Goal: Task Accomplishment & Management: Manage account settings

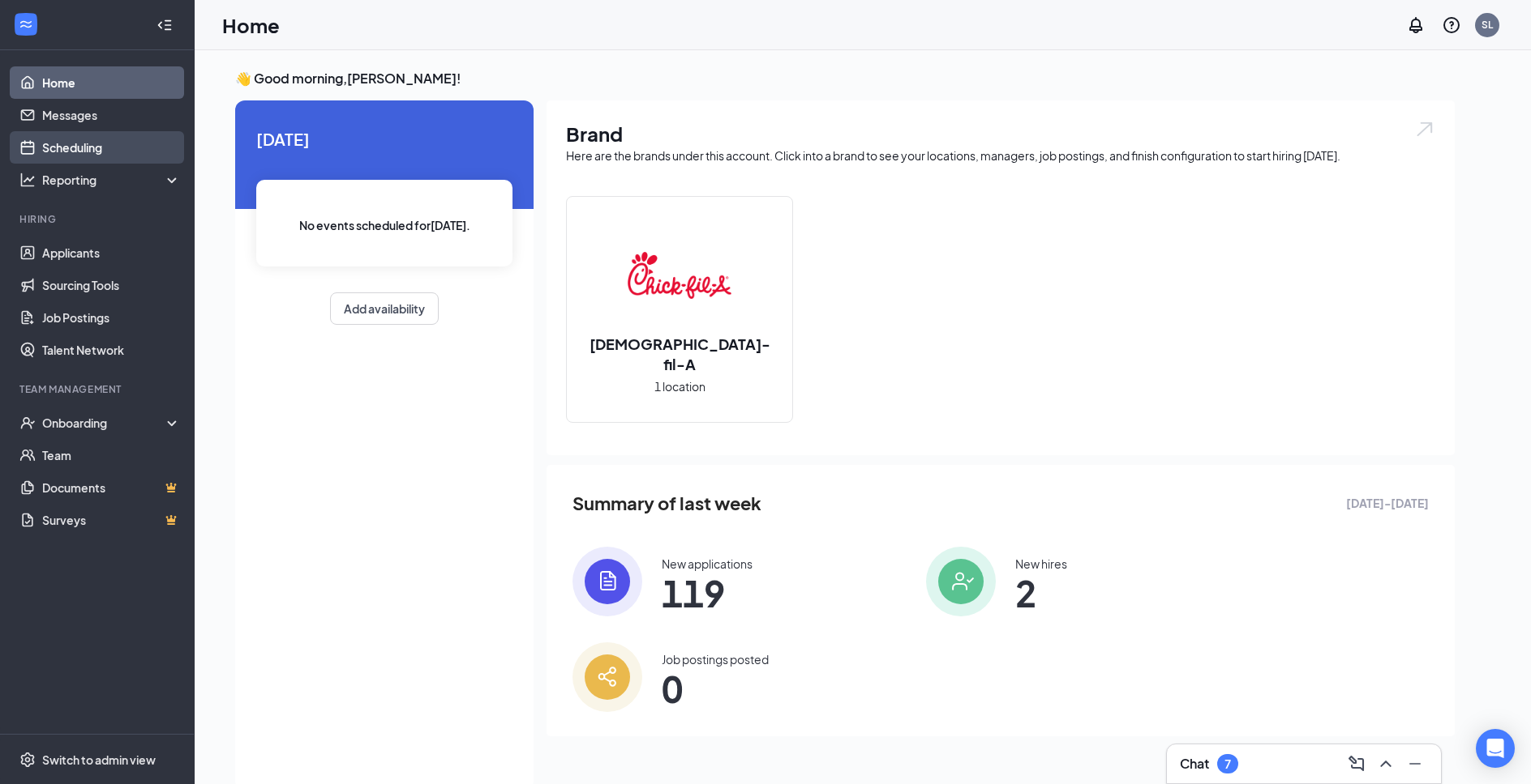
click at [95, 153] on link "Scheduling" at bounding box center [111, 147] width 139 height 32
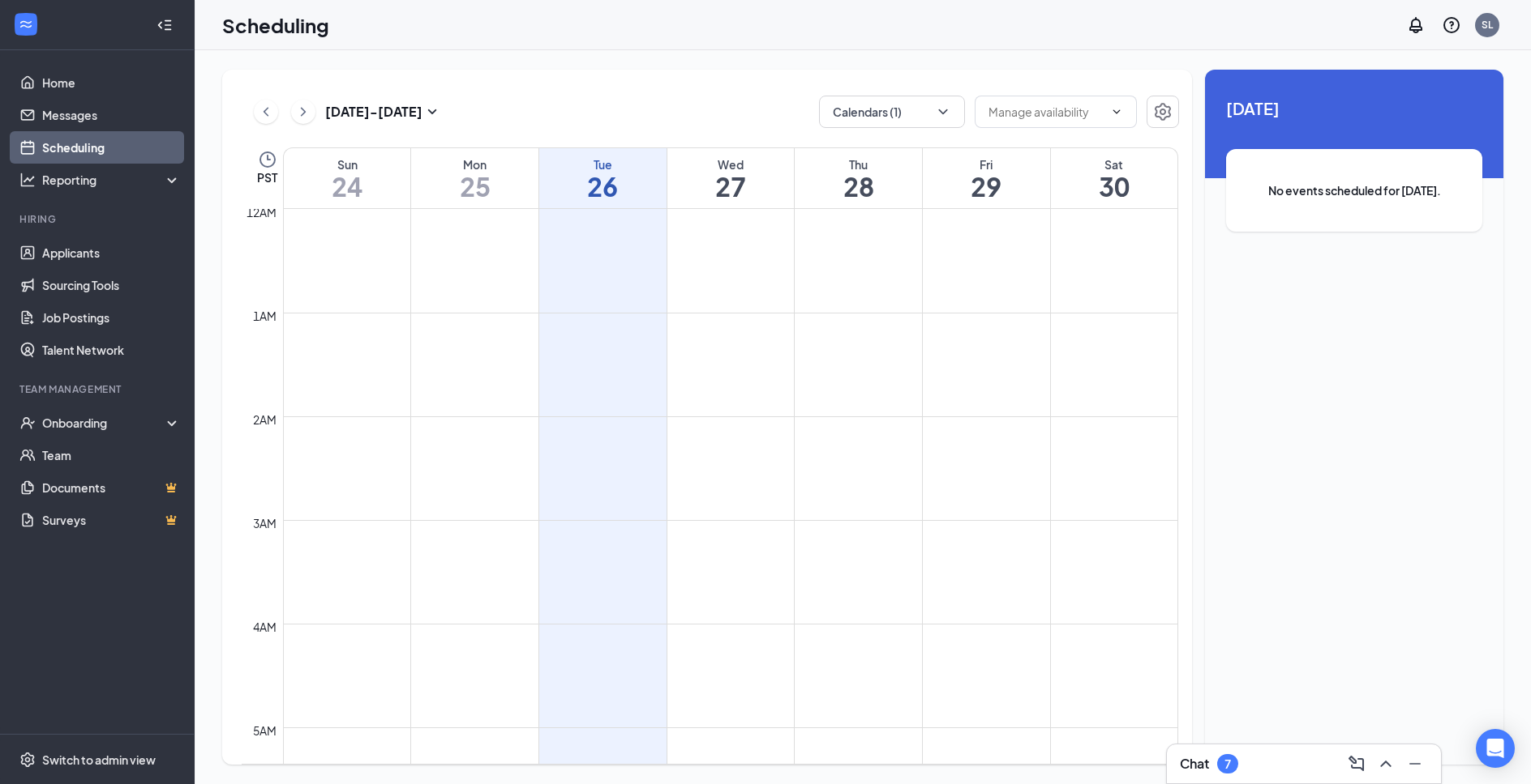
scroll to position [797, 0]
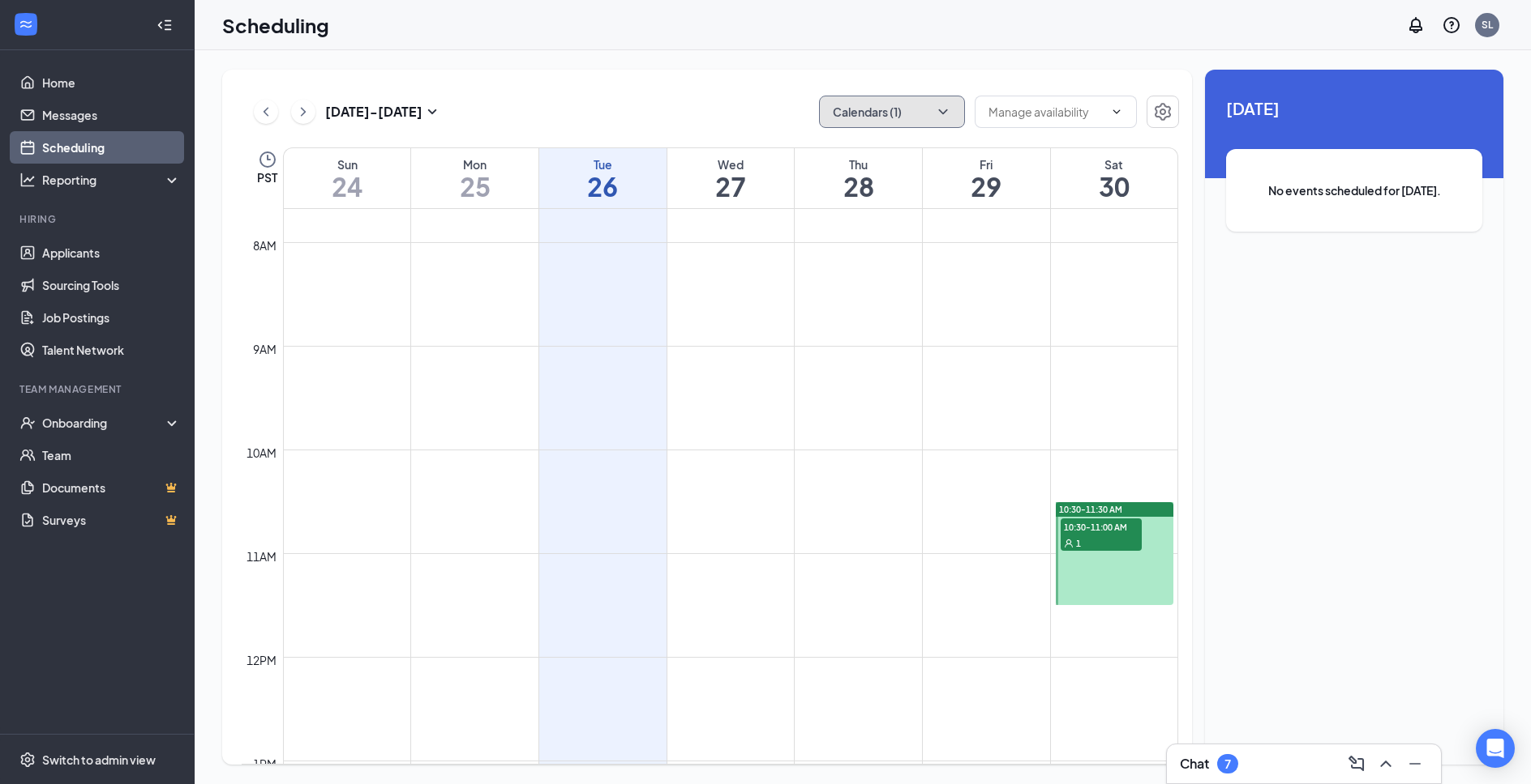
click at [887, 114] on button "Calendars (1)" at bounding box center [891, 111] width 146 height 32
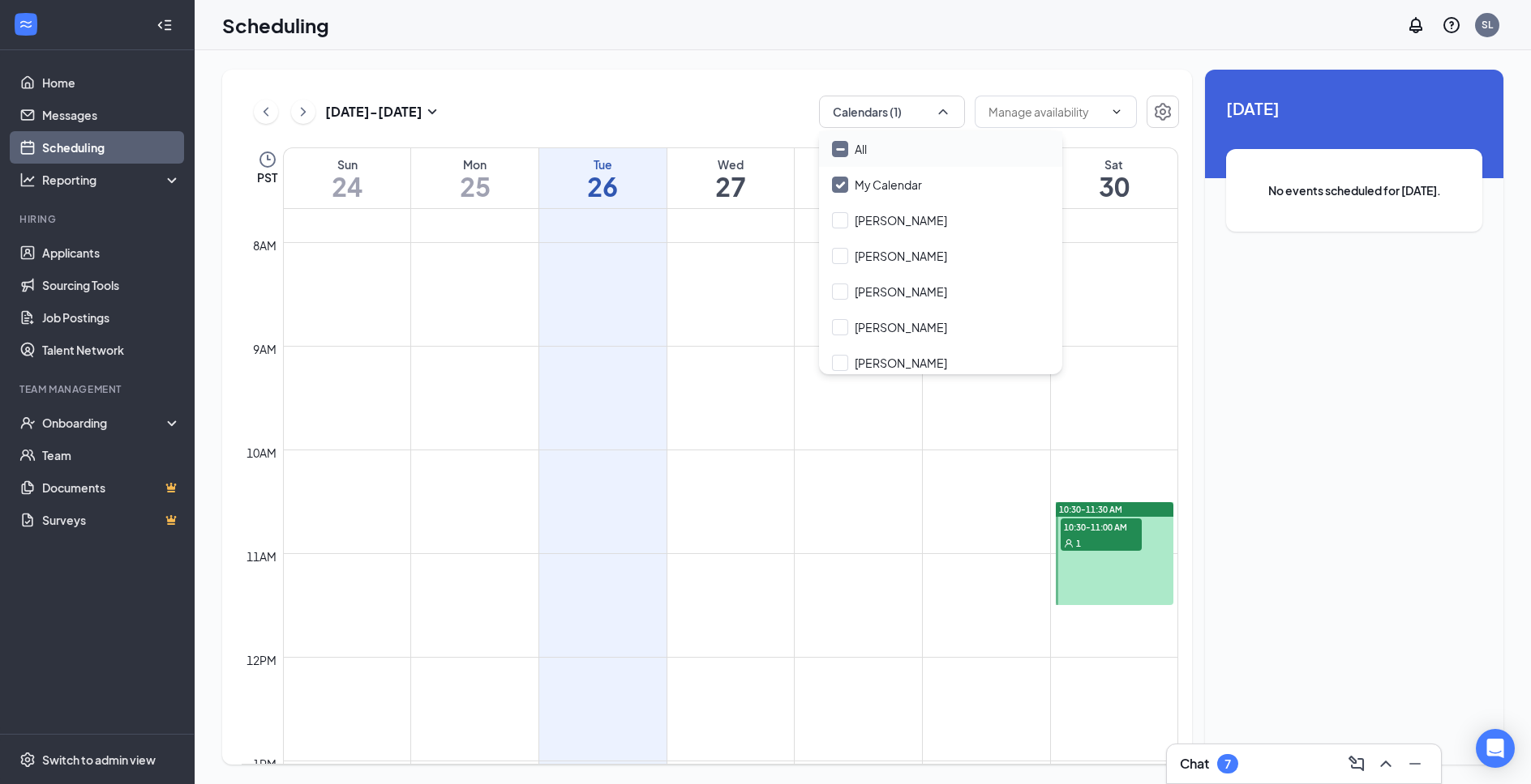
click at [847, 156] on input "All" at bounding box center [850, 149] width 35 height 17
checkbox input "true"
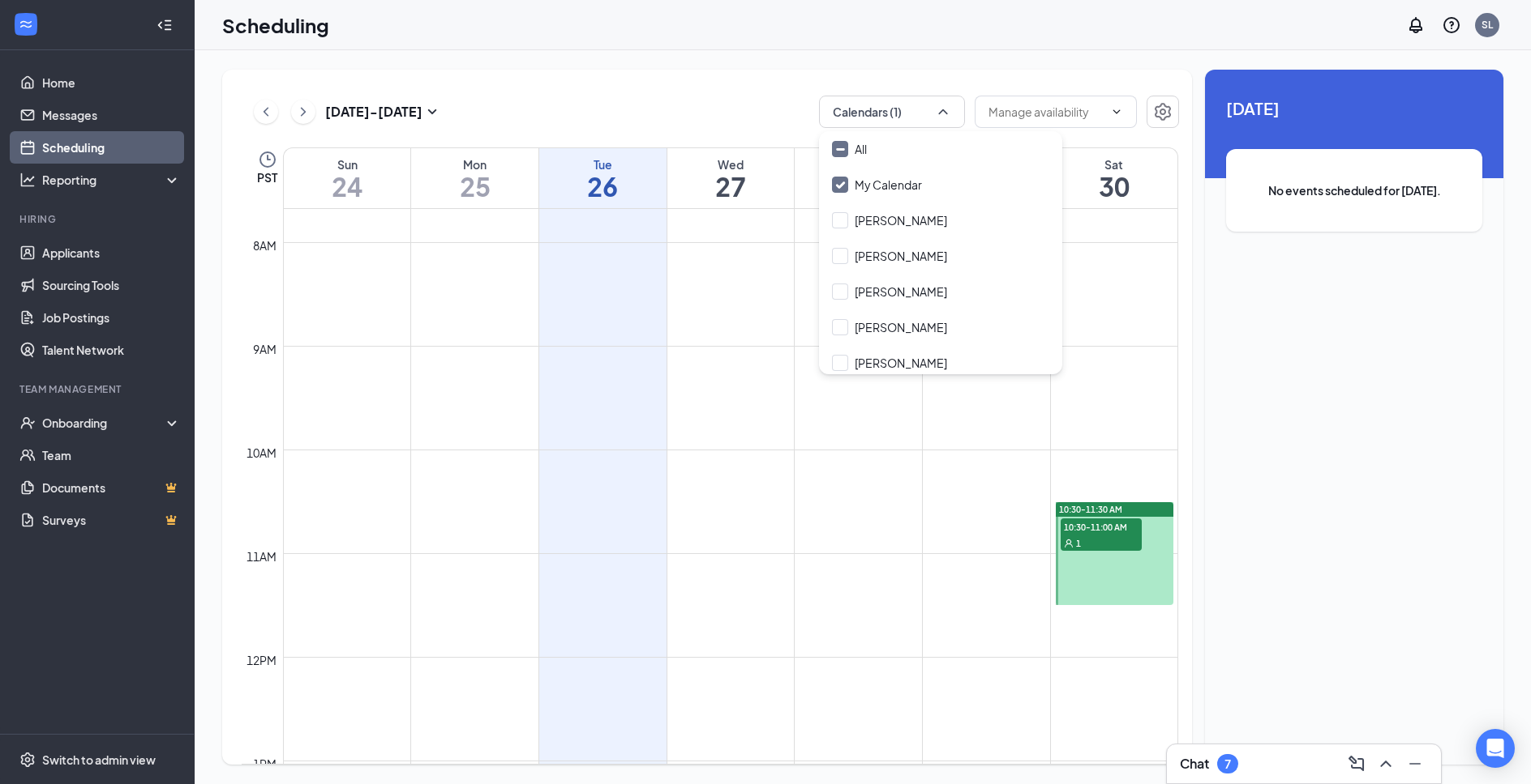
checkbox input "true"
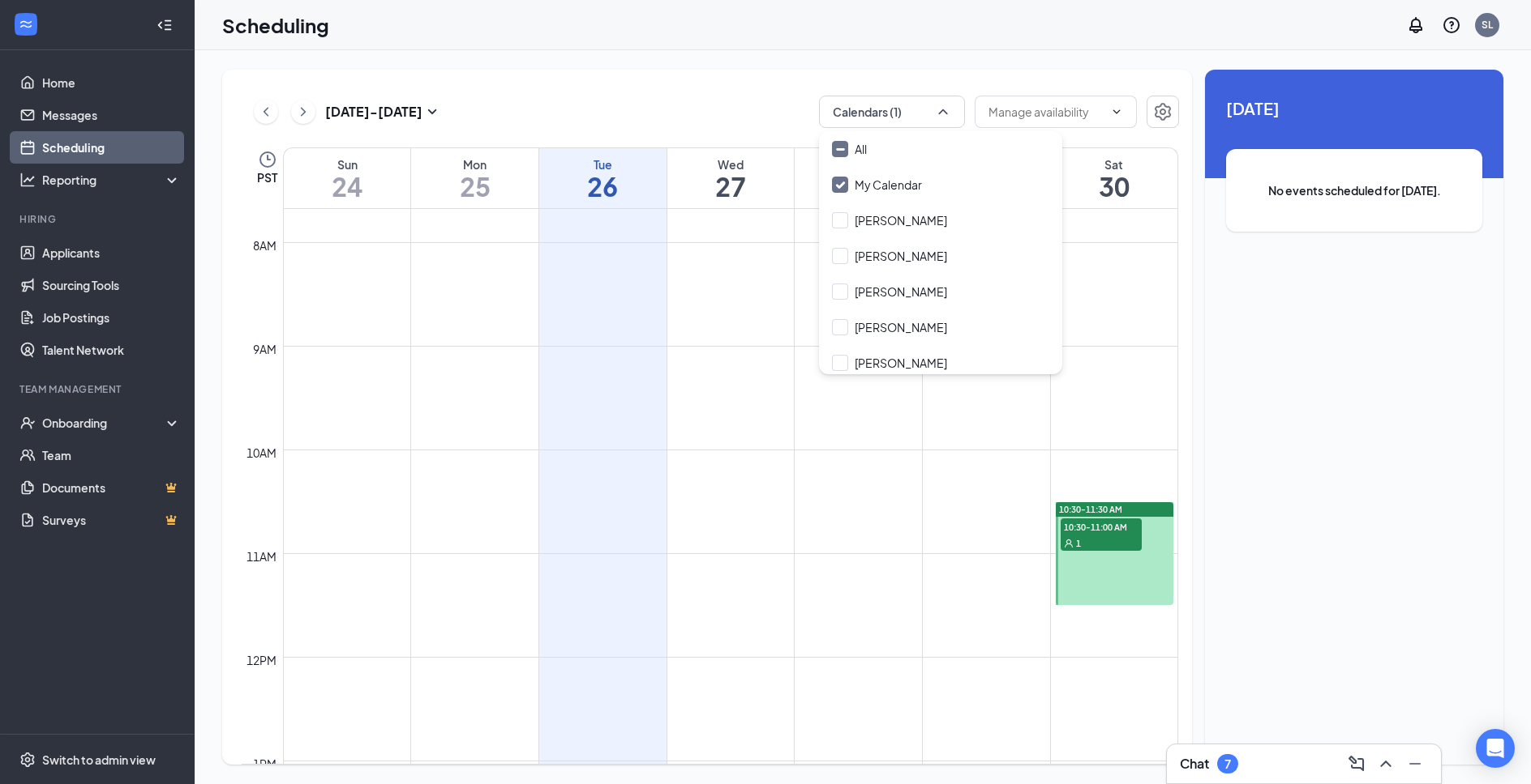
checkbox input "true"
click at [788, 78] on div "[DATE] - [DATE] All calendars PST Sun 24 Mon 25 Tue 26 Wed 27 Thu 28 Fri 29 Sat…" at bounding box center [708, 418] width 970 height 696
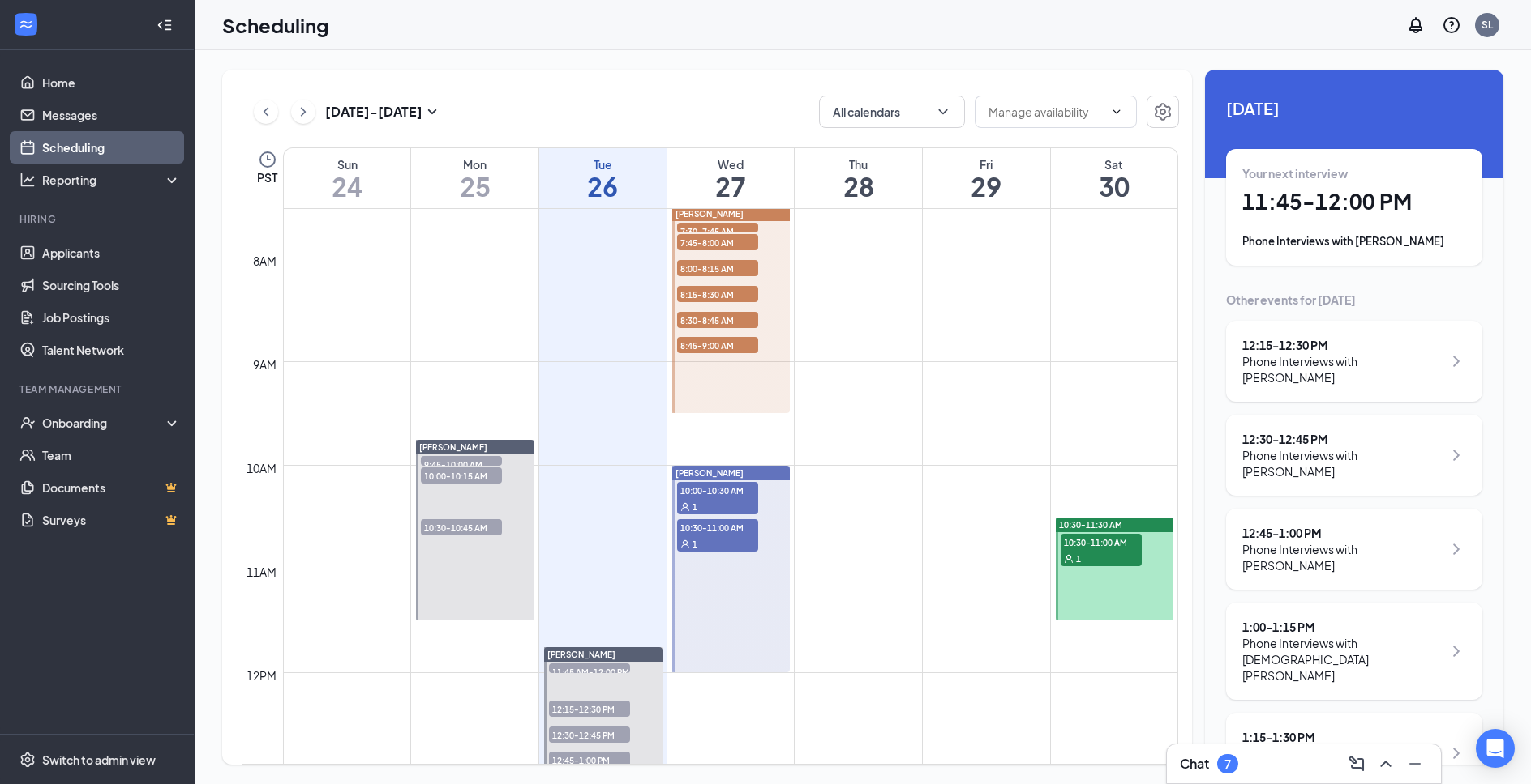
scroll to position [797, 0]
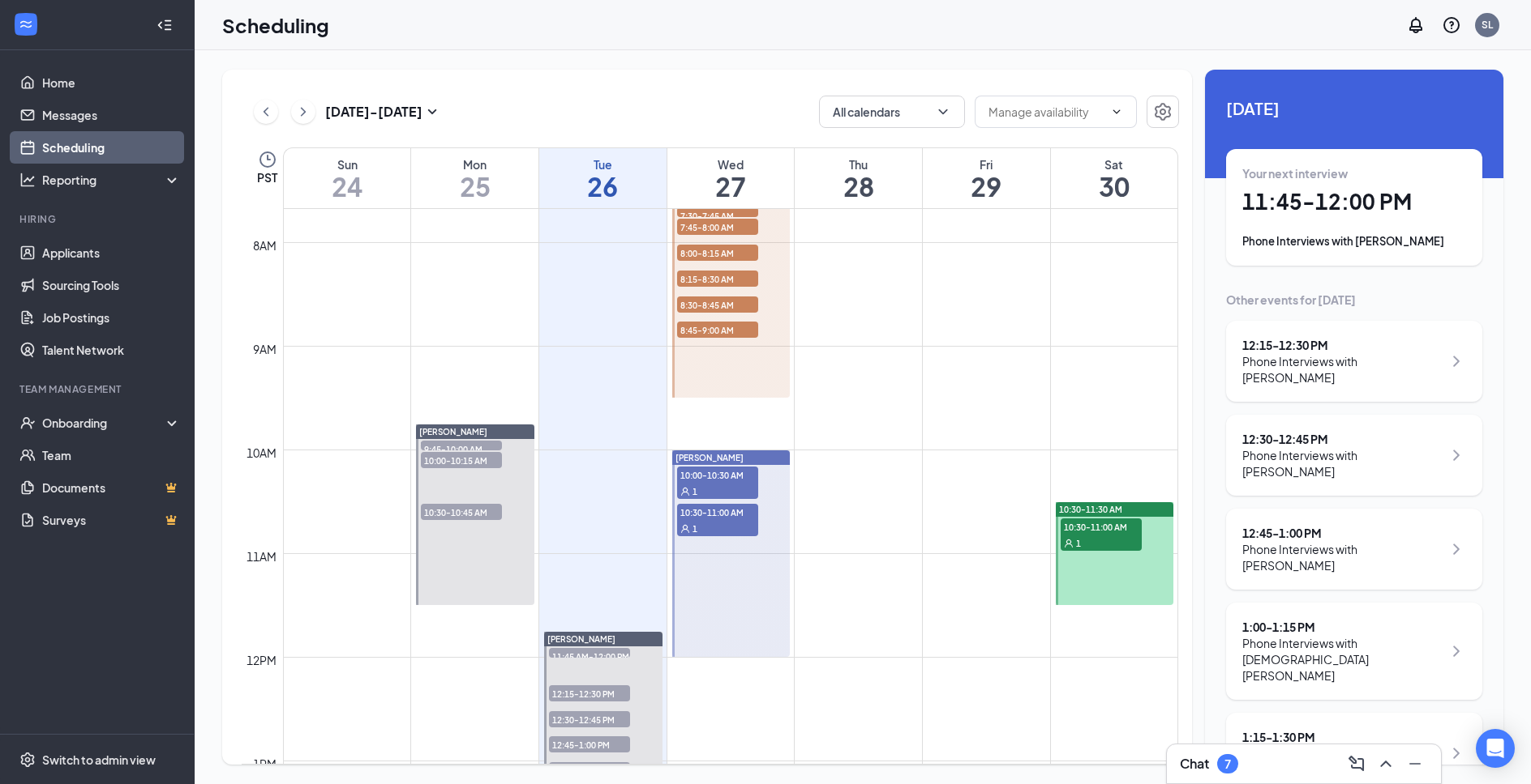
click at [749, 378] on div at bounding box center [731, 294] width 119 height 207
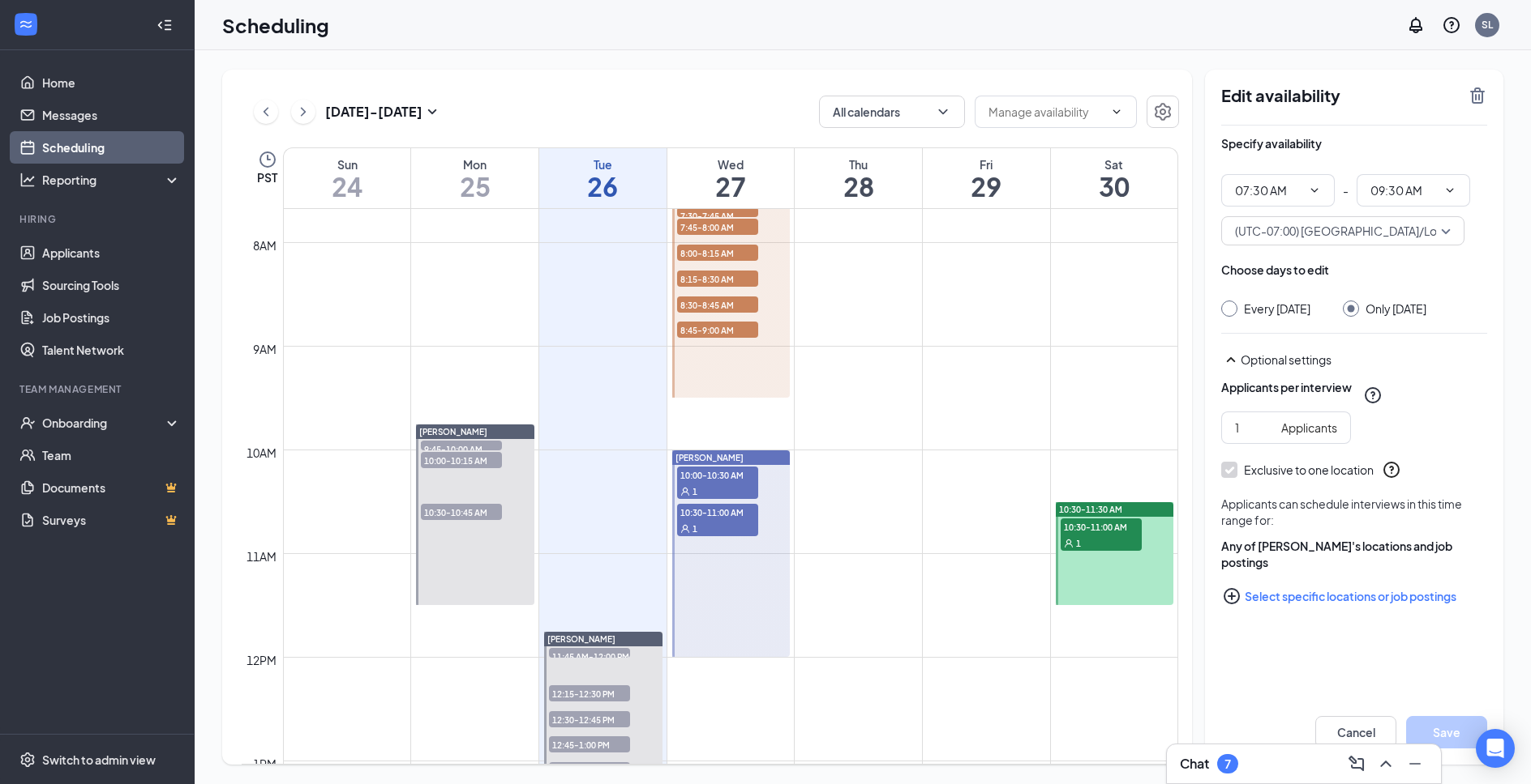
click at [1175, 56] on div "[DATE] - [DATE] All calendars PST Sun 24 Mon 25 Tue 26 Wed 27 Thu 28 Fri 29 Sat…" at bounding box center [862, 418] width 1337 height 734
click at [124, 245] on link "Applicants" at bounding box center [111, 253] width 139 height 32
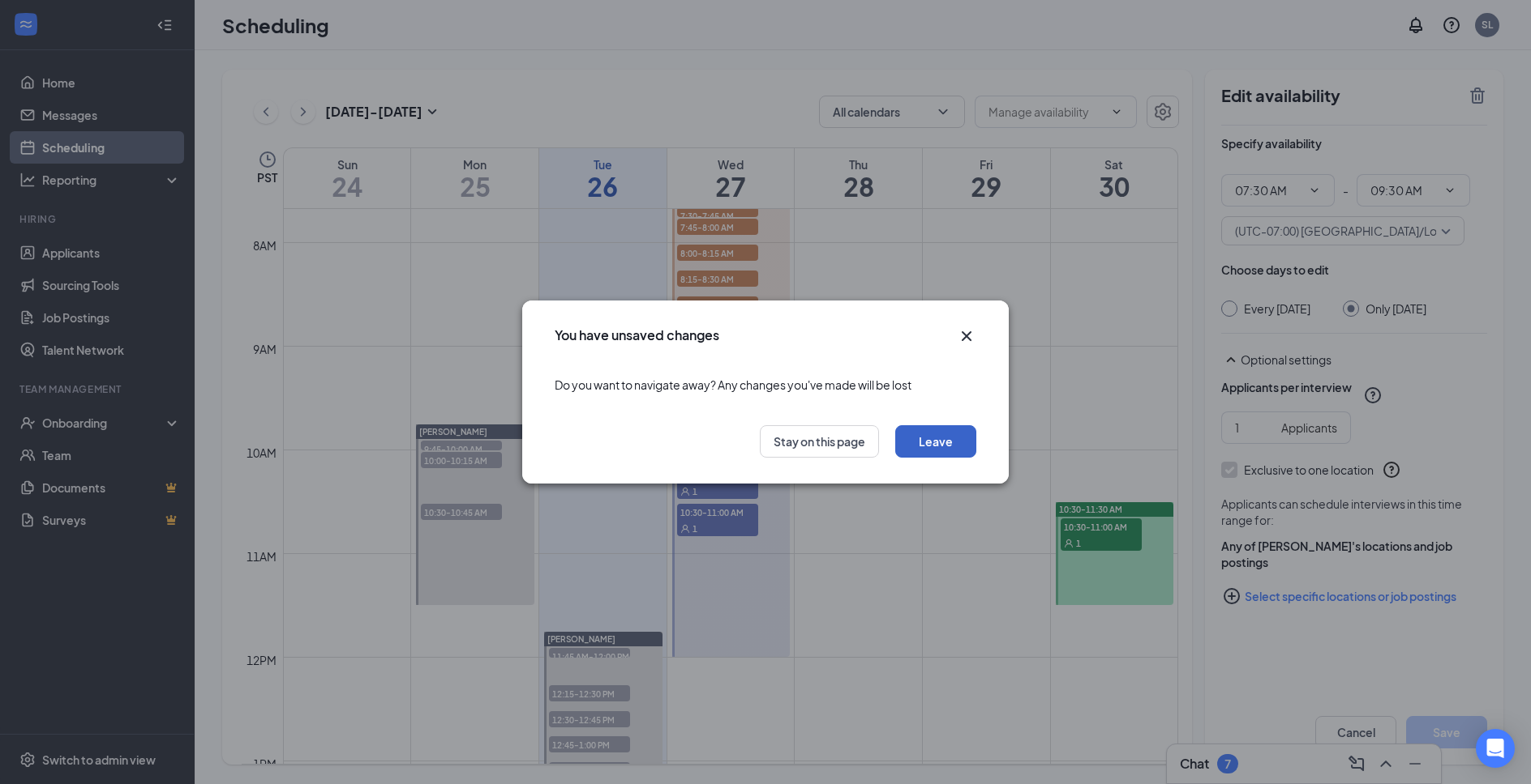
click at [937, 445] on button "Leave" at bounding box center [935, 441] width 81 height 32
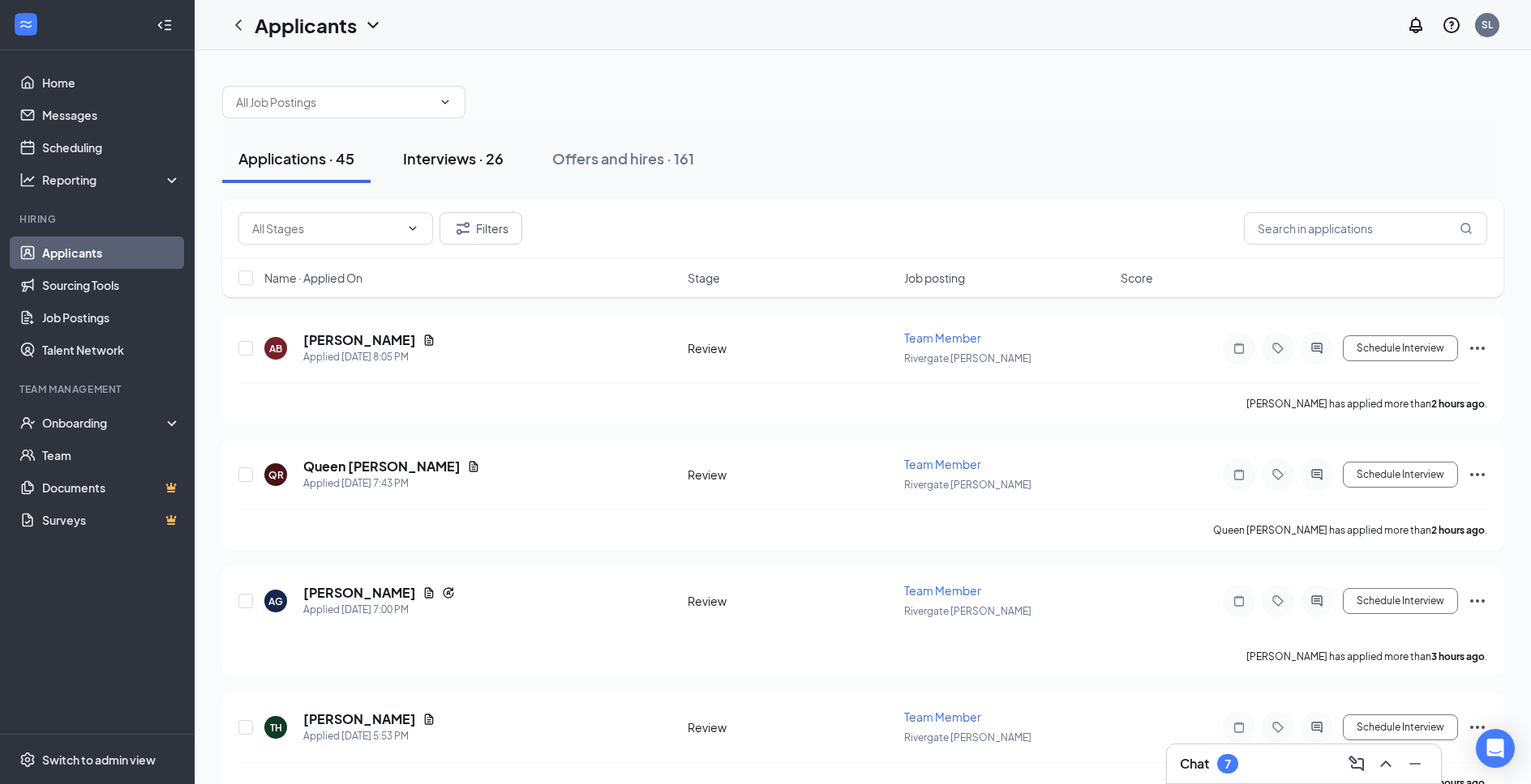
click at [453, 176] on button "Interviews · 26" at bounding box center [453, 158] width 133 height 49
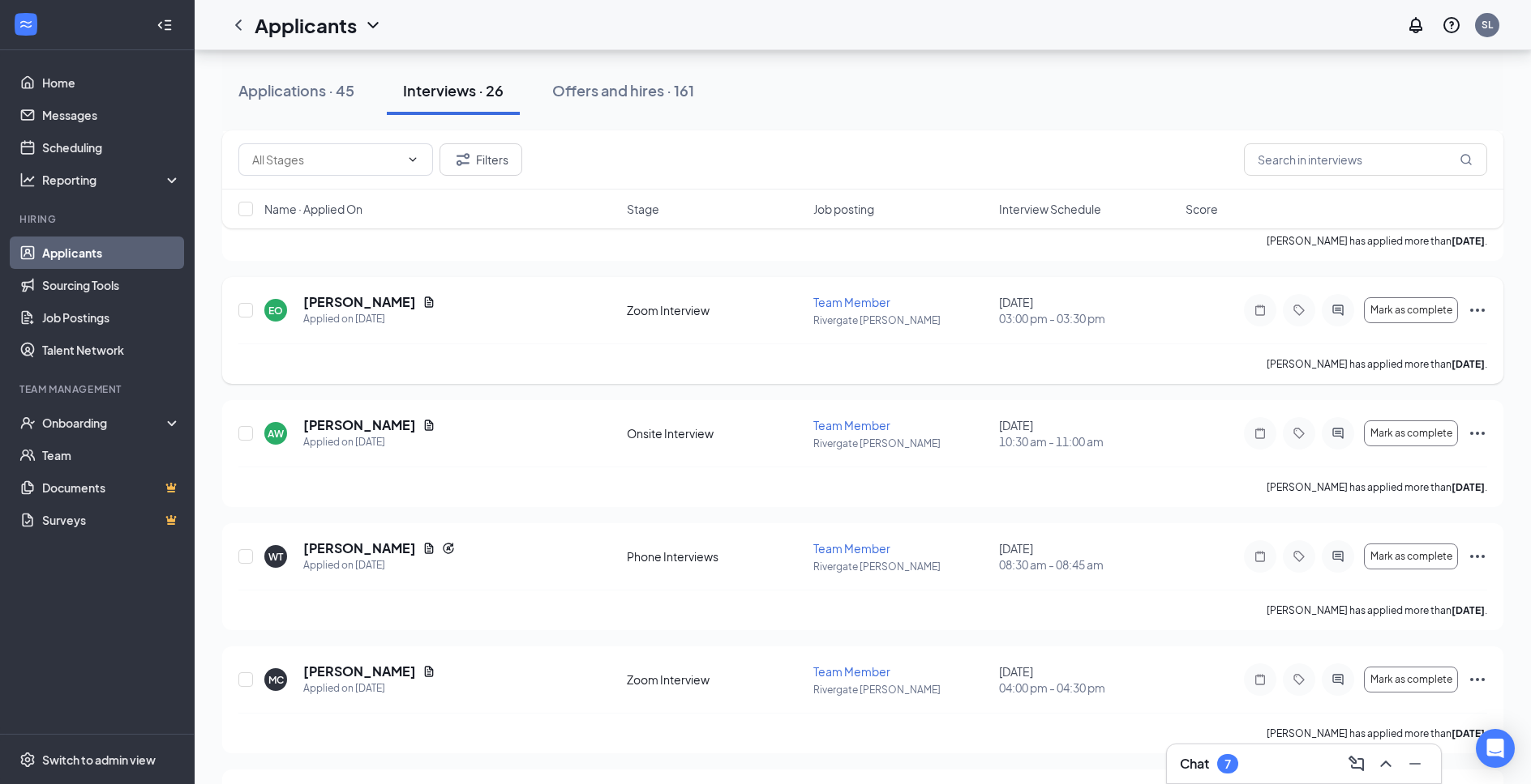
scroll to position [2735, 0]
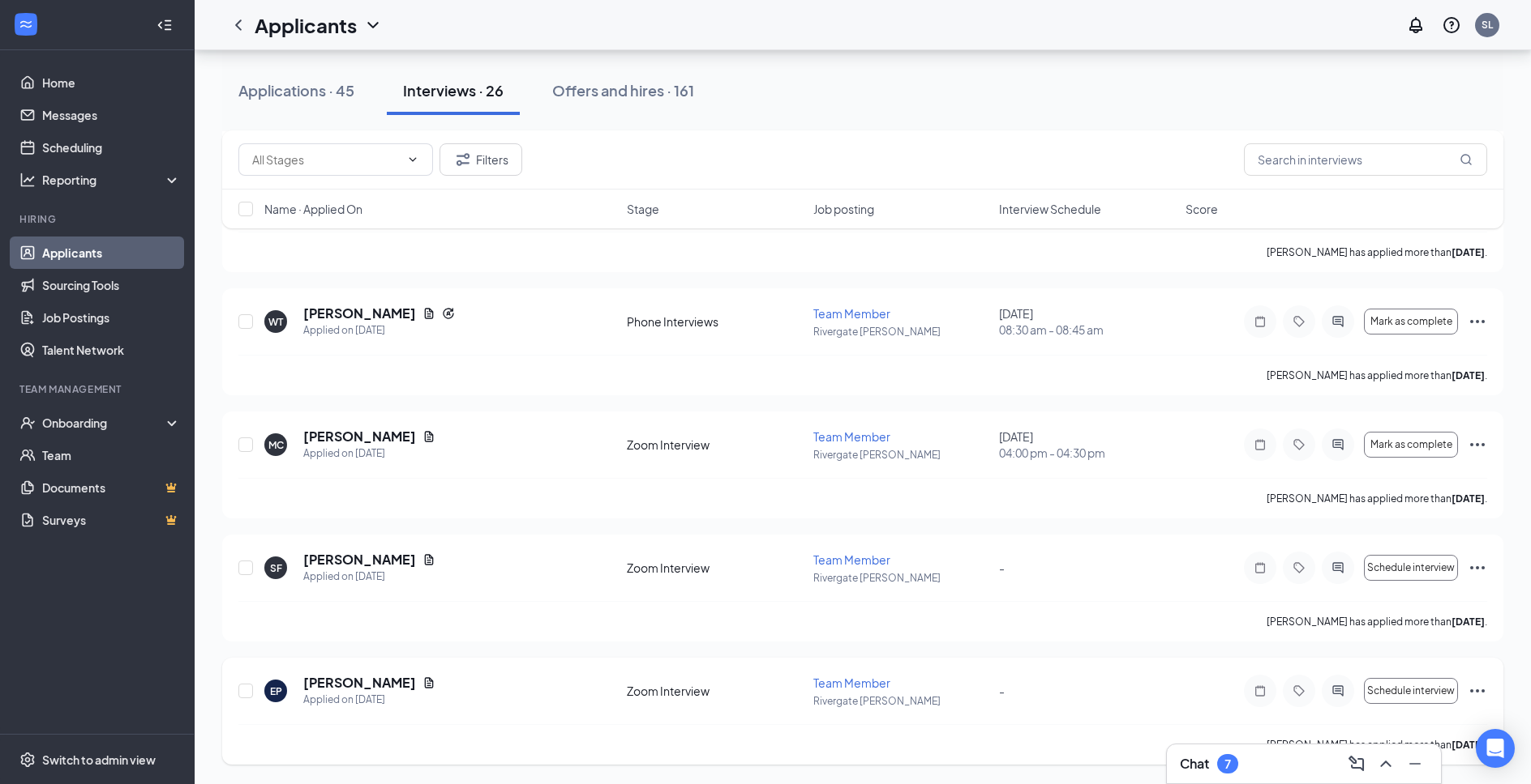
click at [1477, 691] on icon "Ellipses" at bounding box center [1477, 691] width 15 height 3
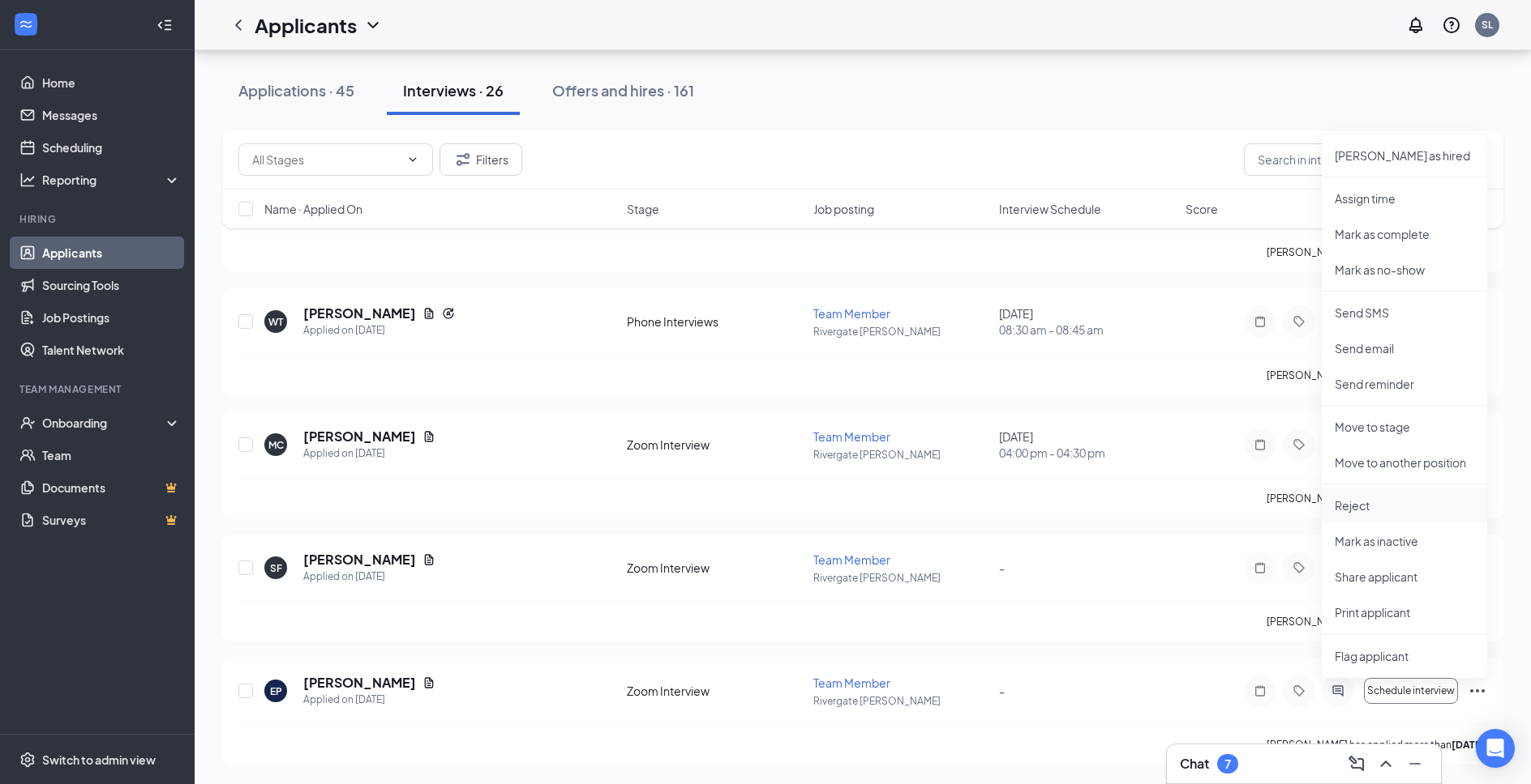
click at [1380, 511] on p "Reject" at bounding box center [1404, 505] width 139 height 17
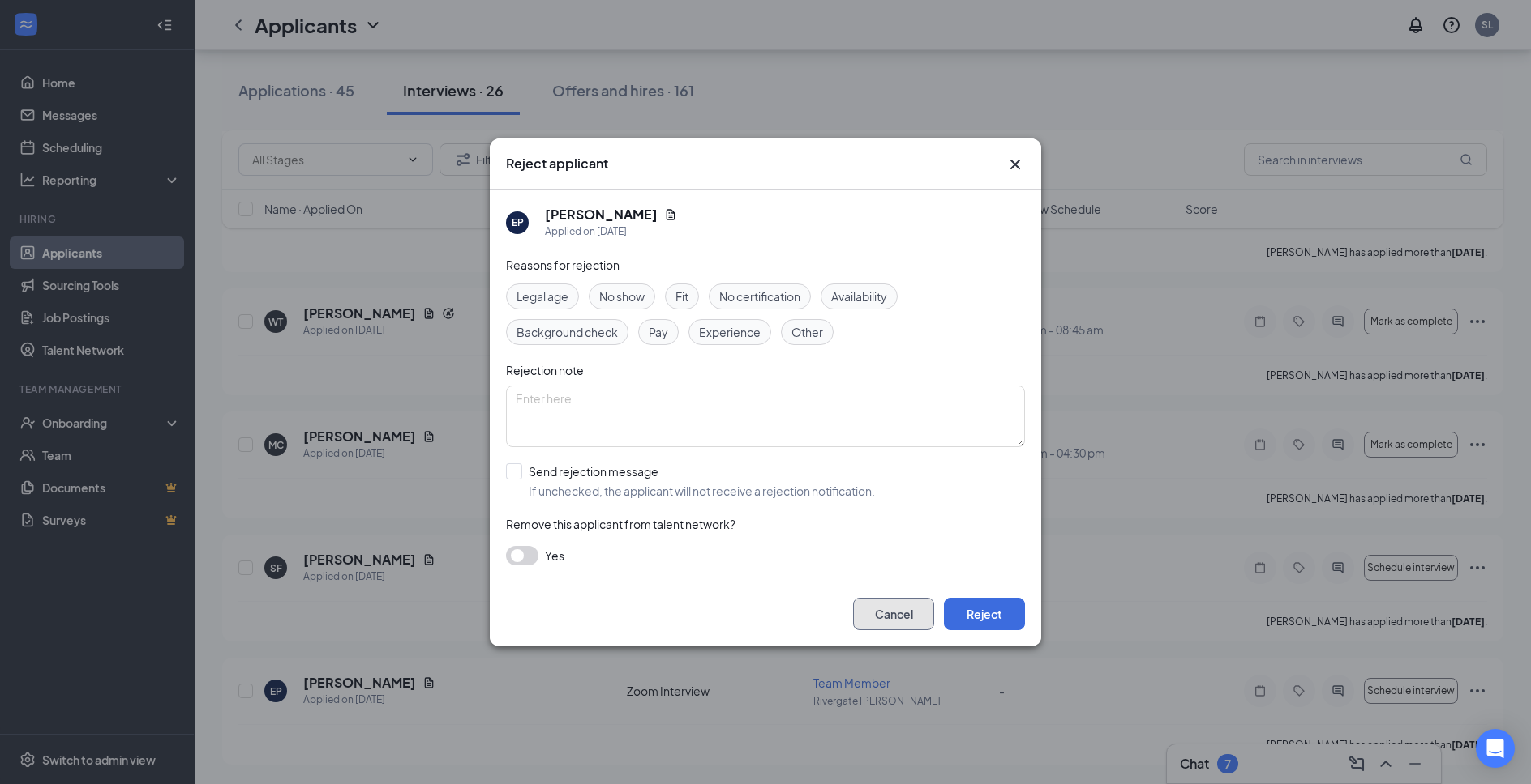
click at [903, 618] on button "Cancel" at bounding box center [892, 614] width 81 height 32
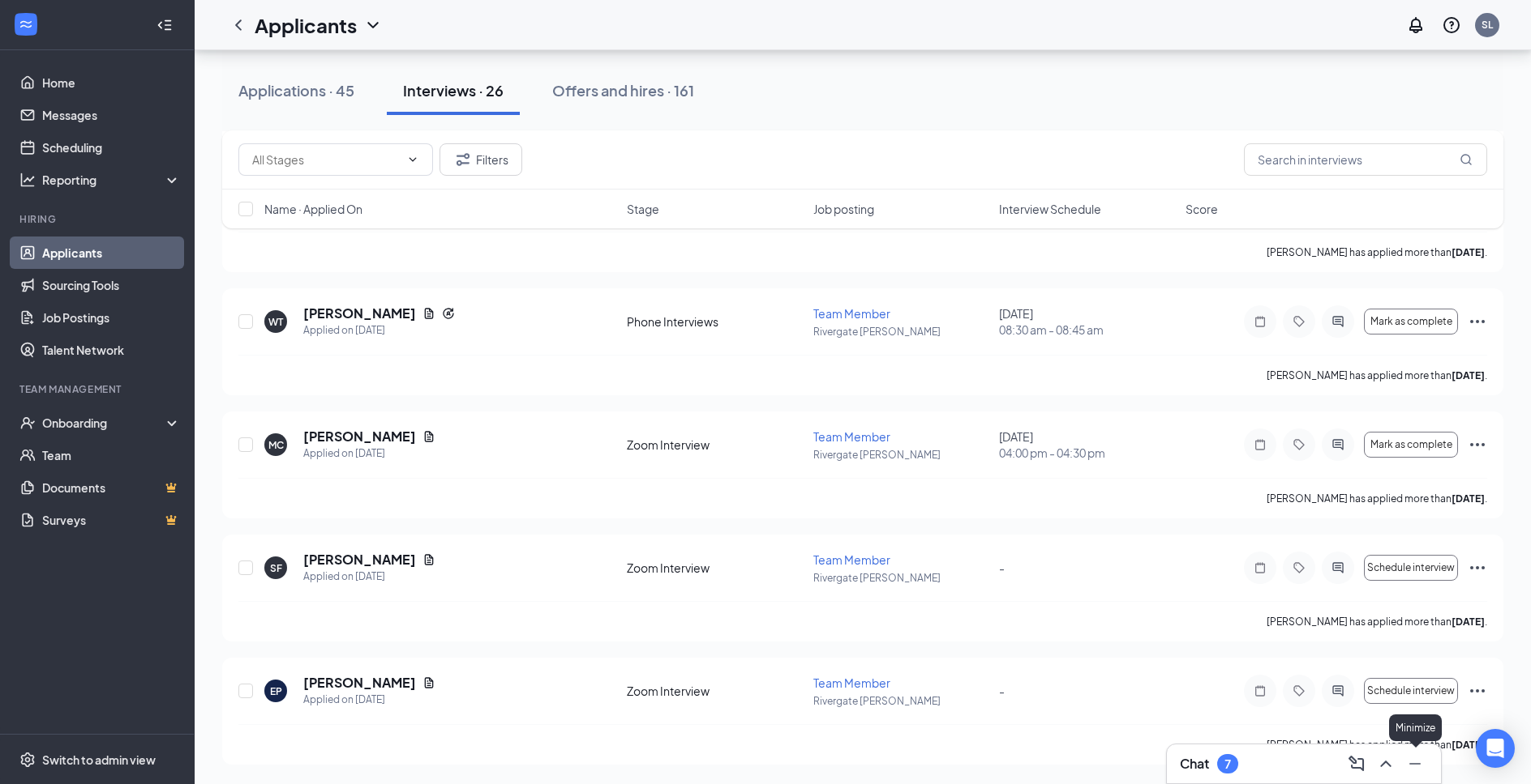
click at [1403, 766] on button at bounding box center [1414, 764] width 26 height 26
click at [1511, 686] on button at bounding box center [1495, 694] width 39 height 39
click at [1376, 764] on icon "ChevronUp" at bounding box center [1385, 765] width 19 height 19
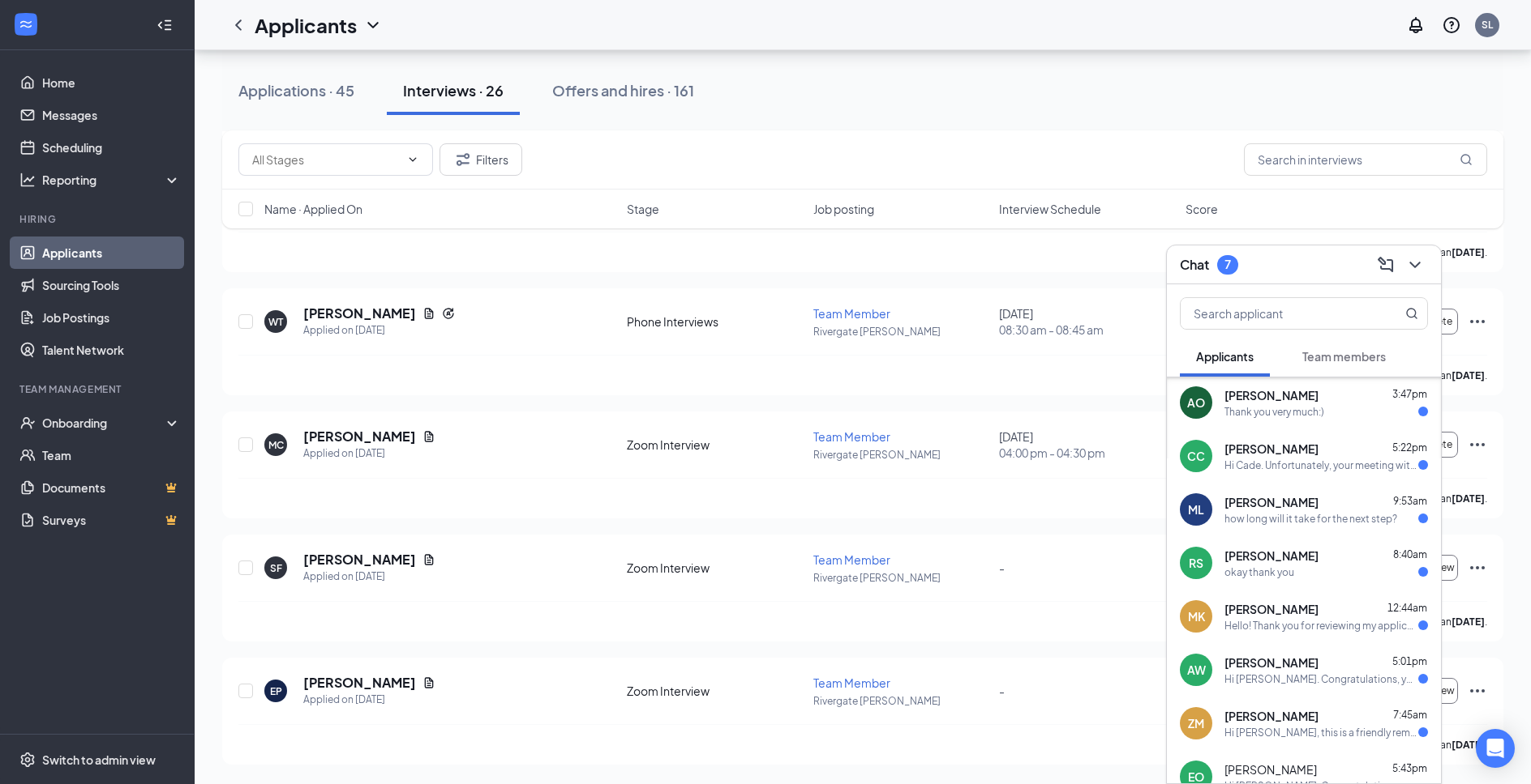
scroll to position [0, 0]
click at [1350, 450] on div "[PERSON_NAME] 5:22pm" at bounding box center [1325, 450] width 203 height 17
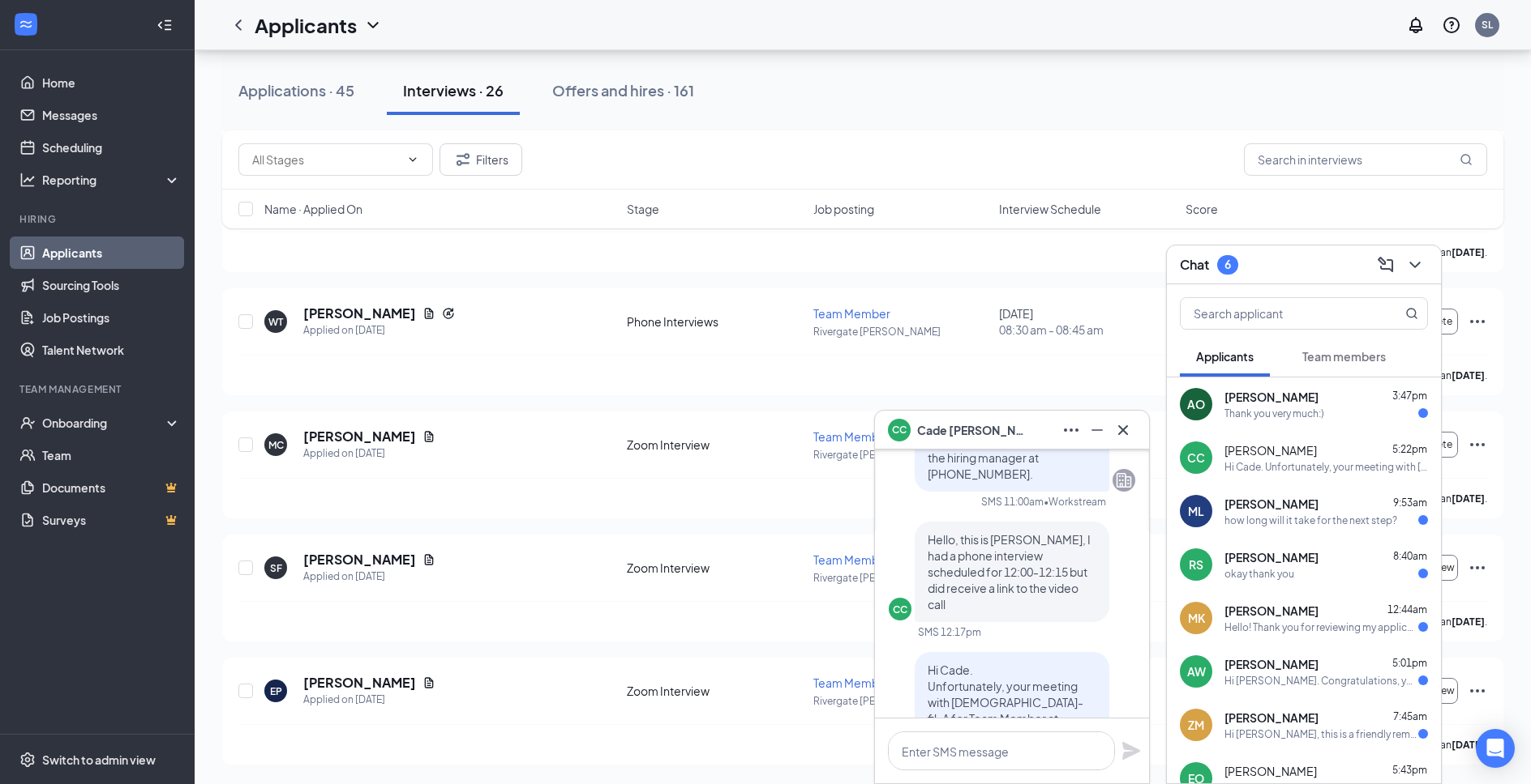
scroll to position [-262, 0]
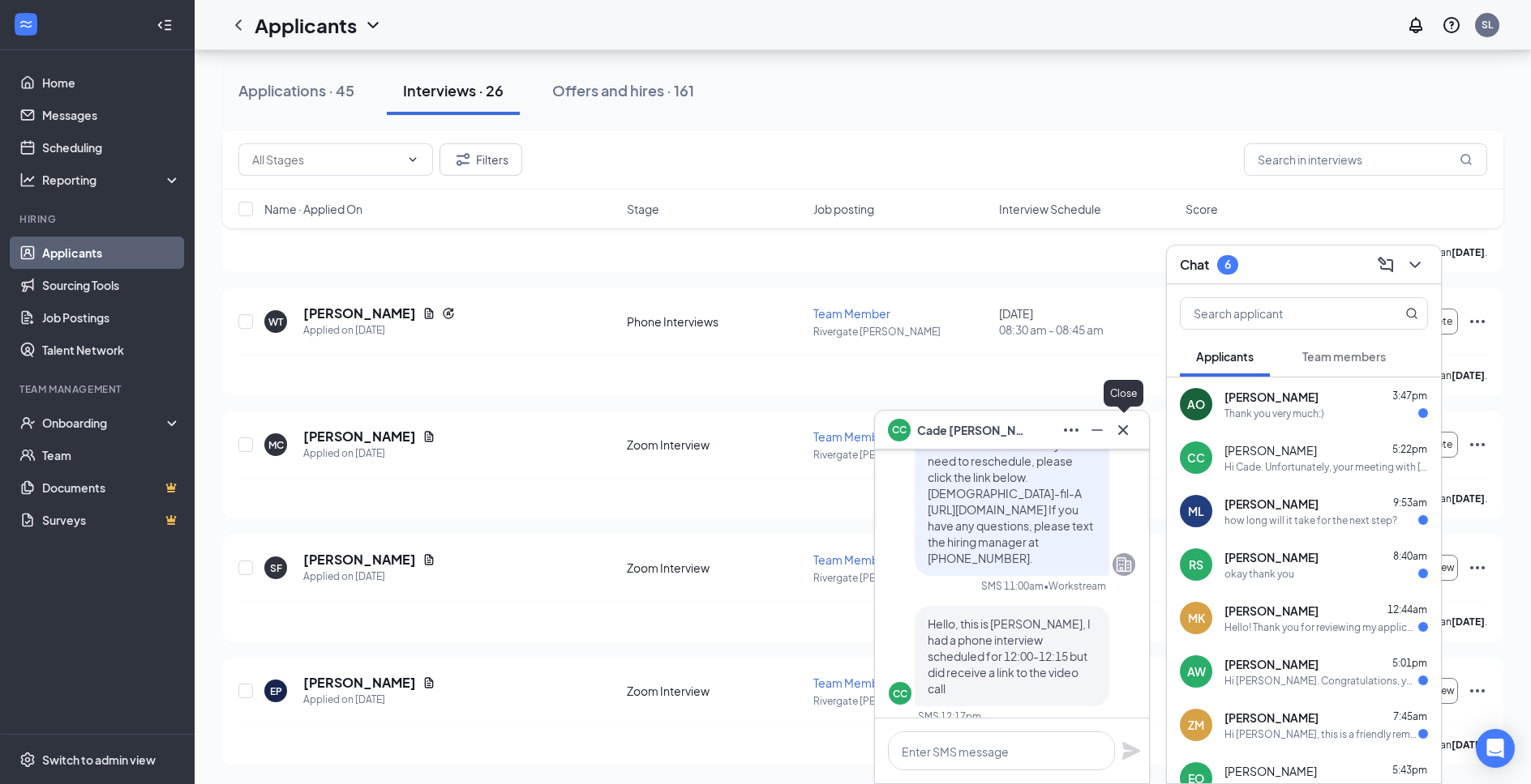
click at [1120, 424] on icon "Cross" at bounding box center [1123, 430] width 19 height 19
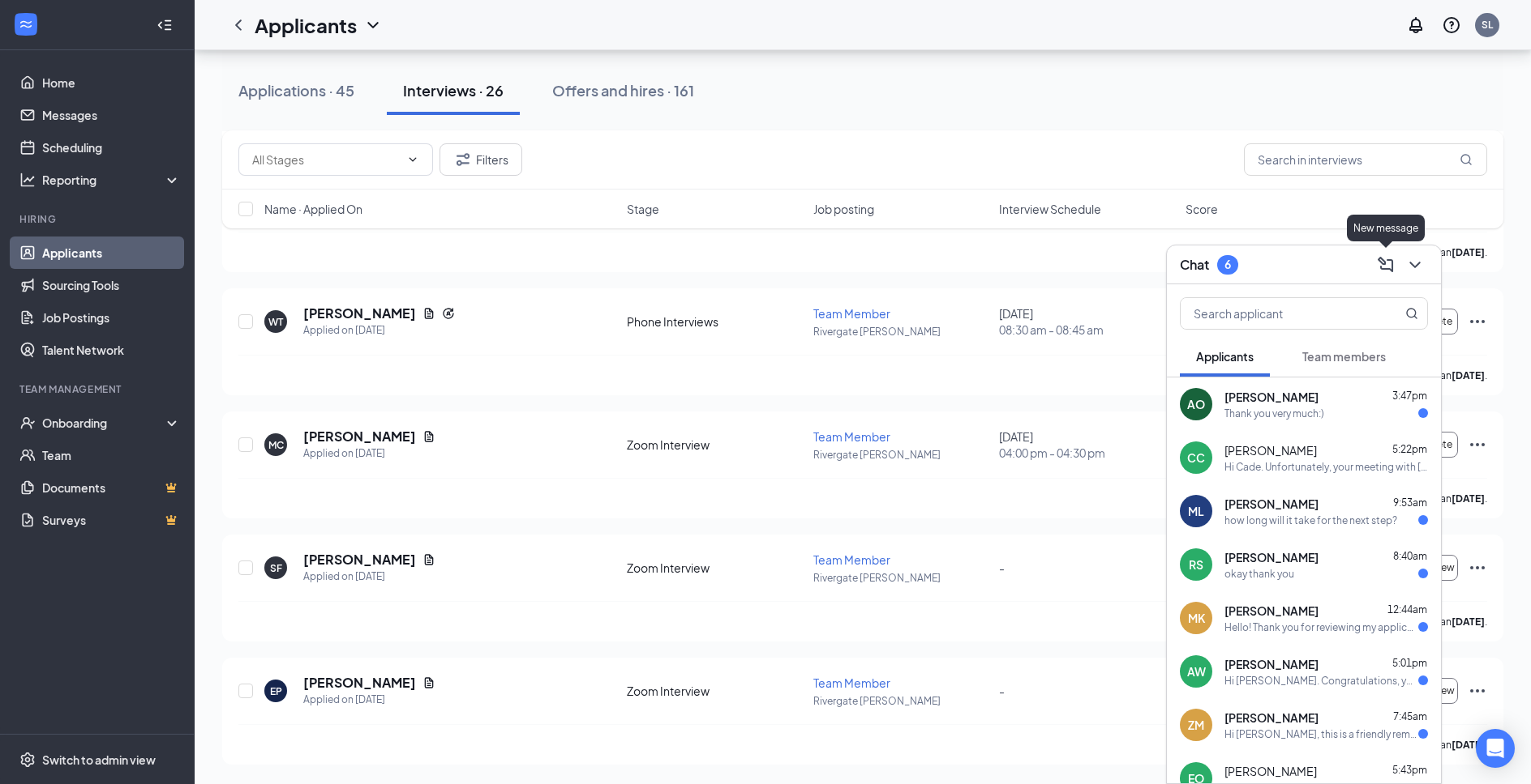
click at [1409, 269] on icon "ChevronDown" at bounding box center [1414, 265] width 19 height 19
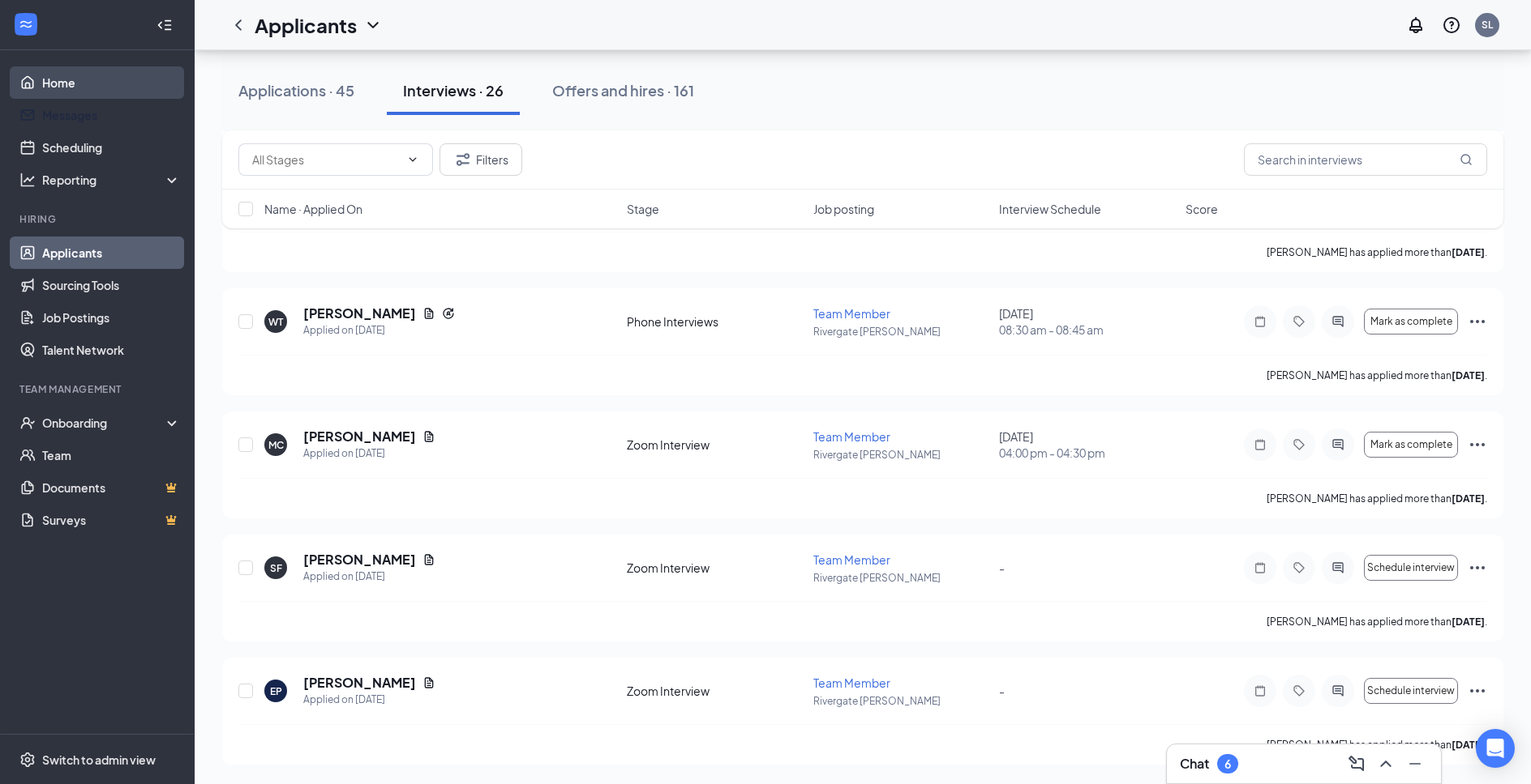
click at [102, 84] on link "Home" at bounding box center [111, 82] width 139 height 32
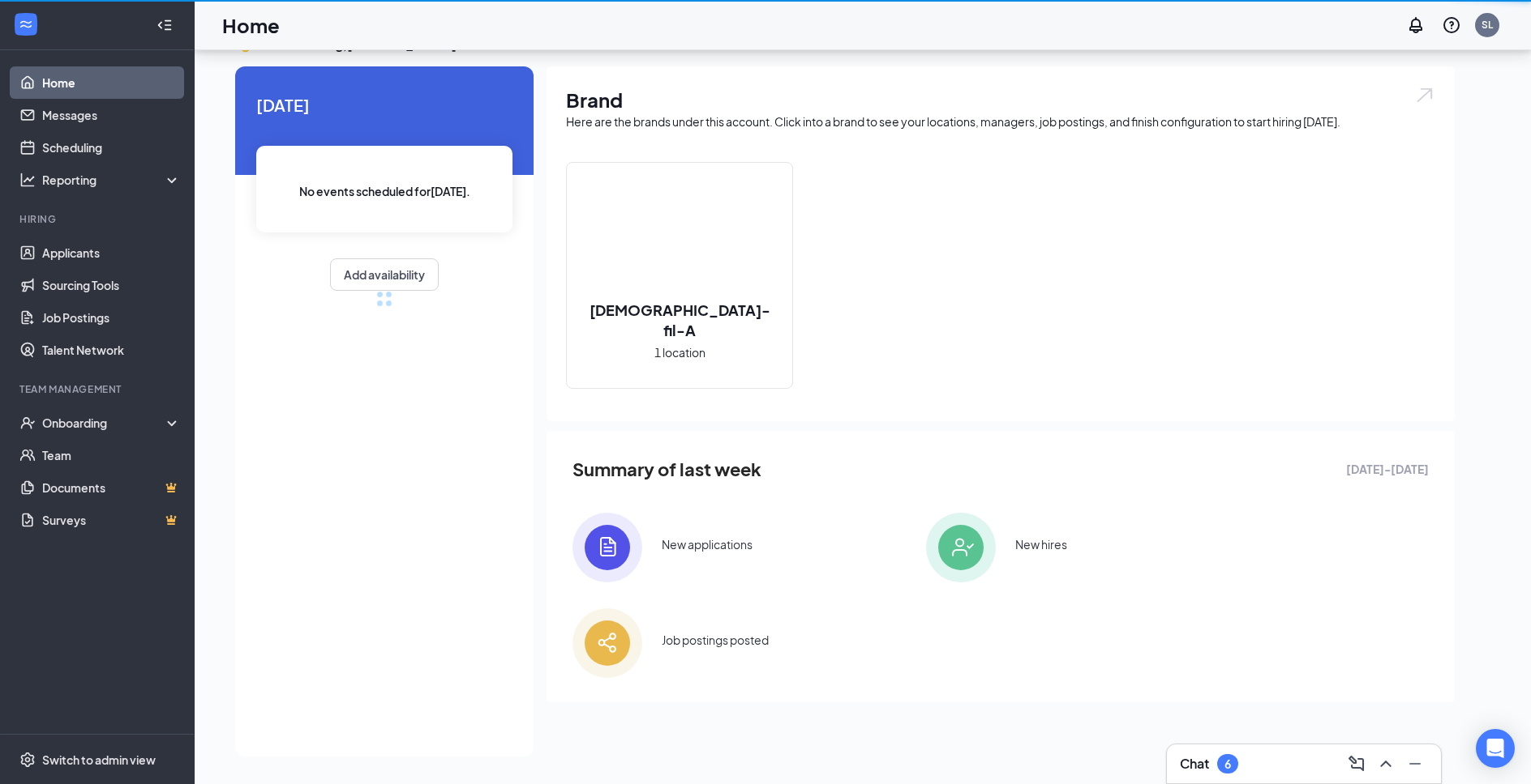
scroll to position [34, 0]
click at [312, 73] on div "[DATE] No events scheduled for [DATE] . Add availability" at bounding box center [384, 199] width 298 height 266
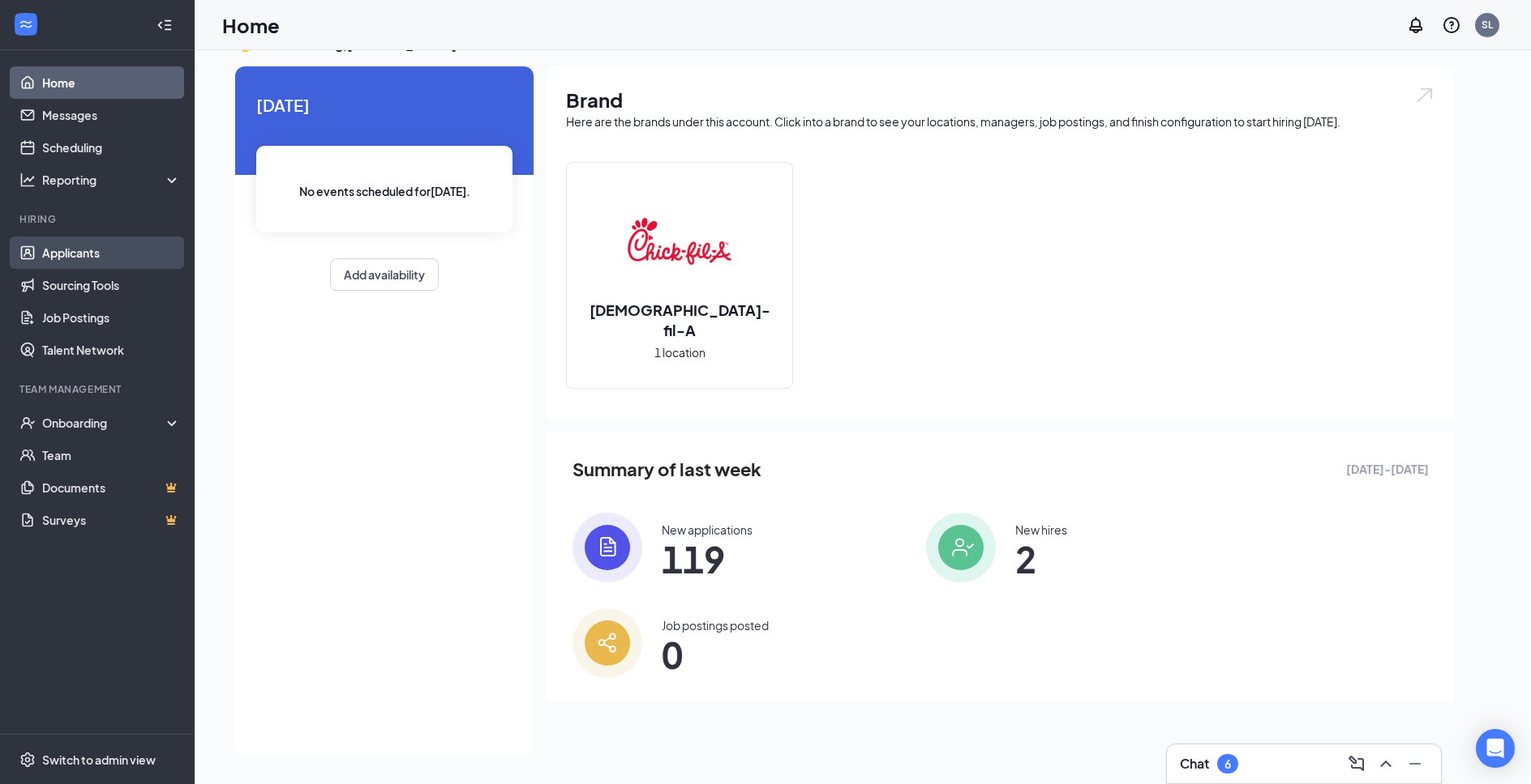
click at [110, 252] on link "Applicants" at bounding box center [111, 253] width 139 height 32
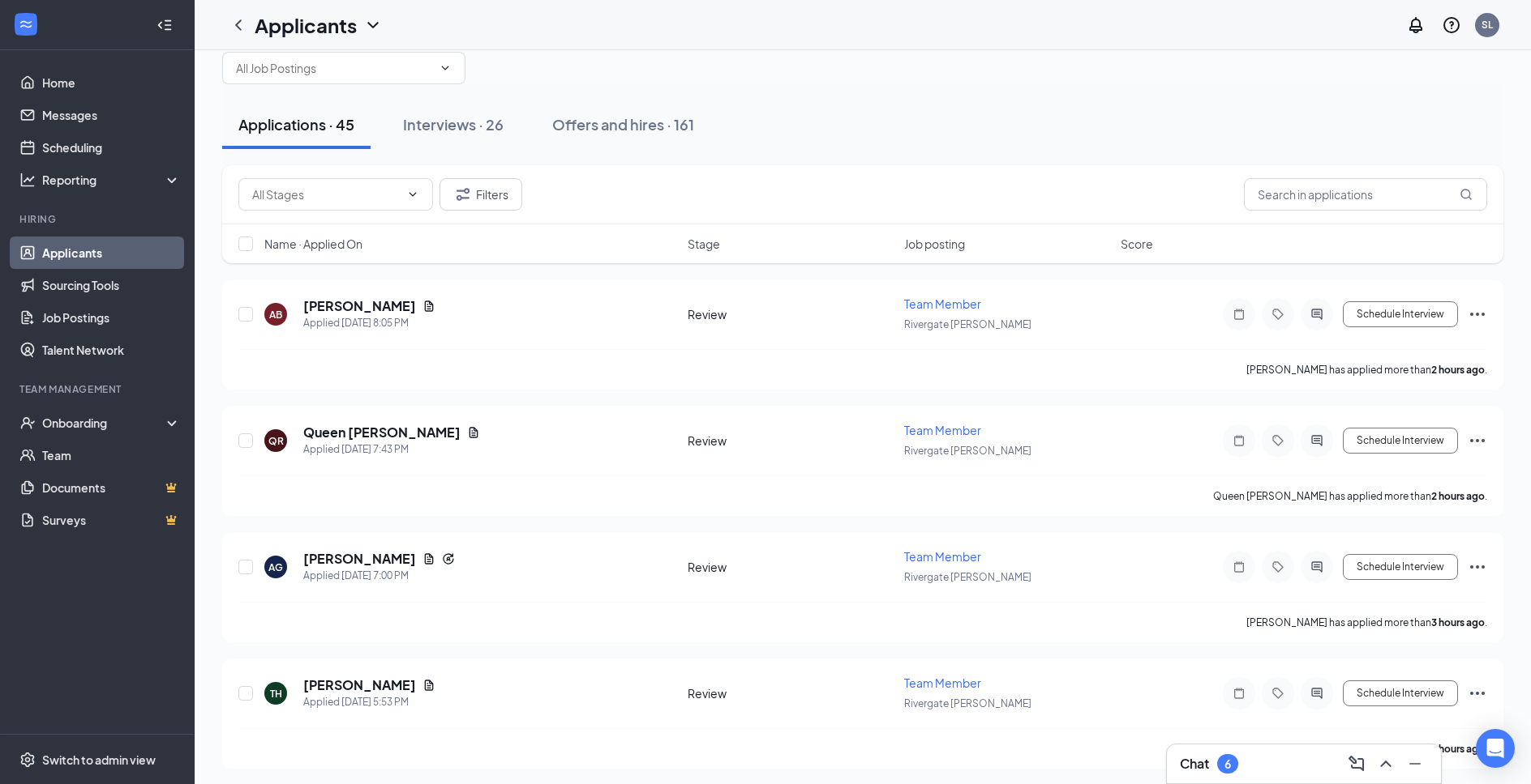
click at [339, 139] on button "Applications · 45" at bounding box center [296, 124] width 149 height 49
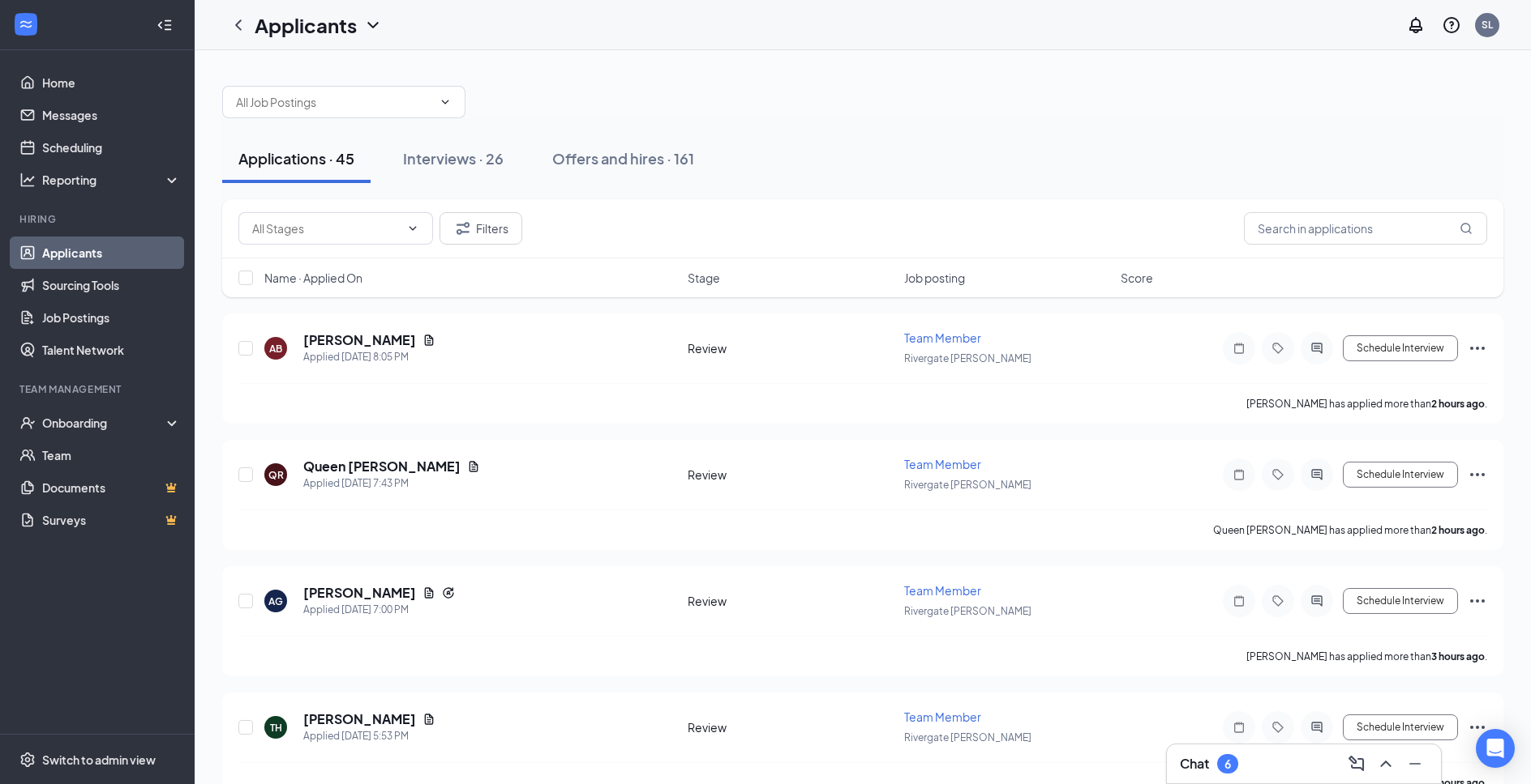
click at [331, 133] on div "Applications · 45 Interviews · 26 Offers and hires · 161" at bounding box center [863, 158] width 1281 height 81
click at [334, 289] on div "Name · Applied On Stage Job posting Score" at bounding box center [863, 278] width 1281 height 39
click at [339, 276] on span "Name · Applied On" at bounding box center [313, 278] width 98 height 17
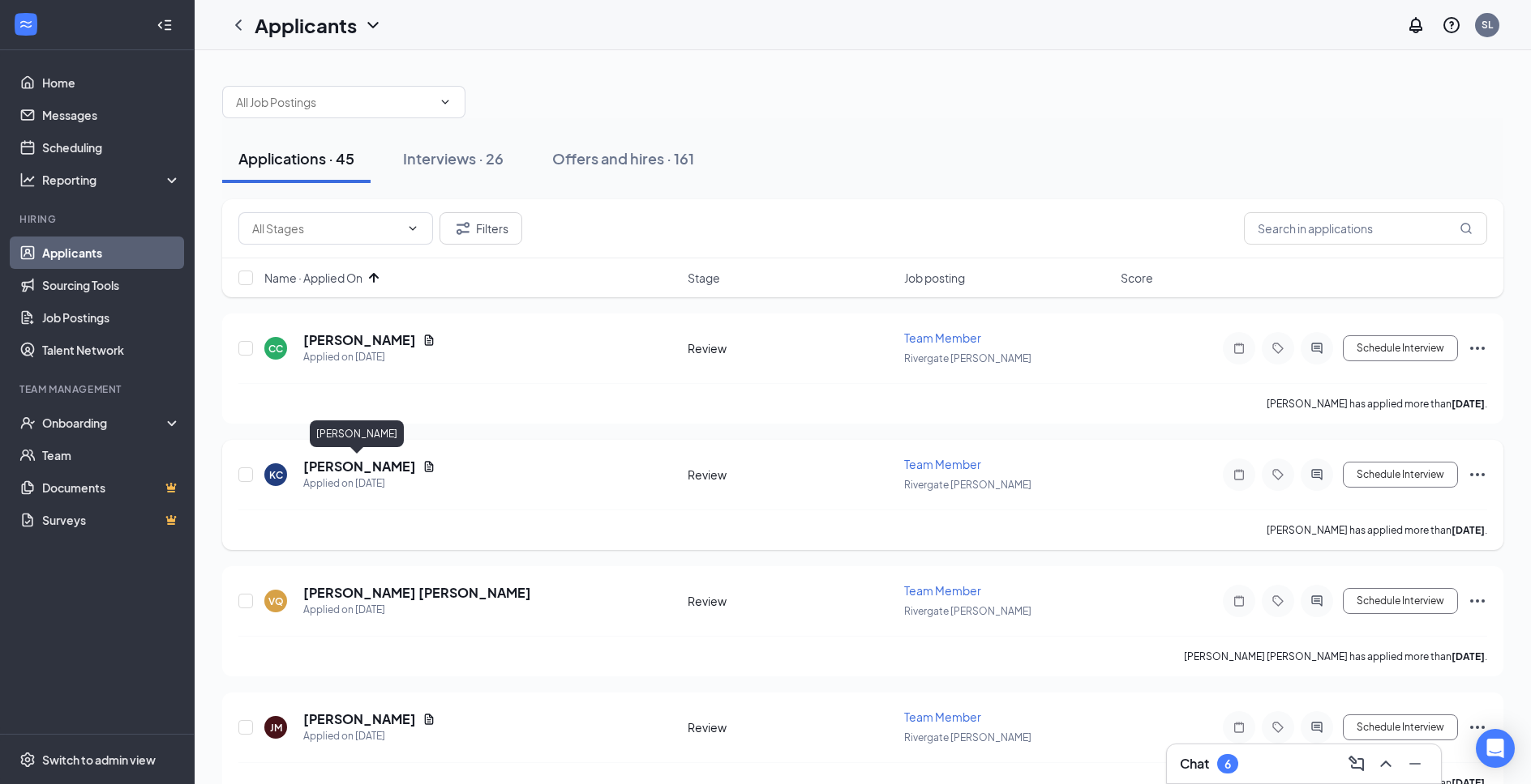
click at [344, 461] on h5 "[PERSON_NAME]" at bounding box center [360, 466] width 113 height 17
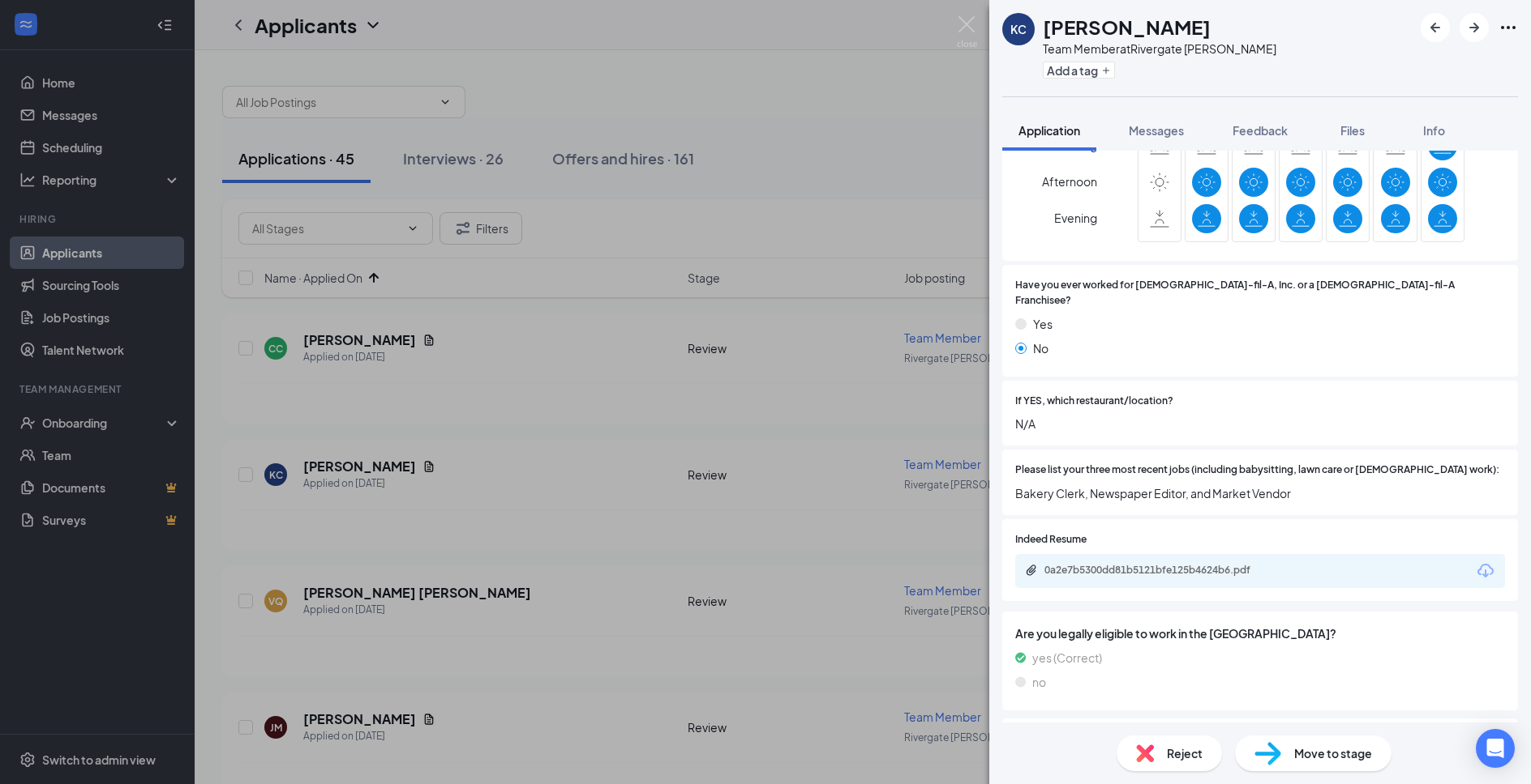
scroll to position [437, 0]
click at [1227, 562] on div "0a2e7b5300dd81b5121bfe125b4624b6.pdf" at bounding box center [1158, 568] width 227 height 13
click at [1330, 769] on div "Move to stage" at bounding box center [1312, 753] width 157 height 36
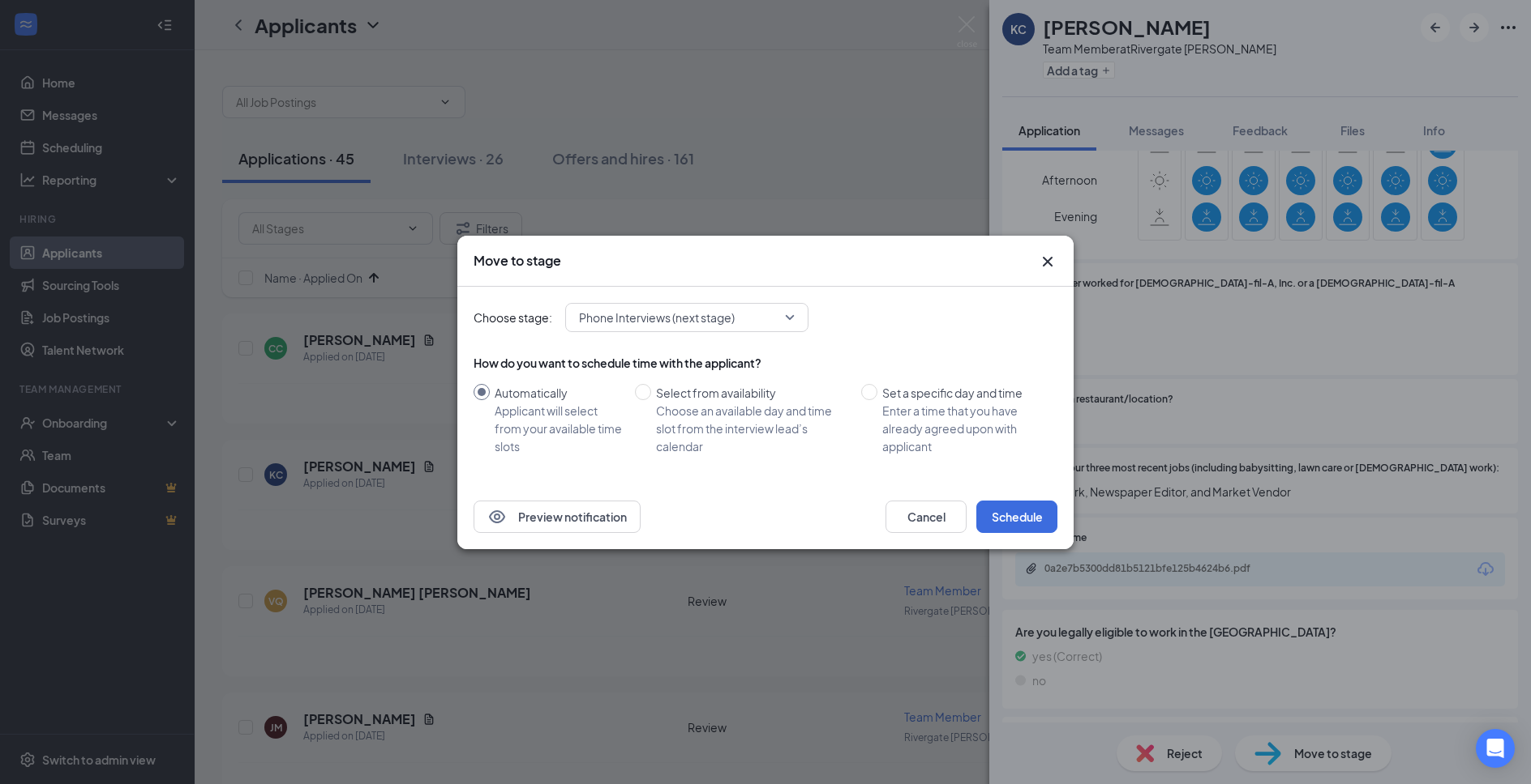
click at [1021, 498] on div "Preview notification Cancel Schedule" at bounding box center [765, 517] width 616 height 65
click at [1031, 522] on button "Schedule" at bounding box center [1016, 516] width 81 height 32
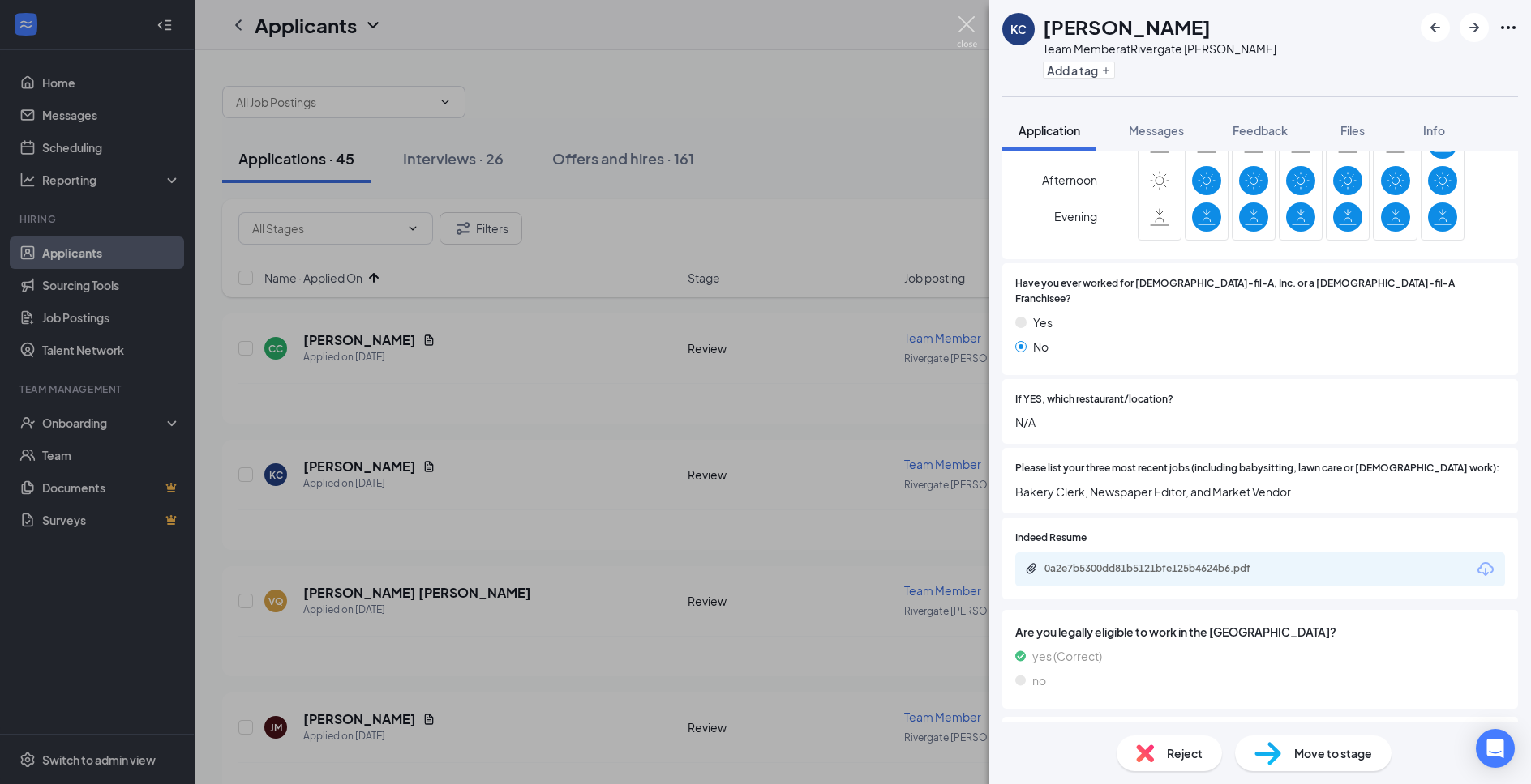
click at [968, 24] on img at bounding box center [966, 32] width 20 height 32
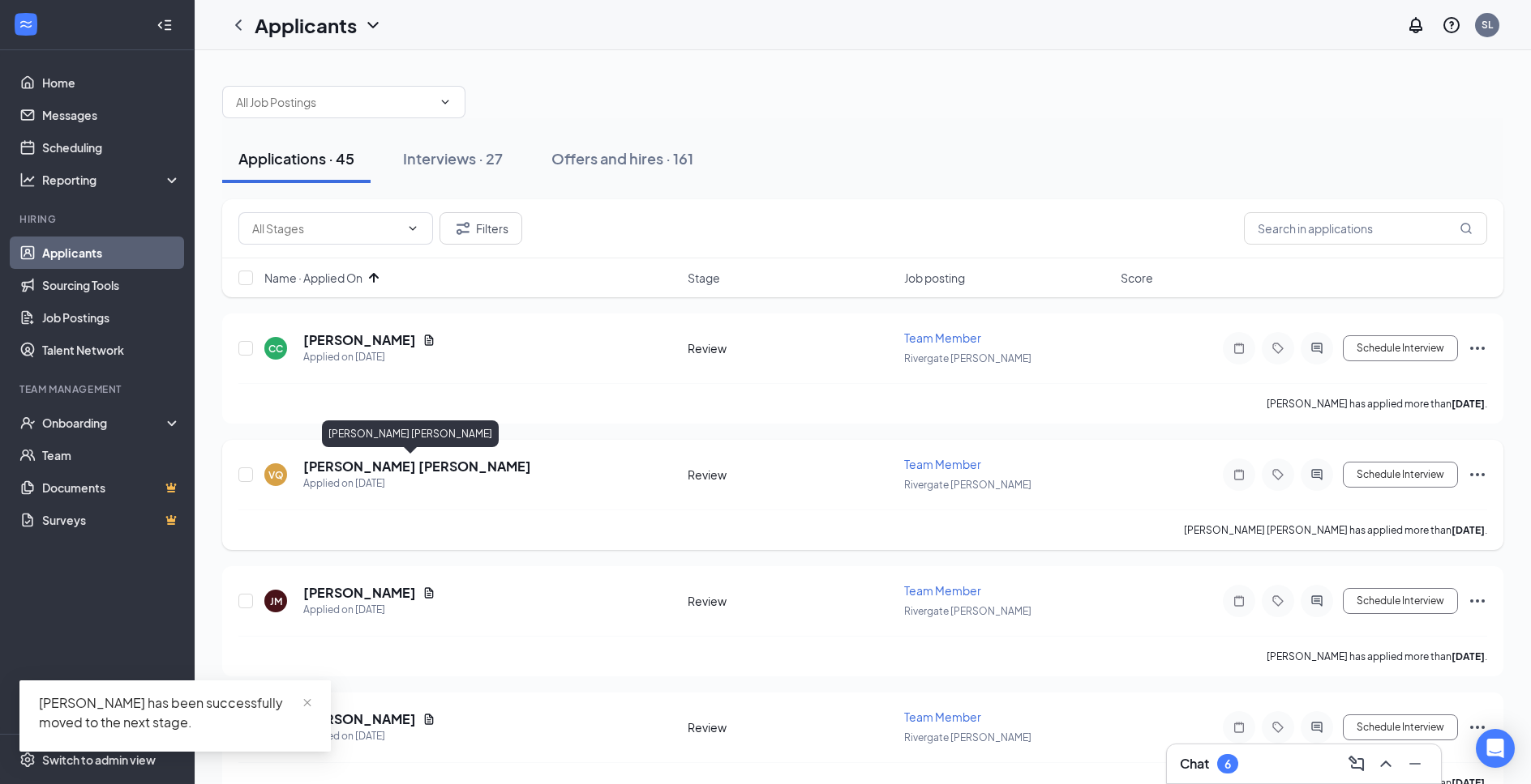
click at [364, 465] on h5 "[PERSON_NAME] [PERSON_NAME]" at bounding box center [417, 466] width 227 height 17
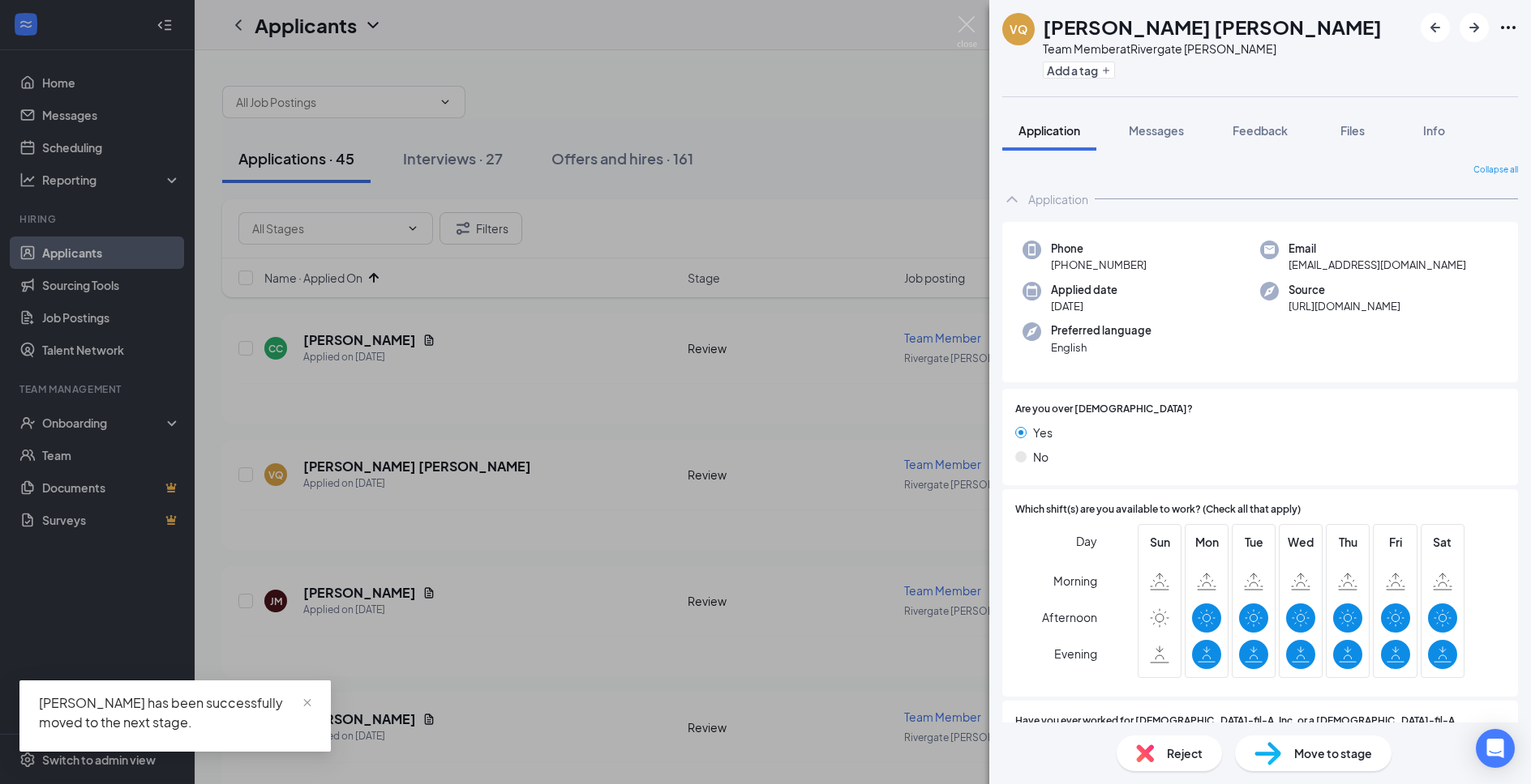
click at [1207, 762] on div "Reject" at bounding box center [1169, 753] width 105 height 36
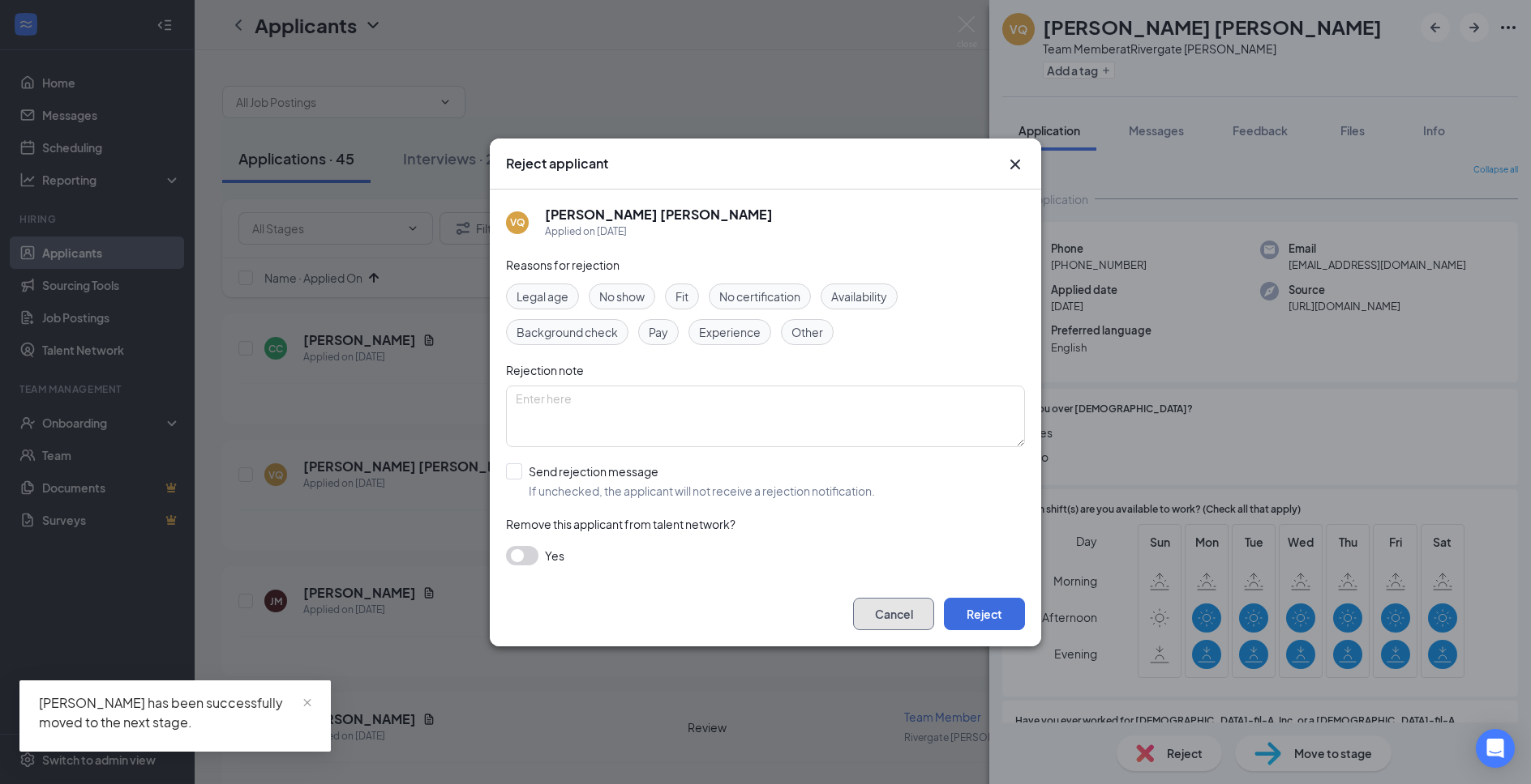
drag, startPoint x: 922, startPoint y: 605, endPoint x: 978, endPoint y: 582, distance: 60.5
click at [920, 606] on button "Cancel" at bounding box center [892, 614] width 81 height 32
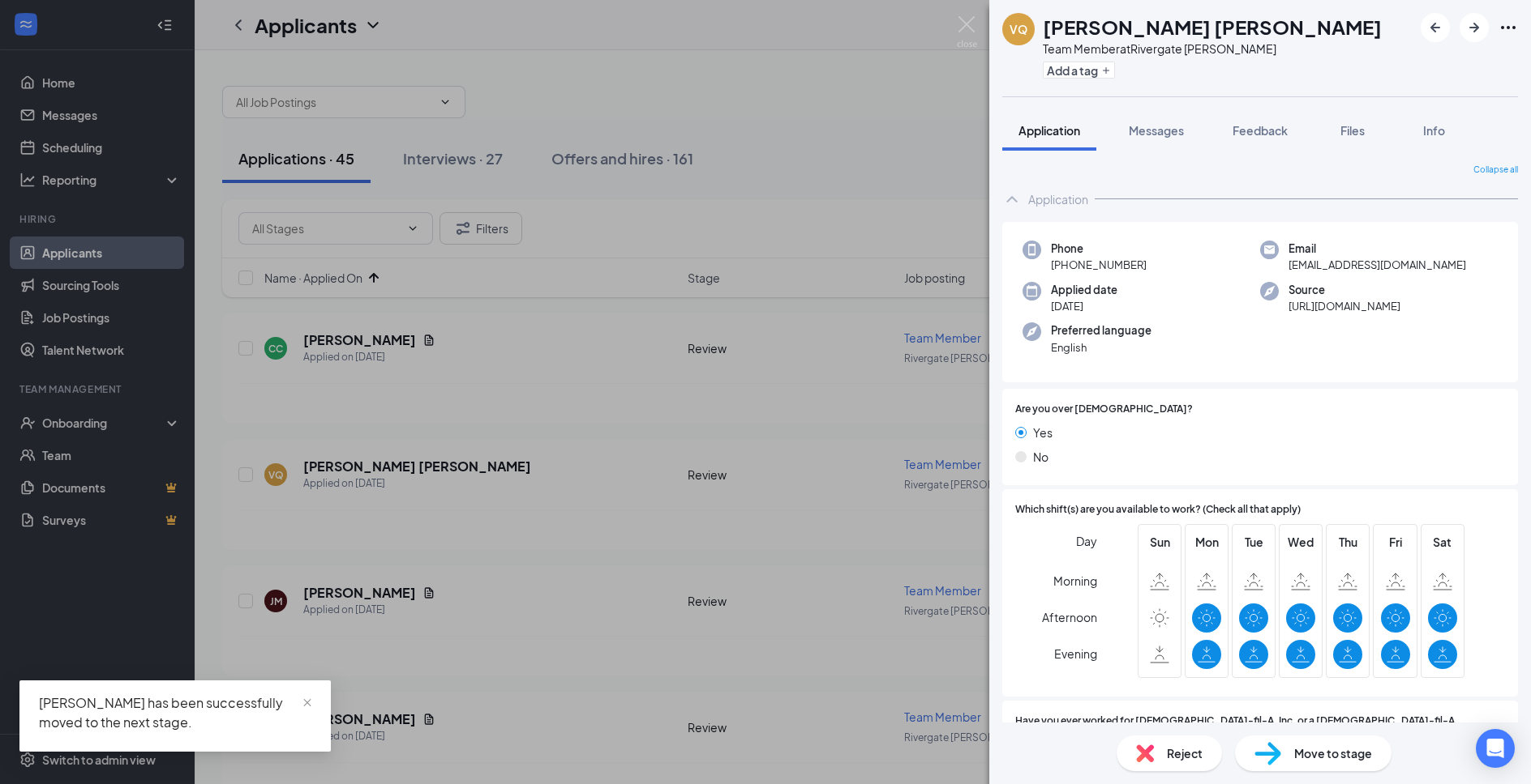
scroll to position [350, 0]
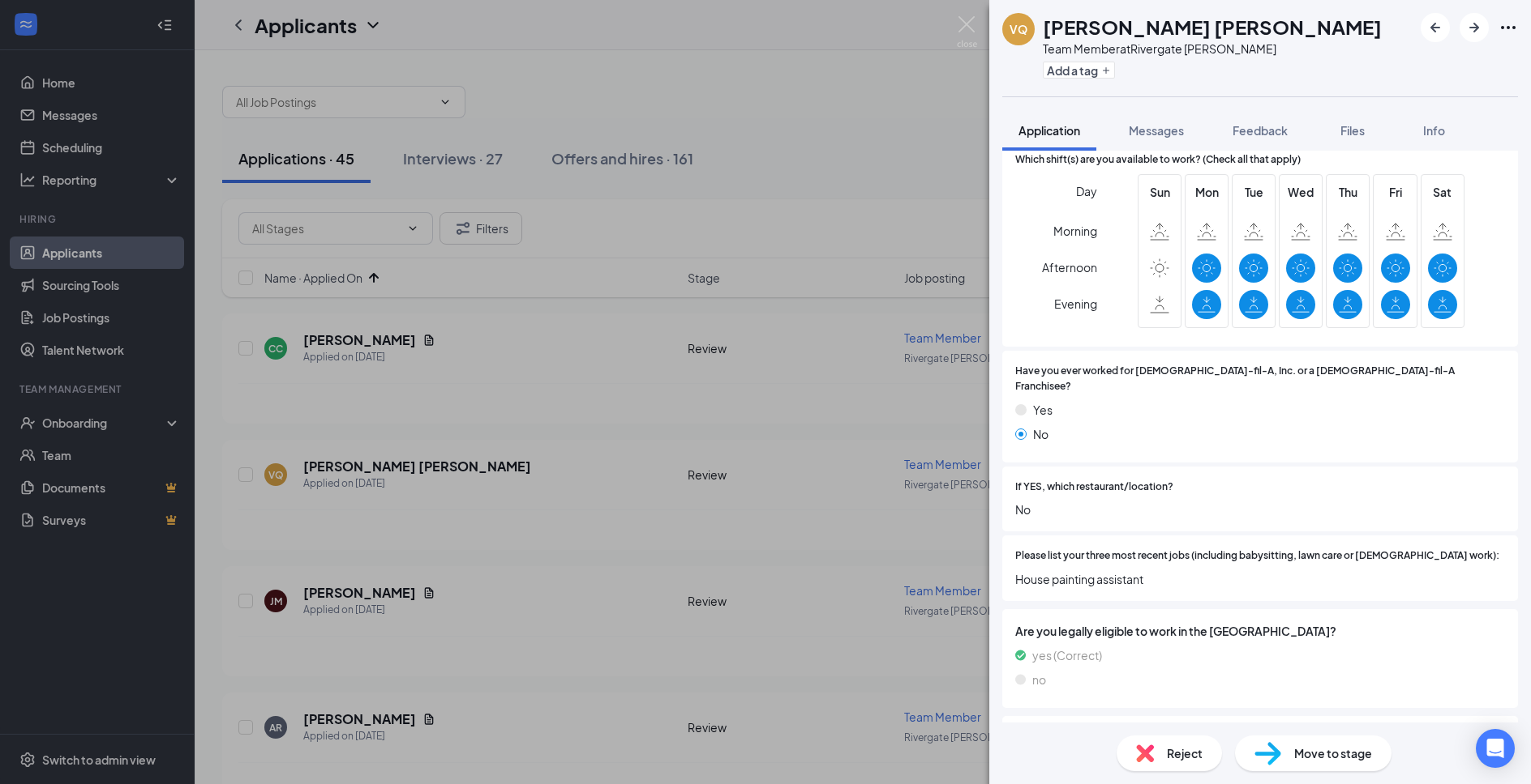
click at [1159, 735] on div "Reject Move to stage" at bounding box center [1260, 753] width 541 height 61
click at [1131, 752] on div "Reject" at bounding box center [1169, 753] width 105 height 36
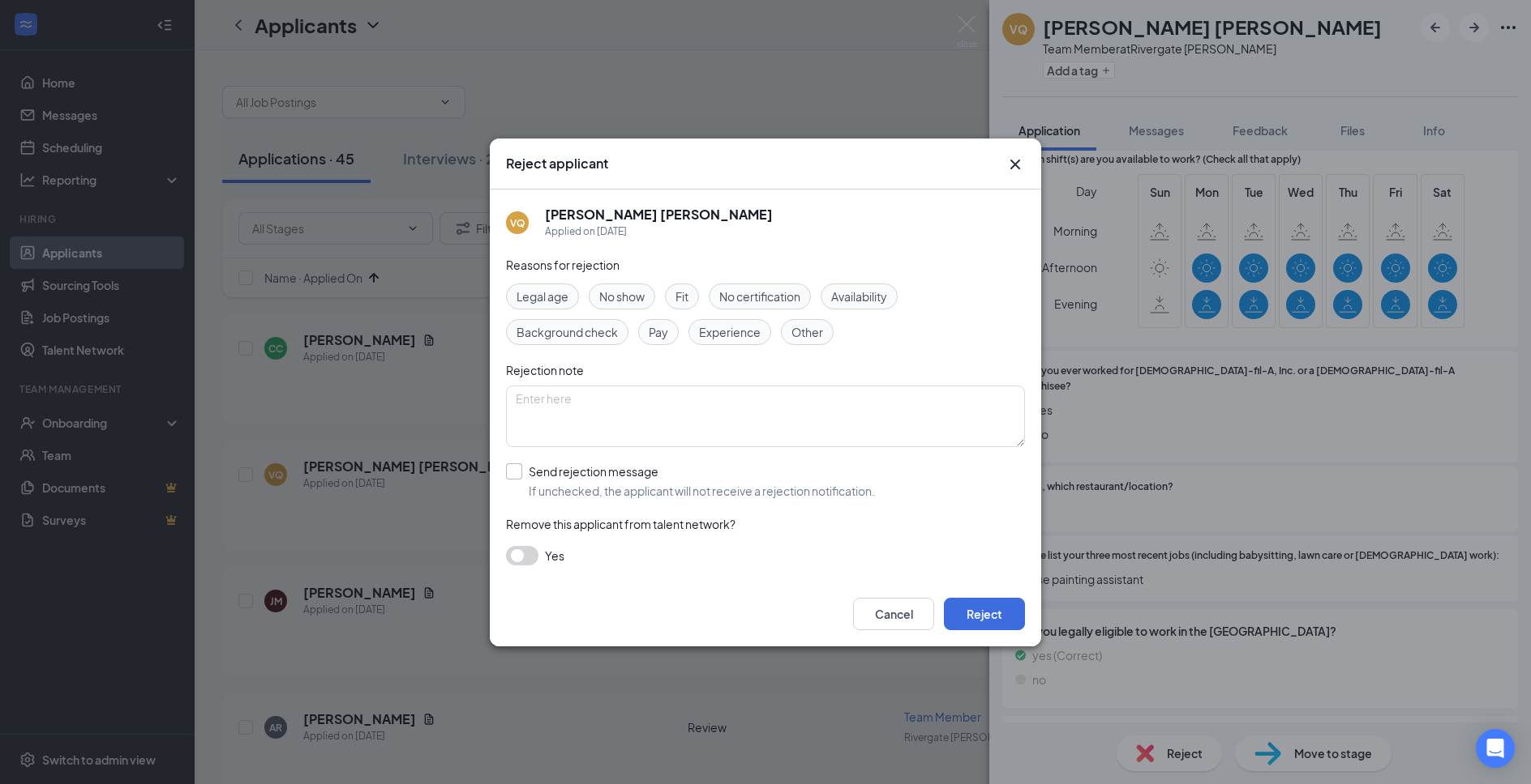
click at [602, 471] on input "Send rejection message If unchecked, the applicant will not receive a rejection…" at bounding box center [690, 481] width 369 height 36
checkbox input "true"
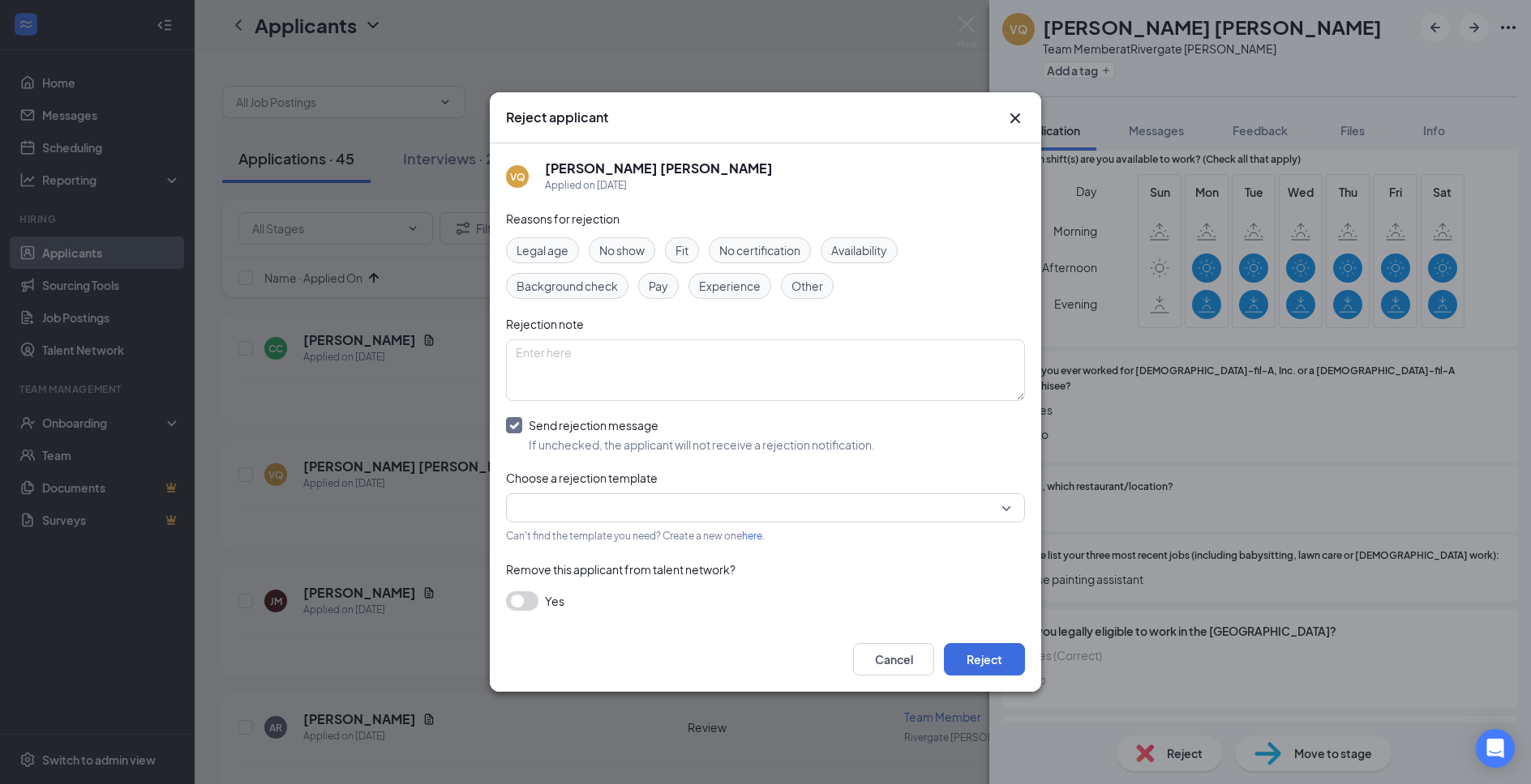
click at [609, 513] on input "search" at bounding box center [759, 508] width 488 height 27
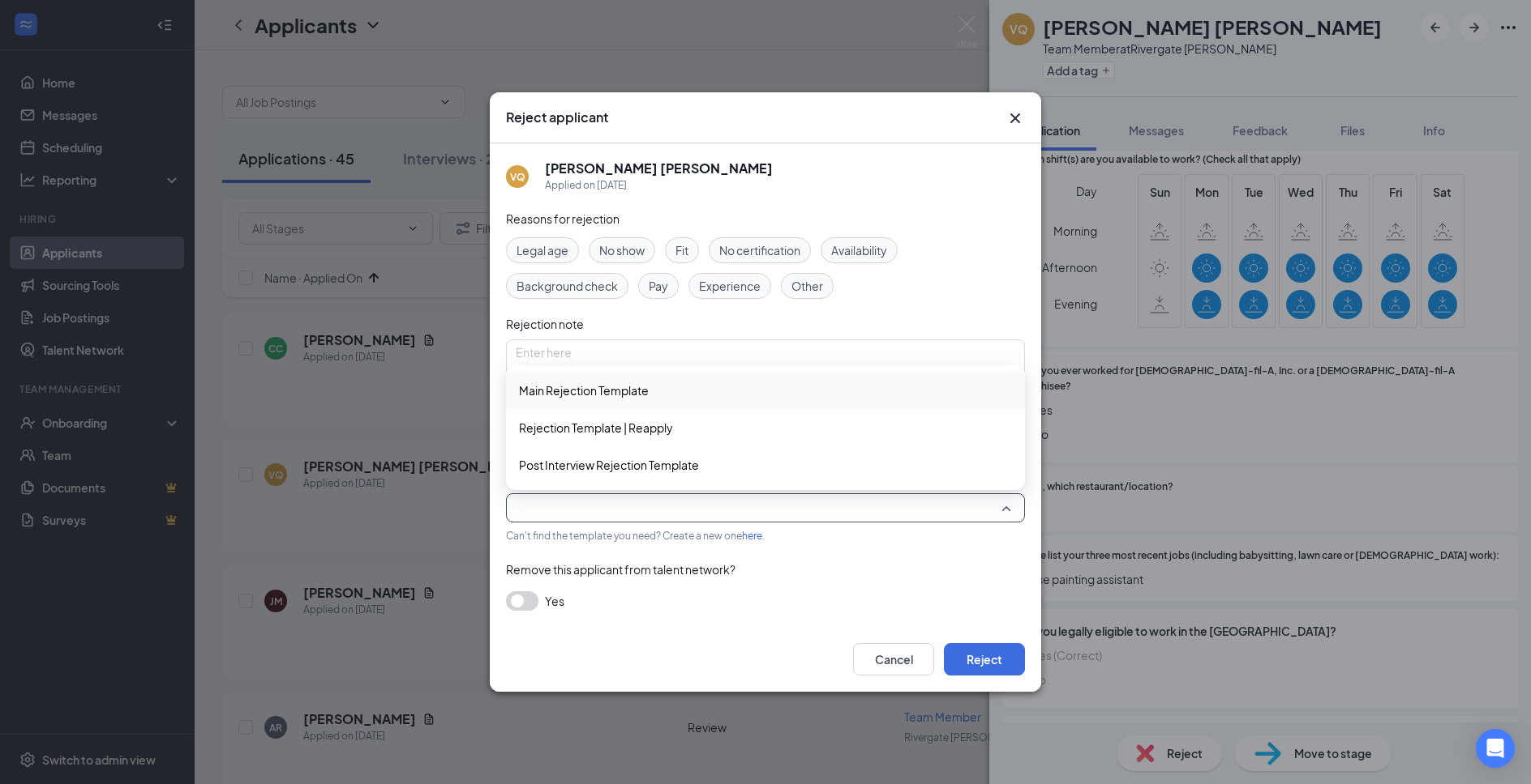
click at [682, 409] on div "Main Rejection Template" at bounding box center [765, 391] width 519 height 37
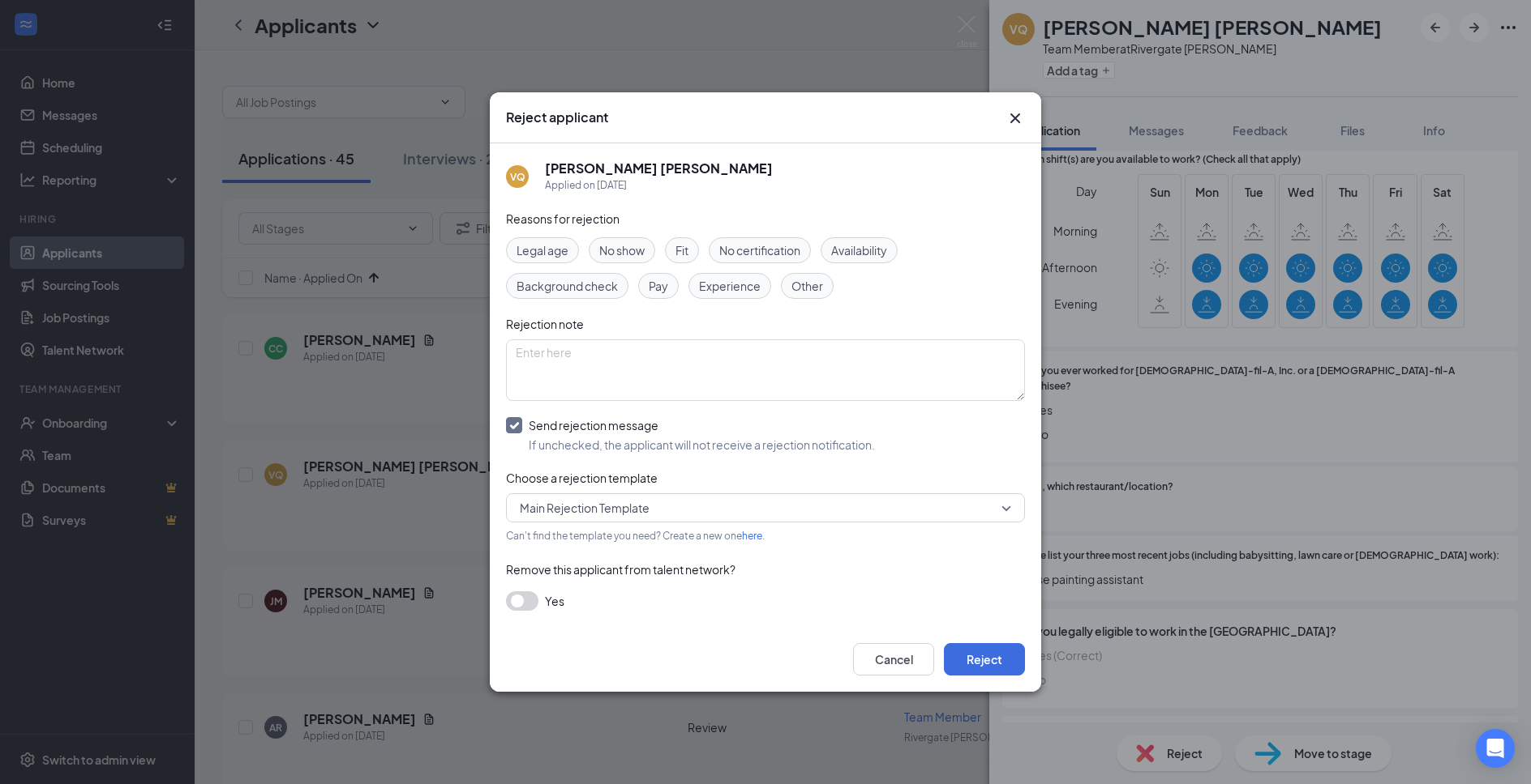
click at [968, 635] on div "Cancel Reject" at bounding box center [765, 660] width 551 height 65
click at [977, 647] on button "Reject" at bounding box center [984, 659] width 81 height 32
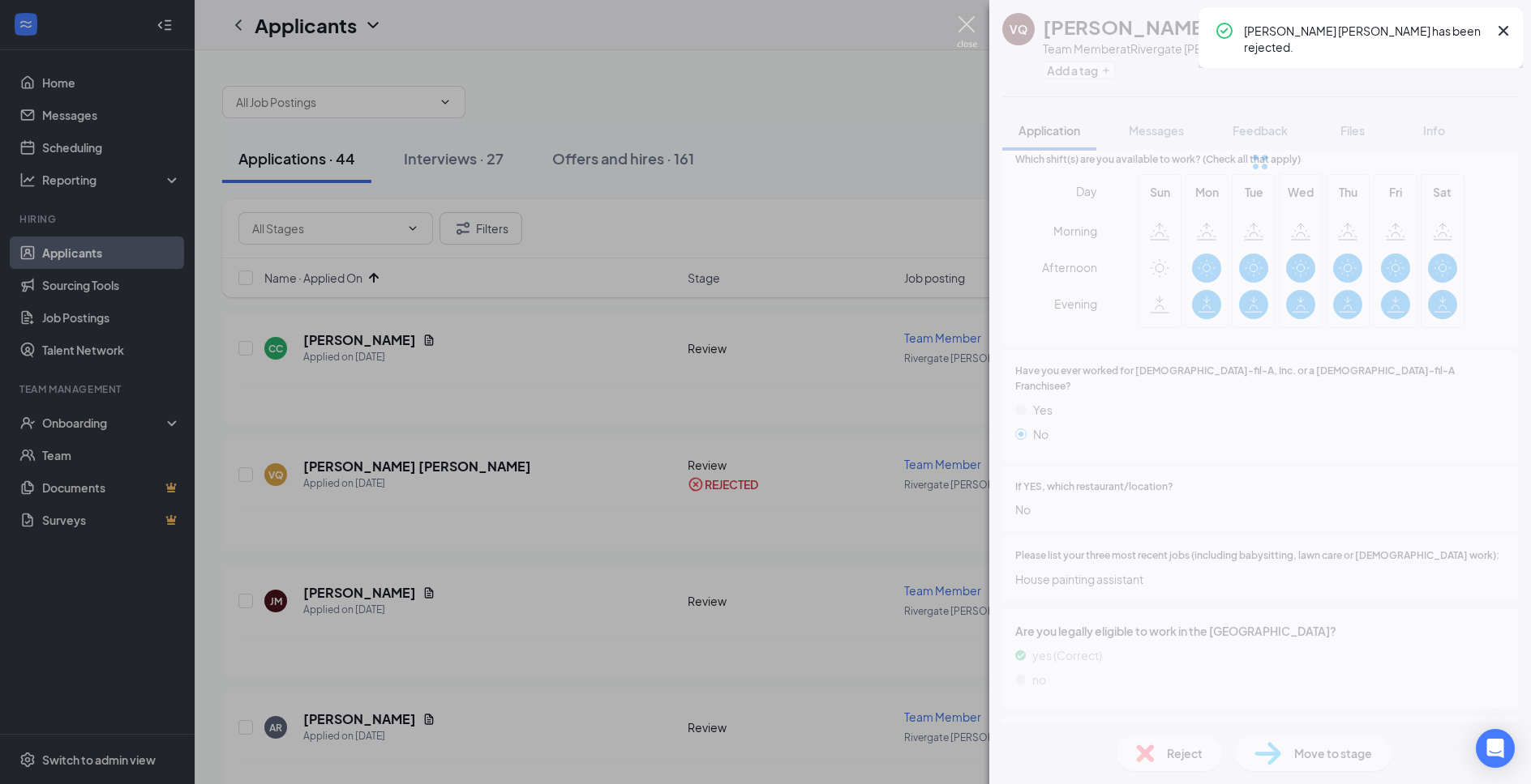
click at [966, 24] on img at bounding box center [966, 32] width 20 height 32
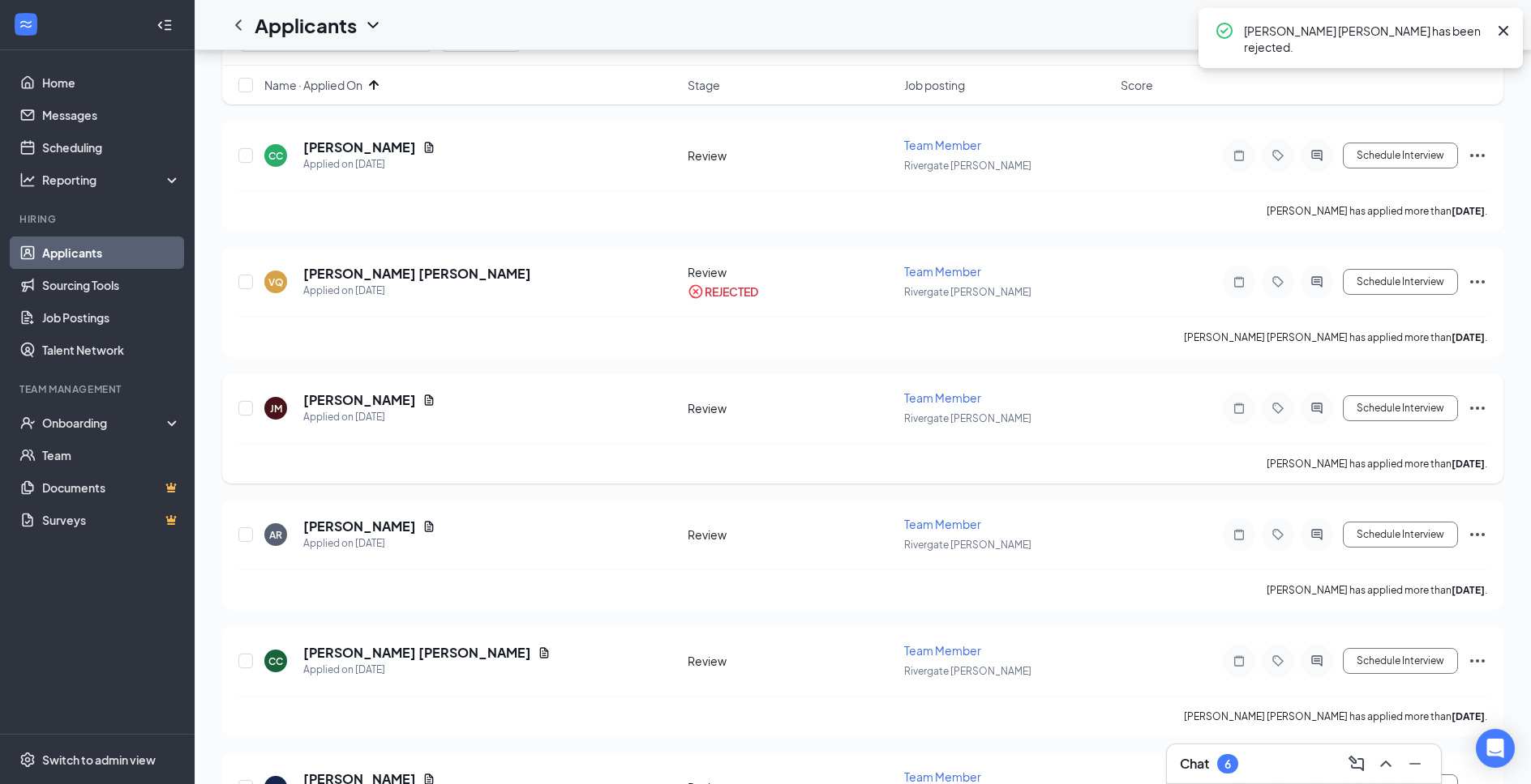
scroll to position [248, 0]
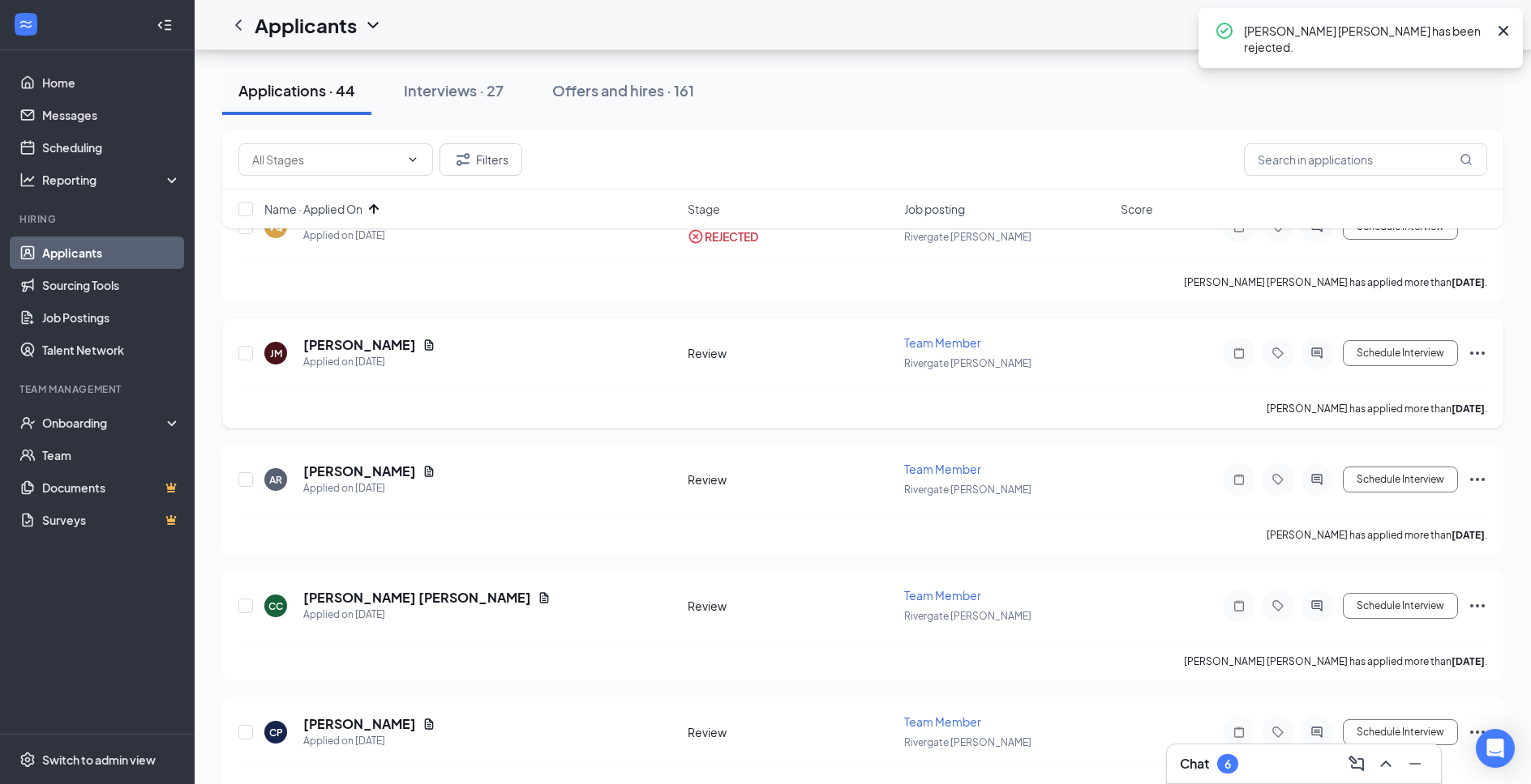
click at [367, 347] on h5 "[PERSON_NAME]" at bounding box center [360, 345] width 113 height 17
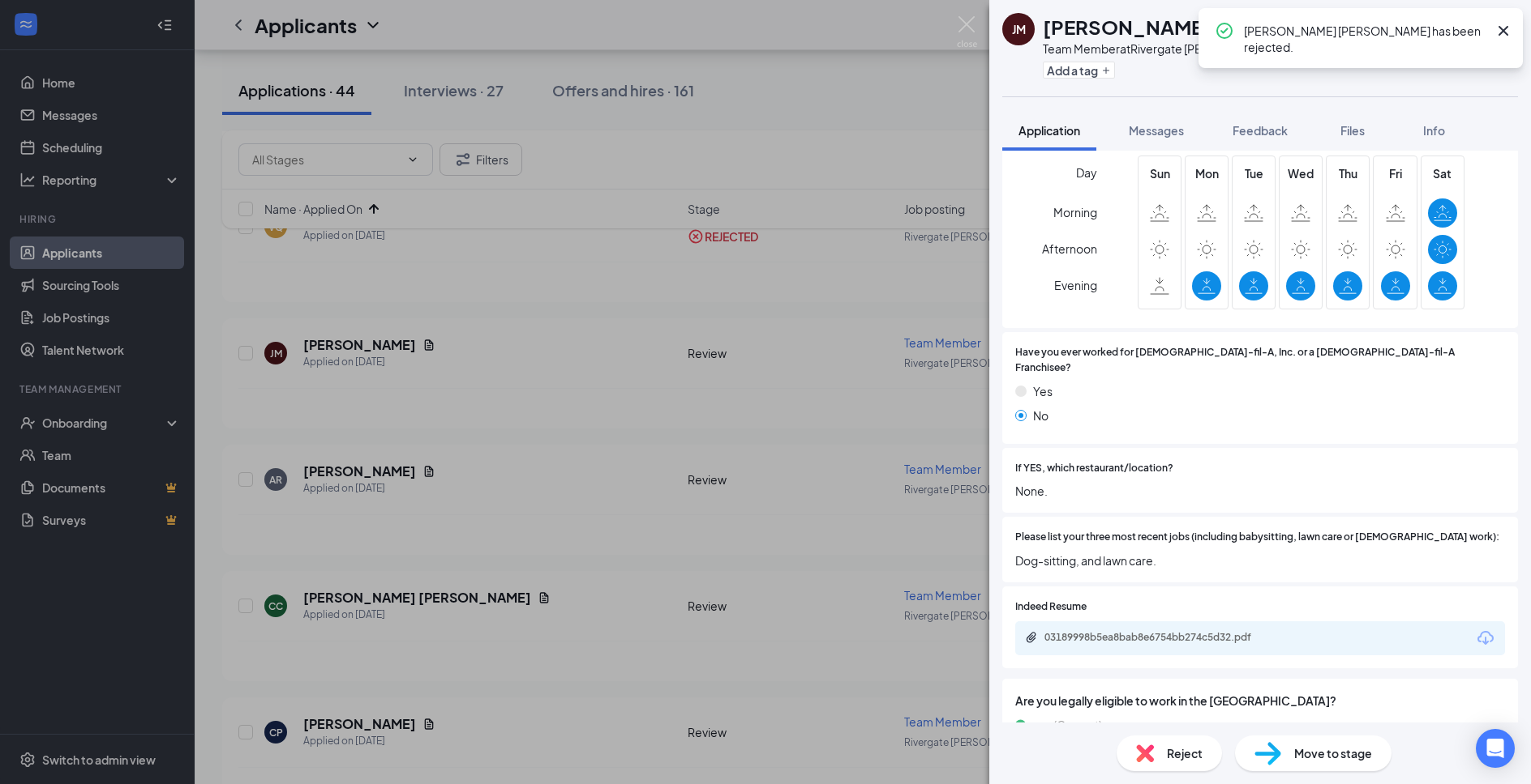
scroll to position [525, 0]
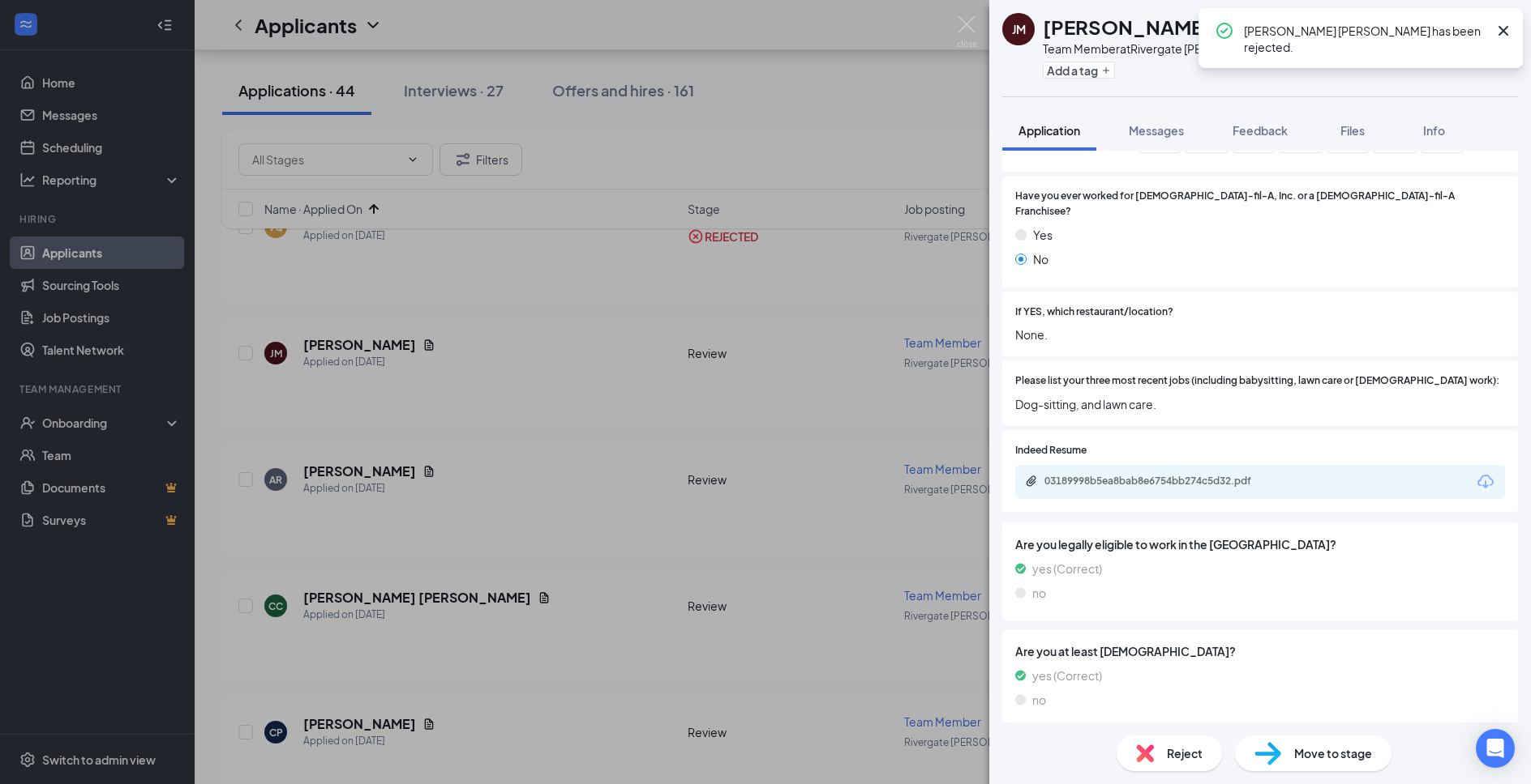
click at [1207, 479] on div "03189998b5ea8bab8e6754bb274c5d32.pdf" at bounding box center [1260, 482] width 490 height 34
click at [1211, 475] on div "03189998b5ea8bab8e6754bb274c5d32.pdf" at bounding box center [1156, 483] width 262 height 16
click at [1160, 745] on div "Reject" at bounding box center [1169, 753] width 105 height 36
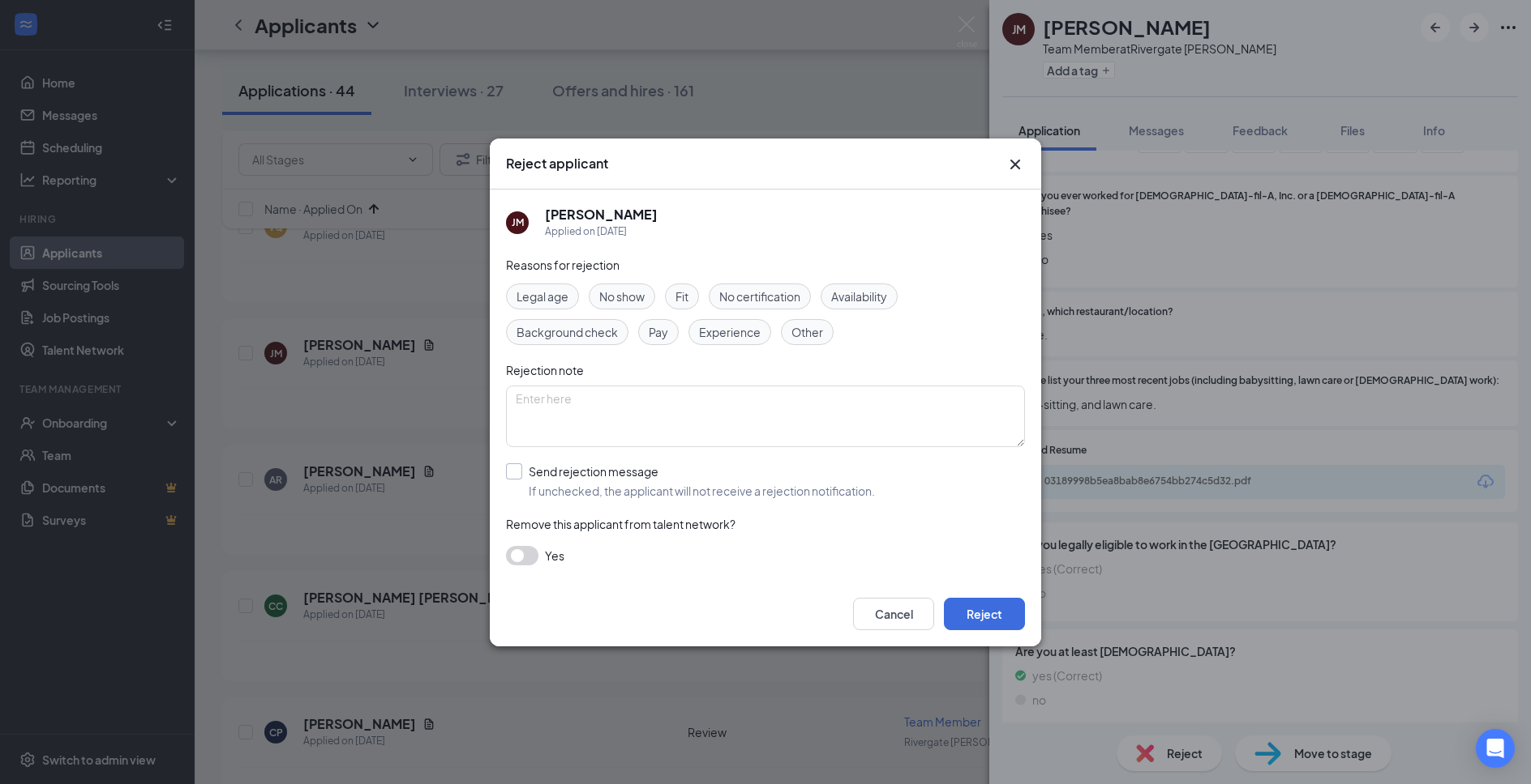
click at [664, 480] on input "Send rejection message If unchecked, the applicant will not receive a rejection…" at bounding box center [690, 481] width 369 height 36
checkbox input "true"
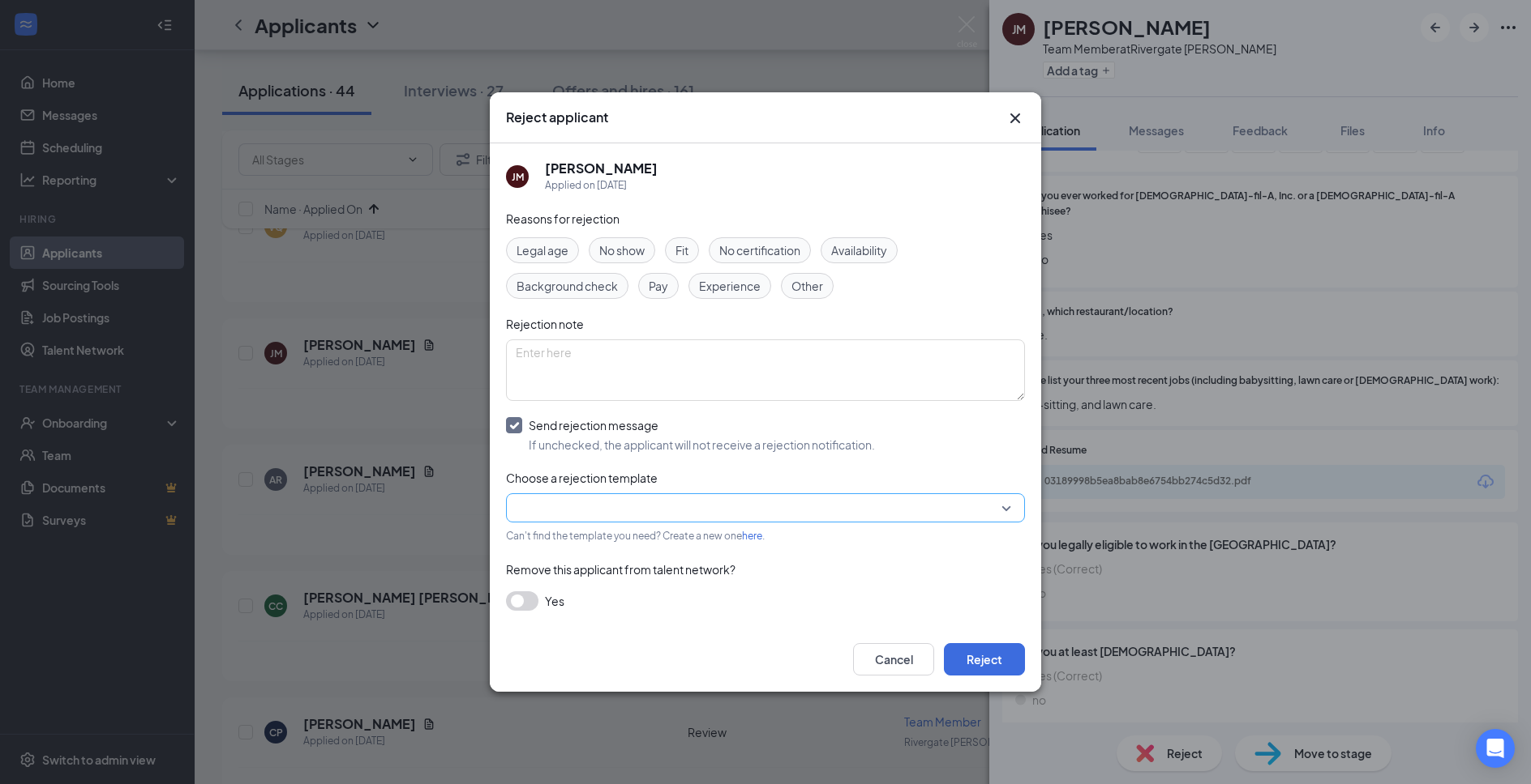
click at [659, 501] on input "search" at bounding box center [759, 508] width 488 height 27
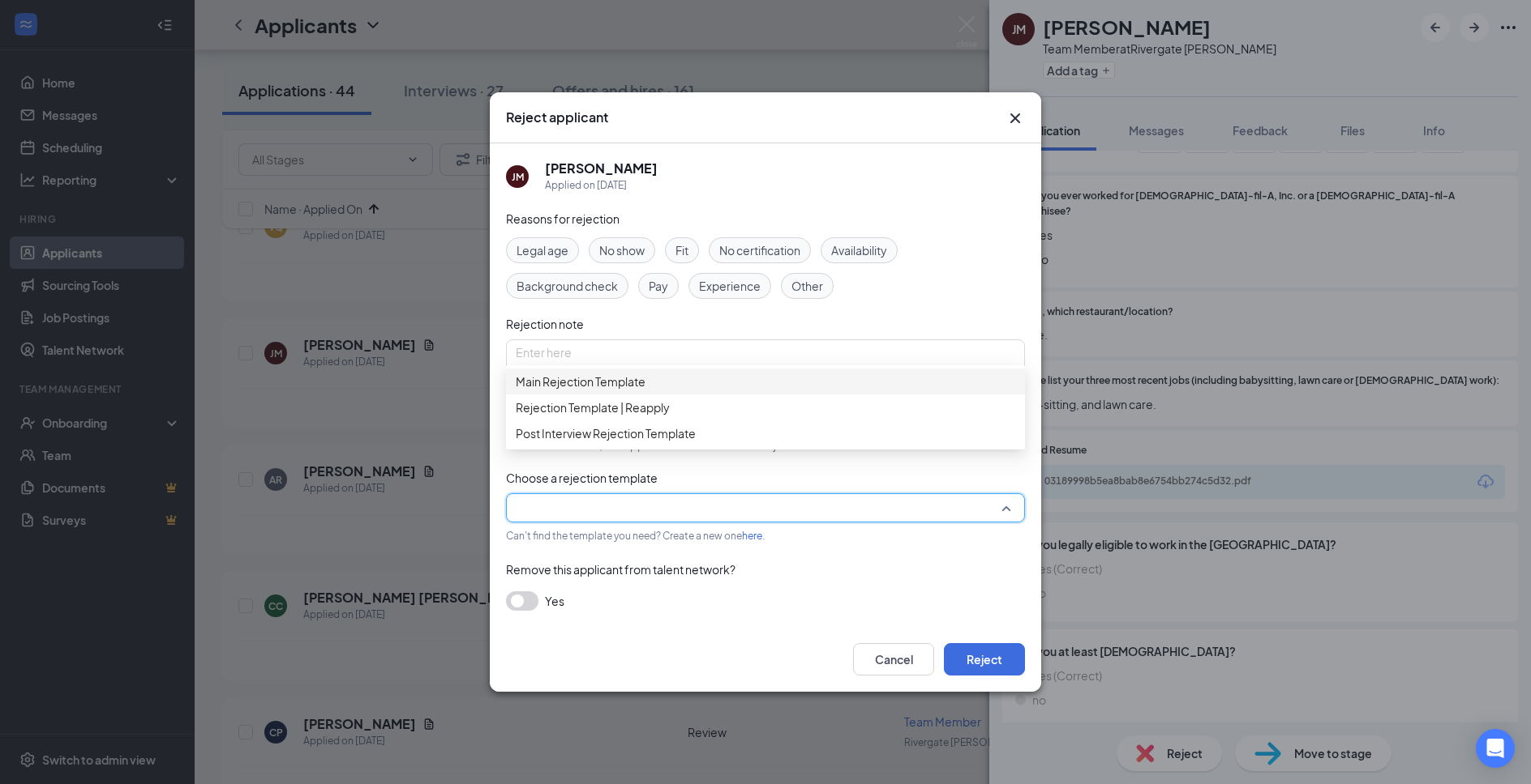
click at [721, 387] on span "Main Rejection Template" at bounding box center [765, 382] width 500 height 17
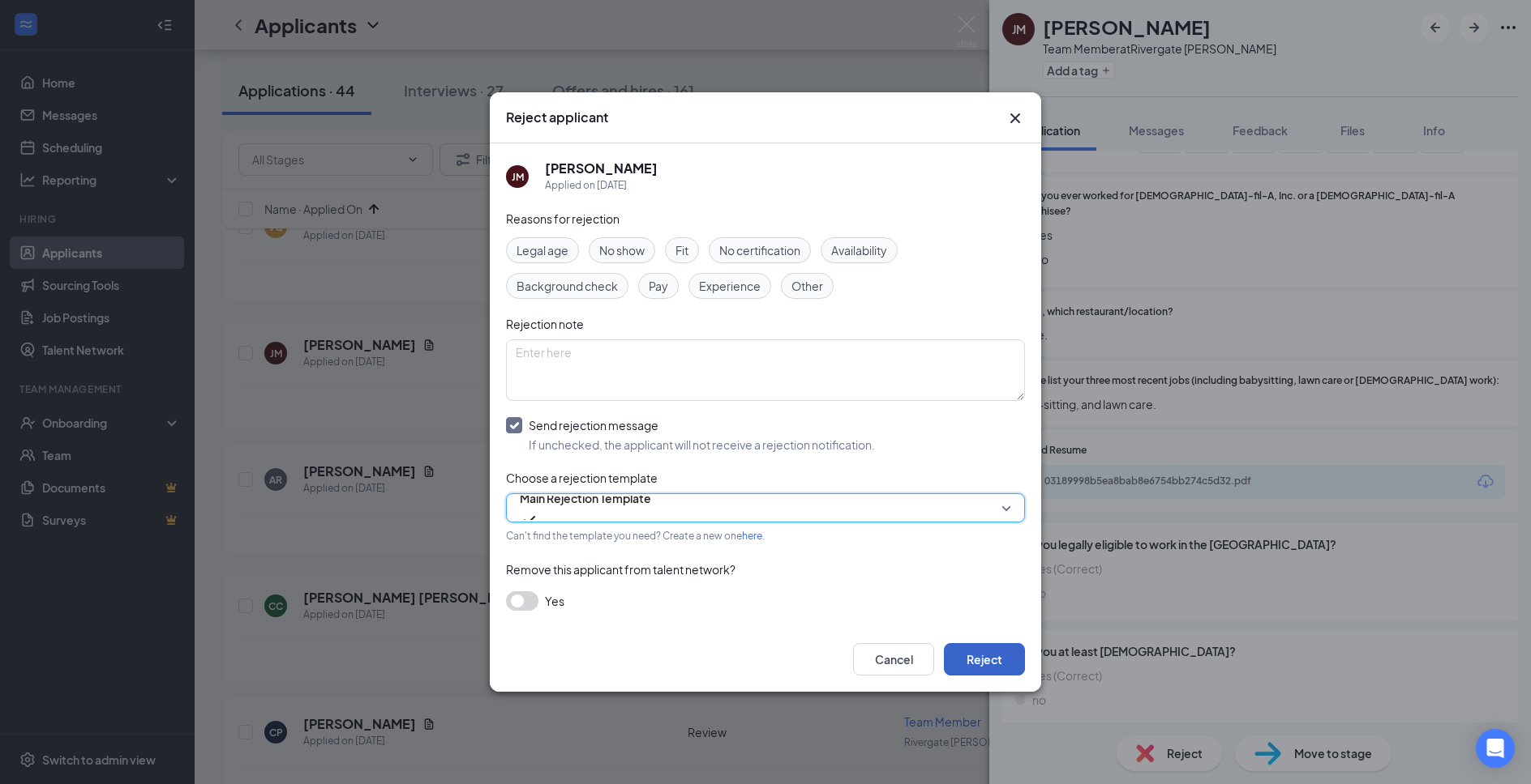
click at [982, 661] on button "Reject" at bounding box center [984, 659] width 81 height 32
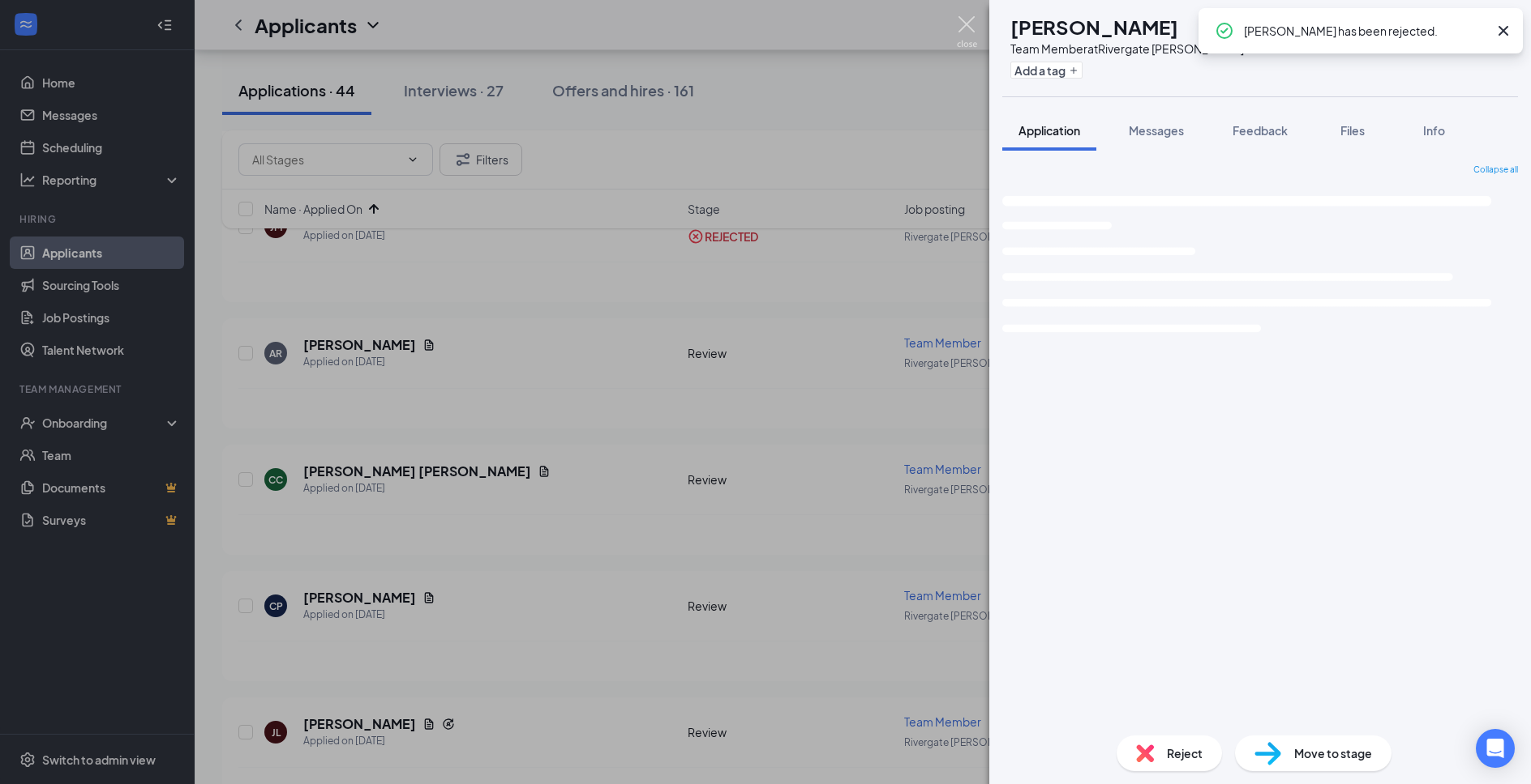
click at [963, 20] on img at bounding box center [966, 32] width 20 height 32
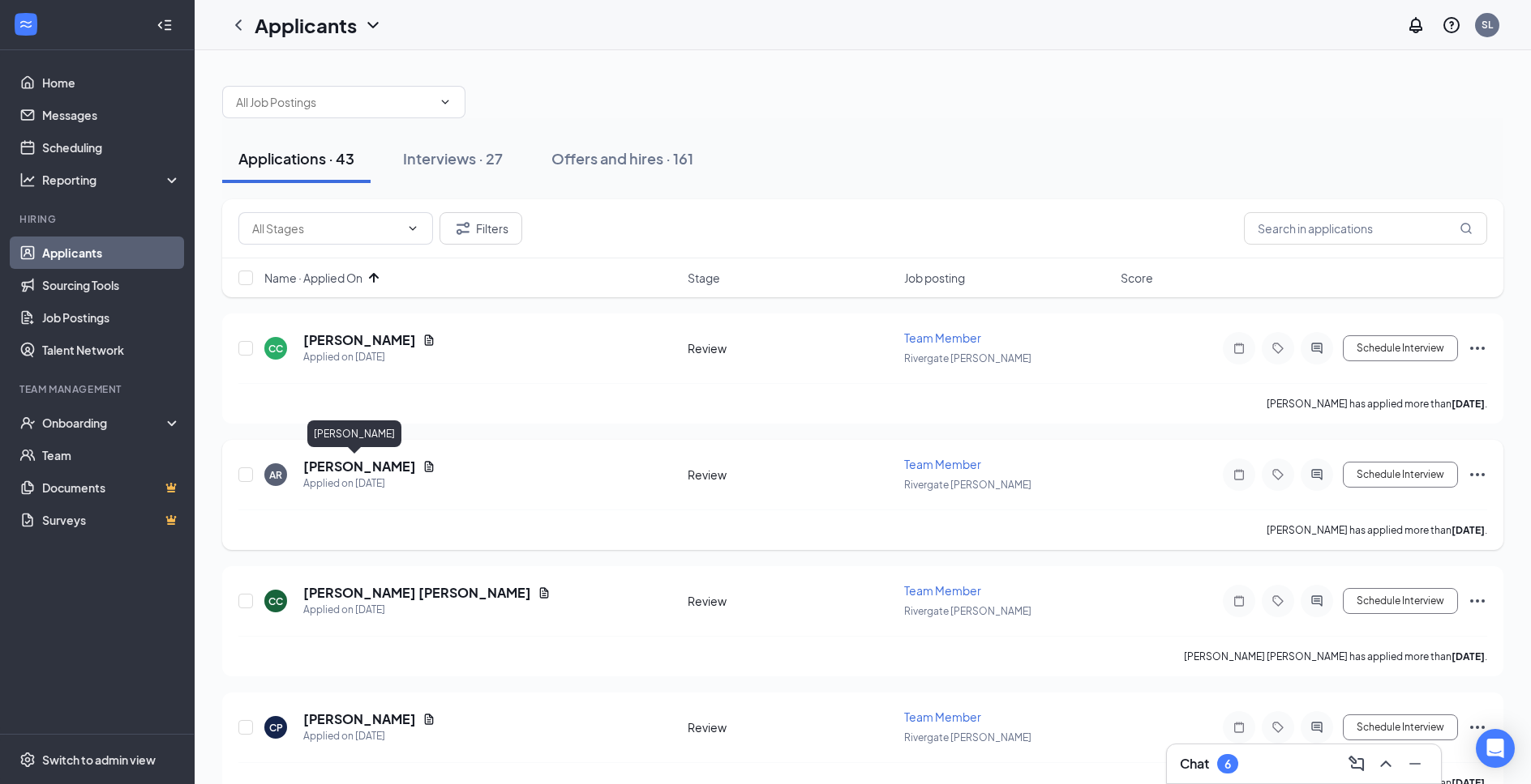
click at [356, 460] on h5 "[PERSON_NAME]" at bounding box center [360, 466] width 113 height 17
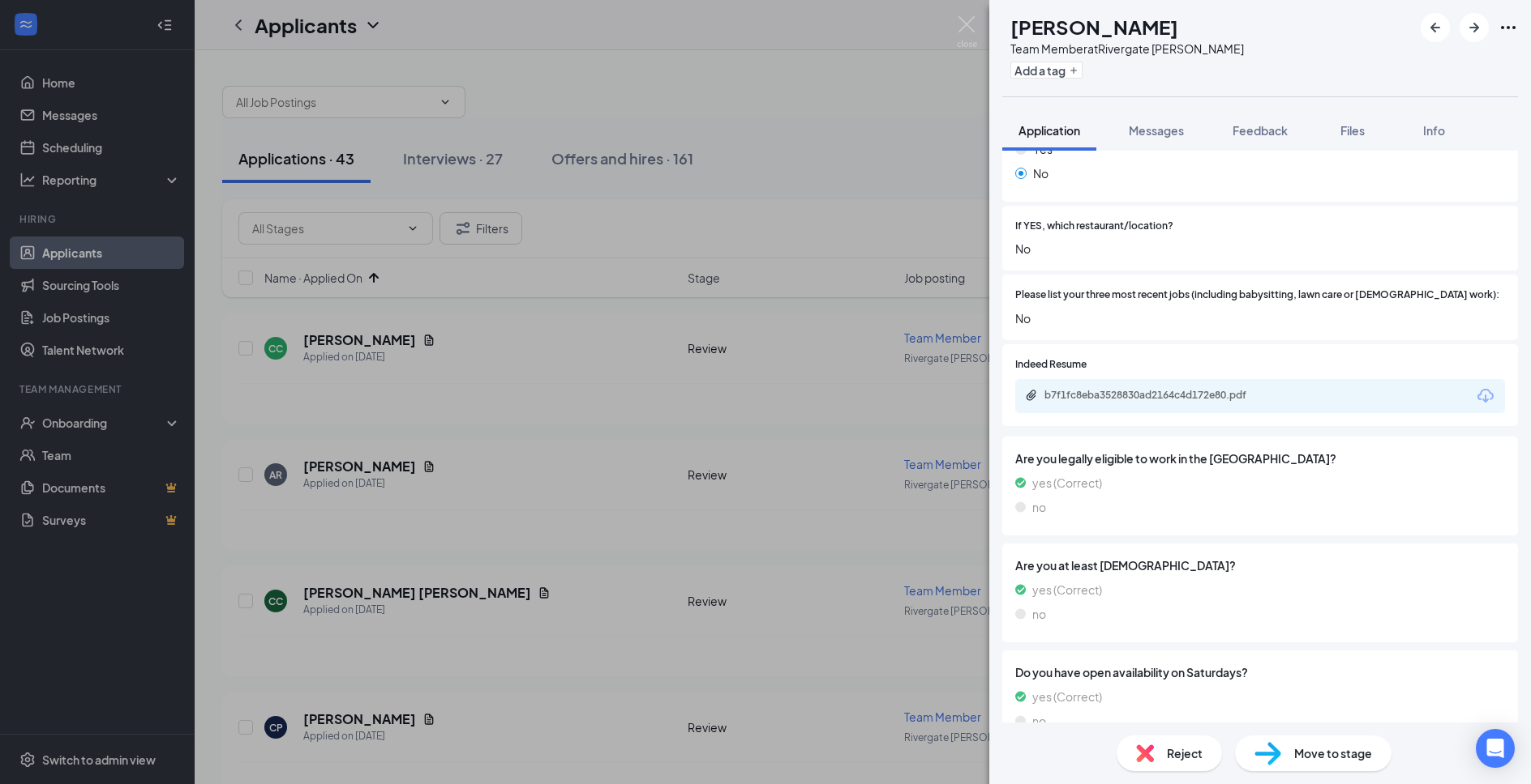
scroll to position [613, 0]
click at [1230, 388] on div "b7f1fc8eba3528830ad2164c4d172e80.pdf" at bounding box center [1158, 393] width 227 height 13
click at [1166, 759] on div "Reject" at bounding box center [1169, 753] width 105 height 36
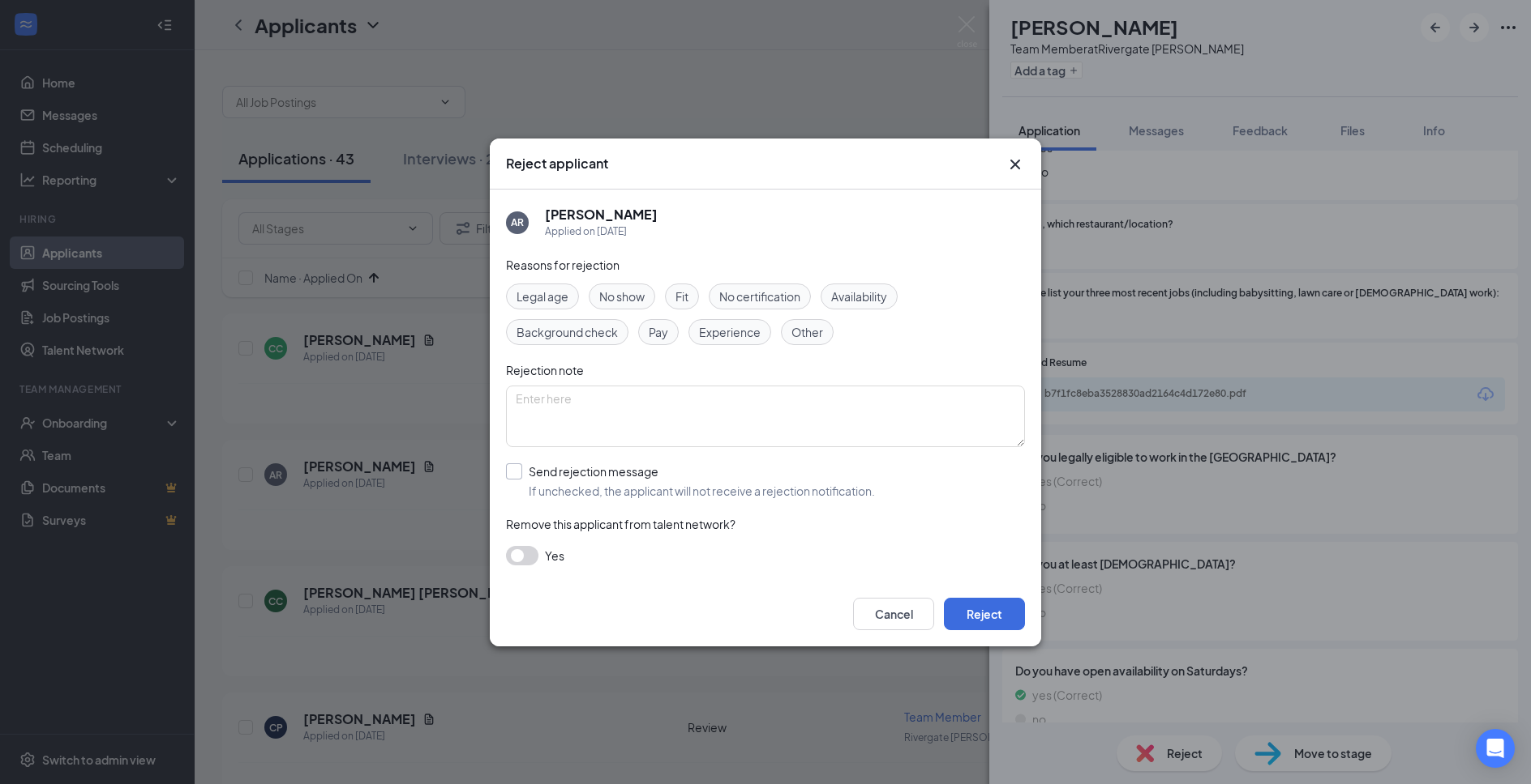
click at [618, 476] on input "Send rejection message If unchecked, the applicant will not receive a rejection…" at bounding box center [690, 481] width 369 height 36
checkbox input "true"
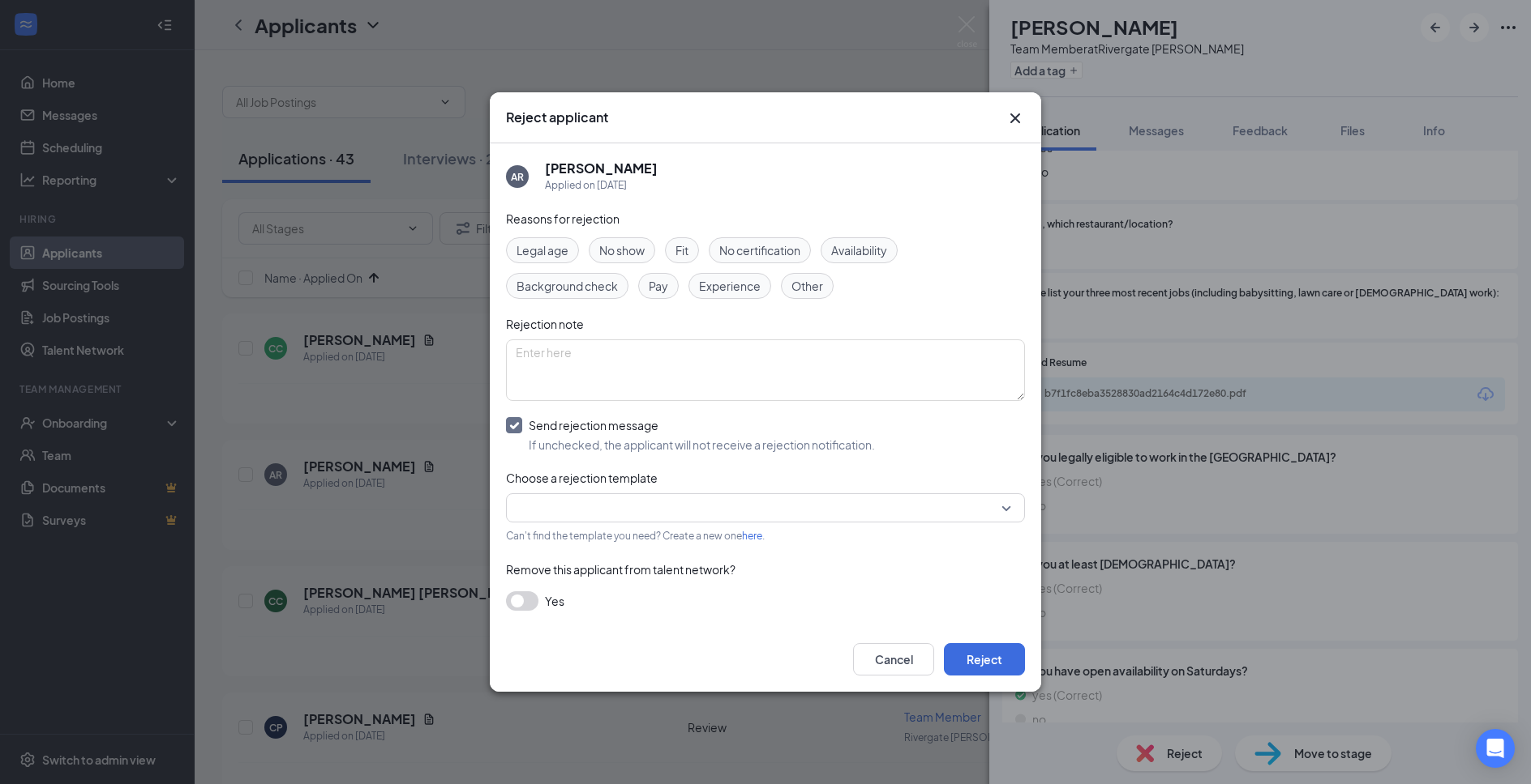
click at [628, 535] on span "Can't find the template you need? Create a new one here ." at bounding box center [635, 536] width 259 height 13
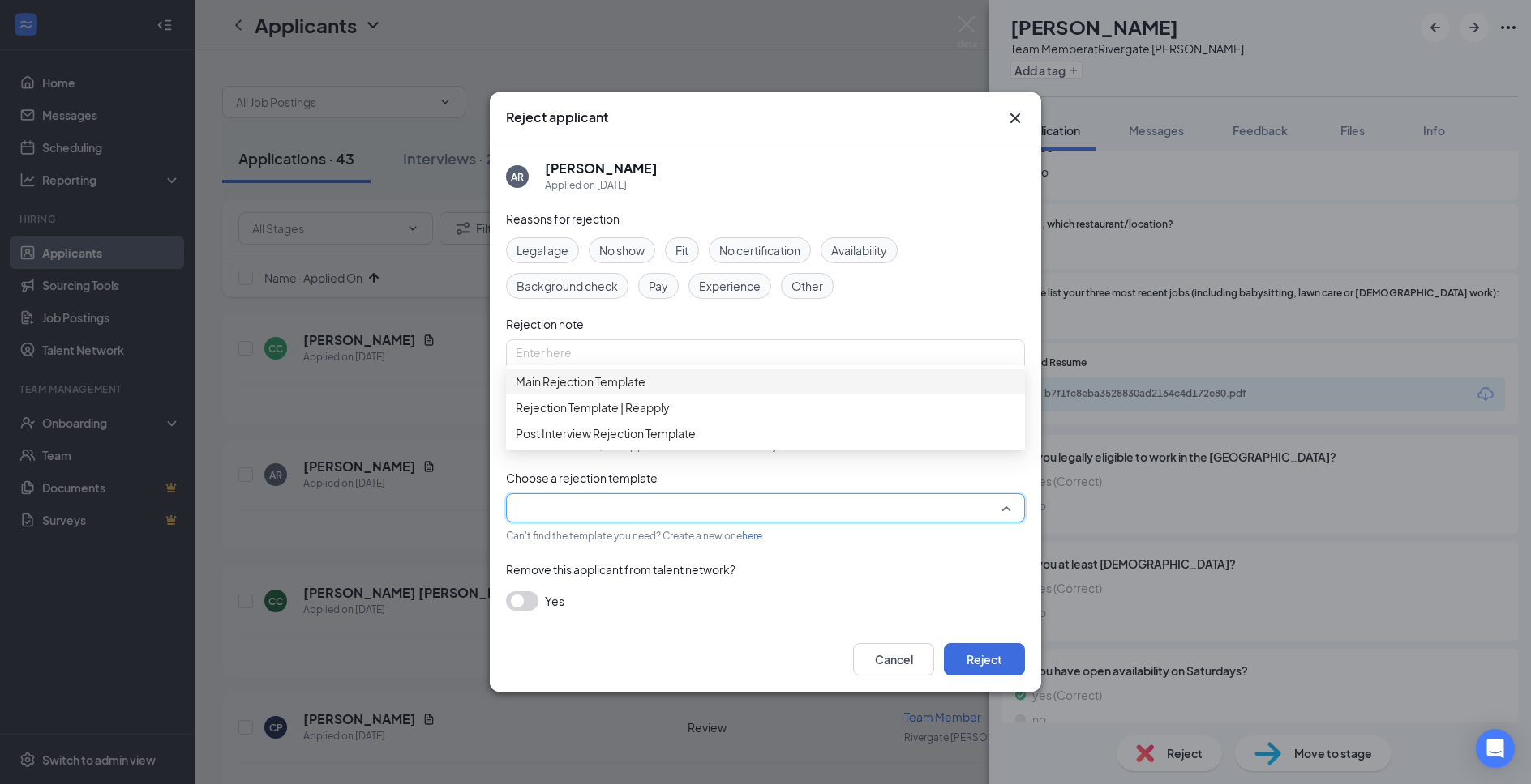
click at [640, 516] on input "search" at bounding box center [759, 508] width 488 height 27
click at [701, 388] on span "Main Rejection Template" at bounding box center [765, 382] width 500 height 17
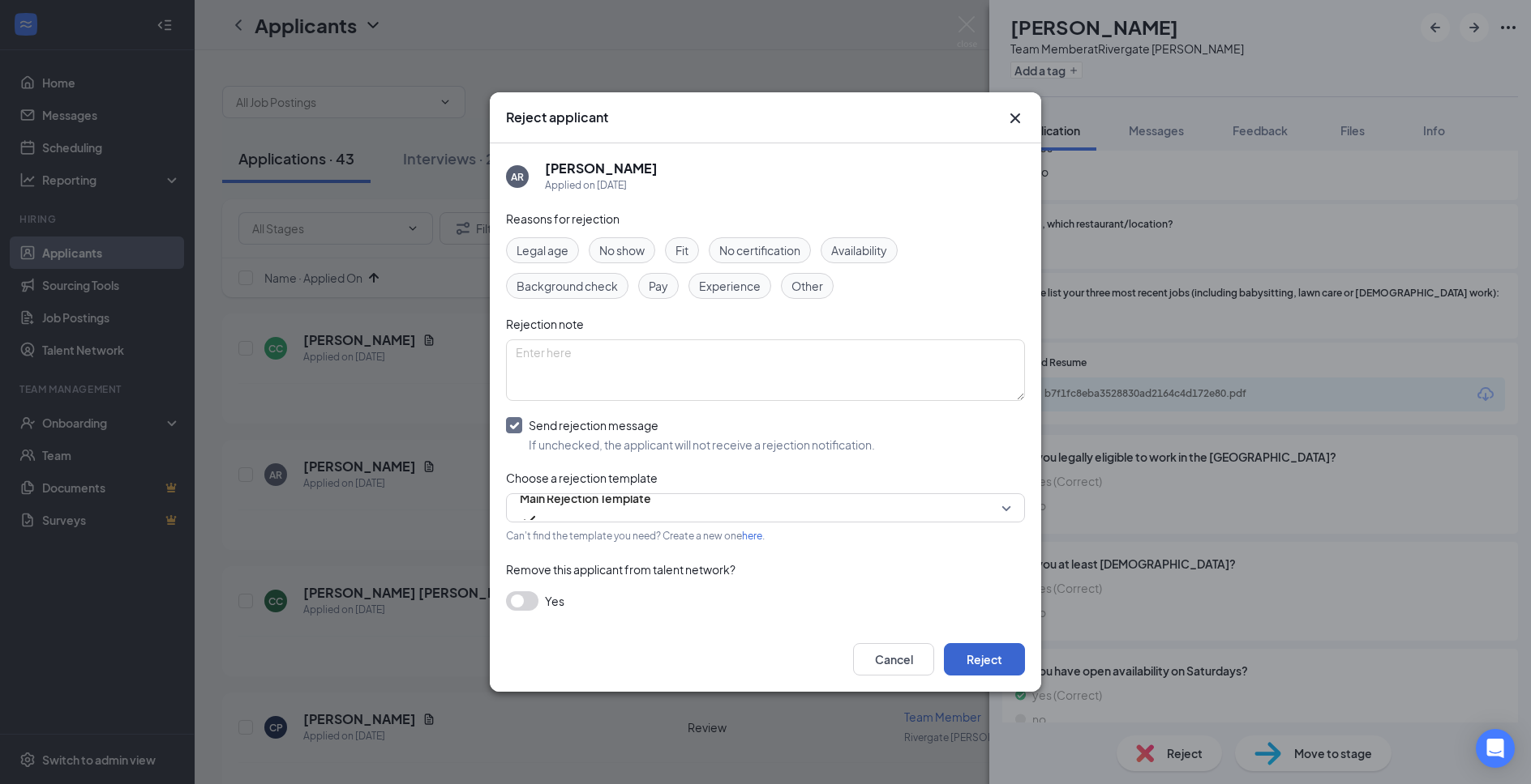
drag, startPoint x: 980, startPoint y: 631, endPoint x: 997, endPoint y: 657, distance: 31.1
click at [985, 635] on div "Cancel Reject" at bounding box center [765, 660] width 551 height 65
click at [997, 657] on button "Reject" at bounding box center [984, 659] width 81 height 32
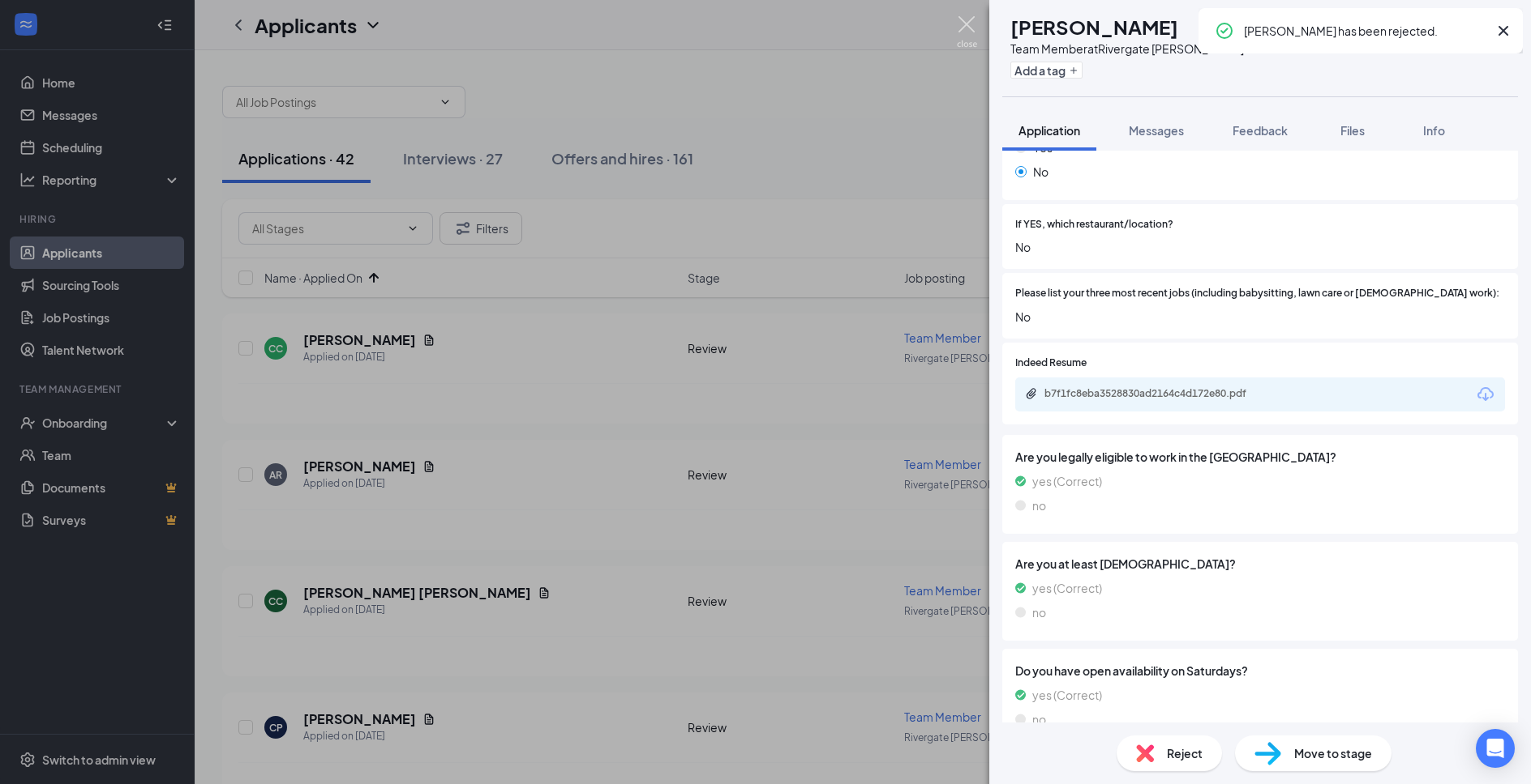
click at [966, 20] on img at bounding box center [966, 32] width 20 height 32
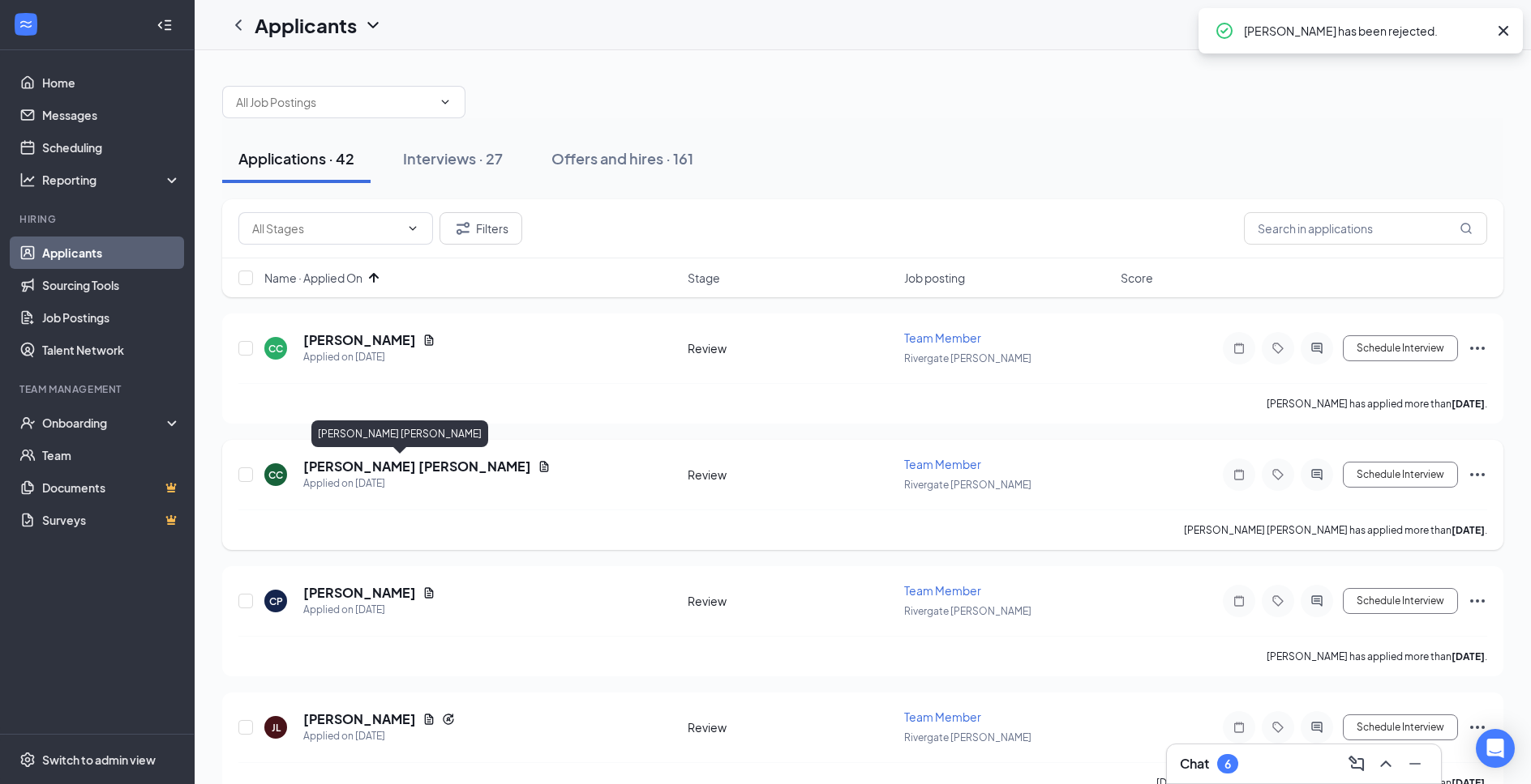
click at [376, 468] on h5 "[PERSON_NAME] [PERSON_NAME]" at bounding box center [417, 466] width 227 height 17
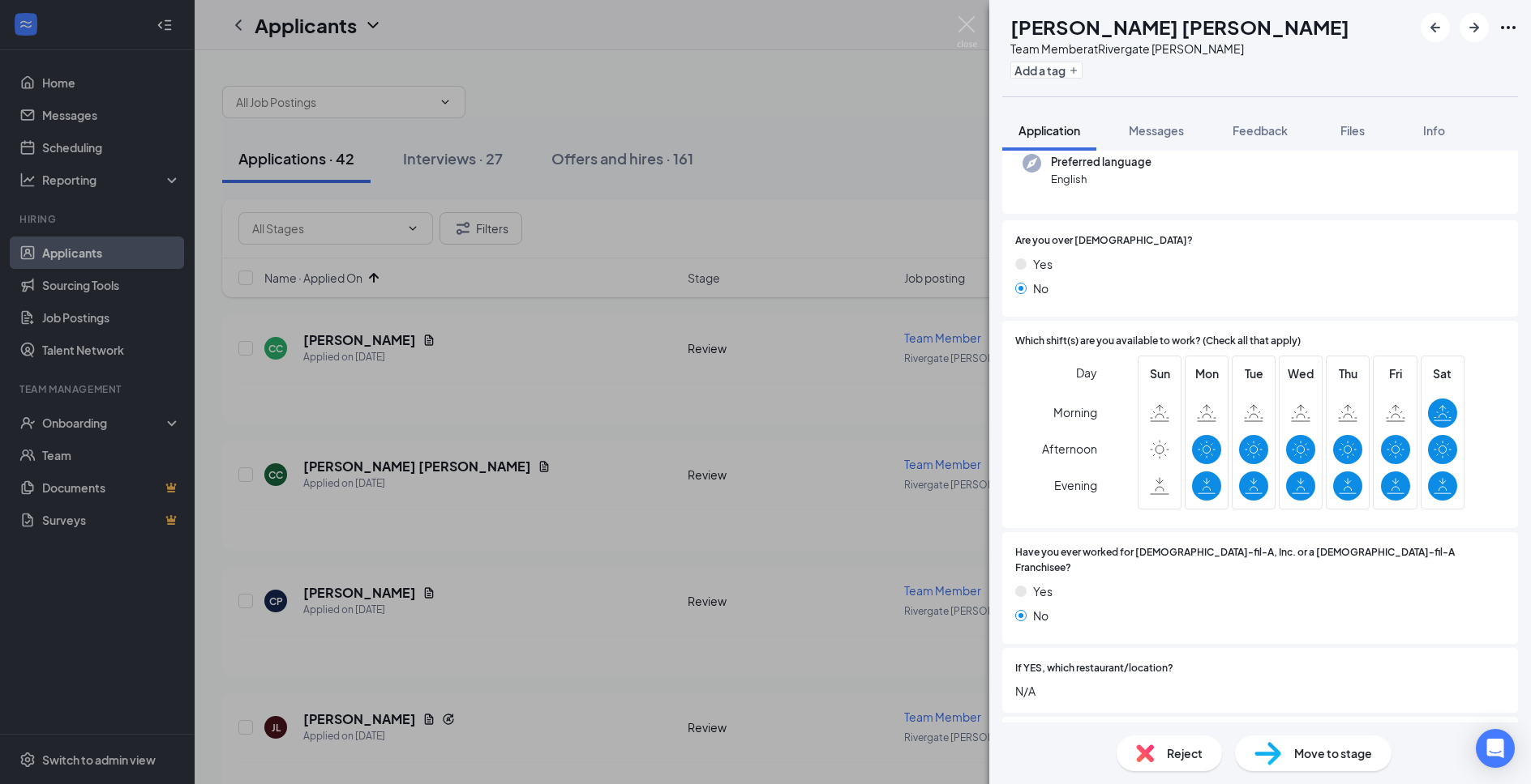
scroll to position [525, 0]
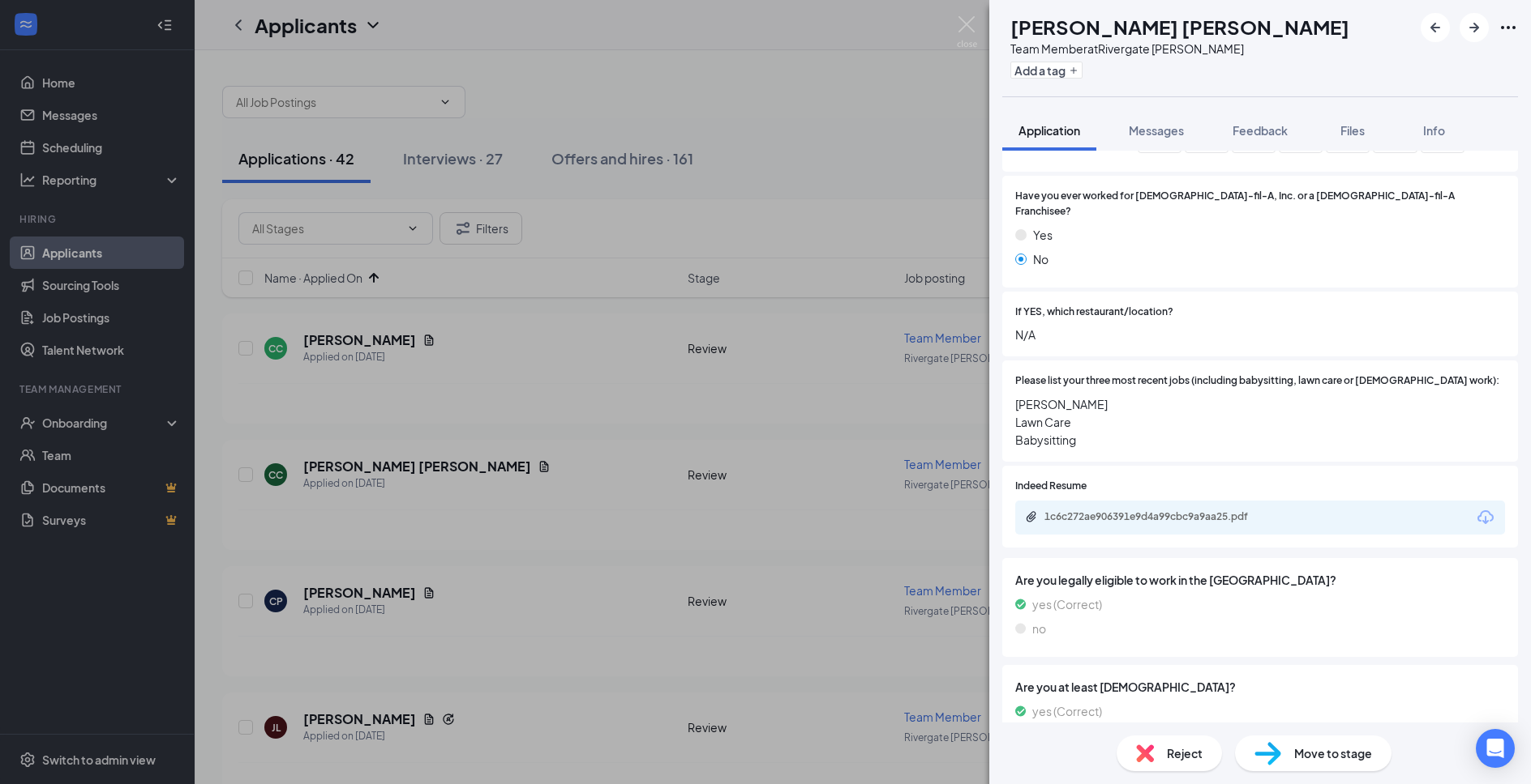
click at [1209, 510] on div "1c6c272ae906391e9d4a99cbc9a9aa25.pdf" at bounding box center [1158, 516] width 227 height 13
click at [1159, 758] on div "Reject" at bounding box center [1169, 753] width 105 height 36
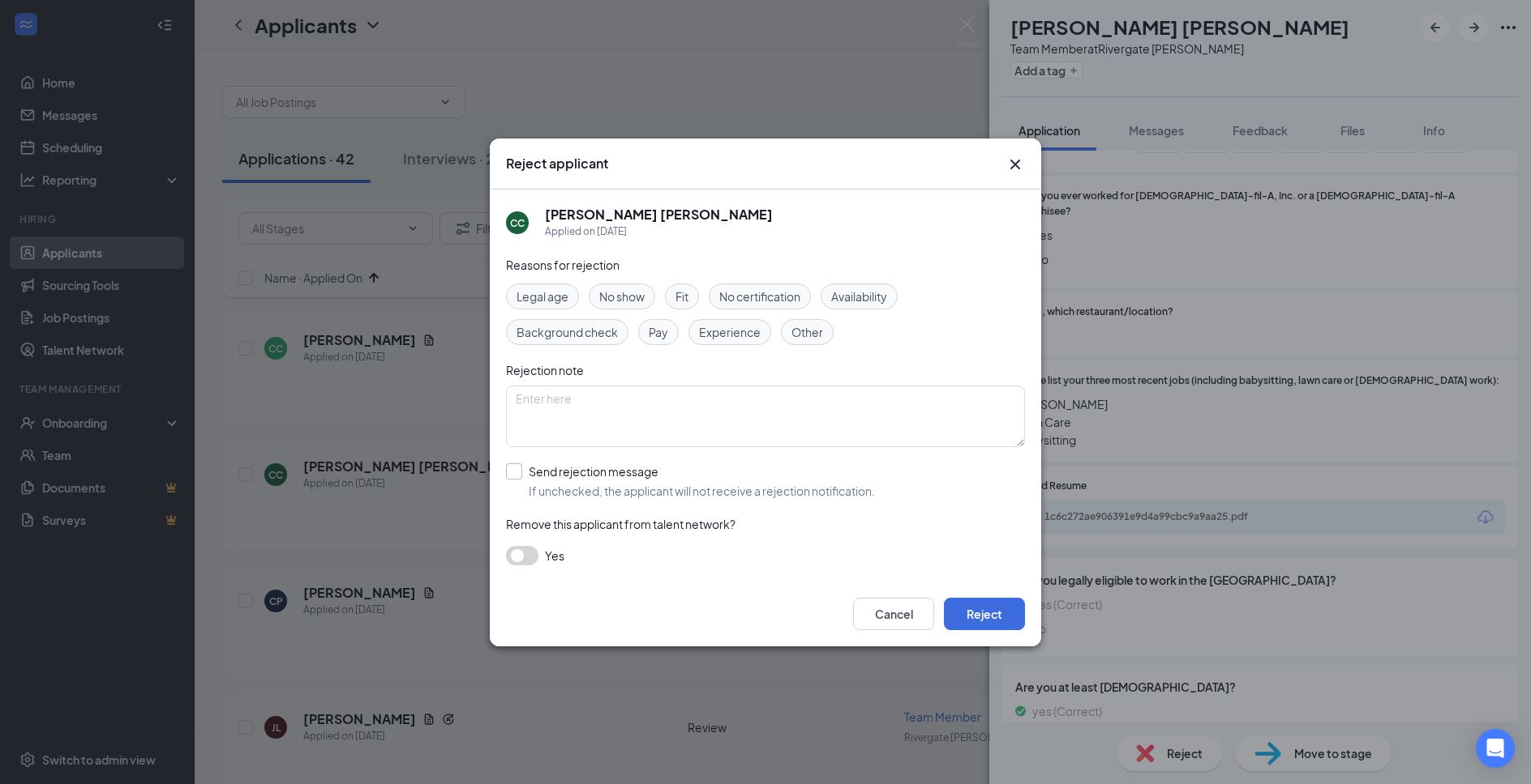
click at [628, 481] on input "Send rejection message If unchecked, the applicant will not receive a rejection…" at bounding box center [690, 481] width 369 height 36
checkbox input "true"
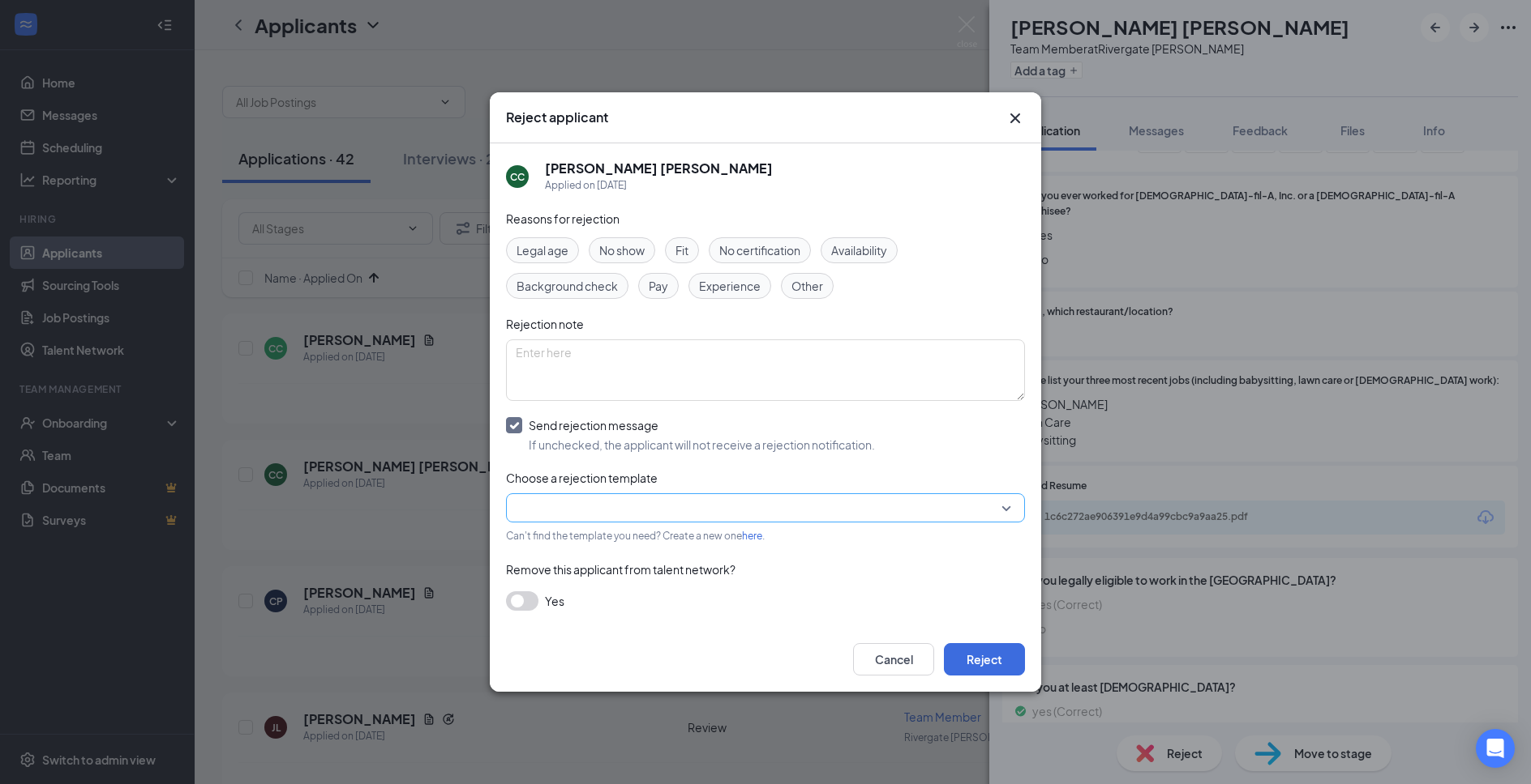
click at [630, 502] on input "search" at bounding box center [759, 508] width 488 height 27
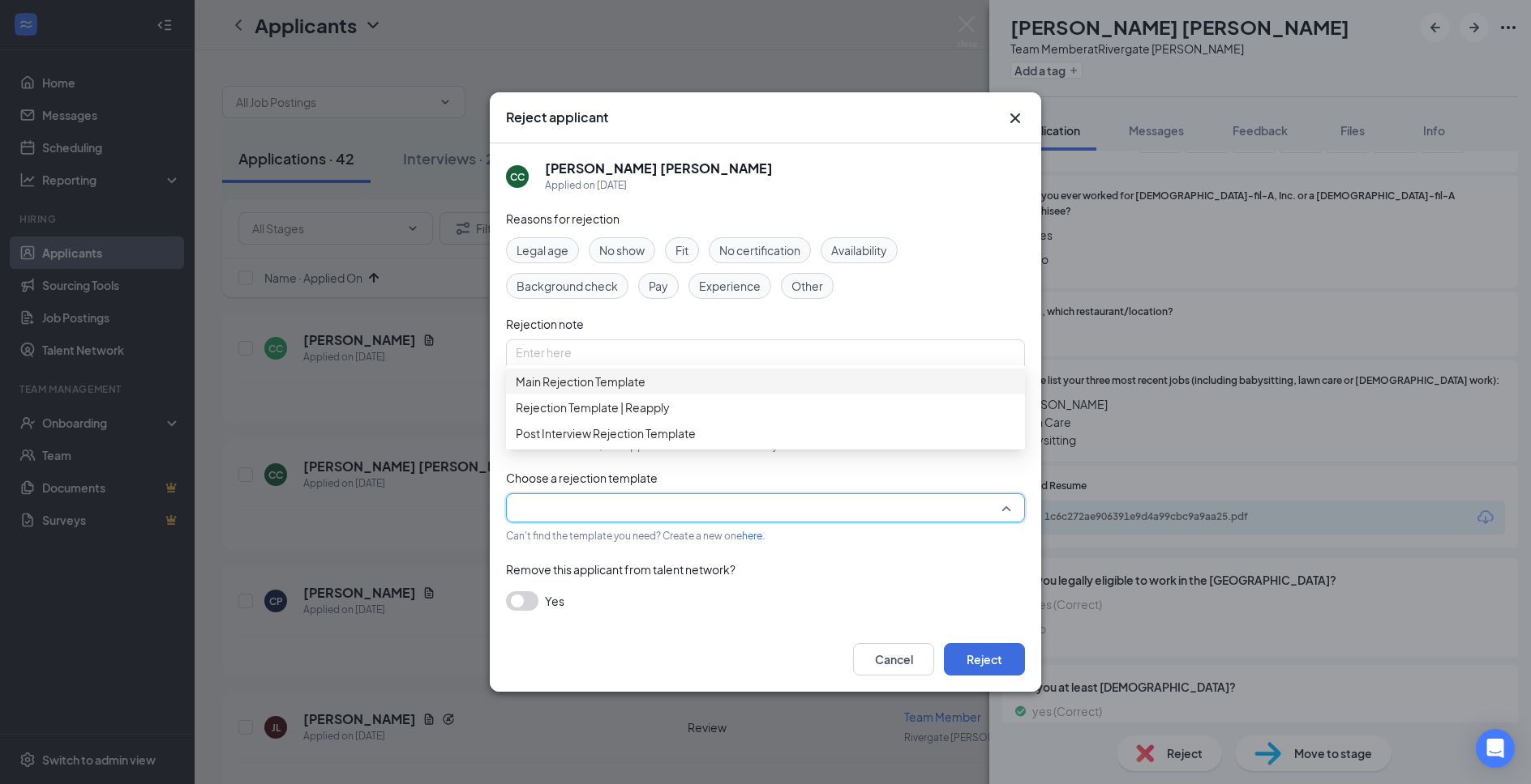
click at [715, 382] on div "Main Rejection Template" at bounding box center [765, 382] width 519 height 26
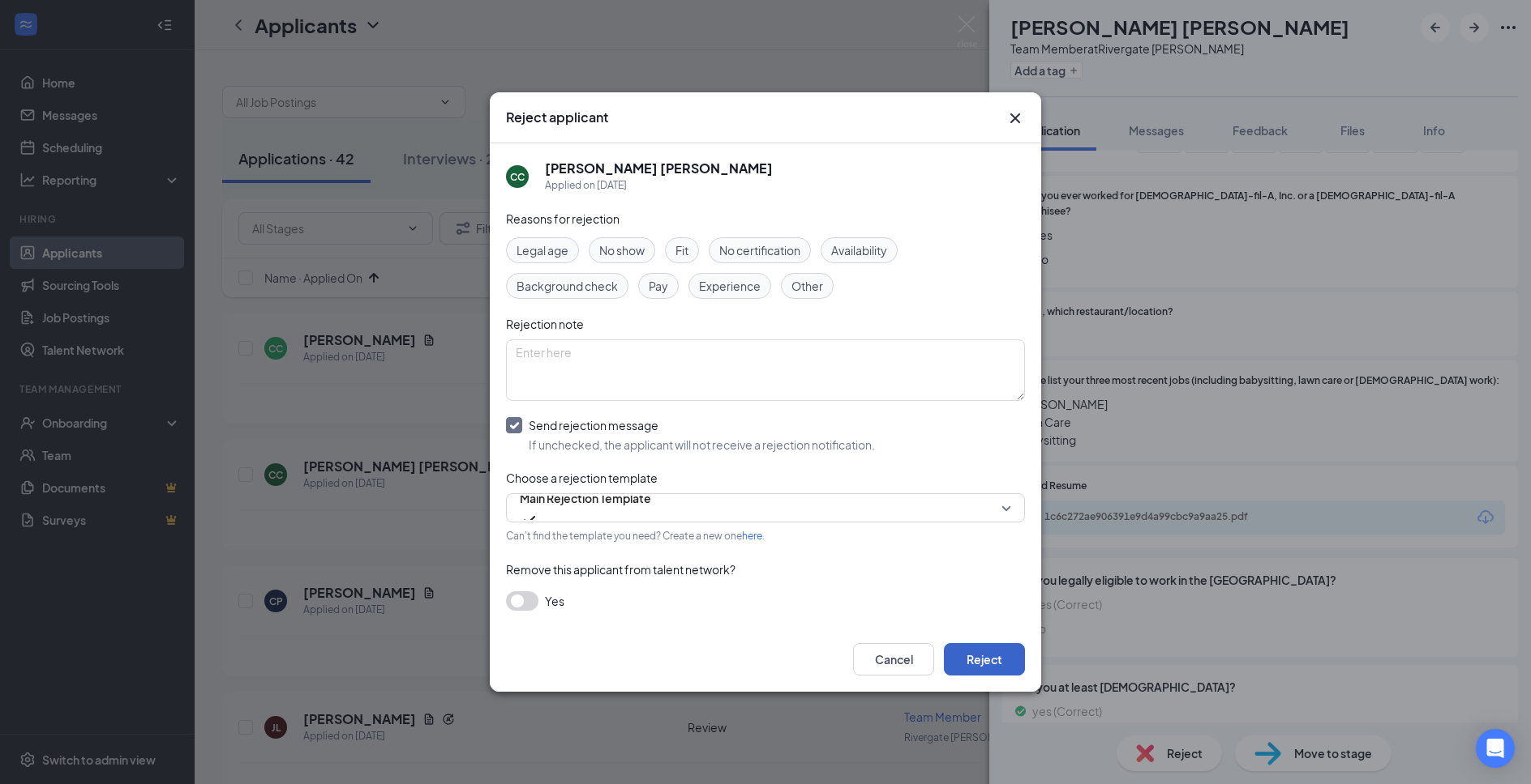
click at [959, 666] on button "Reject" at bounding box center [984, 659] width 81 height 32
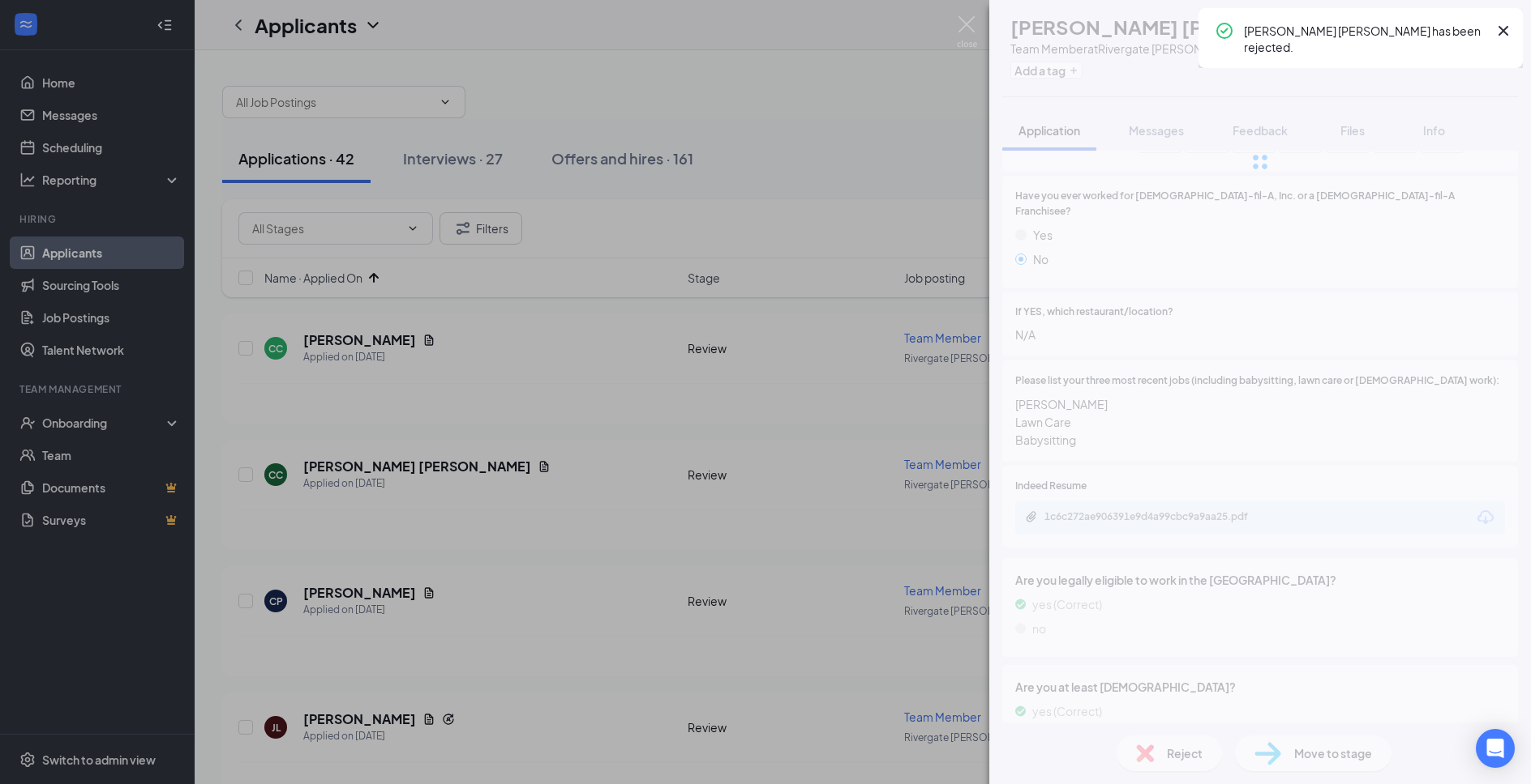
click at [982, 23] on div "[PERSON_NAME] Team Member at [GEOGRAPHIC_DATA] [PERSON_NAME] Add a tag Applicat…" at bounding box center [765, 392] width 1531 height 784
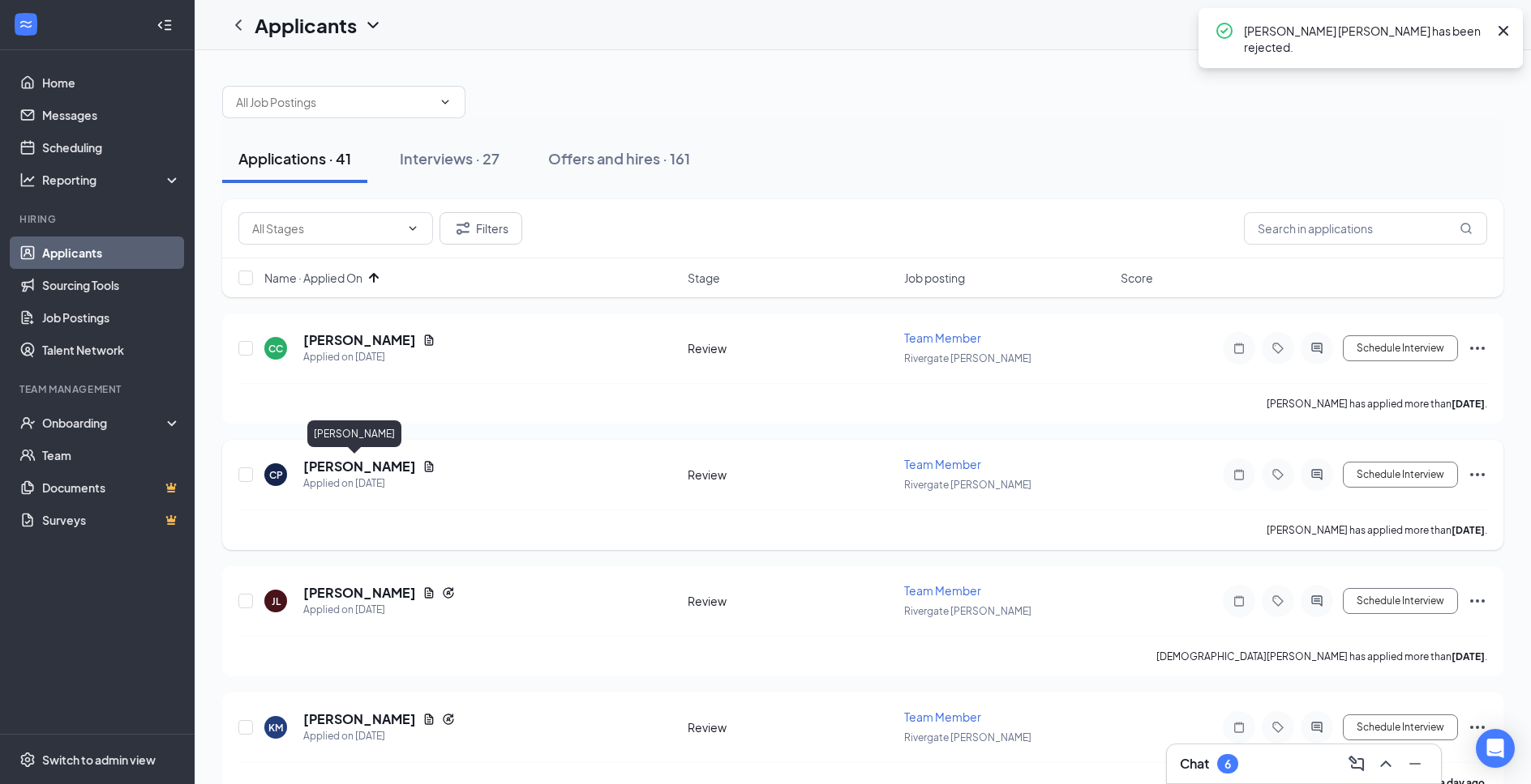
click at [358, 478] on div "Applied on [DATE]" at bounding box center [369, 484] width 132 height 17
click at [360, 470] on h5 "[PERSON_NAME]" at bounding box center [360, 466] width 113 height 17
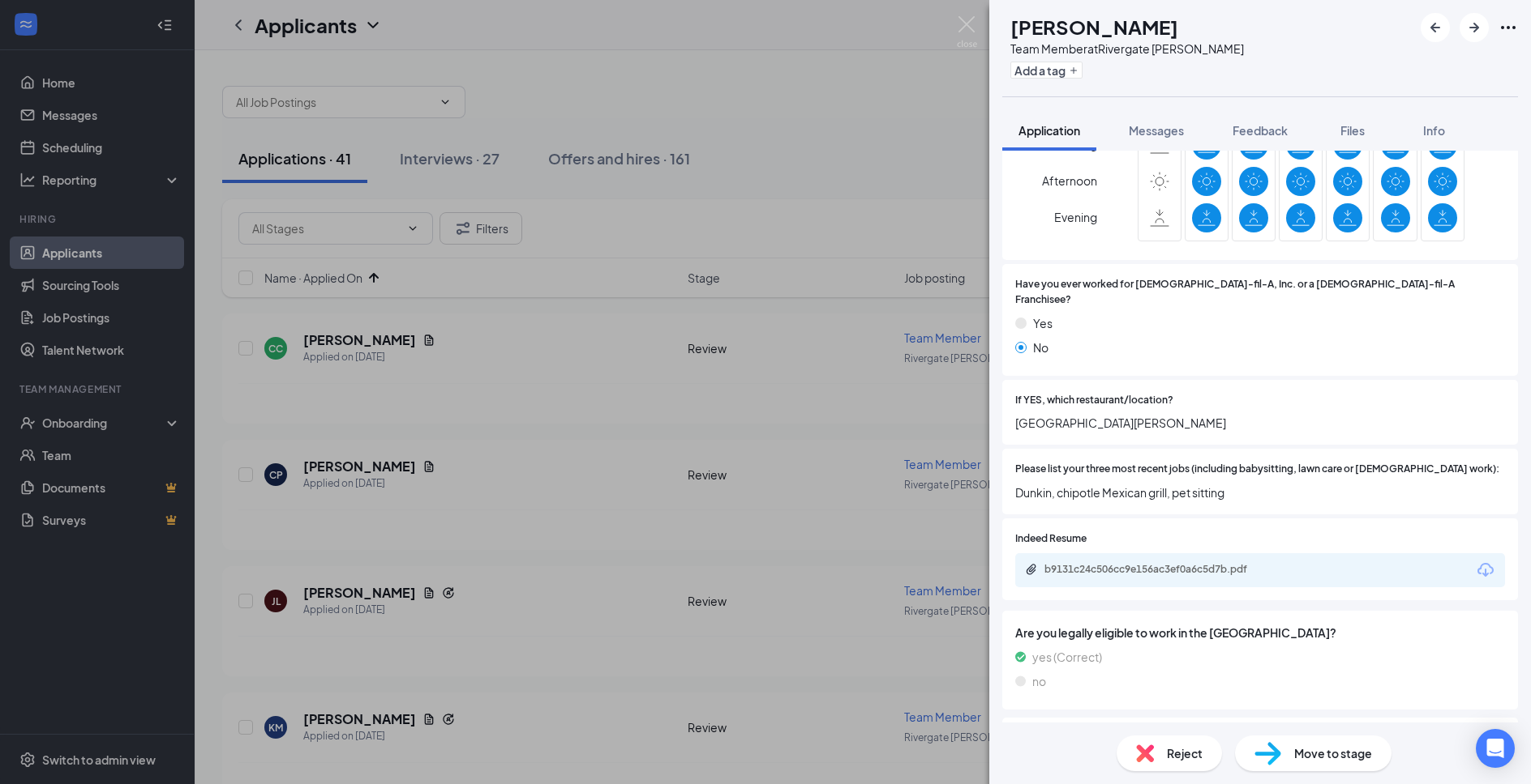
scroll to position [437, 0]
click at [1195, 562] on div "b9131c24c506cc9e156ac3ef0a6c5d7b.pdf" at bounding box center [1158, 568] width 227 height 13
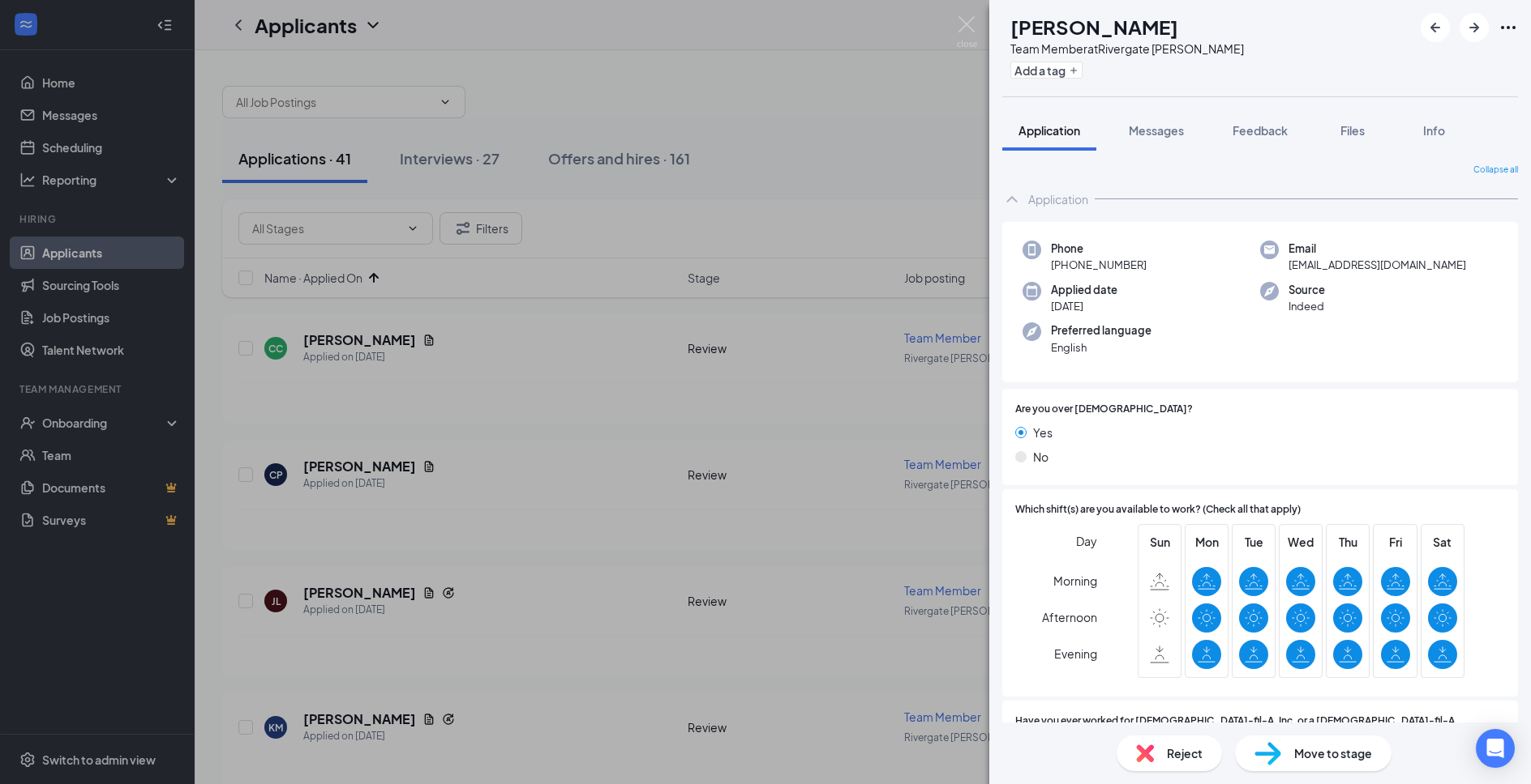
click at [1322, 760] on span "Move to stage" at bounding box center [1333, 754] width 78 height 17
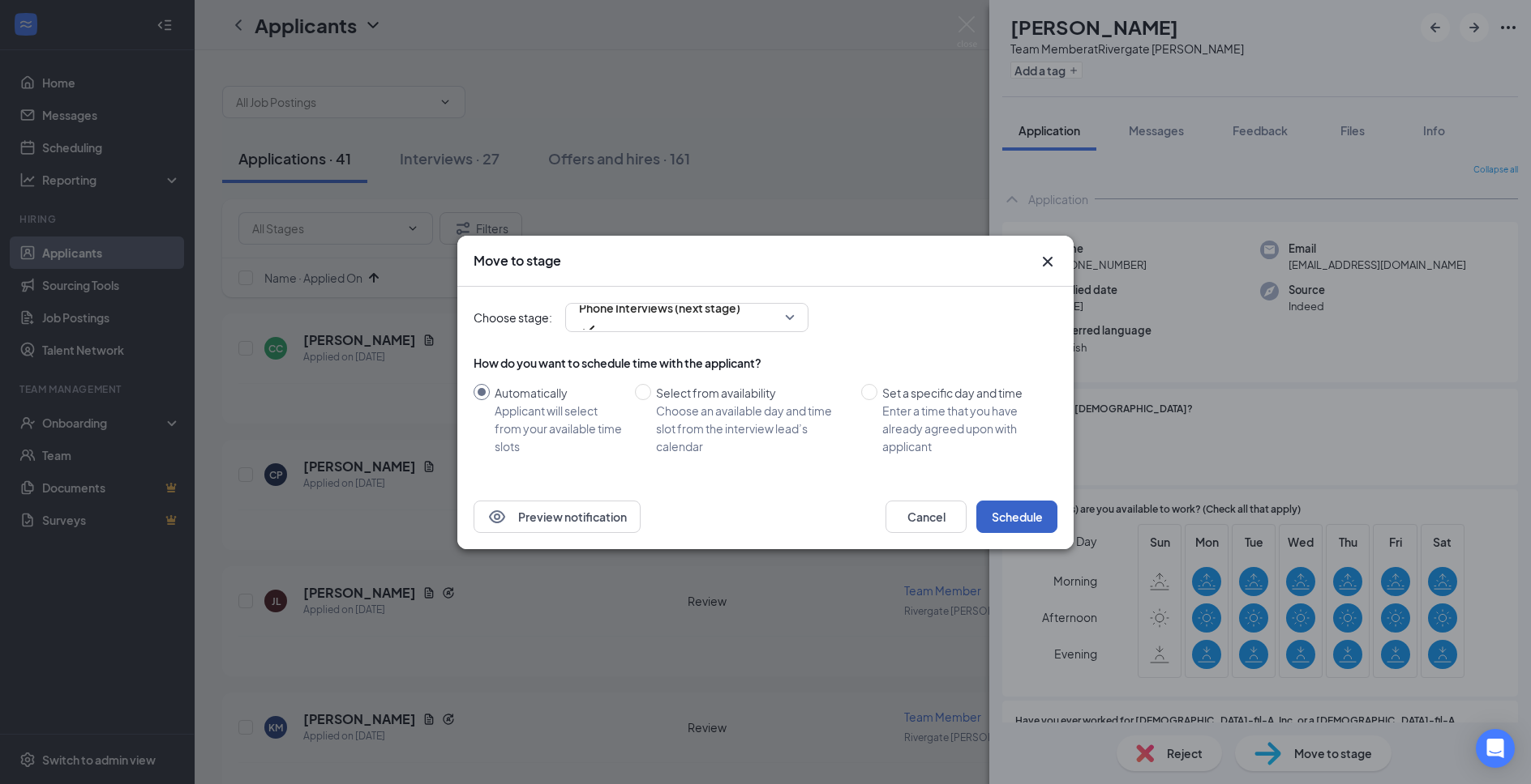
click at [1026, 513] on button "Schedule" at bounding box center [1016, 516] width 81 height 32
click at [954, 17] on div "Move to stage Choose stage: Phone Interviews (next stage) How do you want to sc…" at bounding box center [765, 392] width 1531 height 784
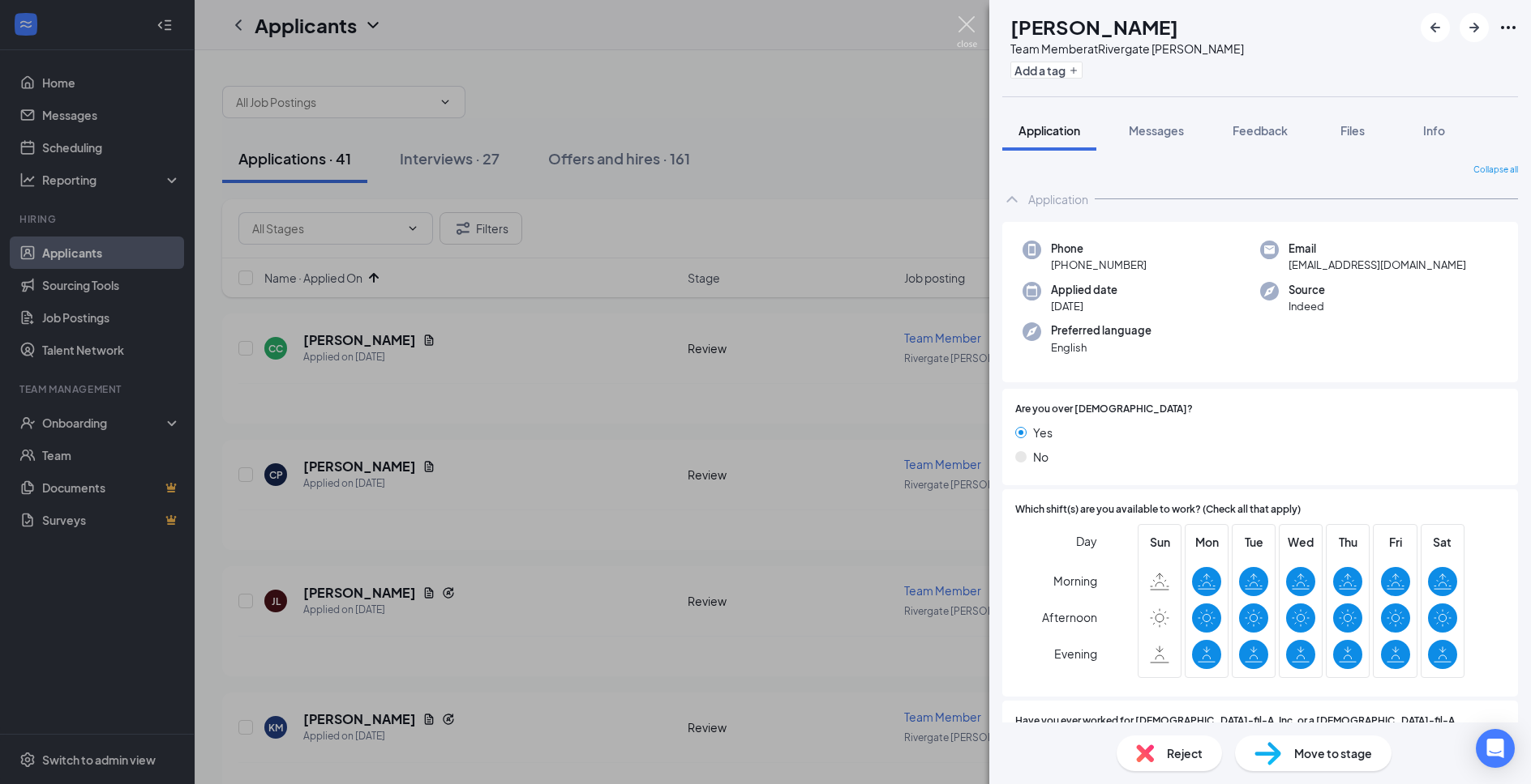
click at [964, 22] on img at bounding box center [966, 32] width 20 height 32
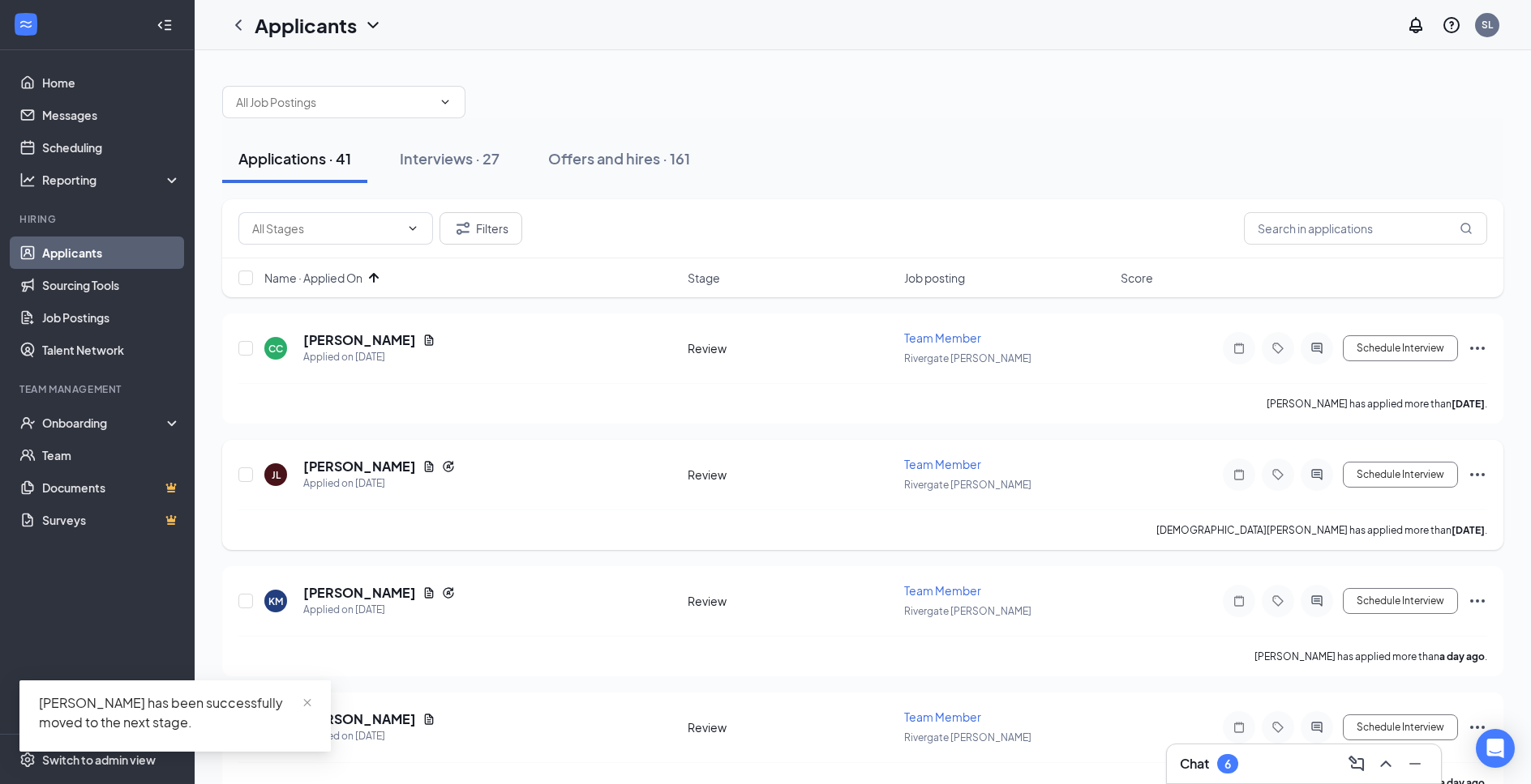
click at [358, 472] on h5 "[PERSON_NAME]" at bounding box center [360, 466] width 113 height 17
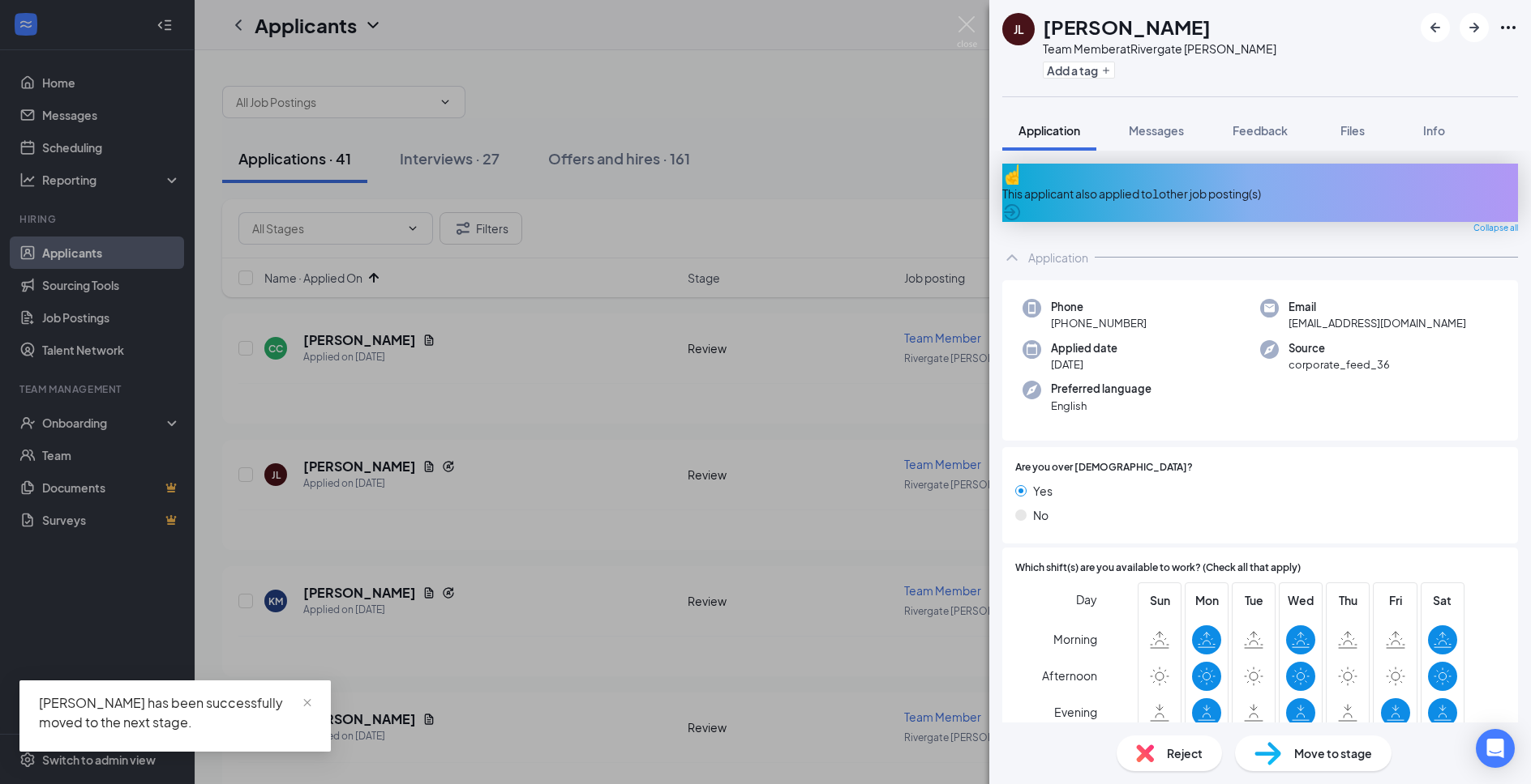
click at [1149, 189] on div "This applicant also applied to 1 other job posting(s)" at bounding box center [1260, 193] width 515 height 17
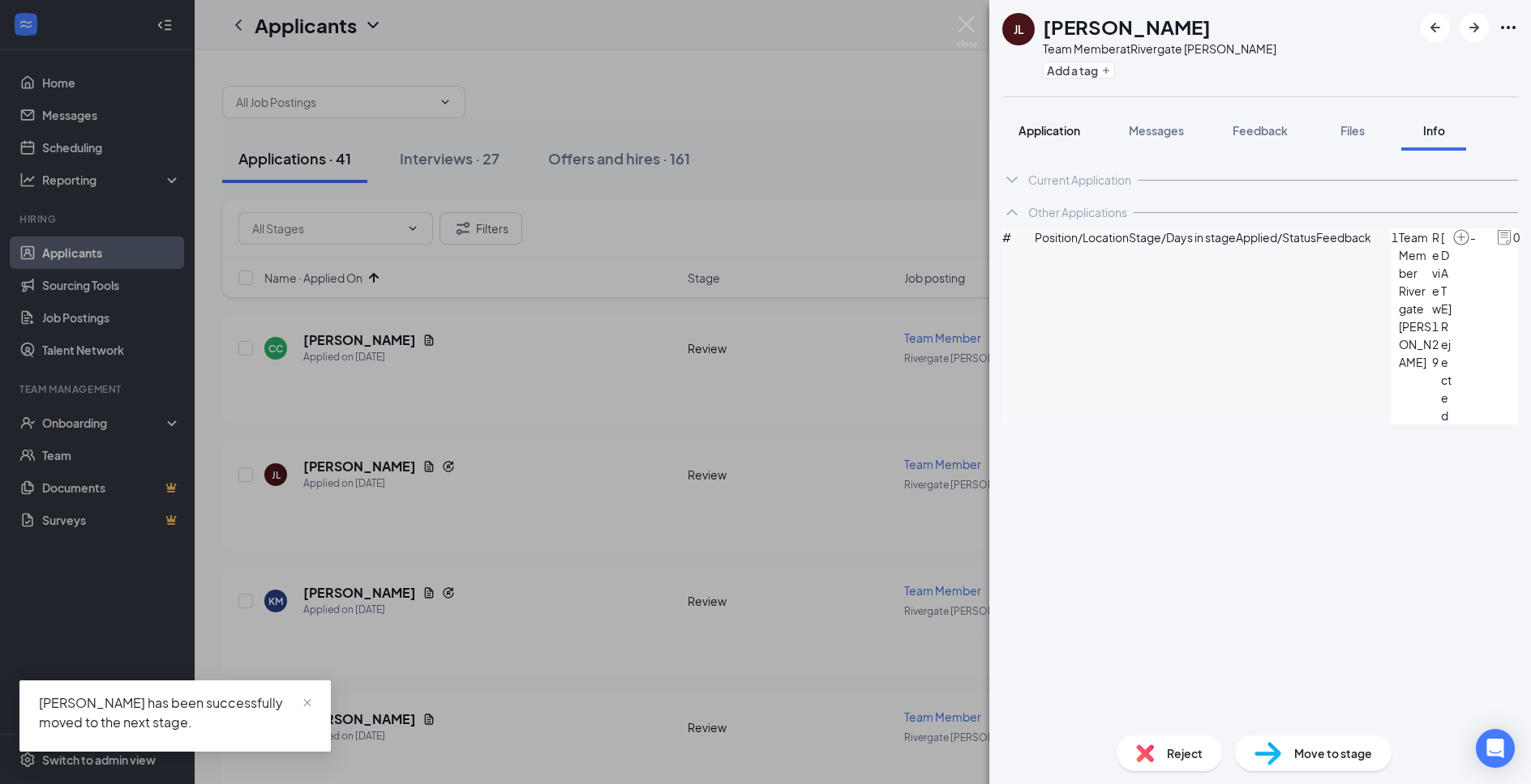
click at [1073, 121] on button "Application" at bounding box center [1049, 130] width 94 height 41
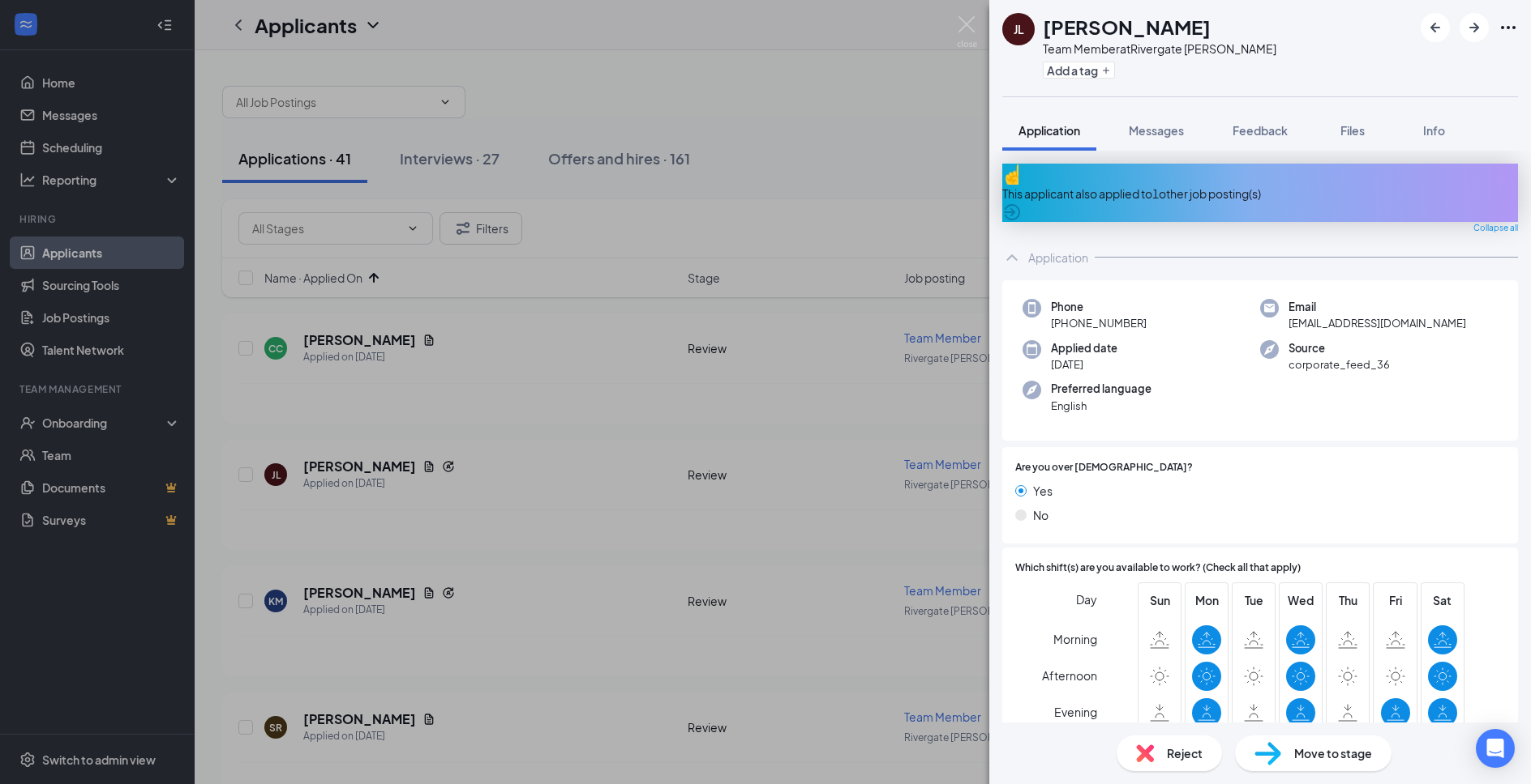
scroll to position [350, 0]
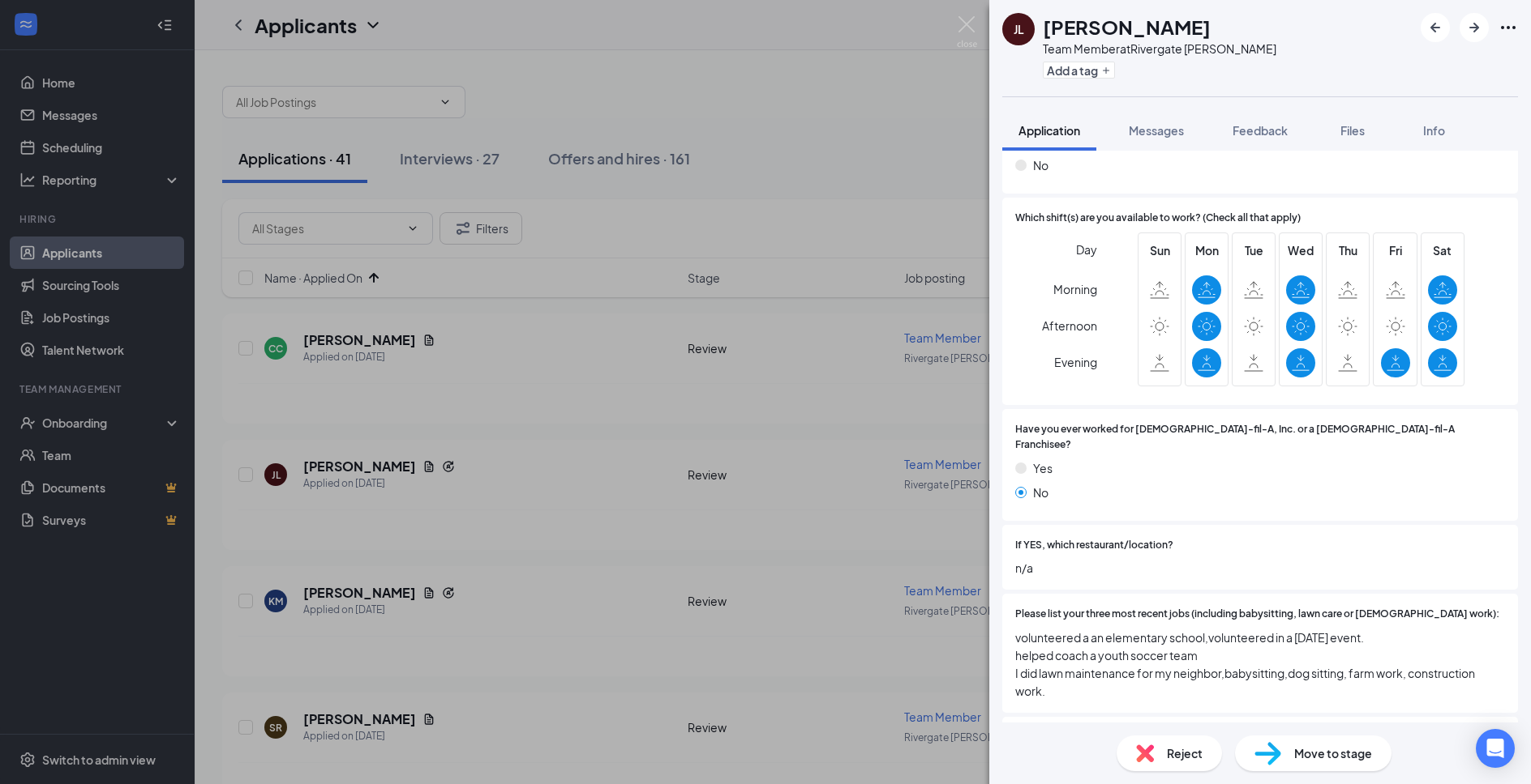
click at [1155, 755] on div "Reject" at bounding box center [1169, 753] width 105 height 36
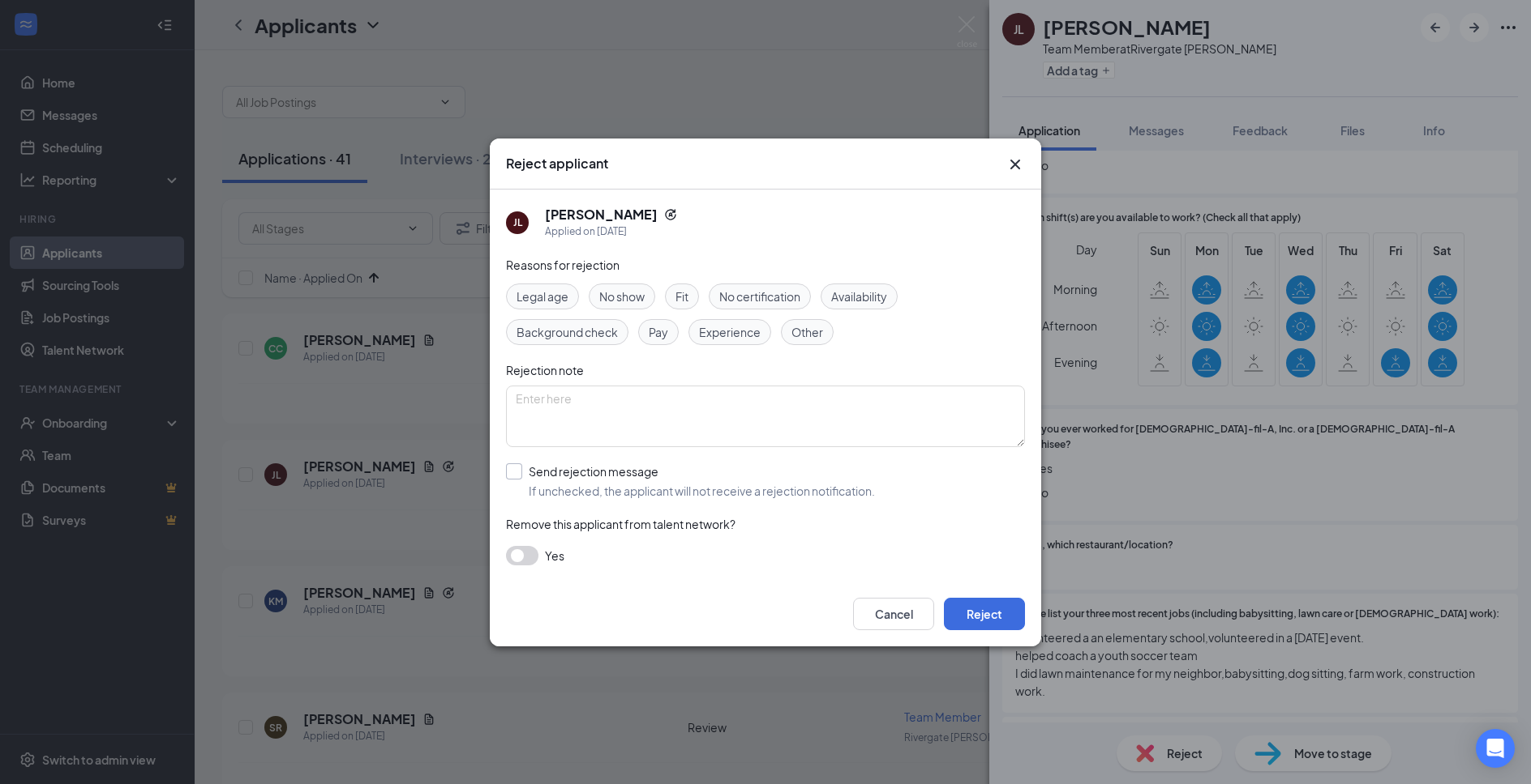
click at [618, 470] on input "Send rejection message If unchecked, the applicant will not receive a rejection…" at bounding box center [690, 481] width 369 height 36
checkbox input "true"
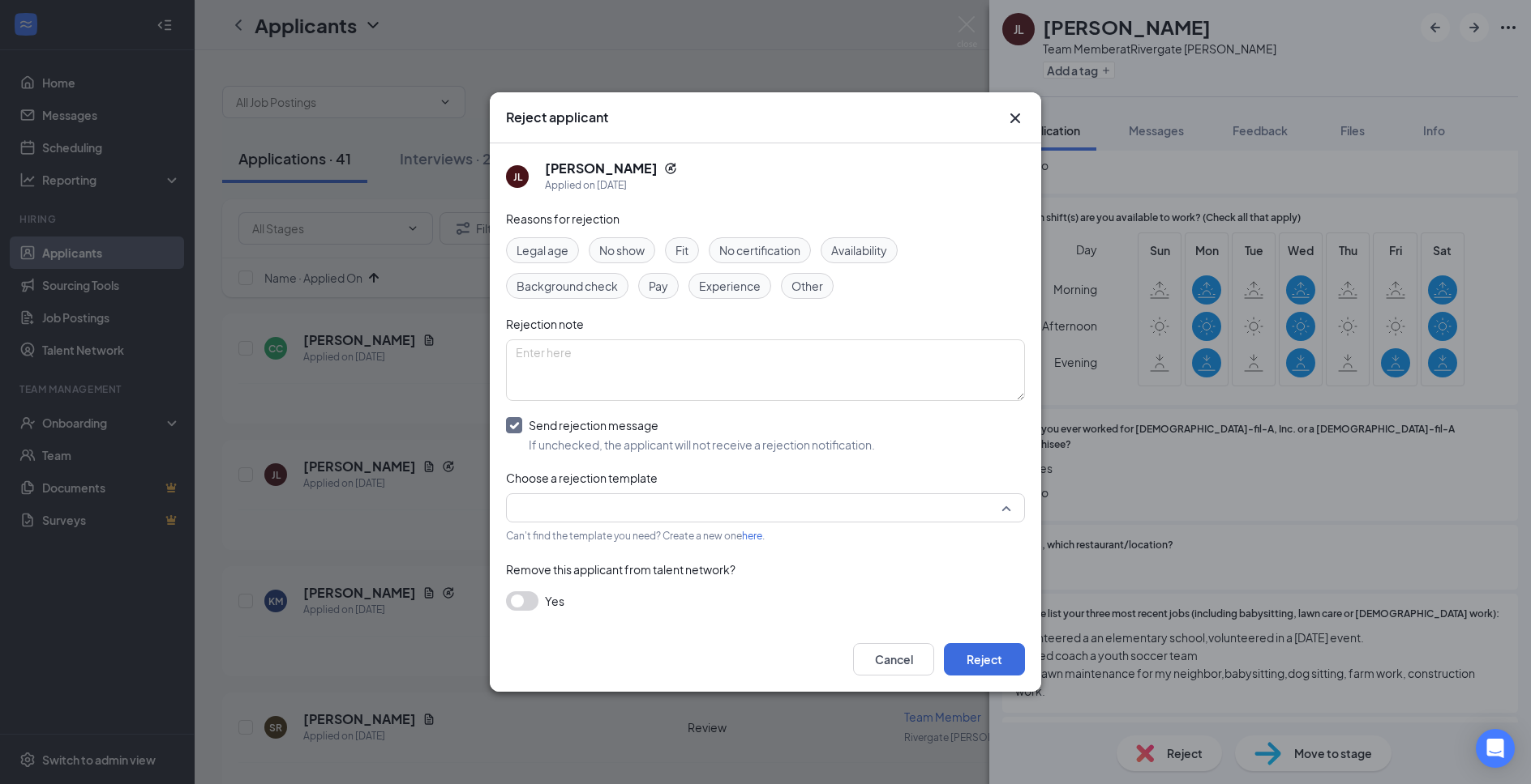
click at [619, 501] on input "search" at bounding box center [759, 508] width 488 height 27
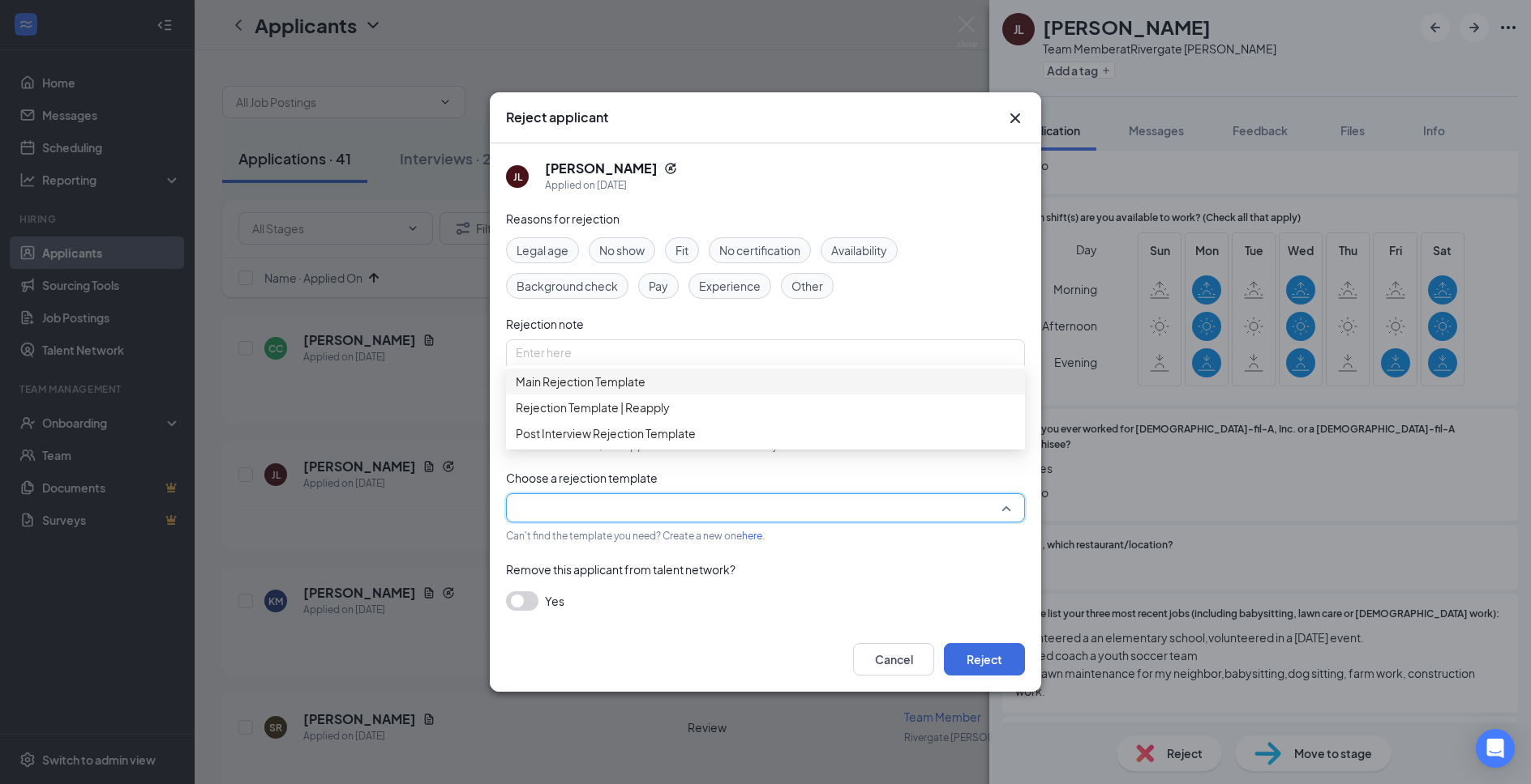
click at [698, 391] on span "Main Rejection Template" at bounding box center [765, 382] width 500 height 17
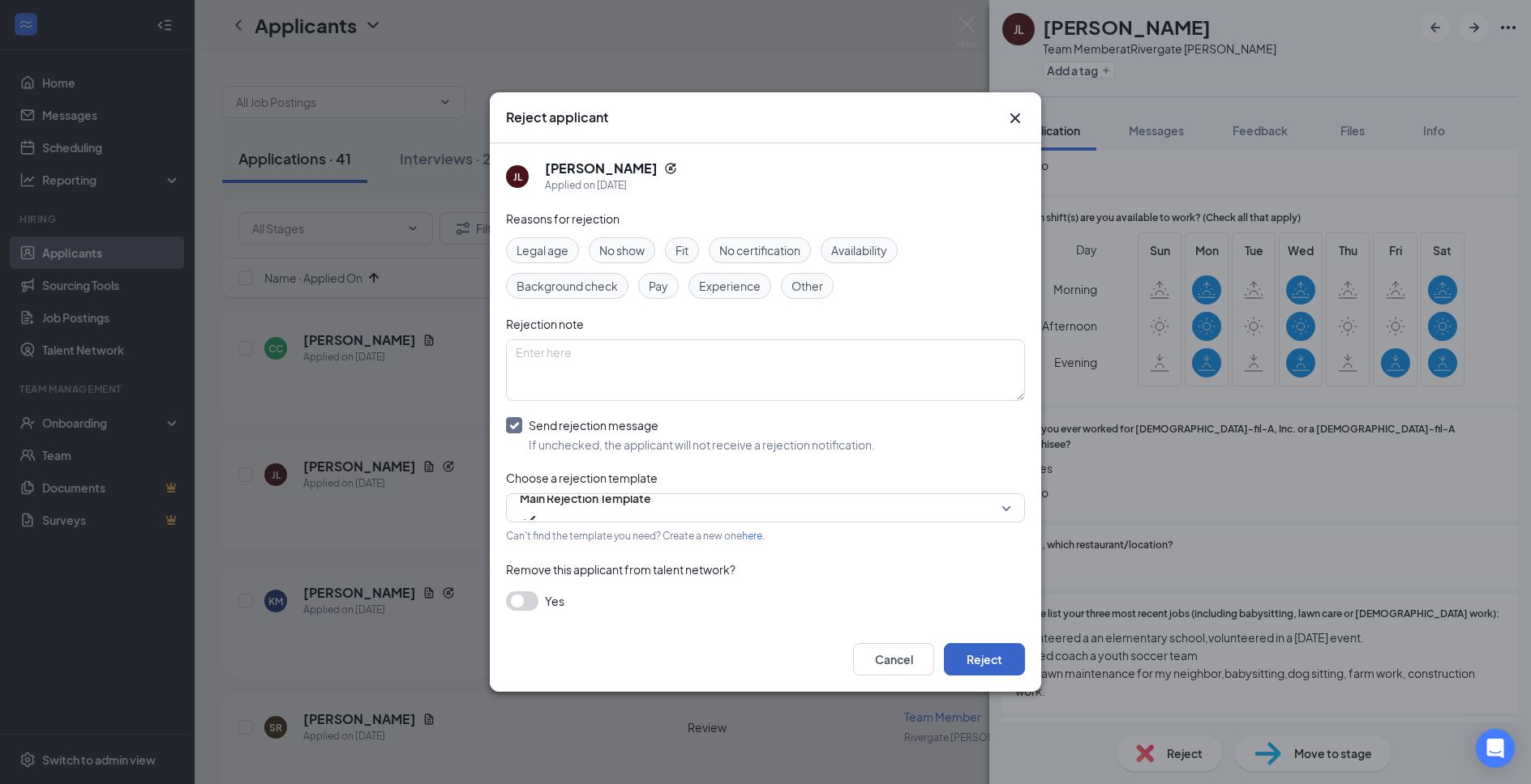
click at [979, 666] on button "Reject" at bounding box center [984, 659] width 81 height 32
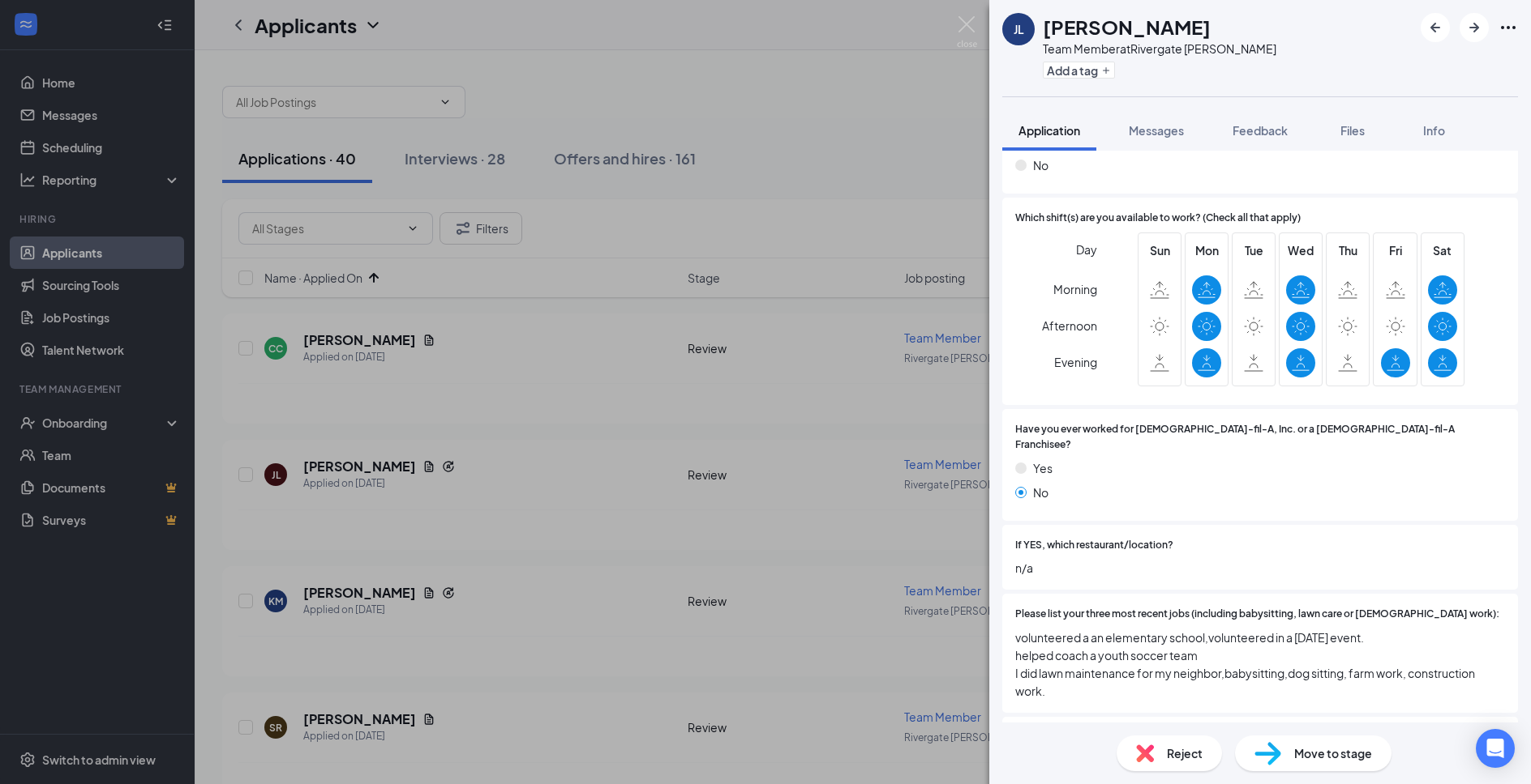
click at [970, 18] on img at bounding box center [966, 32] width 20 height 32
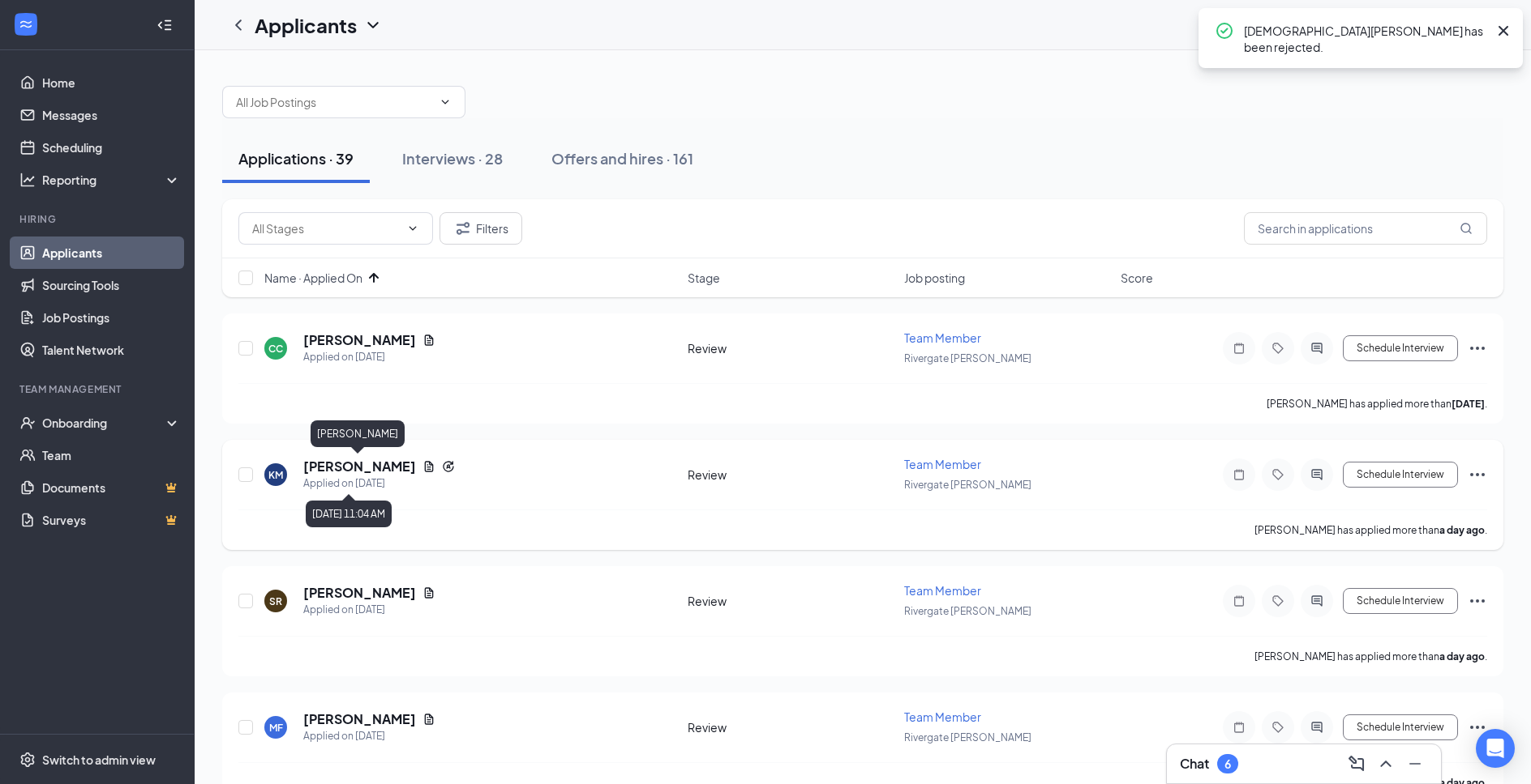
click at [369, 466] on h5 "[PERSON_NAME]" at bounding box center [360, 466] width 113 height 17
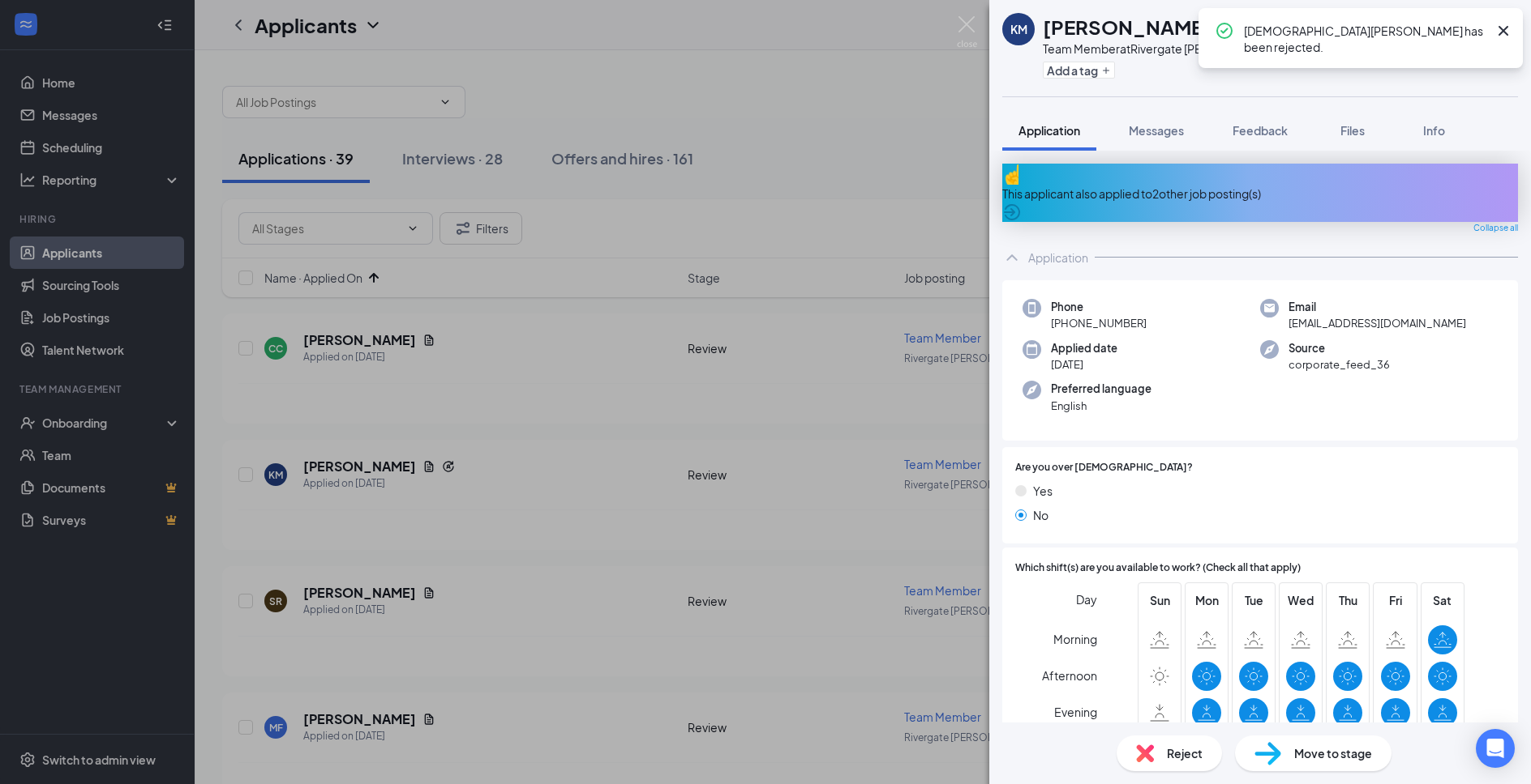
click at [1204, 192] on div "This applicant also applied to 2 other job posting(s)" at bounding box center [1260, 192] width 515 height 58
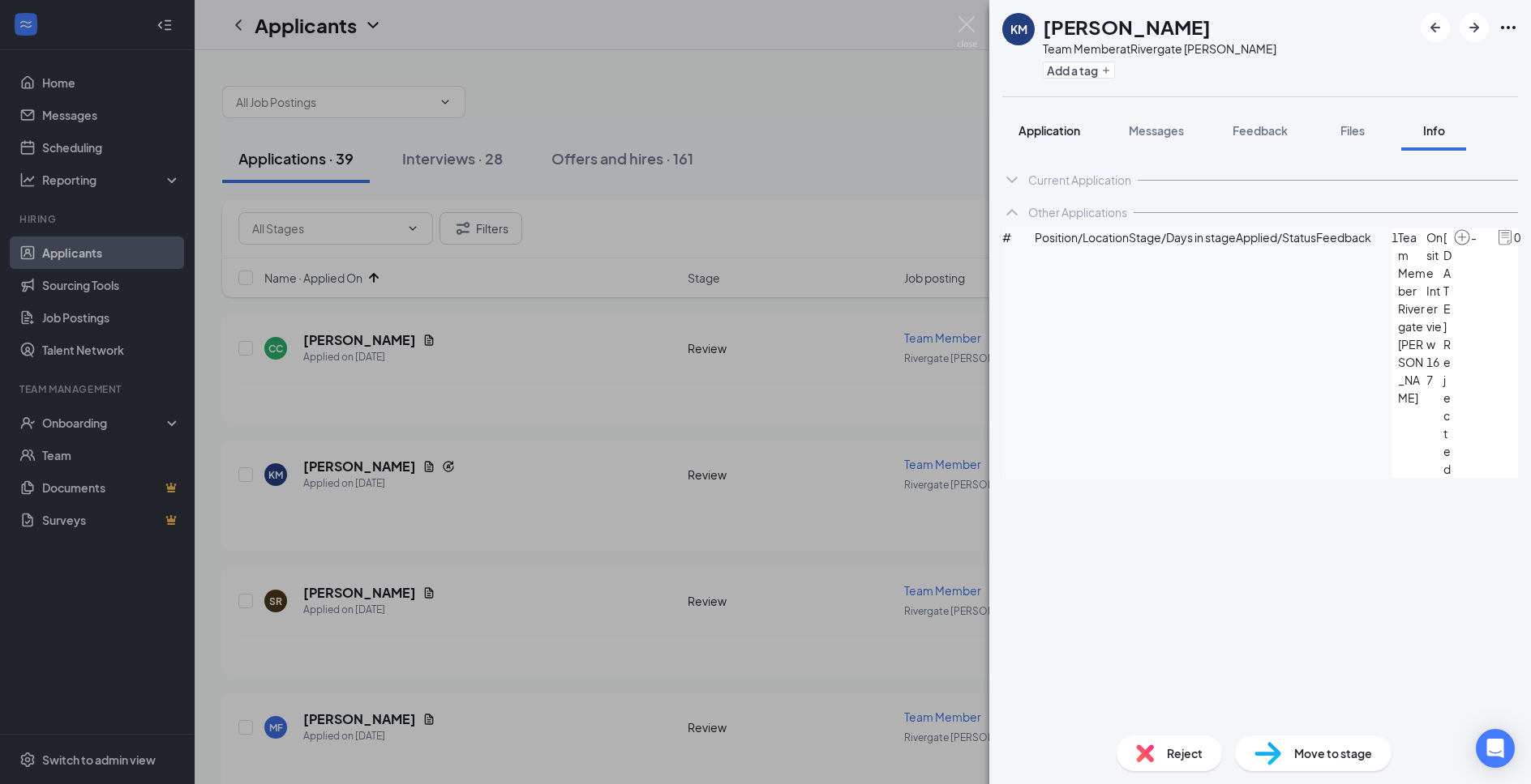
click at [1039, 128] on span "Application" at bounding box center [1049, 130] width 61 height 15
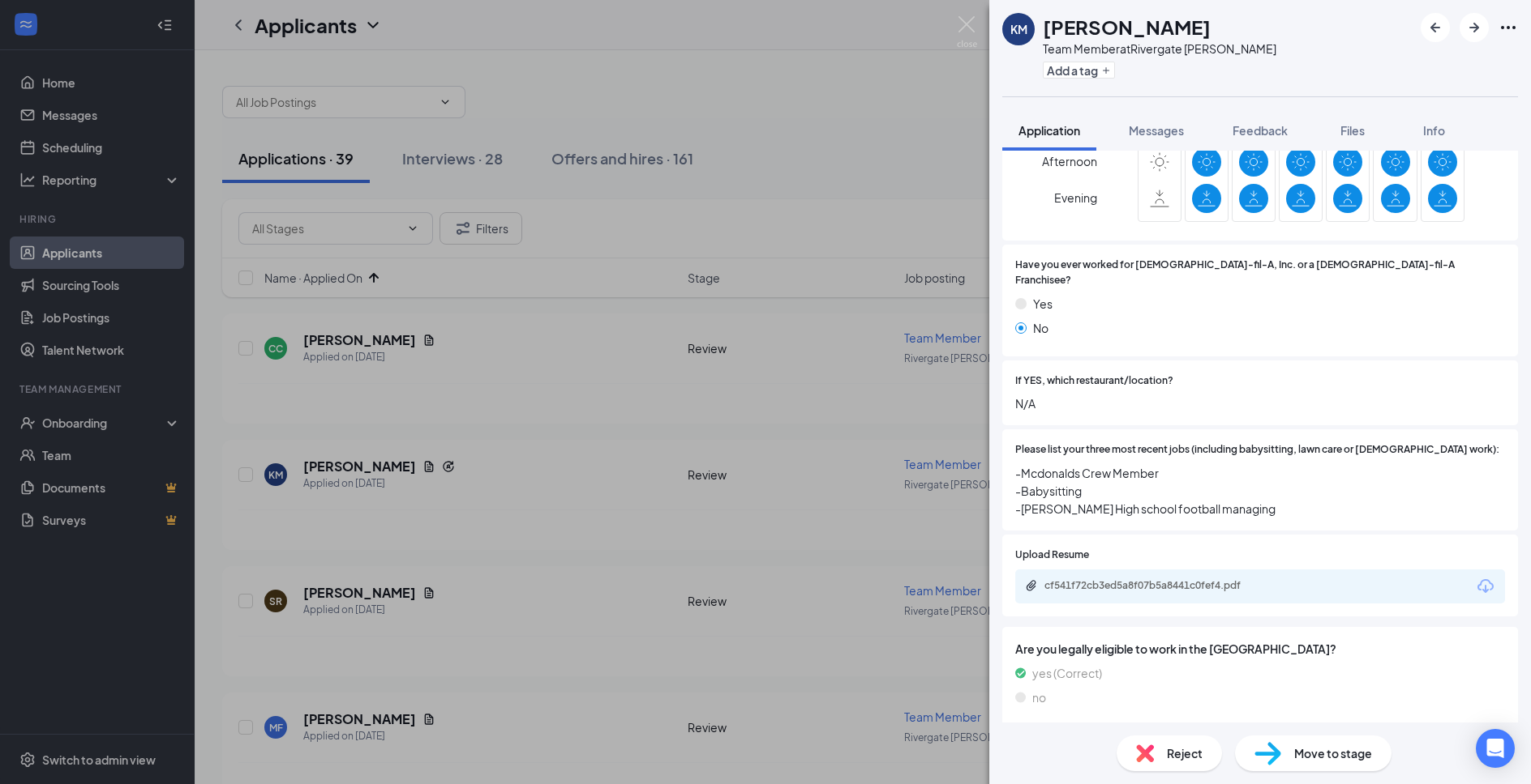
scroll to position [525, 0]
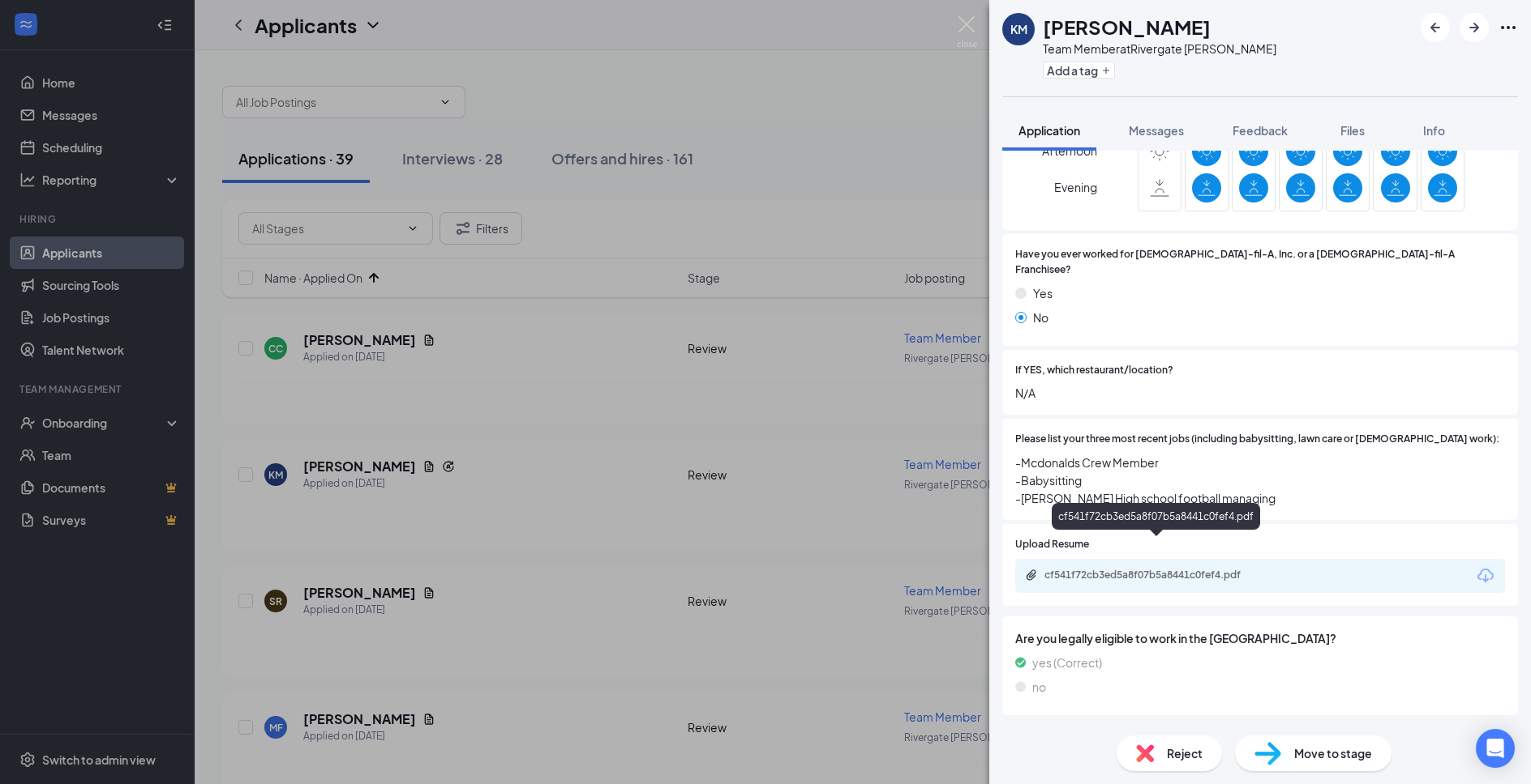
click at [1173, 569] on div "cf541f72cb3ed5a8f07b5a8441c0fef4.pdf" at bounding box center [1158, 575] width 227 height 13
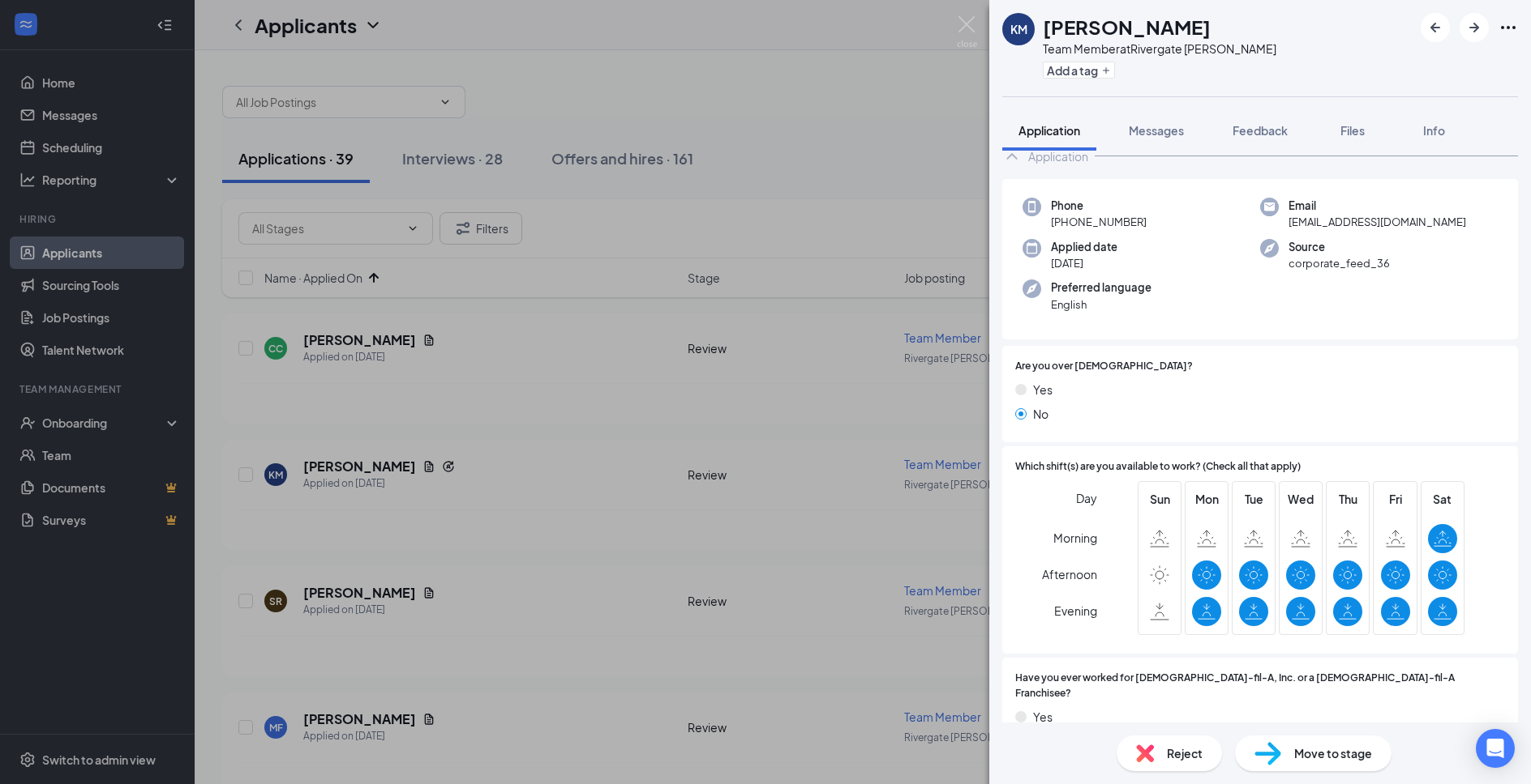
scroll to position [0, 0]
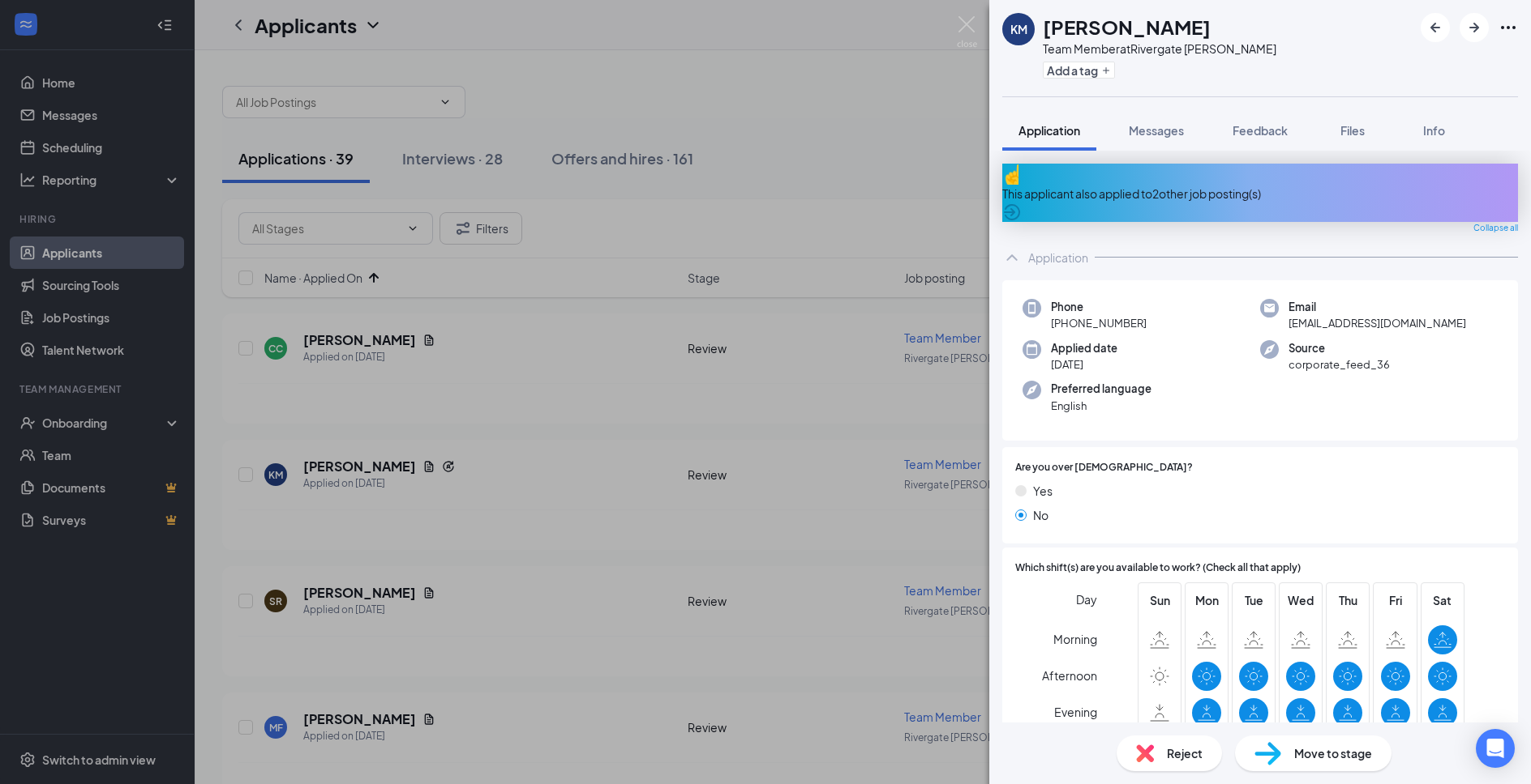
click at [1156, 195] on div "This applicant also applied to 2 other job posting(s)" at bounding box center [1260, 192] width 515 height 58
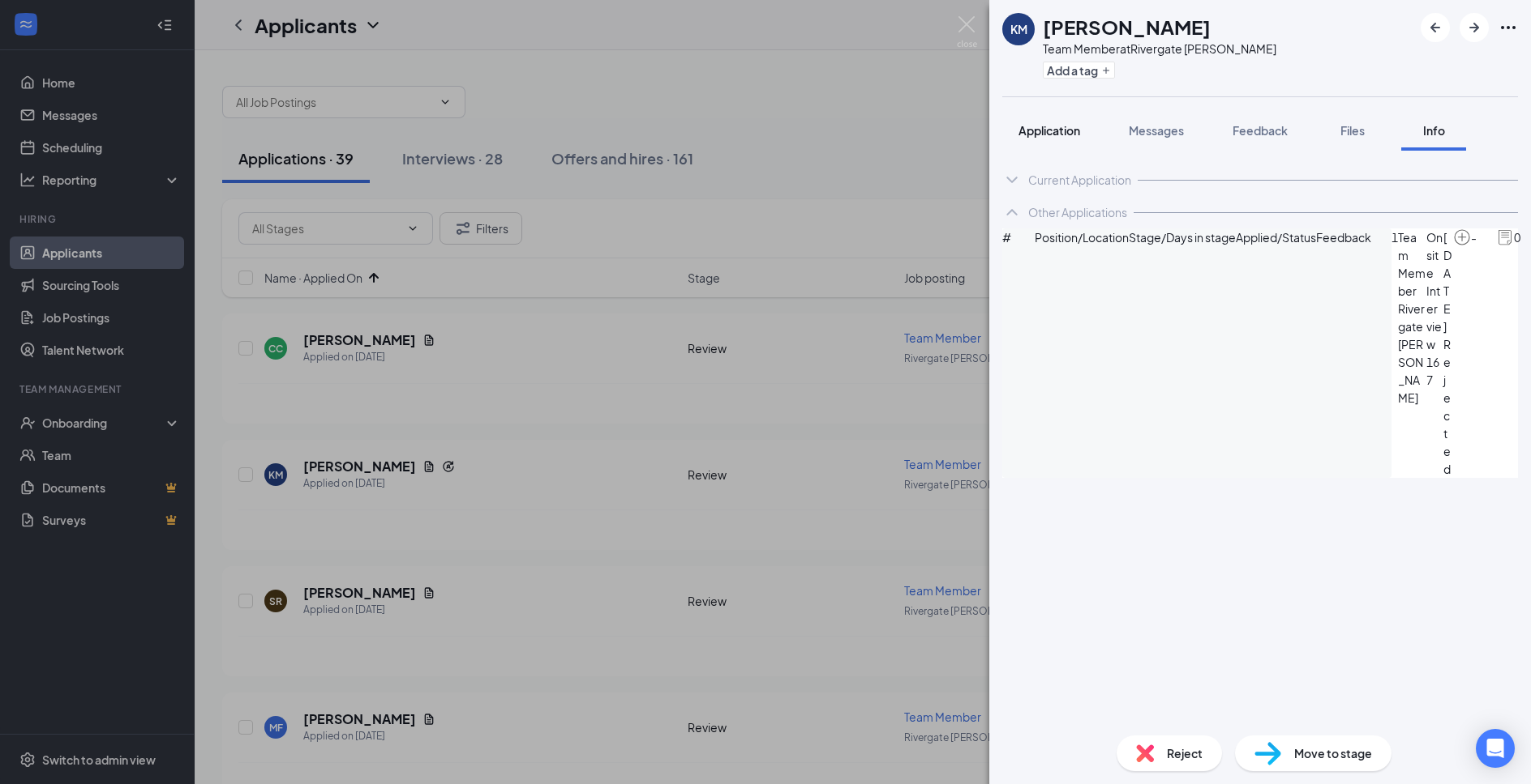
click at [1066, 141] on button "Application" at bounding box center [1049, 130] width 94 height 41
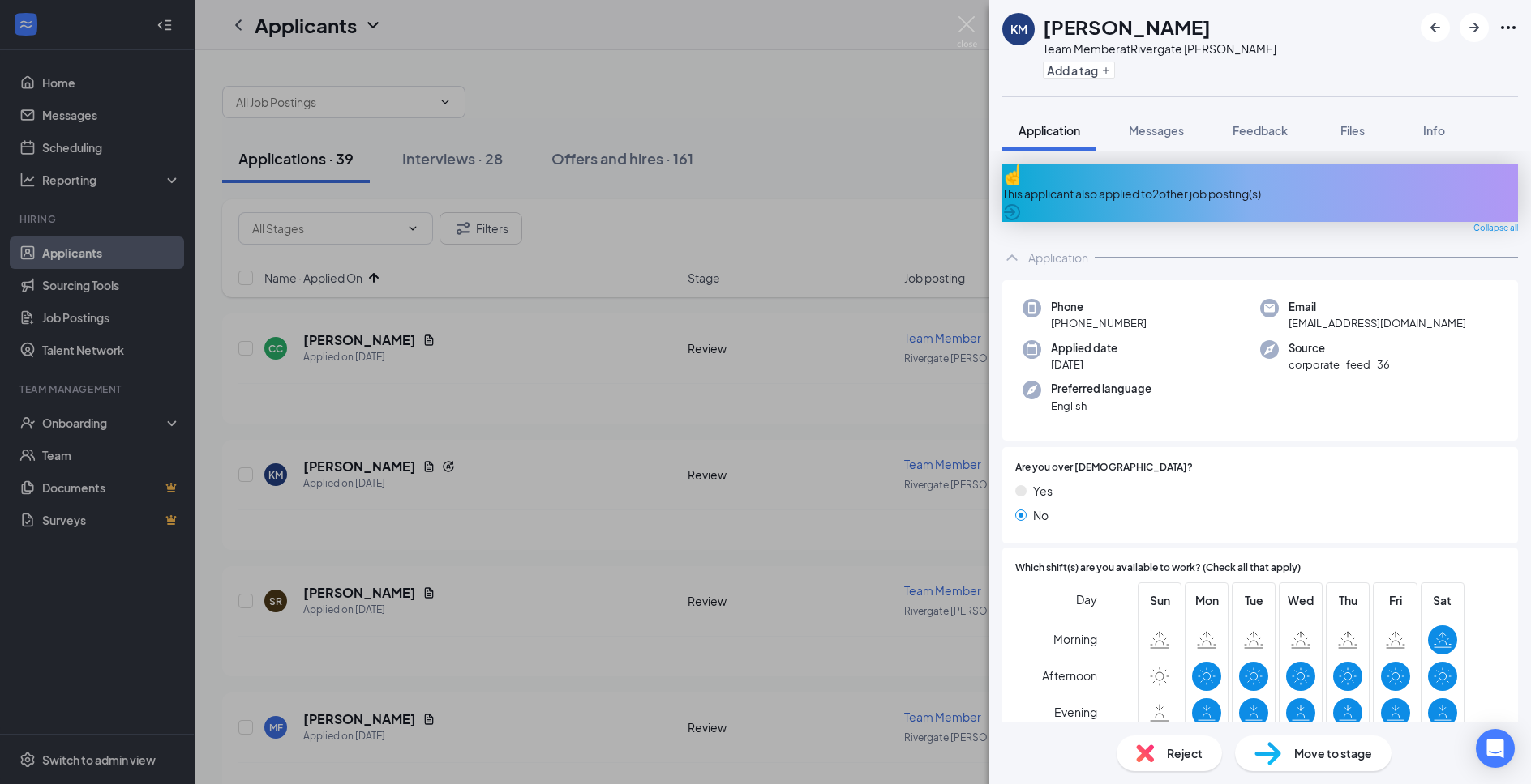
scroll to position [549, 0]
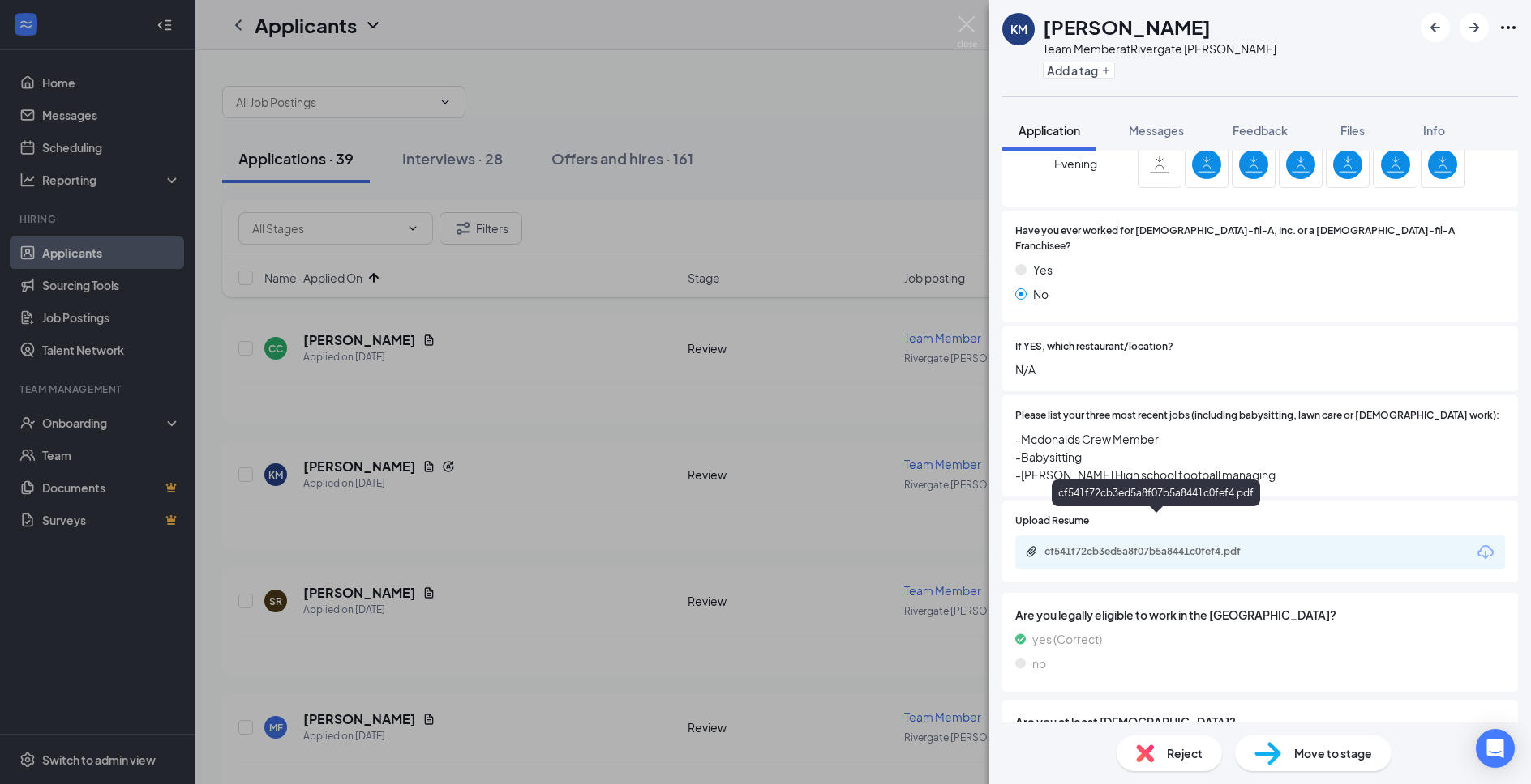
click at [1218, 535] on div "cf541f72cb3ed5a8f07b5a8441c0fef4.pdf" at bounding box center [1260, 552] width 490 height 34
click at [1218, 545] on div "cf541f72cb3ed5a8f07b5a8441c0fef4.pdf" at bounding box center [1158, 551] width 227 height 13
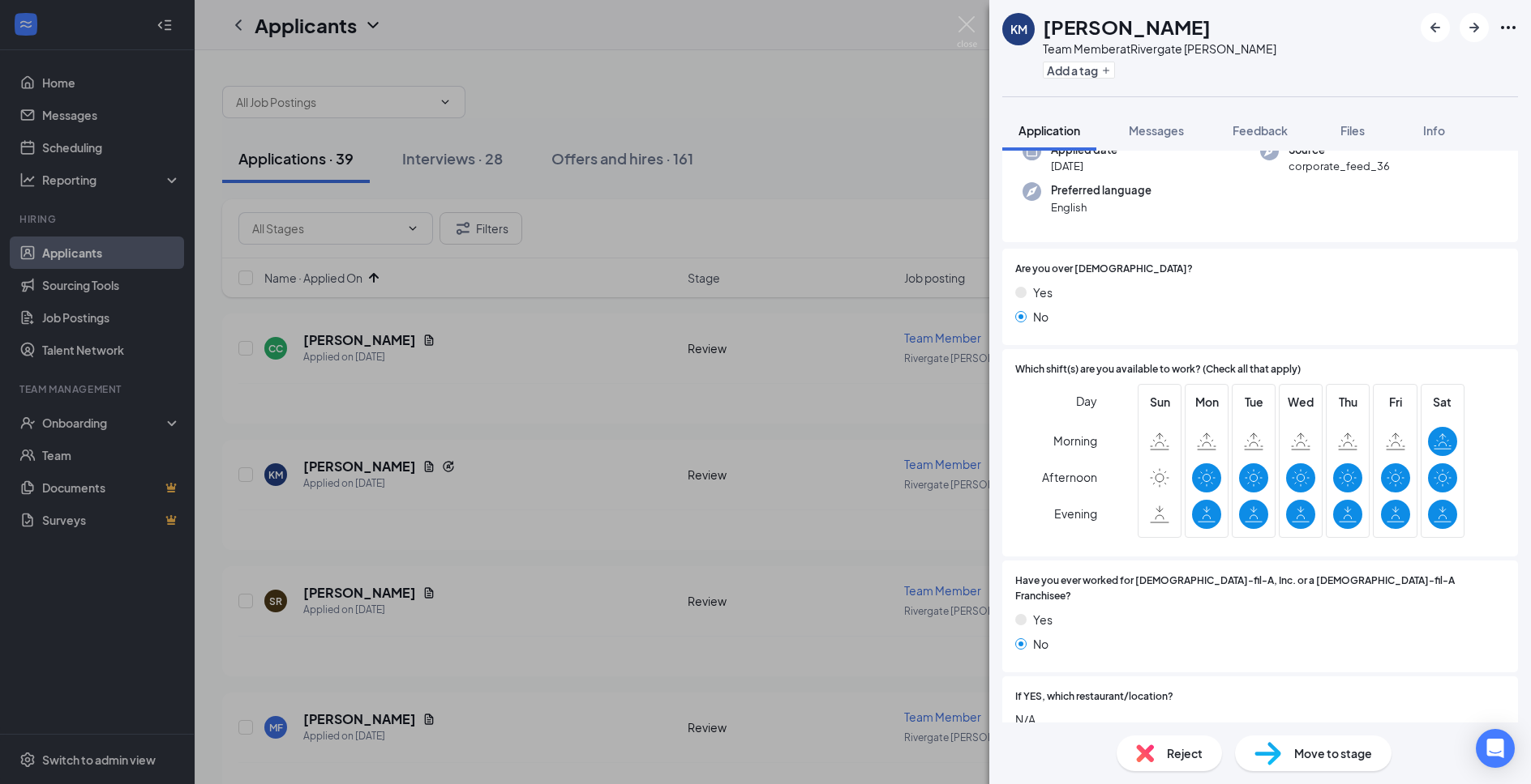
scroll to position [636, 0]
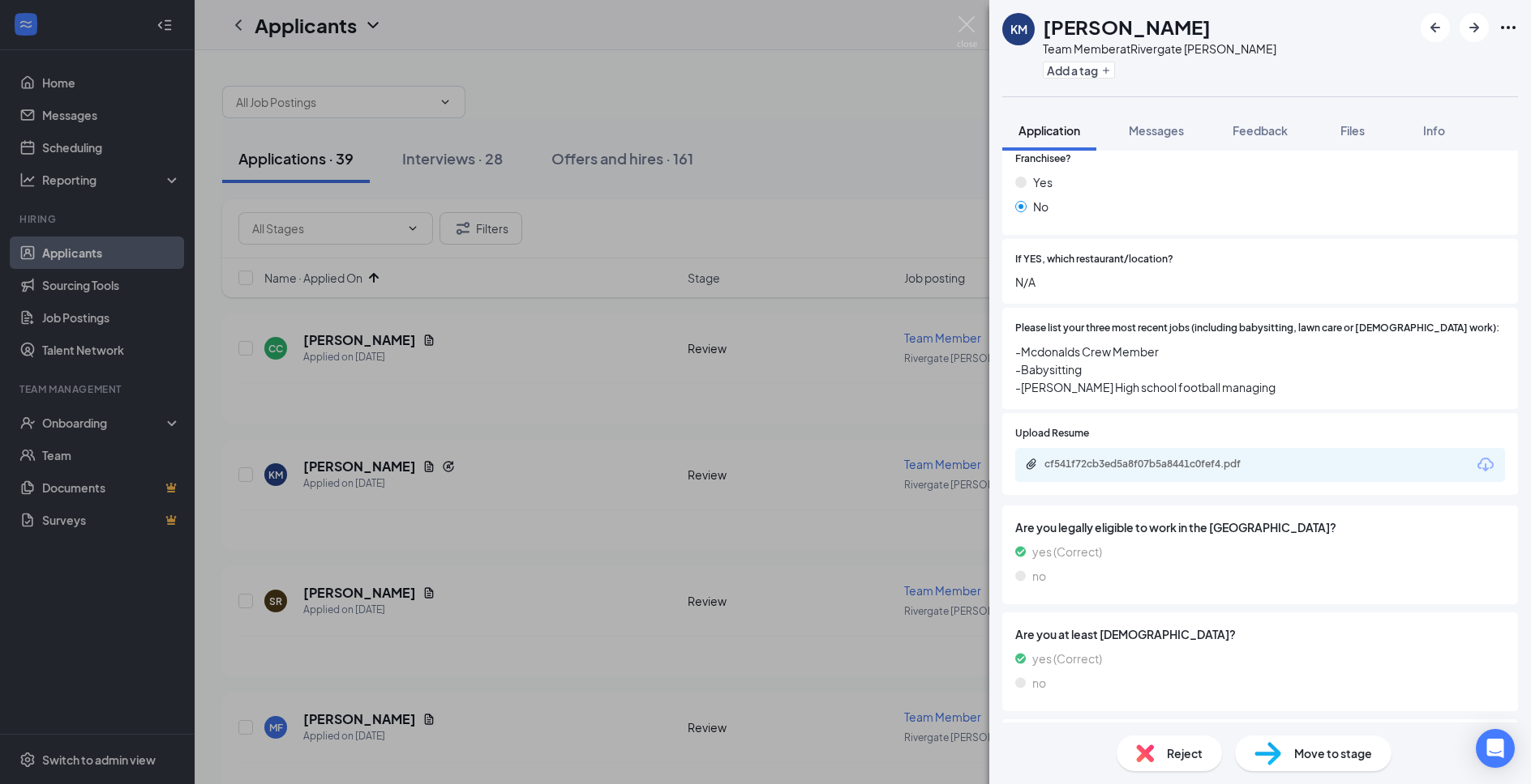
click at [1120, 448] on div "cf541f72cb3ed5a8f07b5a8441c0fef4.pdf" at bounding box center [1260, 464] width 490 height 34
click at [1122, 458] on div "cf541f72cb3ed5a8f07b5a8441c0fef4.pdf" at bounding box center [1158, 463] width 227 height 13
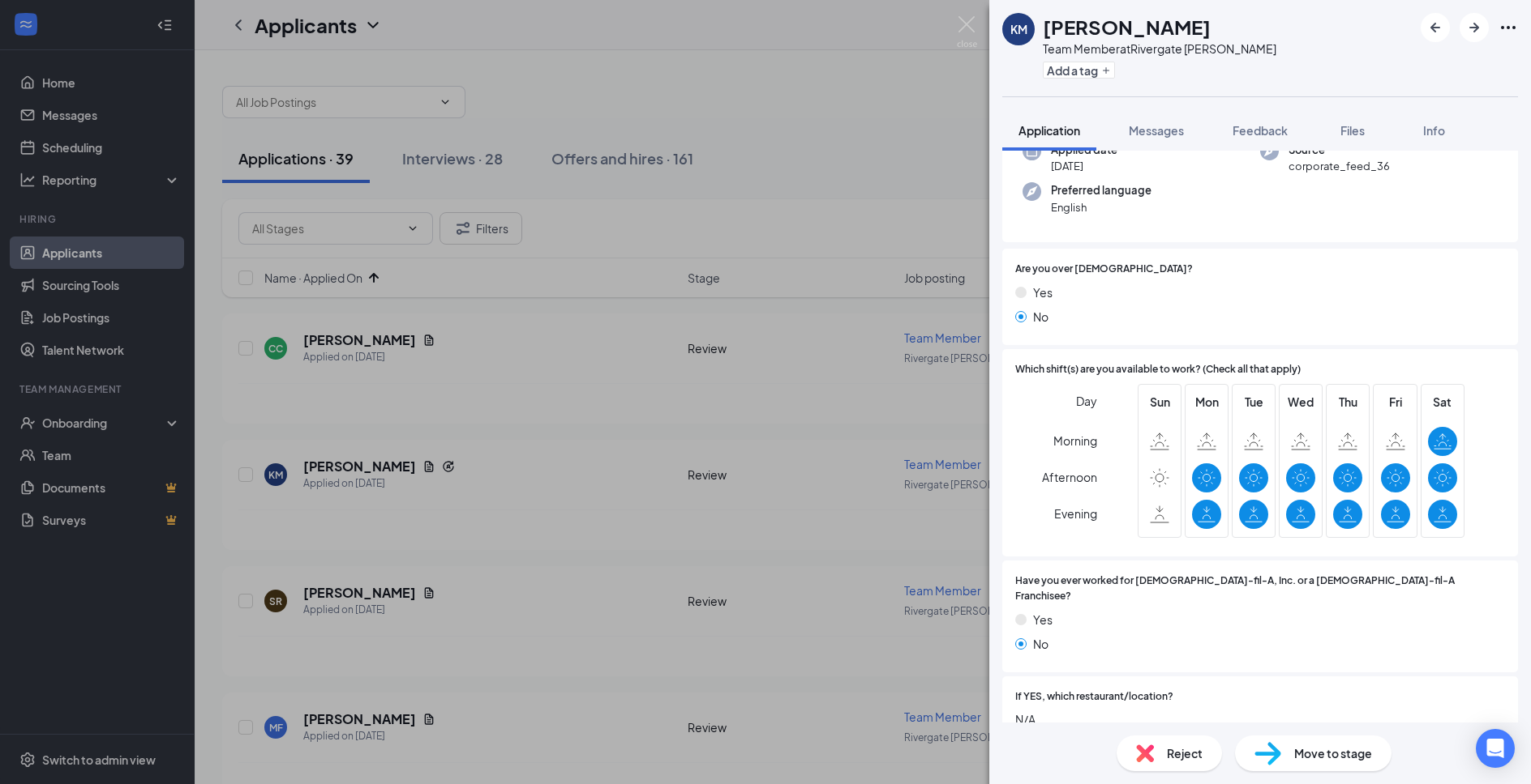
scroll to position [0, 0]
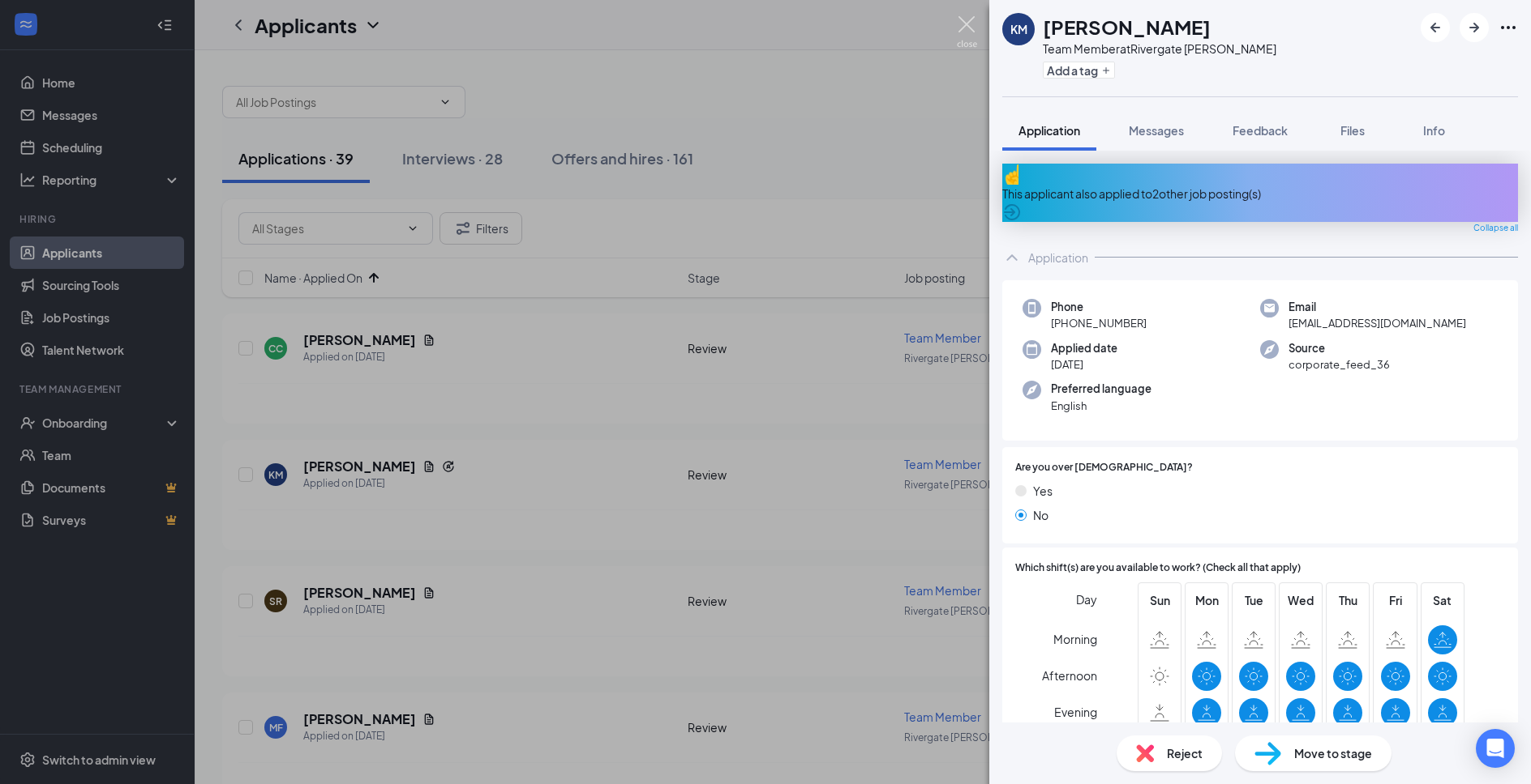
click at [965, 31] on img at bounding box center [966, 32] width 20 height 32
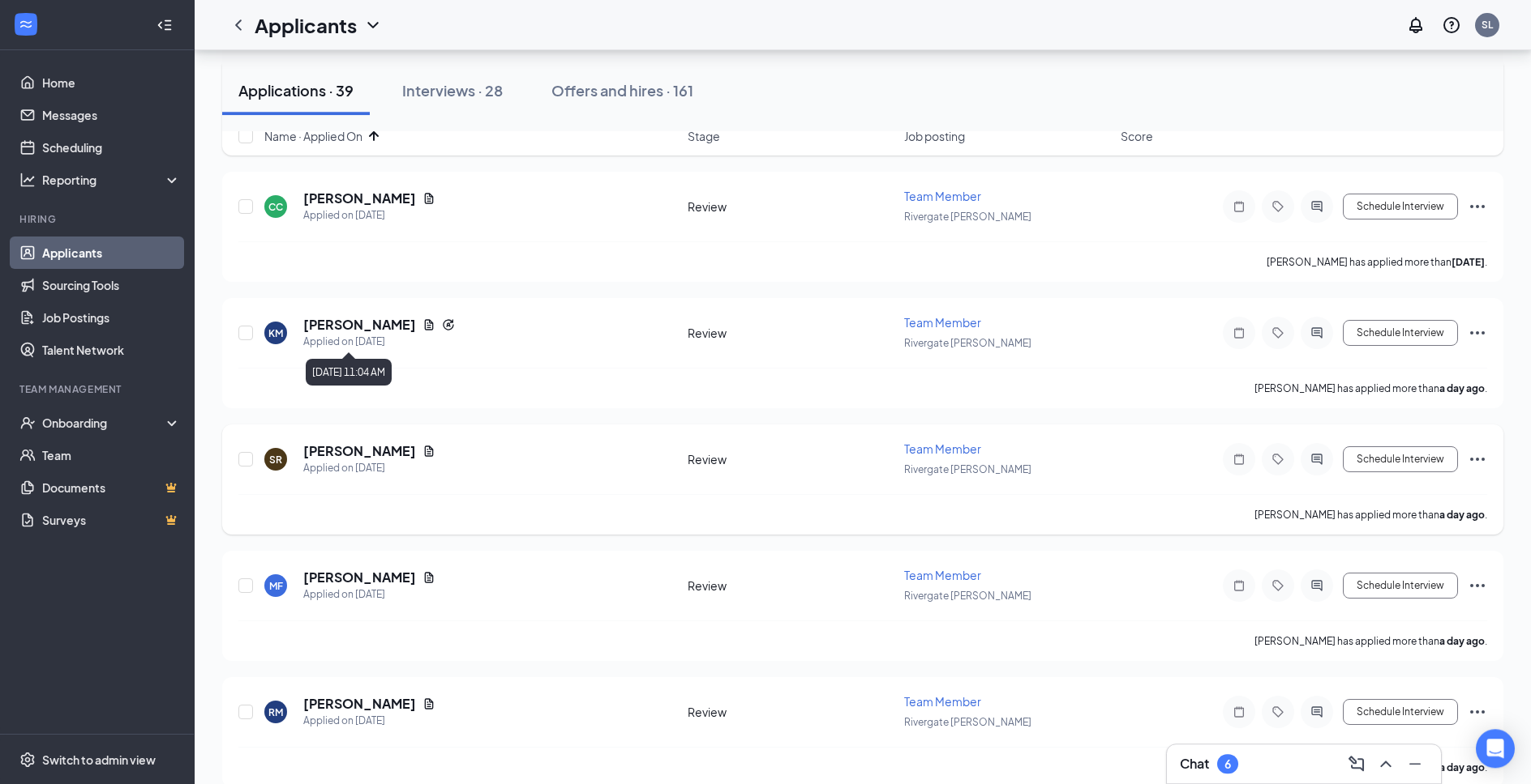
scroll to position [165, 0]
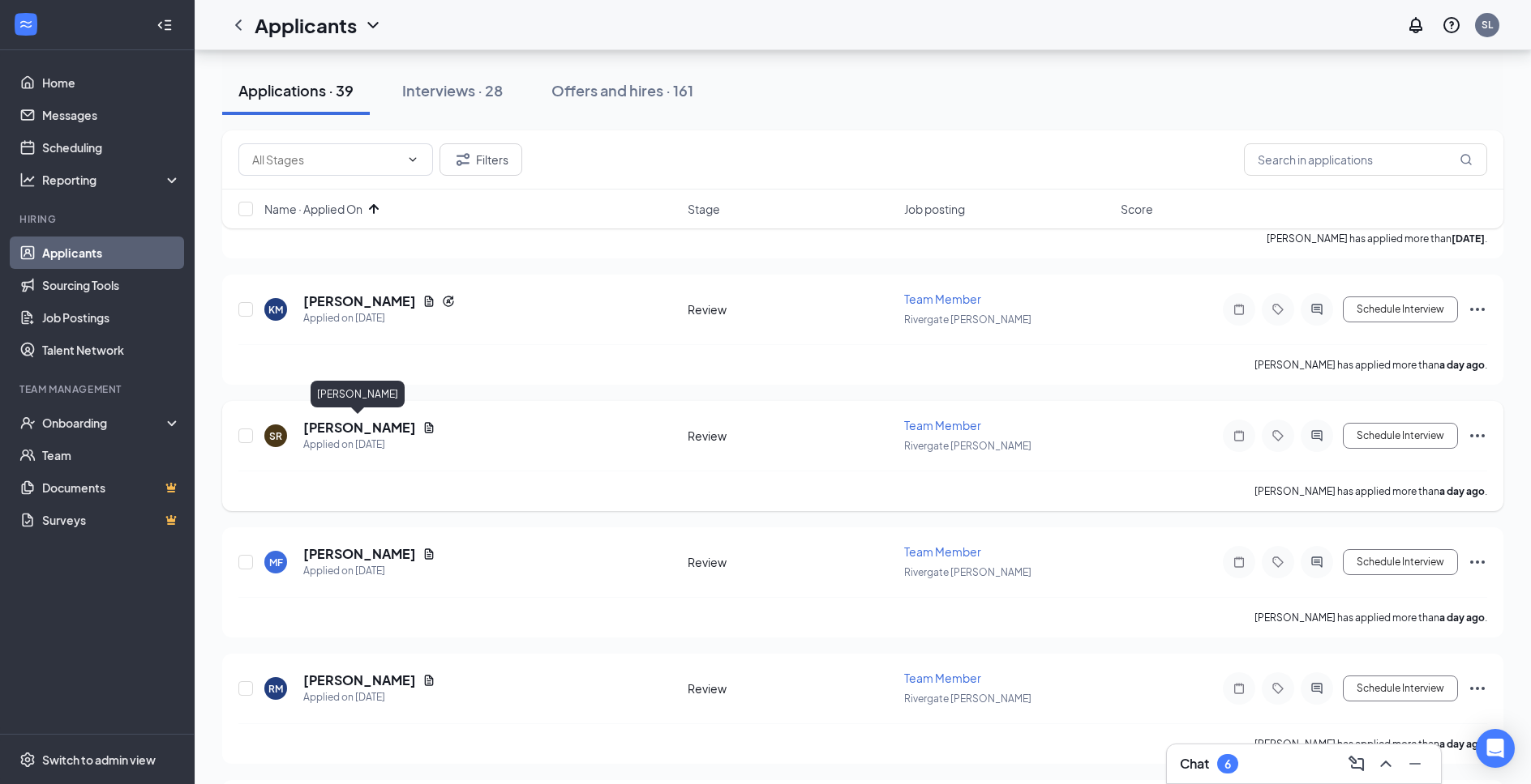
click at [361, 427] on h5 "[PERSON_NAME]" at bounding box center [360, 427] width 113 height 17
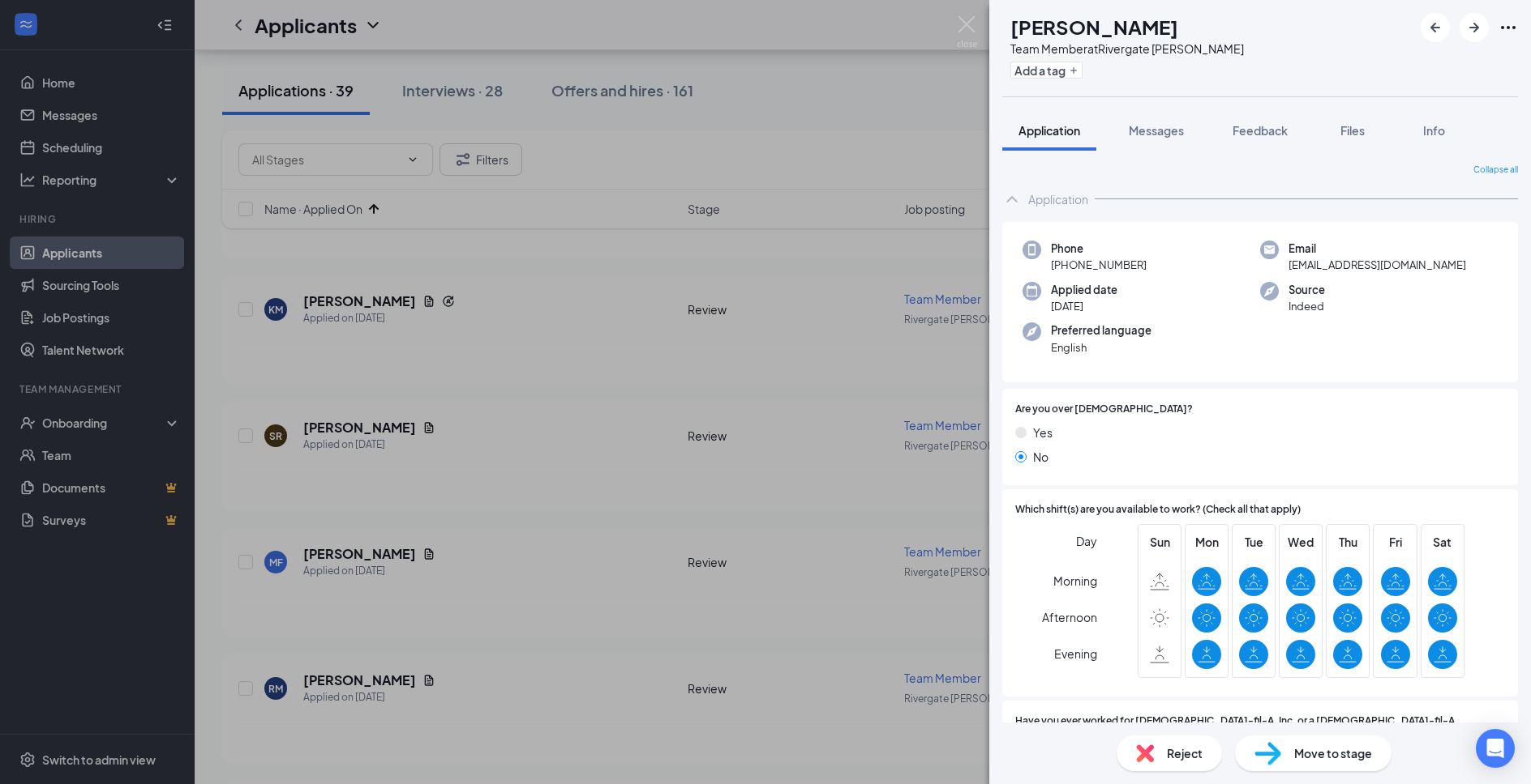
click at [971, 15] on div "SR [PERSON_NAME] Team Member at [GEOGRAPHIC_DATA] [PERSON_NAME] Add a tag Appli…" at bounding box center [765, 392] width 1531 height 784
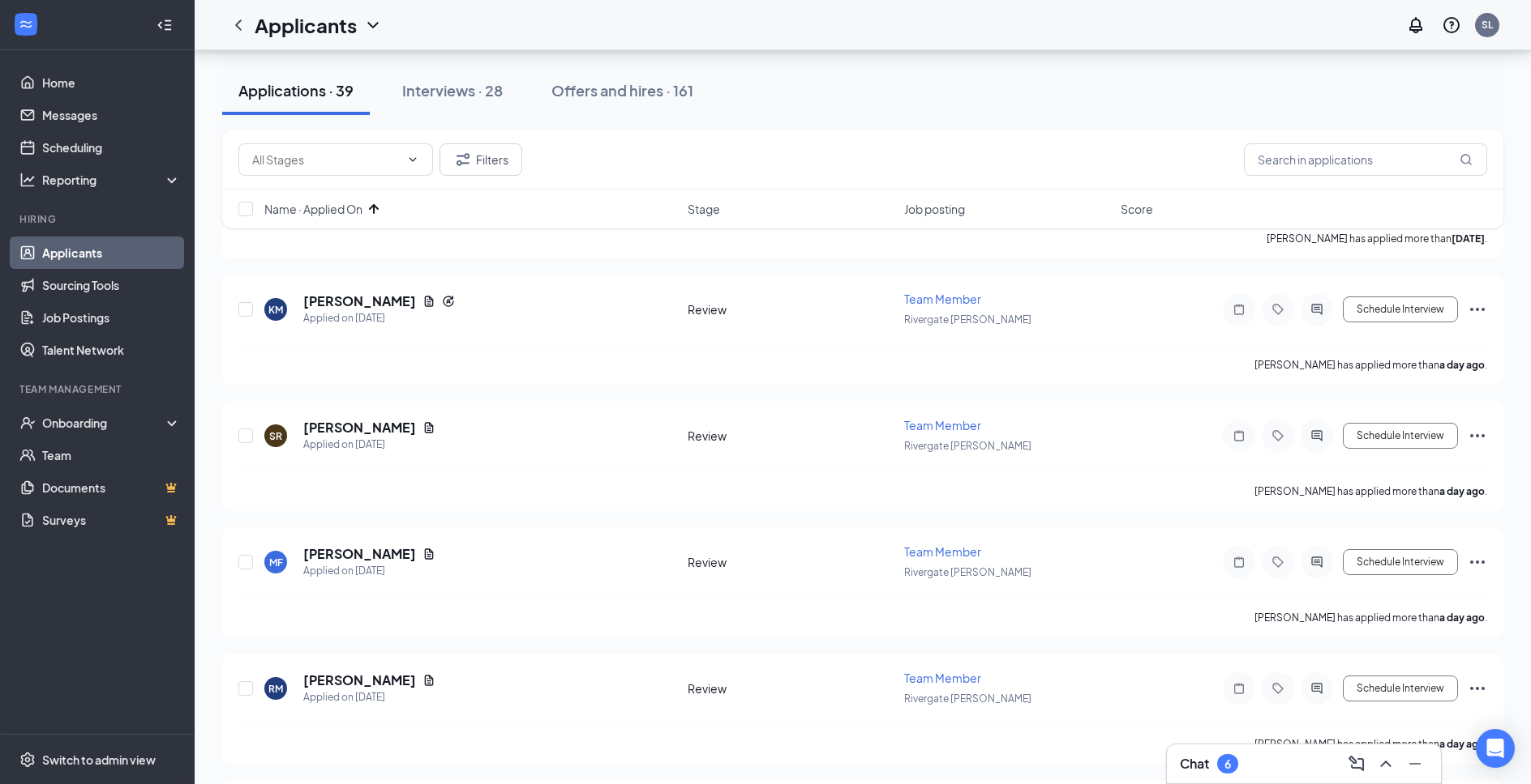
click at [958, 29] on div "Applicants SL" at bounding box center [862, 25] width 1337 height 51
click at [375, 300] on h5 "[PERSON_NAME]" at bounding box center [360, 301] width 113 height 17
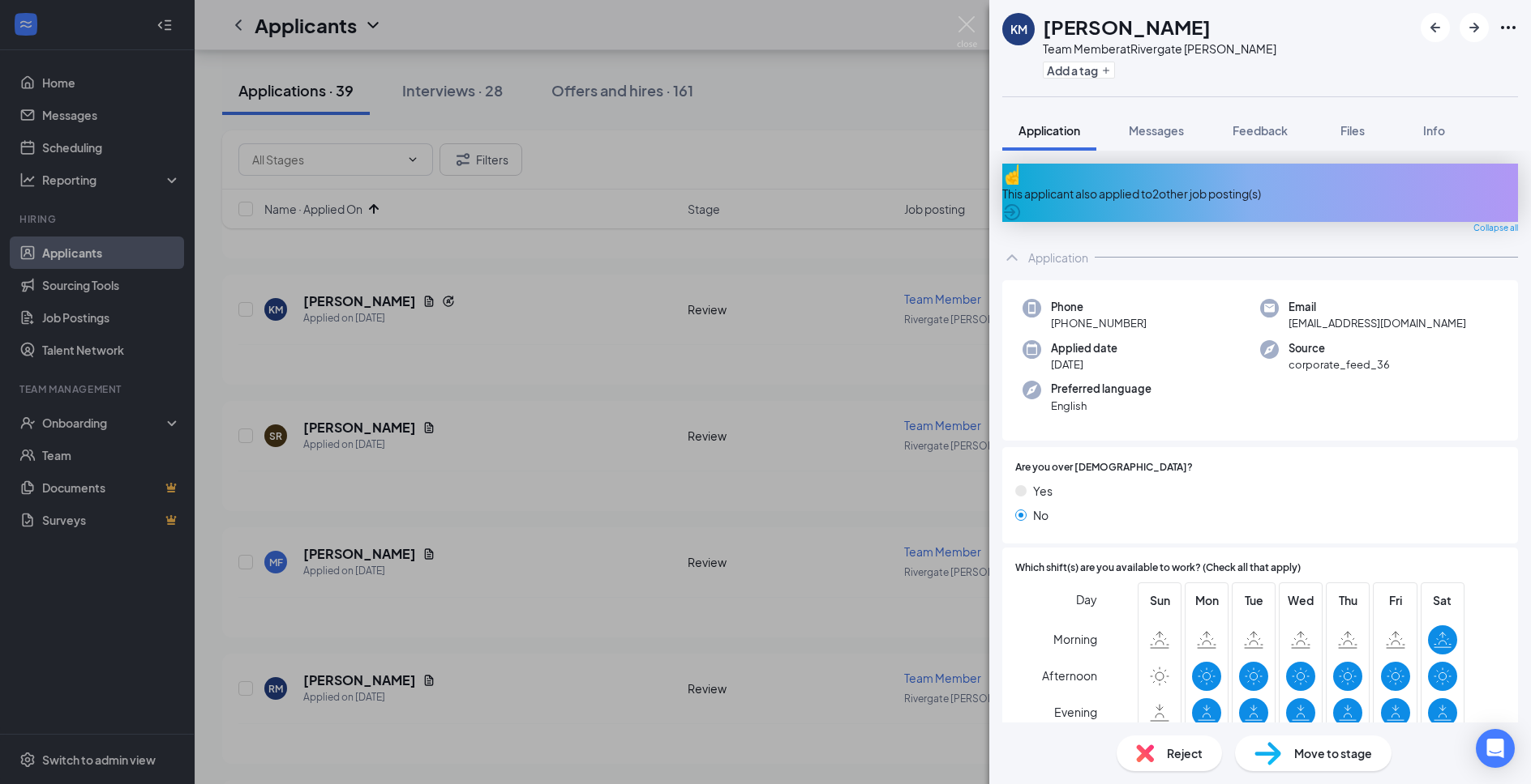
click at [1211, 752] on div "Reject" at bounding box center [1169, 753] width 105 height 36
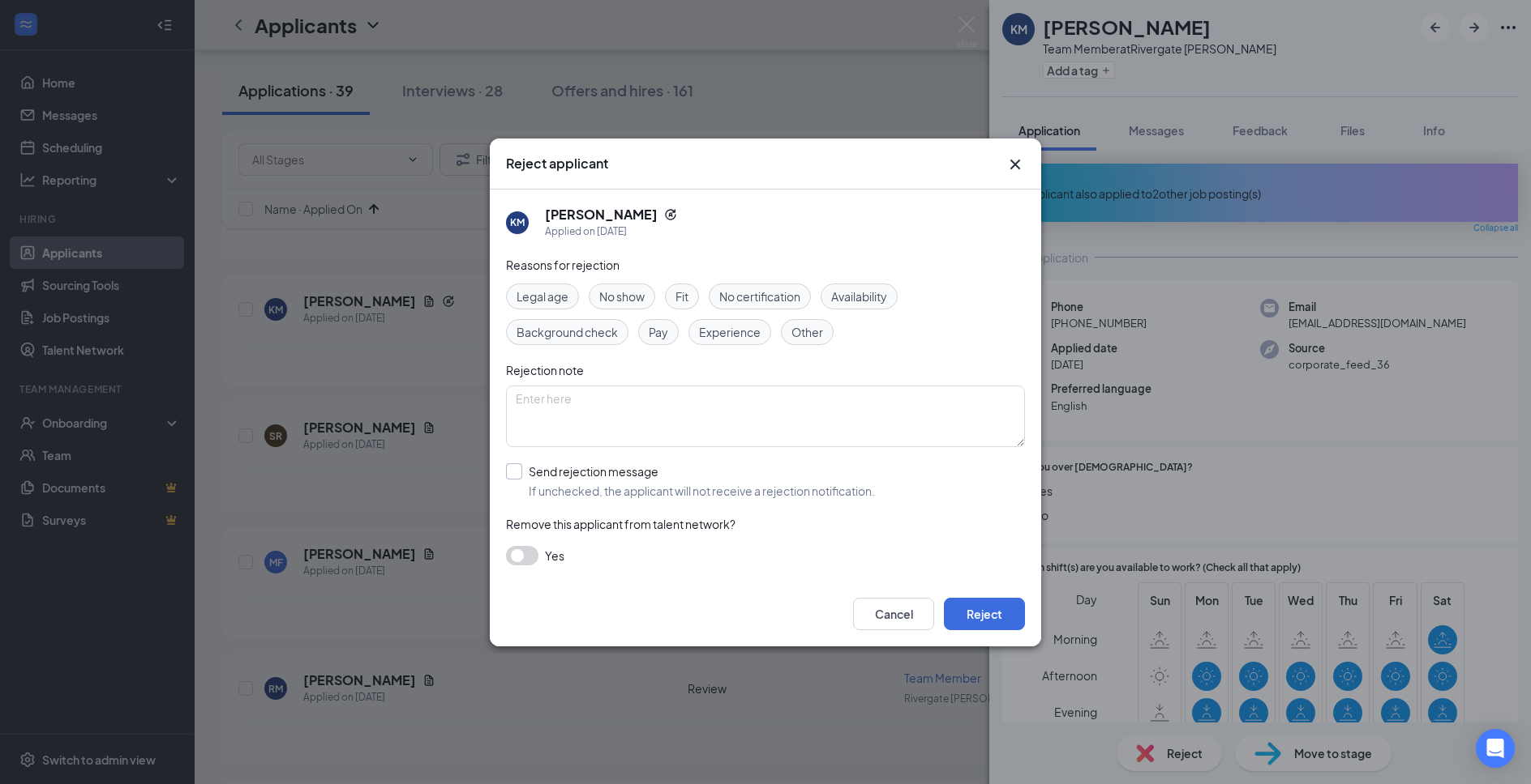
click at [604, 487] on input "Send rejection message If unchecked, the applicant will not receive a rejection…" at bounding box center [690, 481] width 369 height 36
checkbox input "true"
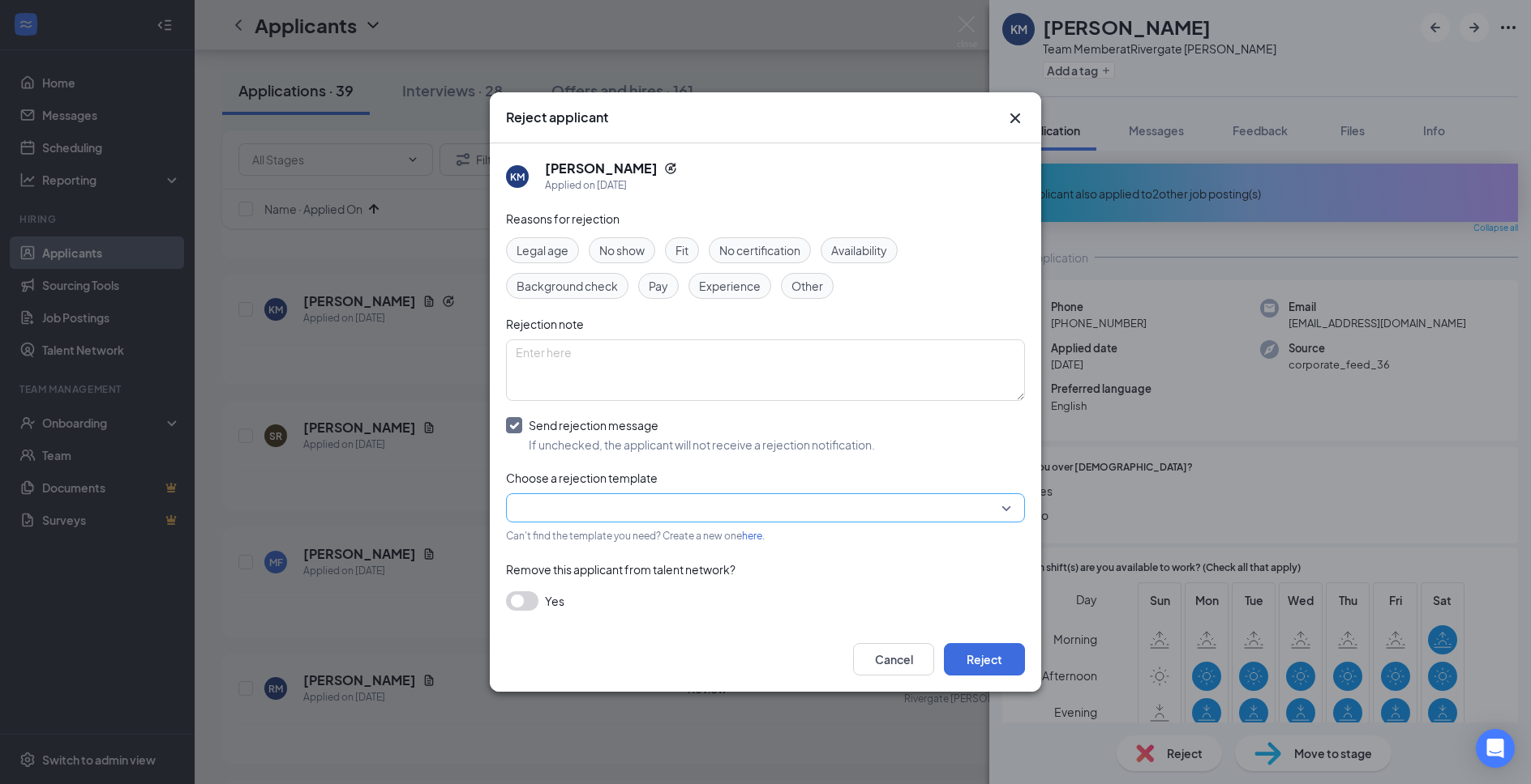
click at [604, 512] on input "search" at bounding box center [759, 508] width 488 height 27
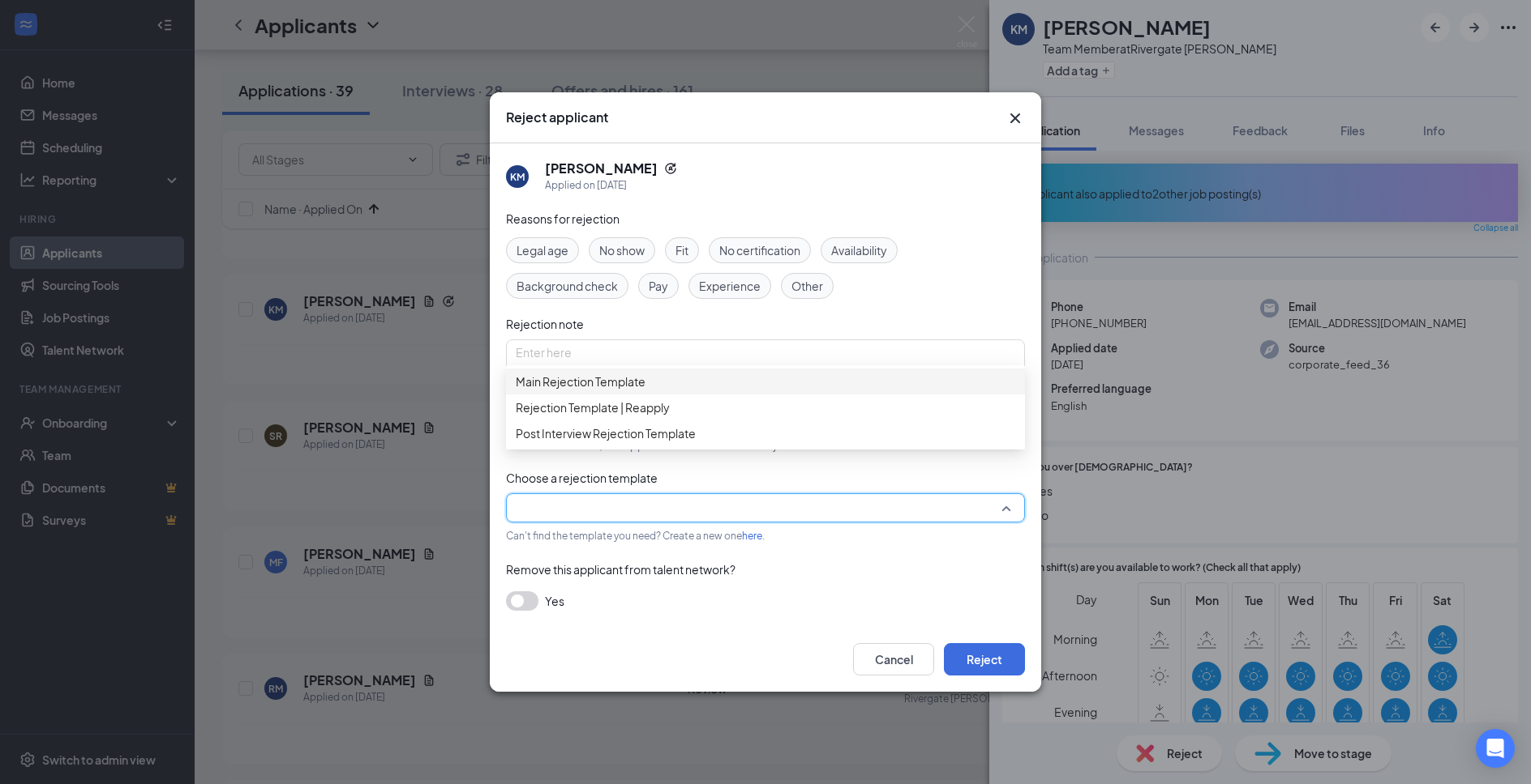
click at [687, 391] on span "Main Rejection Template" at bounding box center [765, 382] width 500 height 17
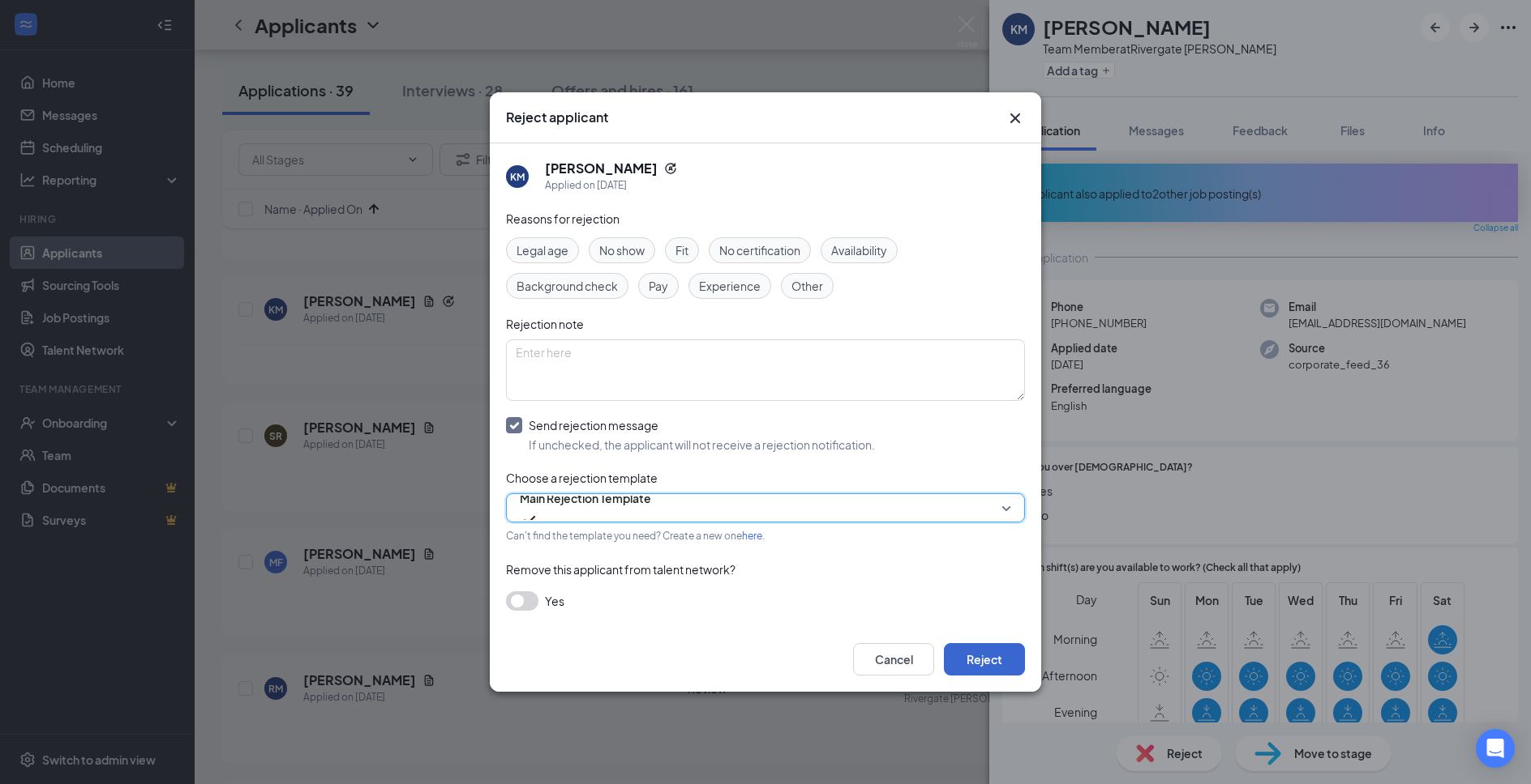
click at [968, 652] on div "Cancel Reject" at bounding box center [765, 660] width 551 height 65
click at [969, 652] on button "Reject" at bounding box center [984, 659] width 81 height 32
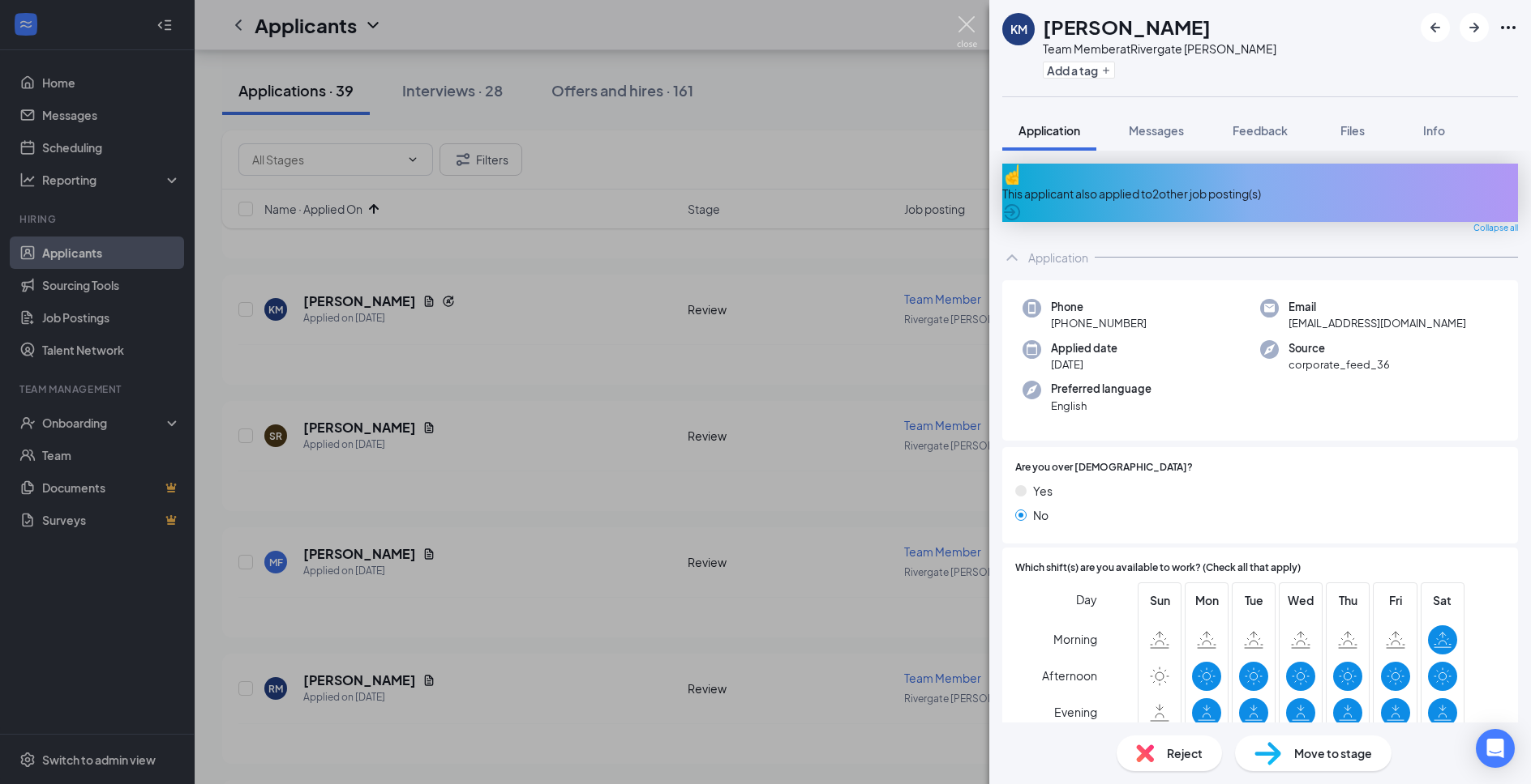
click at [962, 21] on img at bounding box center [966, 32] width 20 height 32
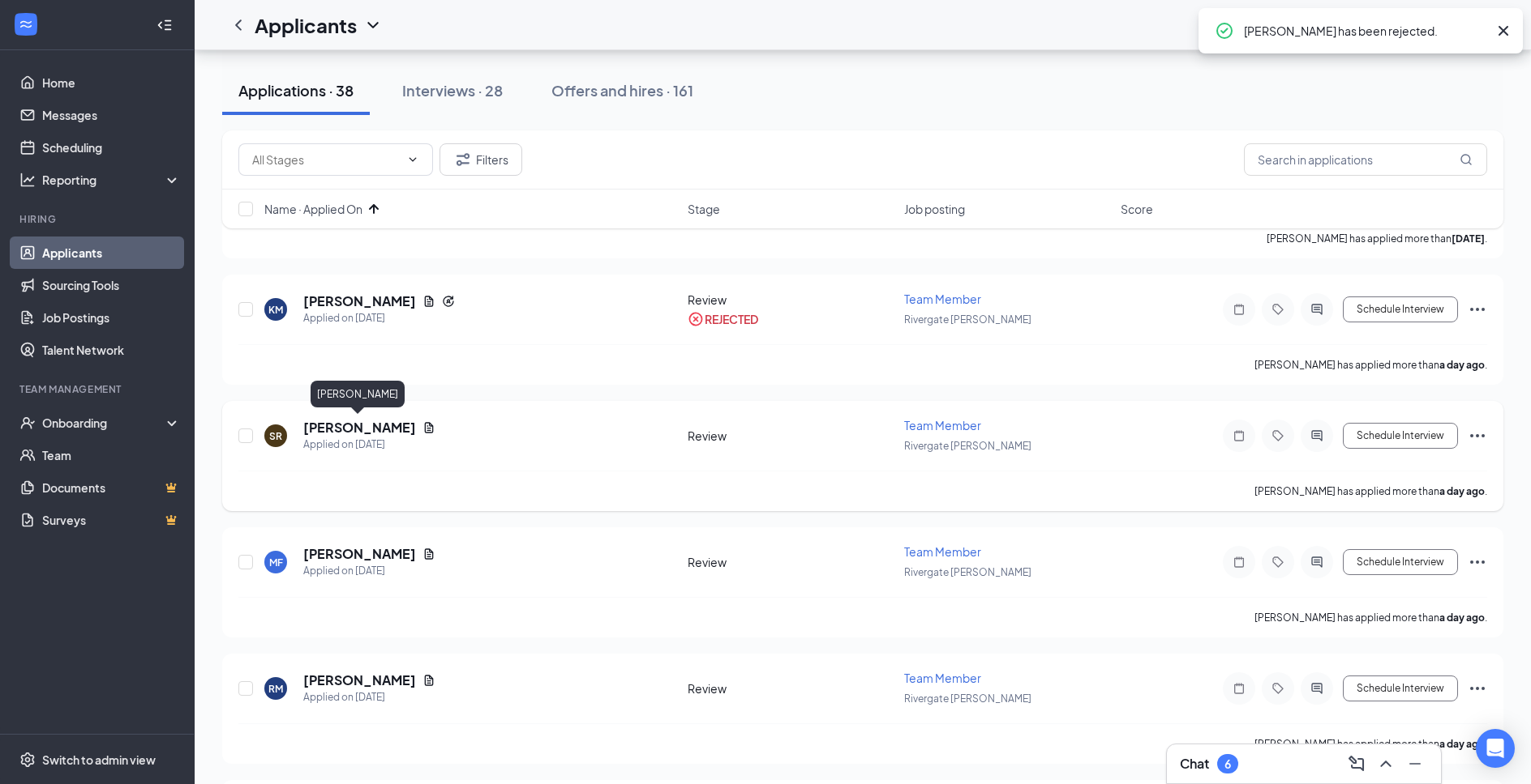
click at [376, 419] on h5 "[PERSON_NAME]" at bounding box center [360, 427] width 113 height 17
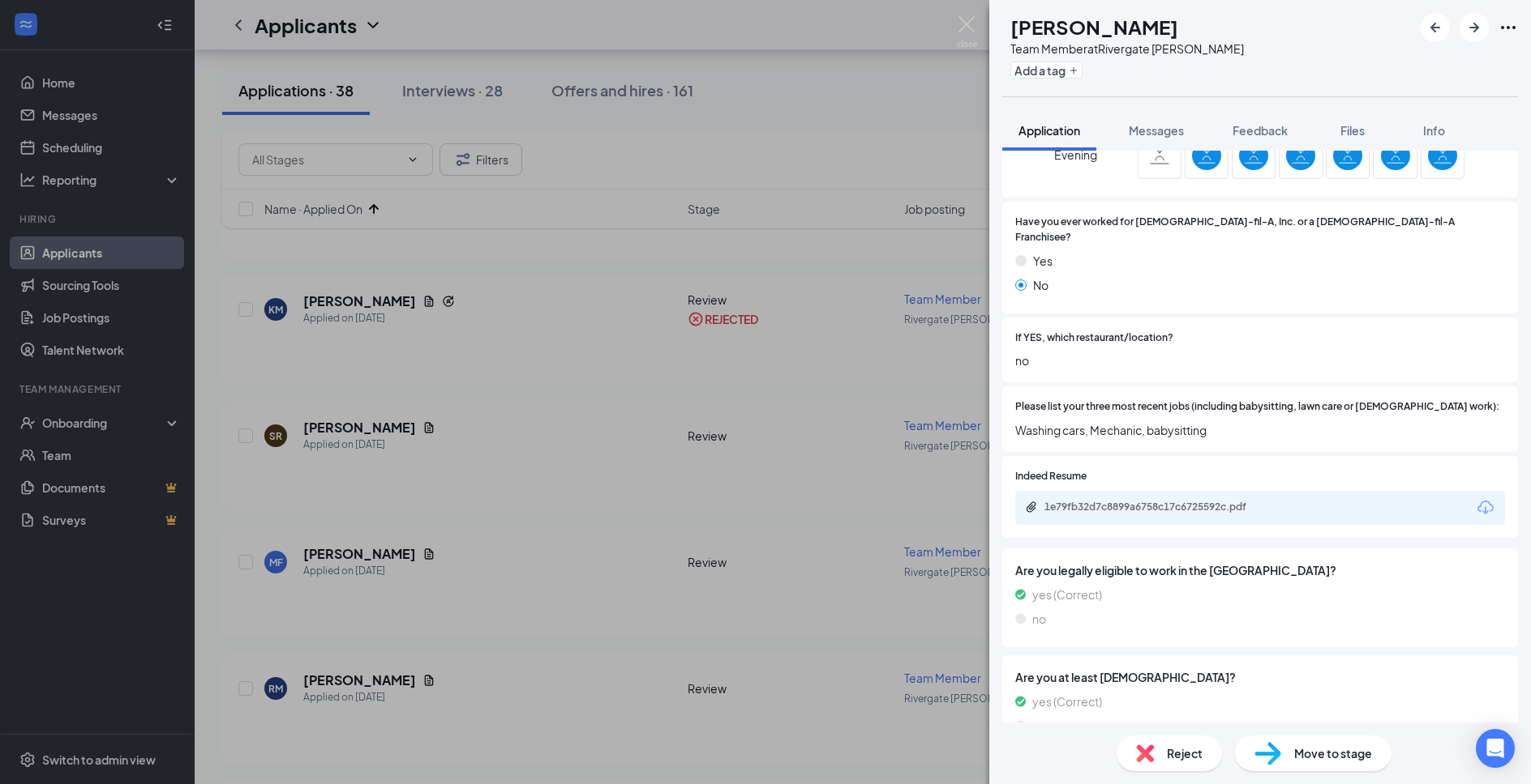
scroll to position [525, 0]
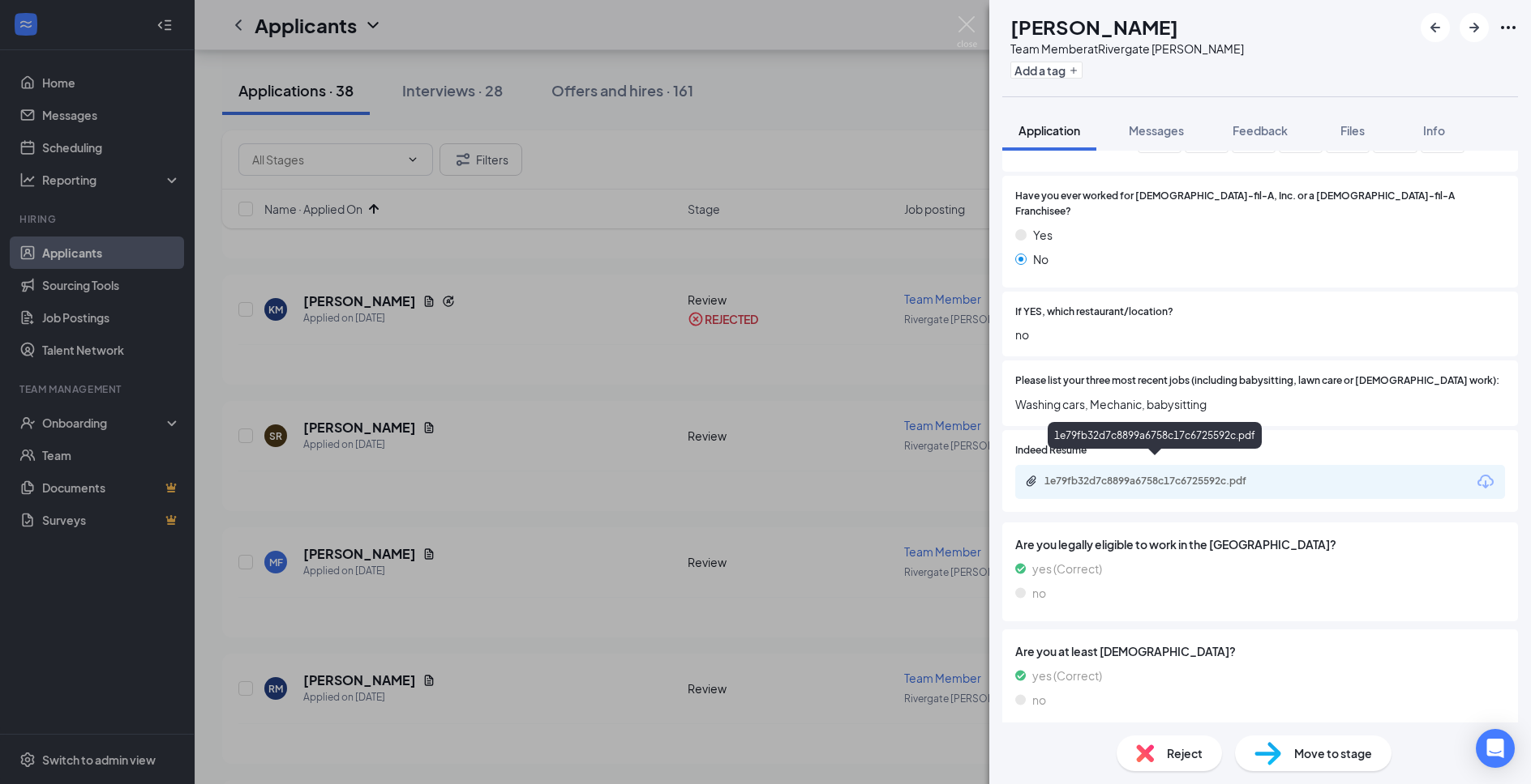
click at [1199, 475] on div "1e79fb32d7c8899a6758c17c6725592c.pdf" at bounding box center [1158, 481] width 227 height 13
click at [760, 160] on div "SR [PERSON_NAME] Team Member at [GEOGRAPHIC_DATA] [PERSON_NAME] Add a tag Appli…" at bounding box center [765, 392] width 1531 height 784
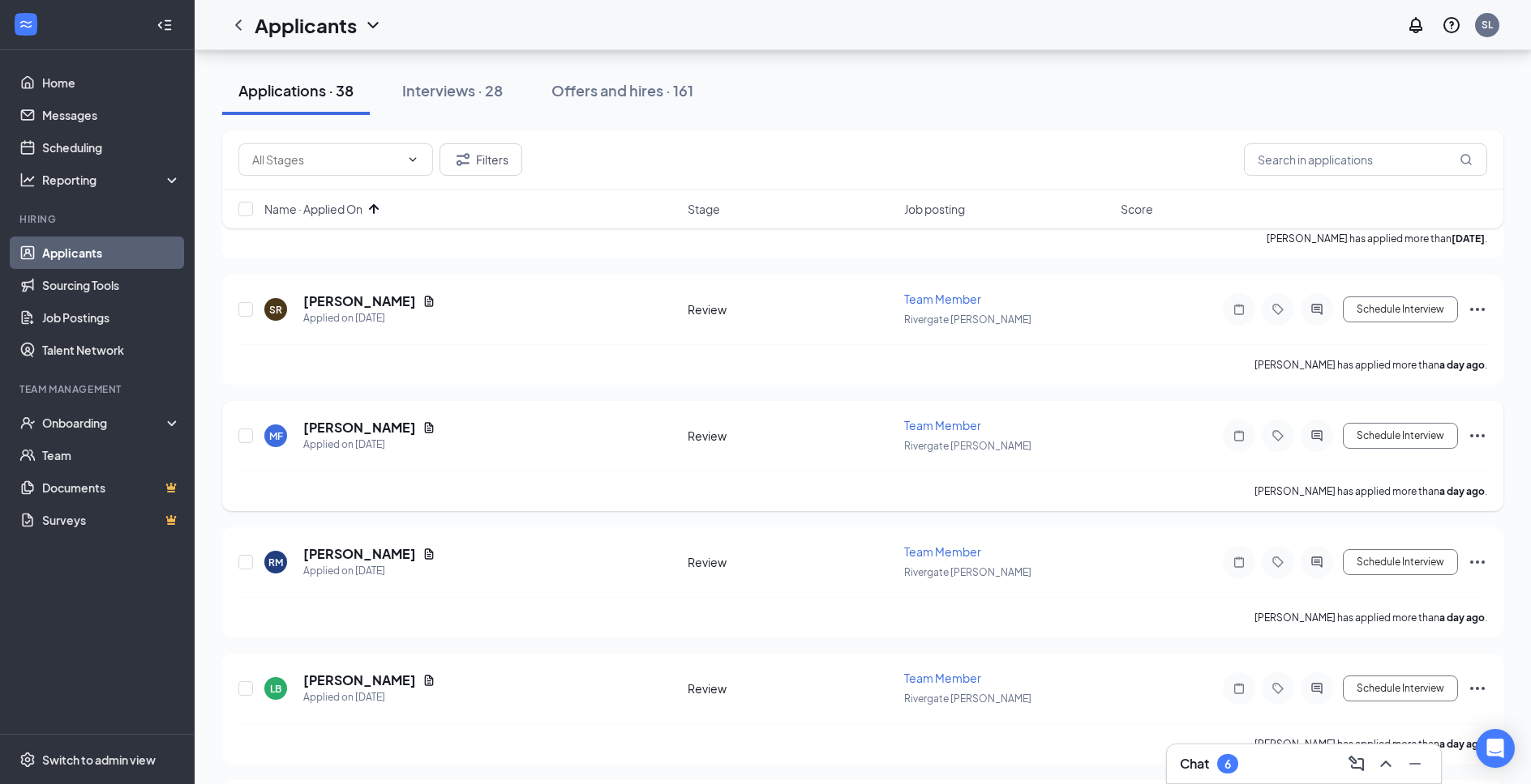
click at [365, 403] on div "[PERSON_NAME] Applied on [DATE] Review Team Member Rivergate [PERSON_NAME] Sche…" at bounding box center [863, 456] width 1281 height 110
click at [361, 421] on h5 "[PERSON_NAME]" at bounding box center [360, 427] width 113 height 17
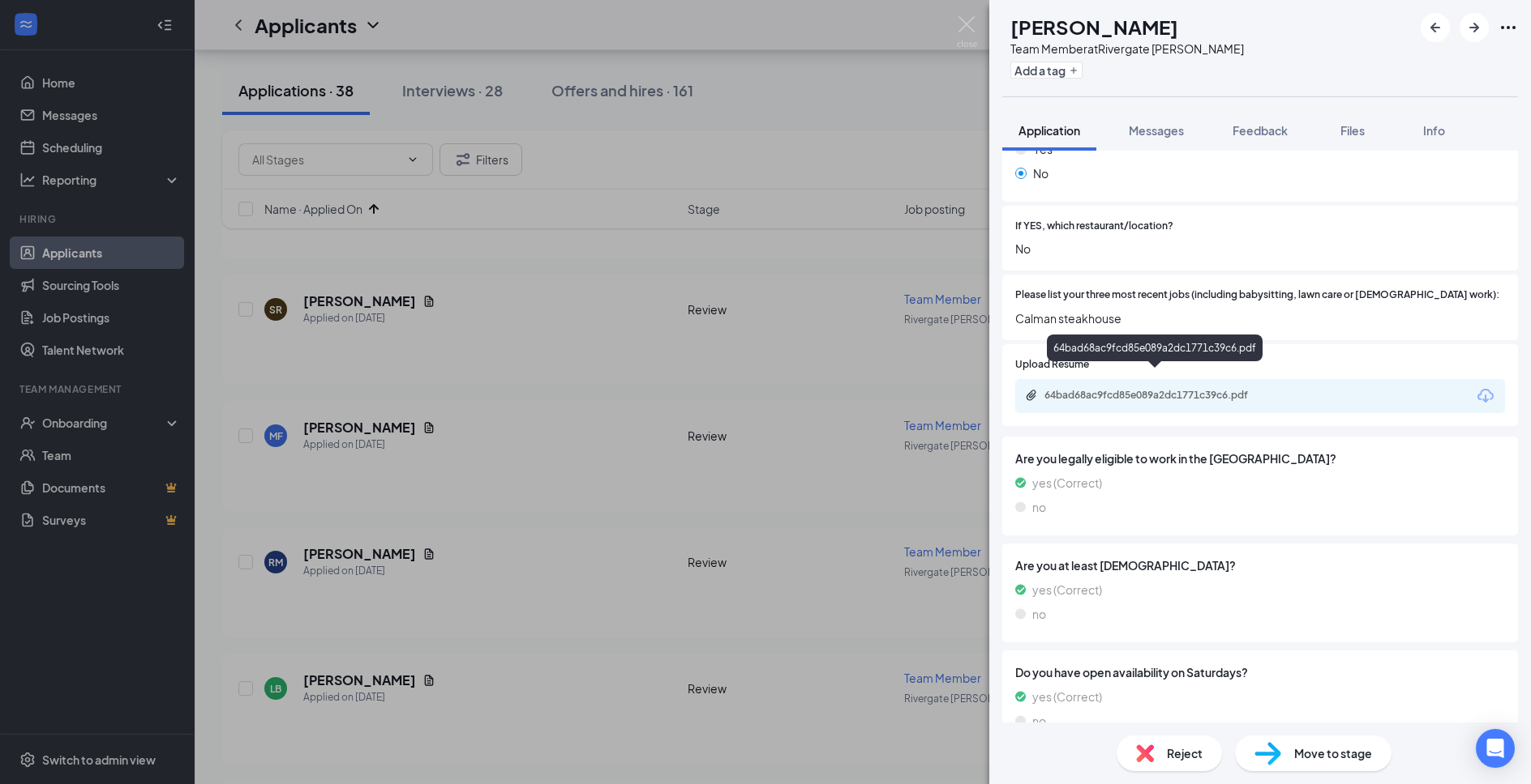
scroll to position [613, 0]
click at [1248, 388] on div "64bad68ac9fcd85e089a2dc1771c39c6.pdf" at bounding box center [1158, 393] width 227 height 13
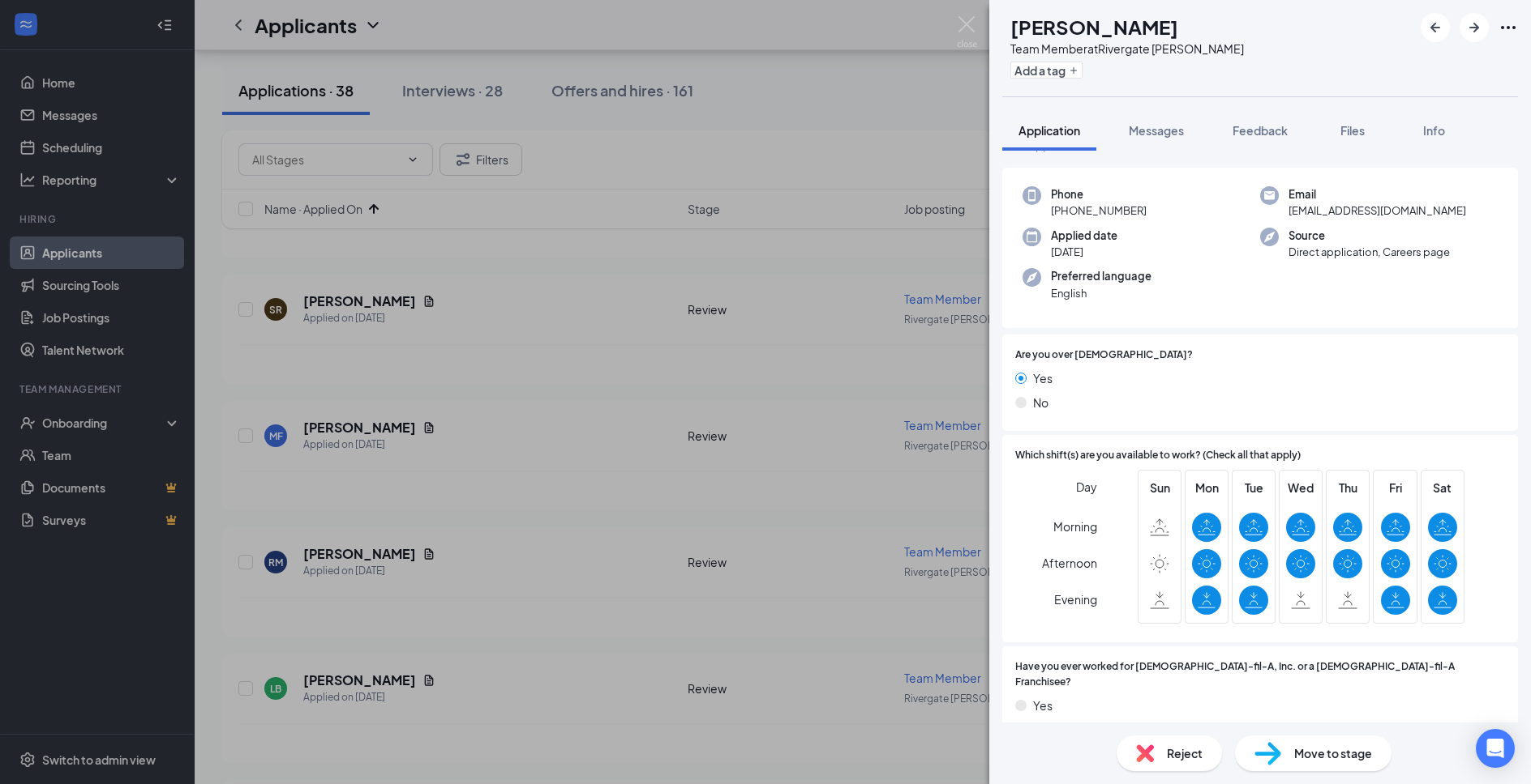
scroll to position [0, 0]
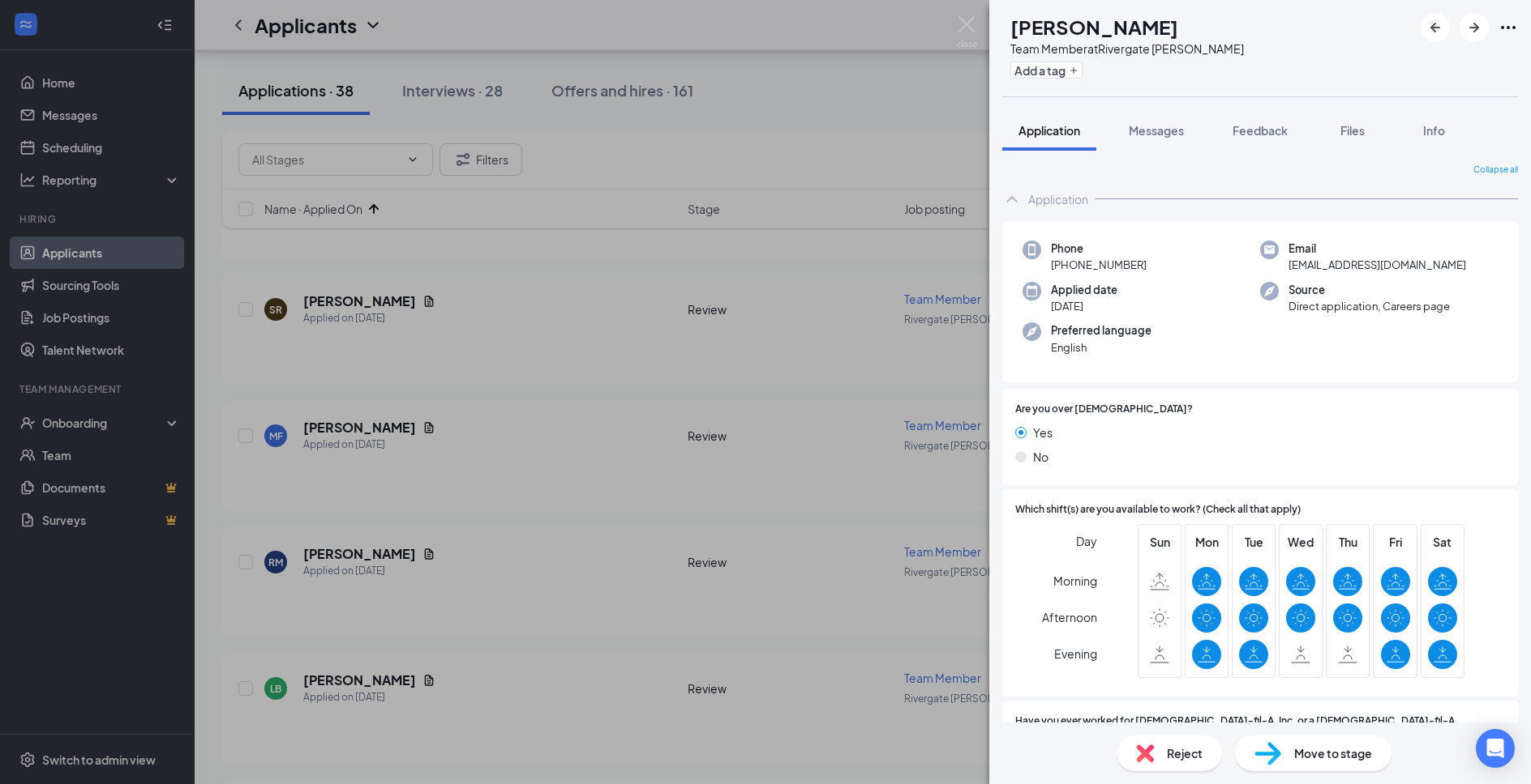
click at [1322, 751] on span "Move to stage" at bounding box center [1333, 754] width 78 height 17
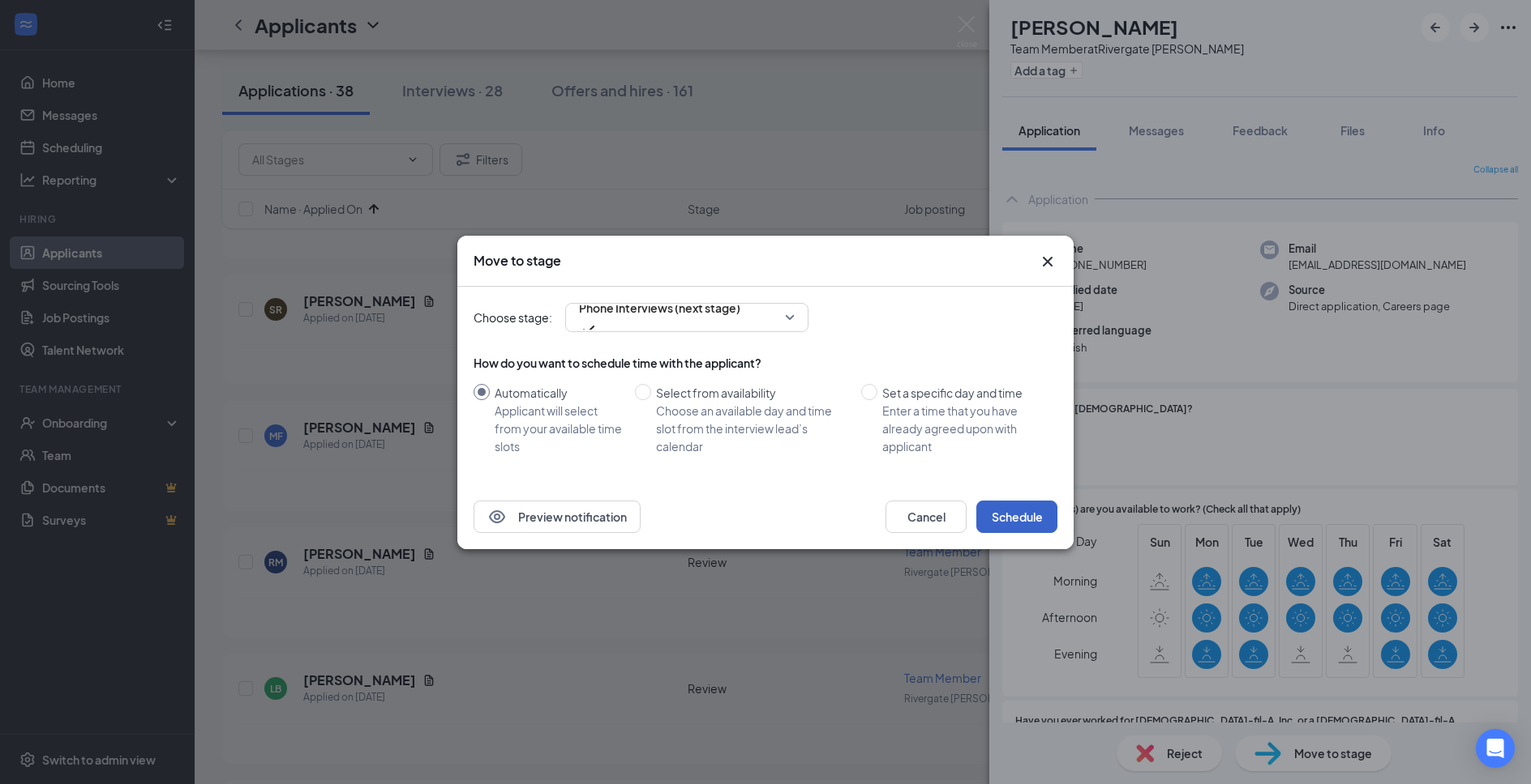
click at [1028, 508] on button "Schedule" at bounding box center [1016, 516] width 81 height 32
click at [974, 22] on div "Move to stage Choose stage: Phone Interviews (next stage) How do you want to sc…" at bounding box center [765, 392] width 1531 height 784
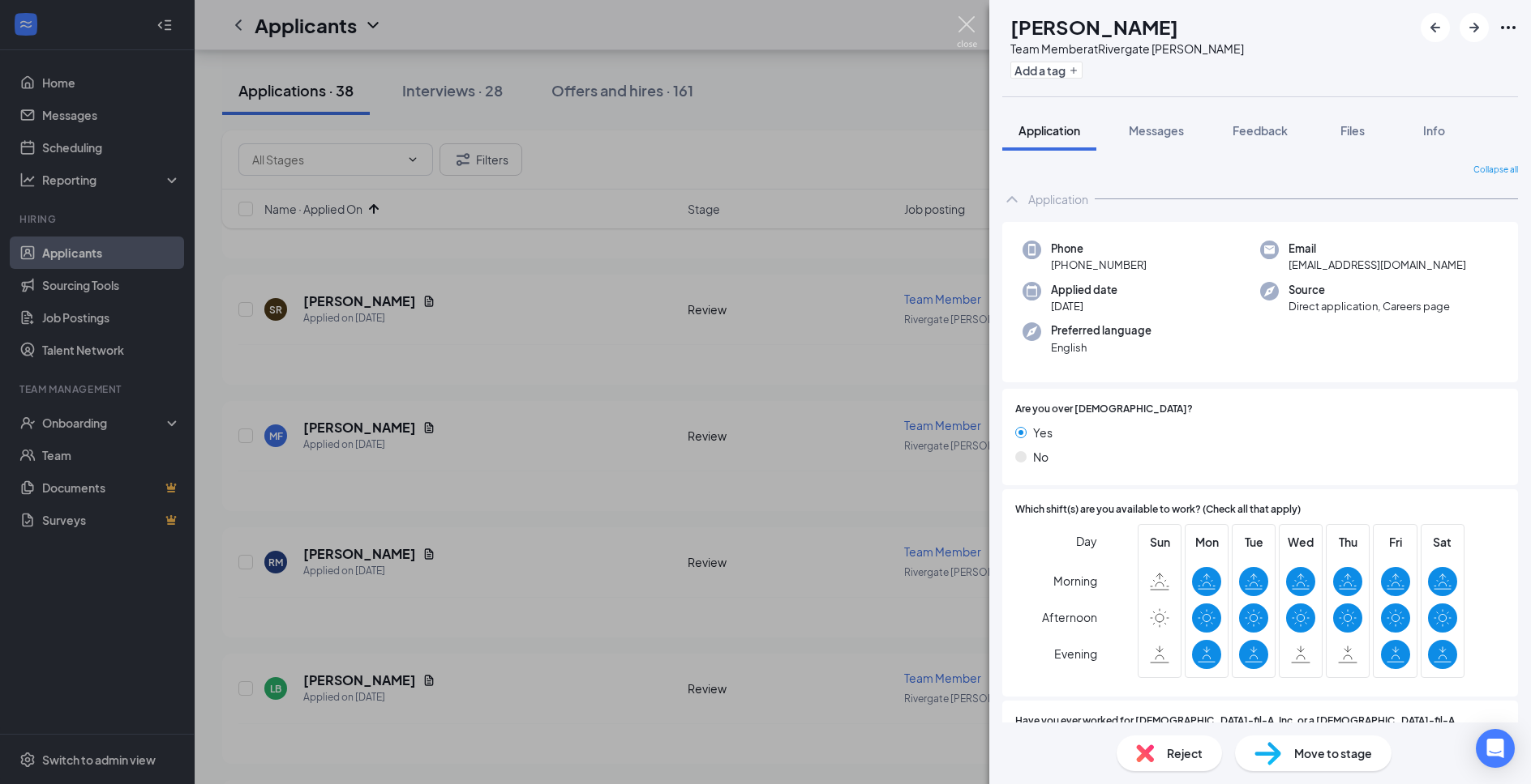
click at [966, 23] on img at bounding box center [966, 32] width 20 height 32
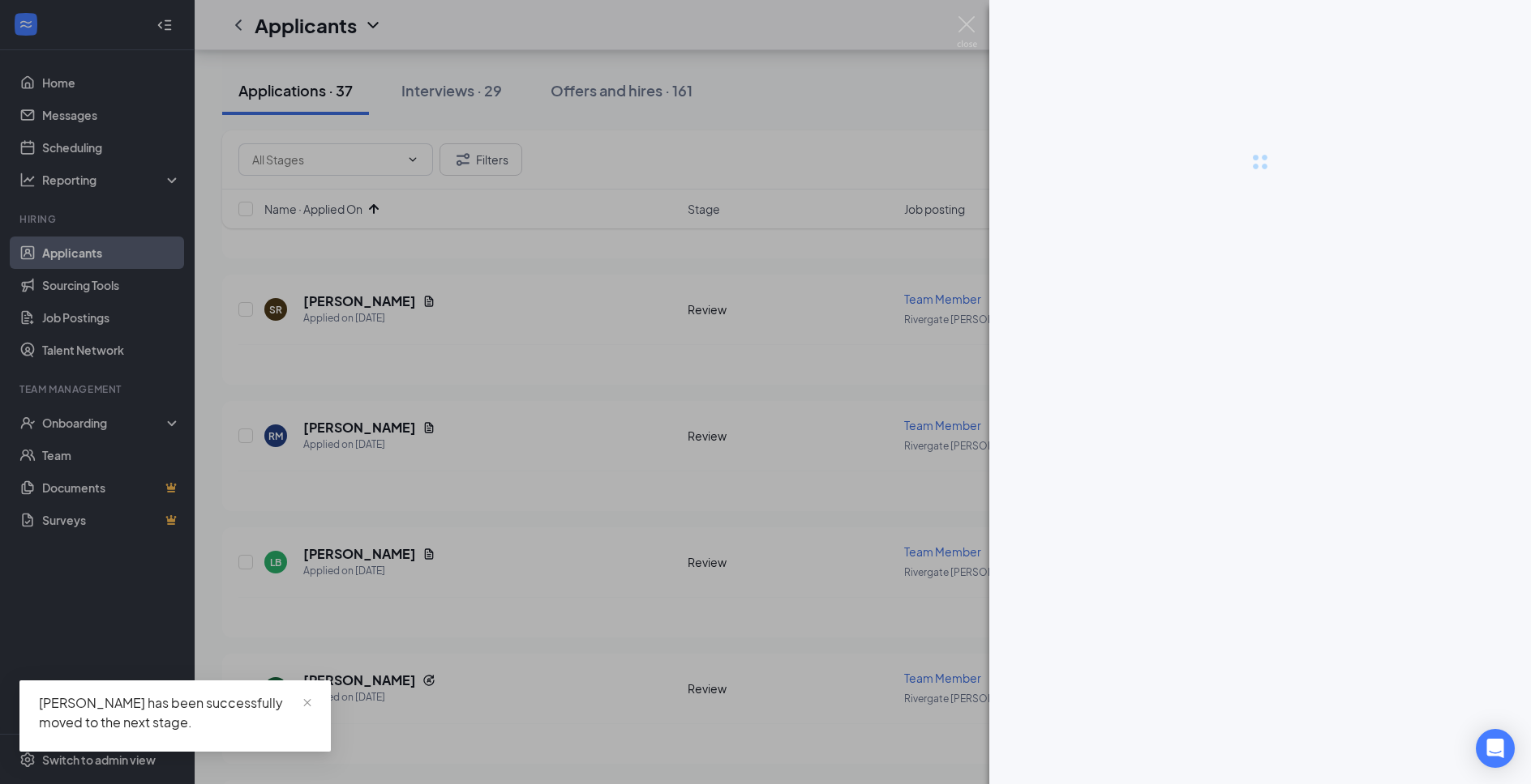
click at [373, 414] on div at bounding box center [765, 392] width 1531 height 784
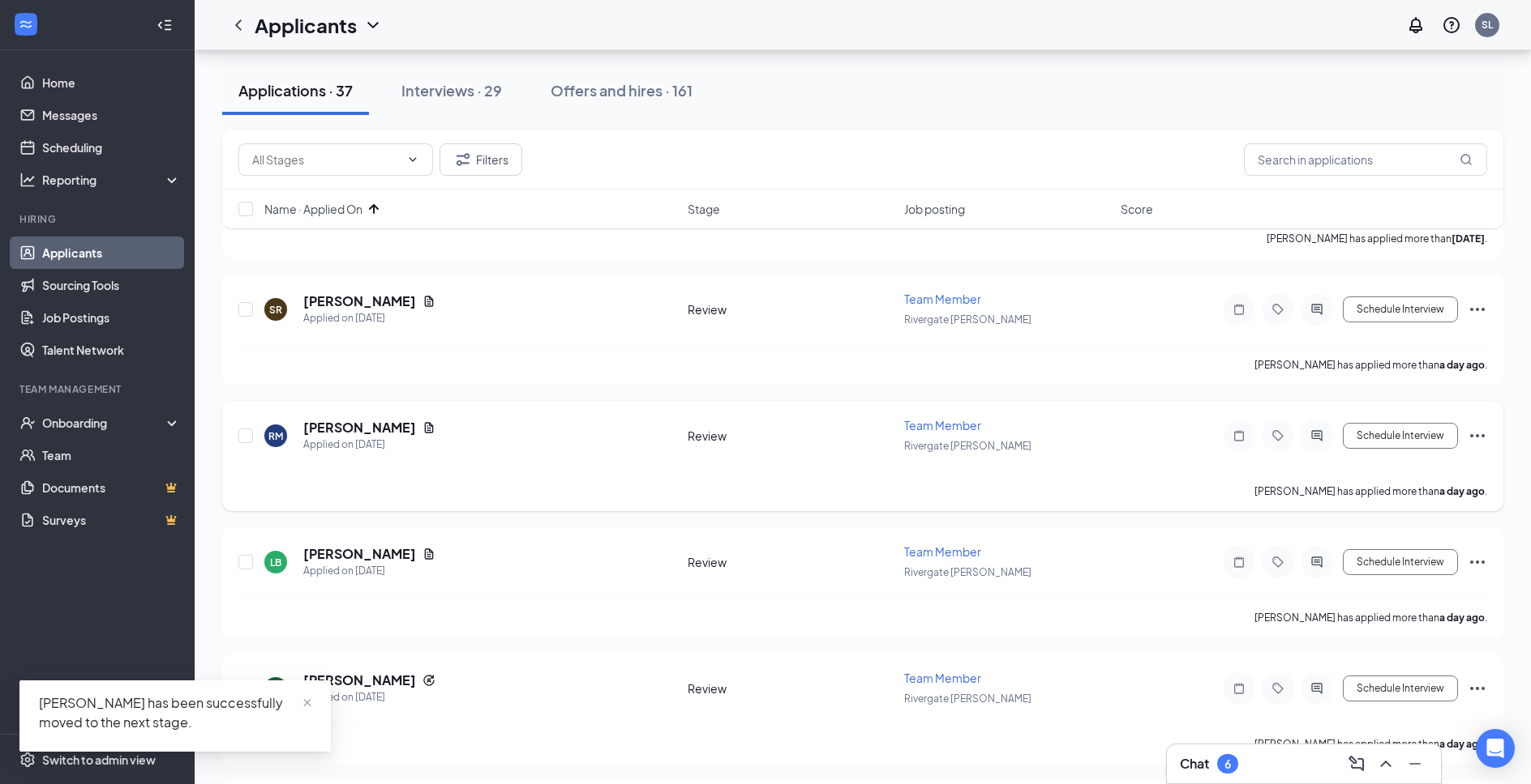
click at [365, 425] on h5 "[PERSON_NAME]" at bounding box center [360, 427] width 113 height 17
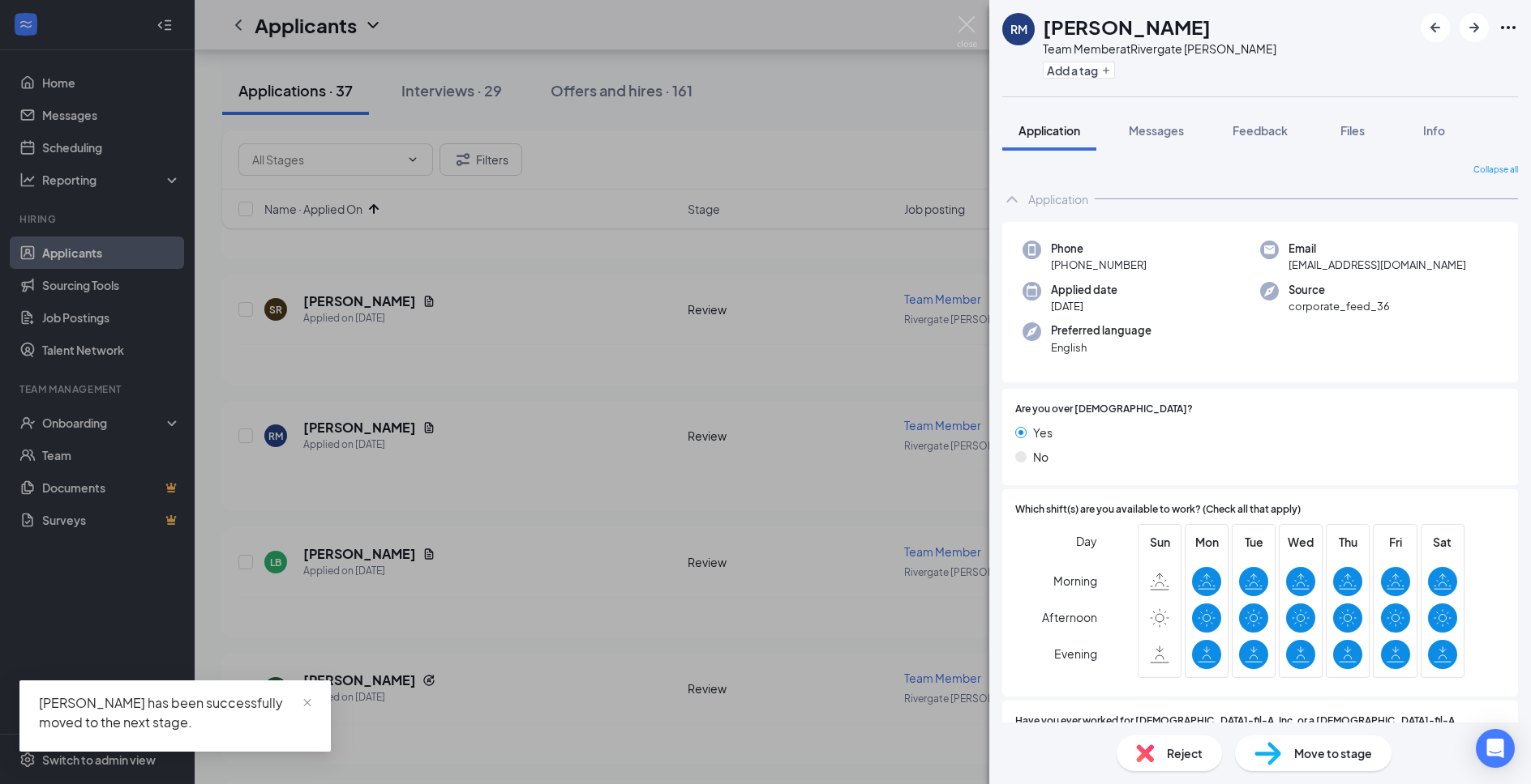
scroll to position [437, 0]
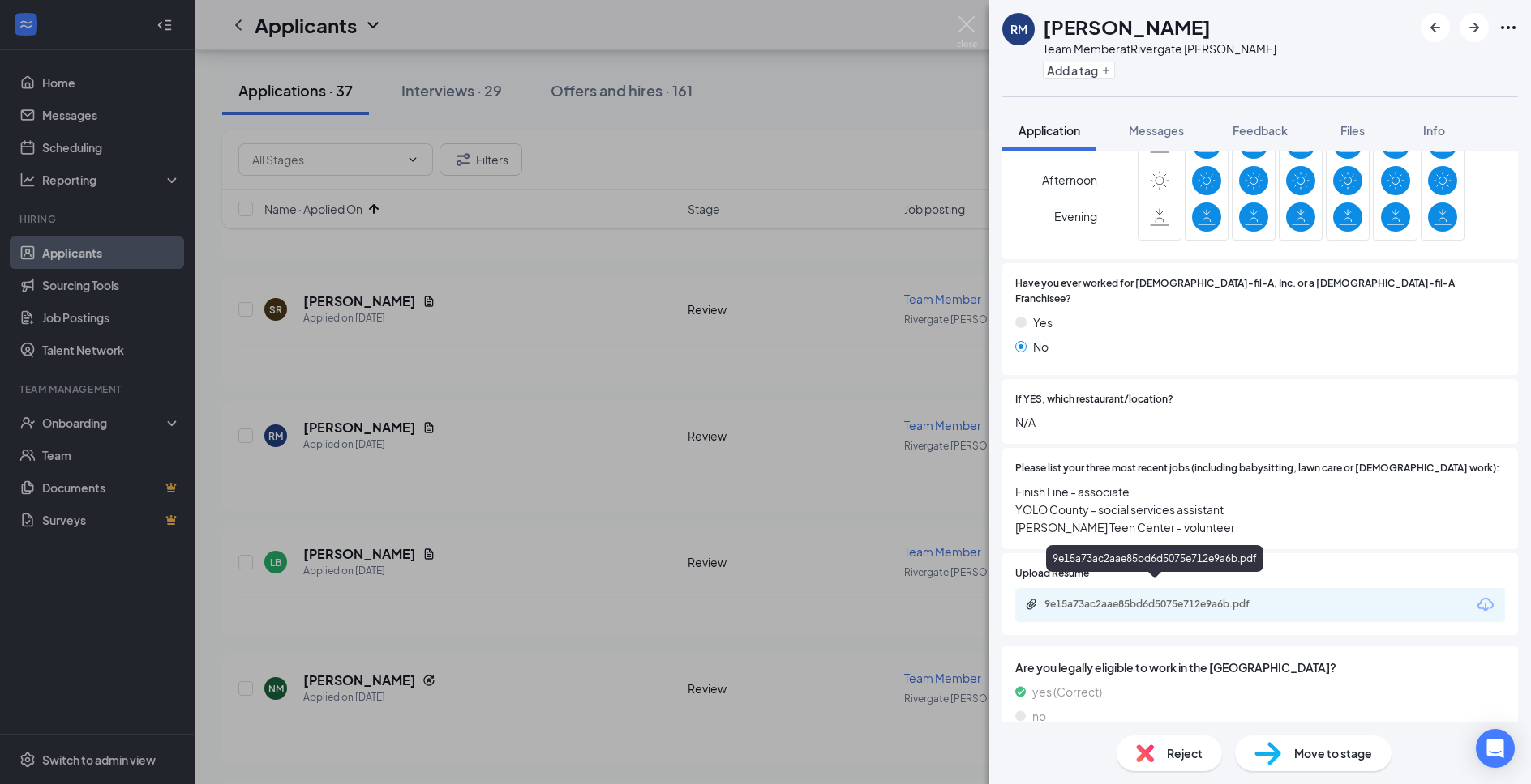
click at [1203, 598] on div "9e15a73ac2aae85bd6d5075e712e9a6b.pdf" at bounding box center [1158, 604] width 227 height 13
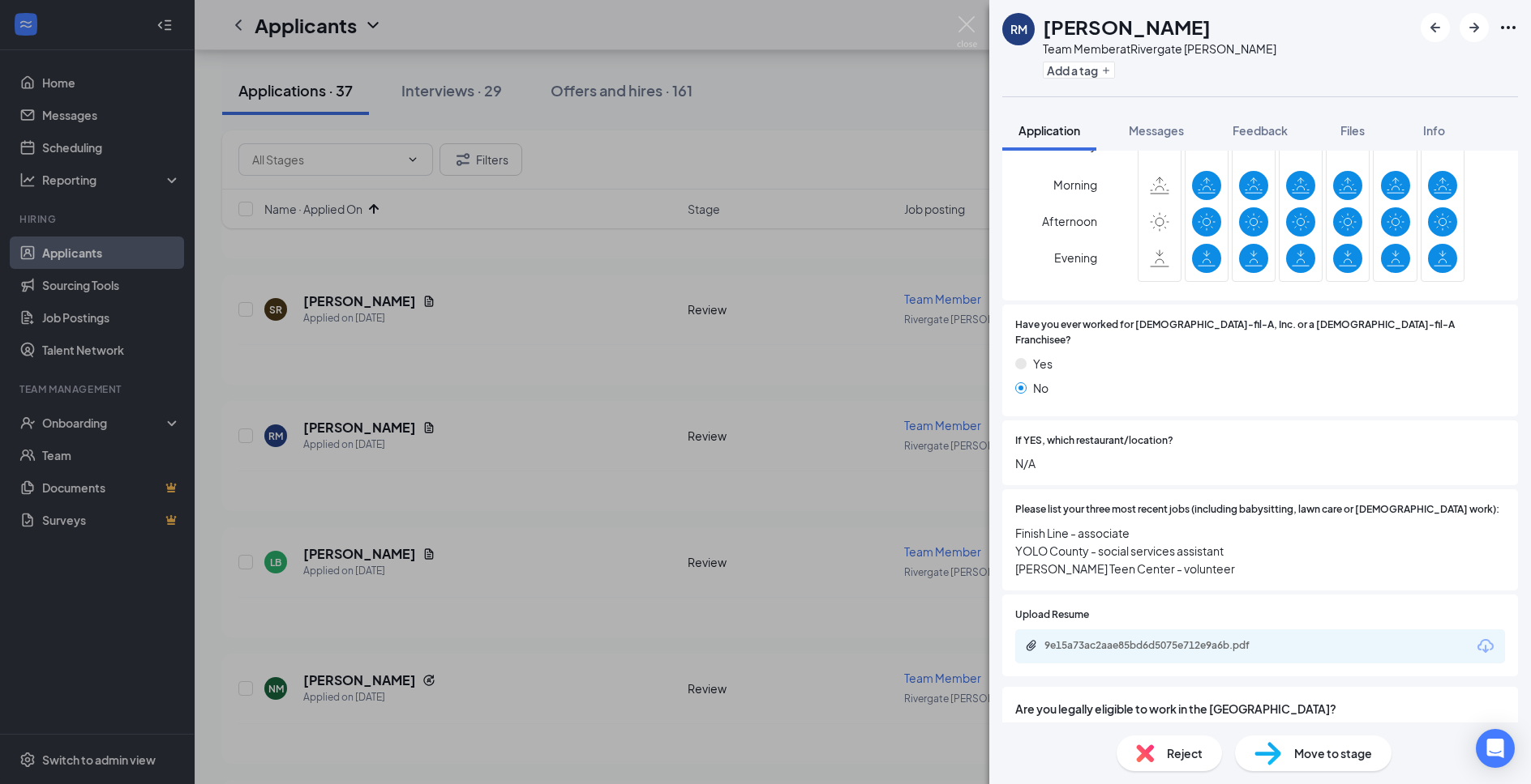
scroll to position [525, 0]
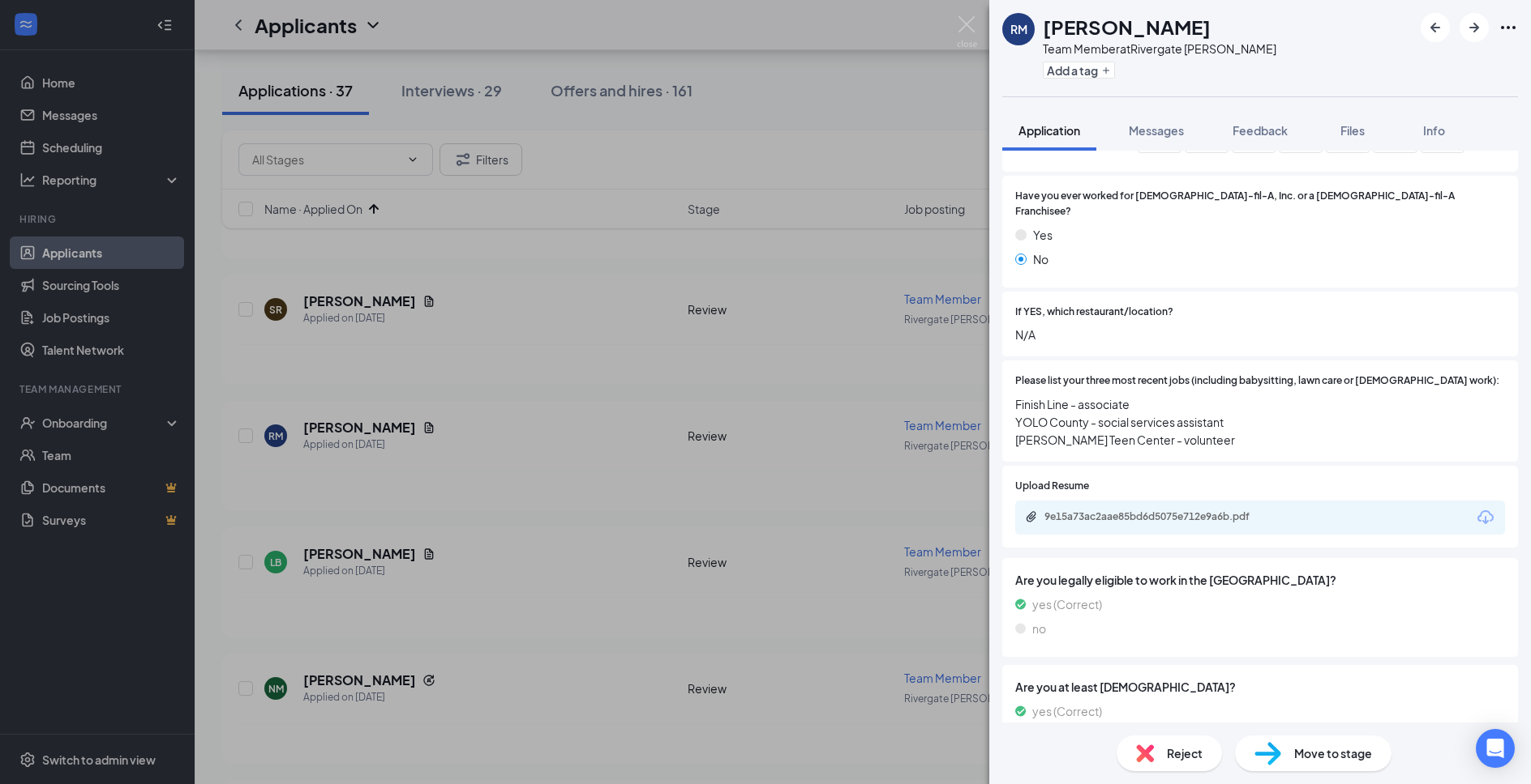
click at [1162, 745] on div "Reject" at bounding box center [1169, 753] width 105 height 36
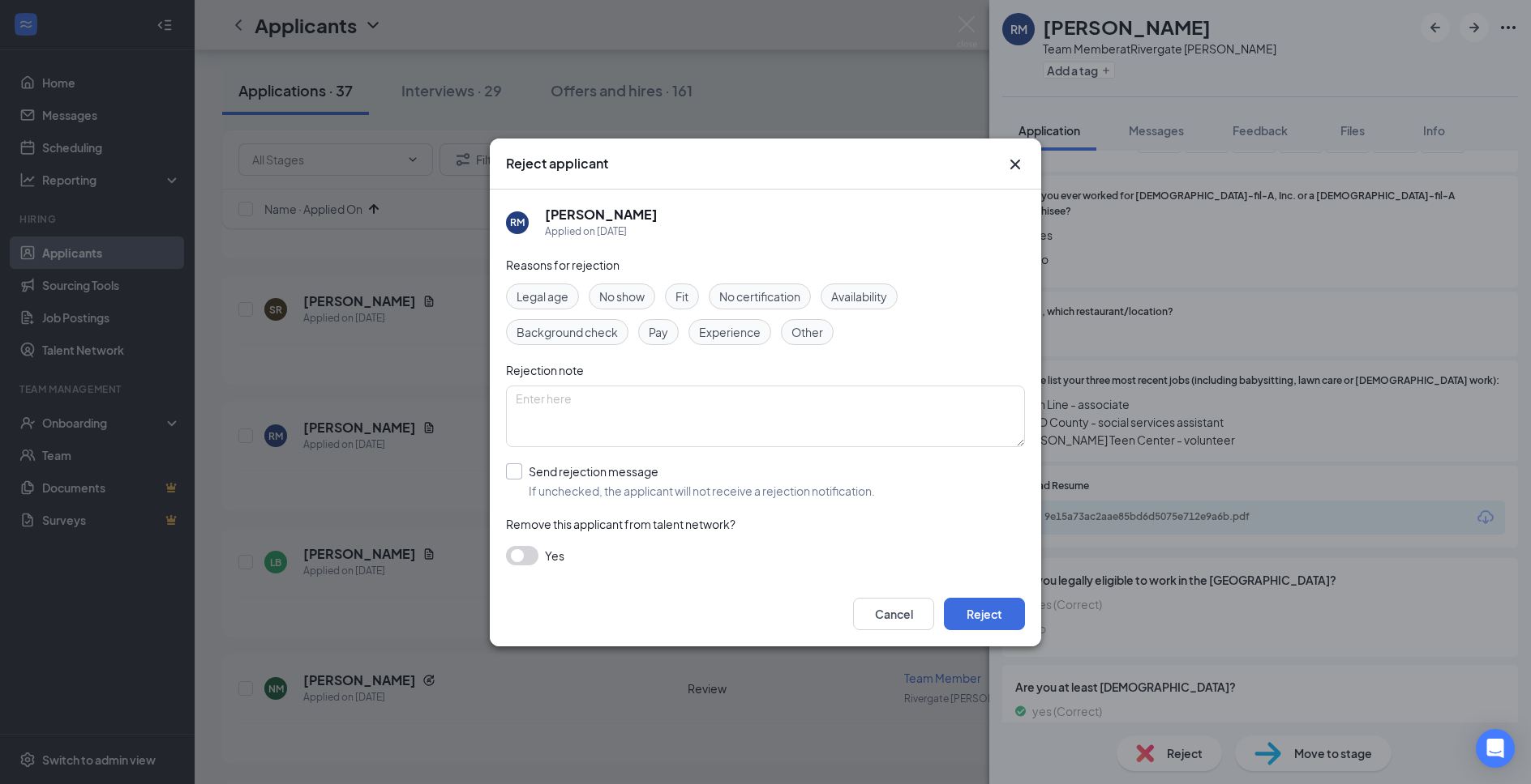
click at [641, 473] on input "Send rejection message If unchecked, the applicant will not receive a rejection…" at bounding box center [690, 481] width 369 height 36
checkbox input "true"
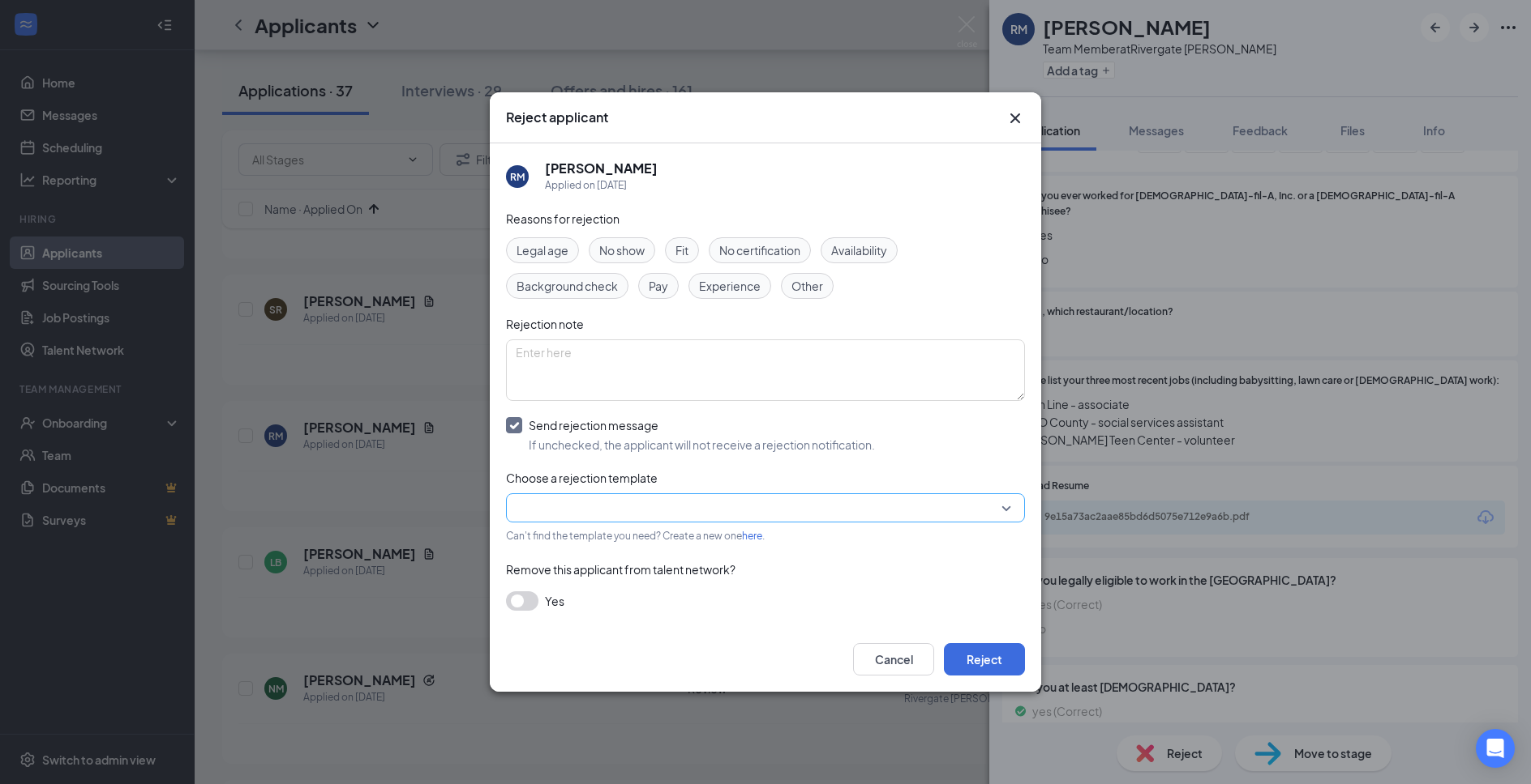
click at [638, 501] on input "search" at bounding box center [759, 508] width 488 height 27
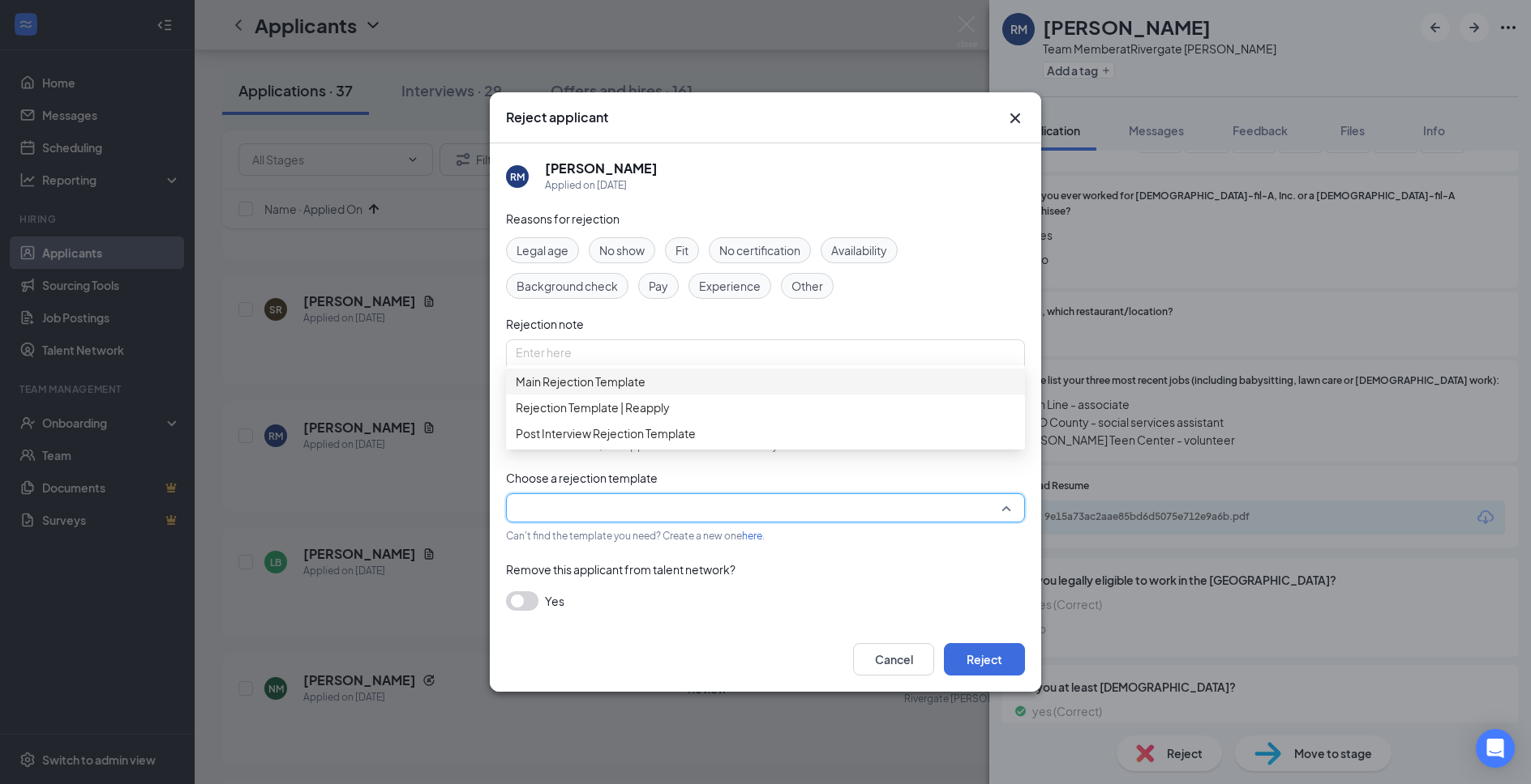
click at [690, 394] on div "Main Rejection Template" at bounding box center [765, 382] width 519 height 26
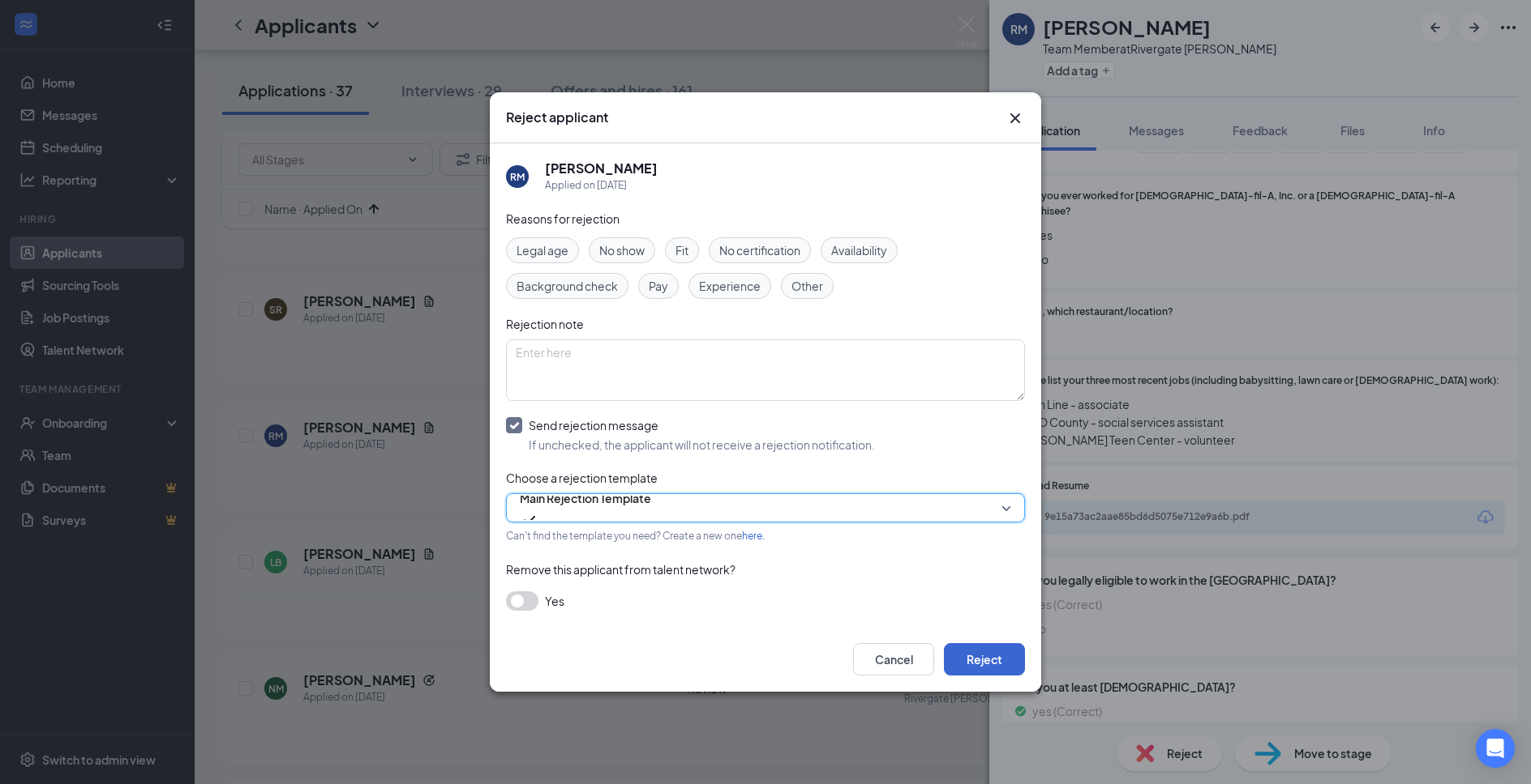
click at [972, 639] on div "Cancel Reject" at bounding box center [765, 660] width 551 height 65
click at [986, 661] on button "Reject" at bounding box center [984, 659] width 81 height 32
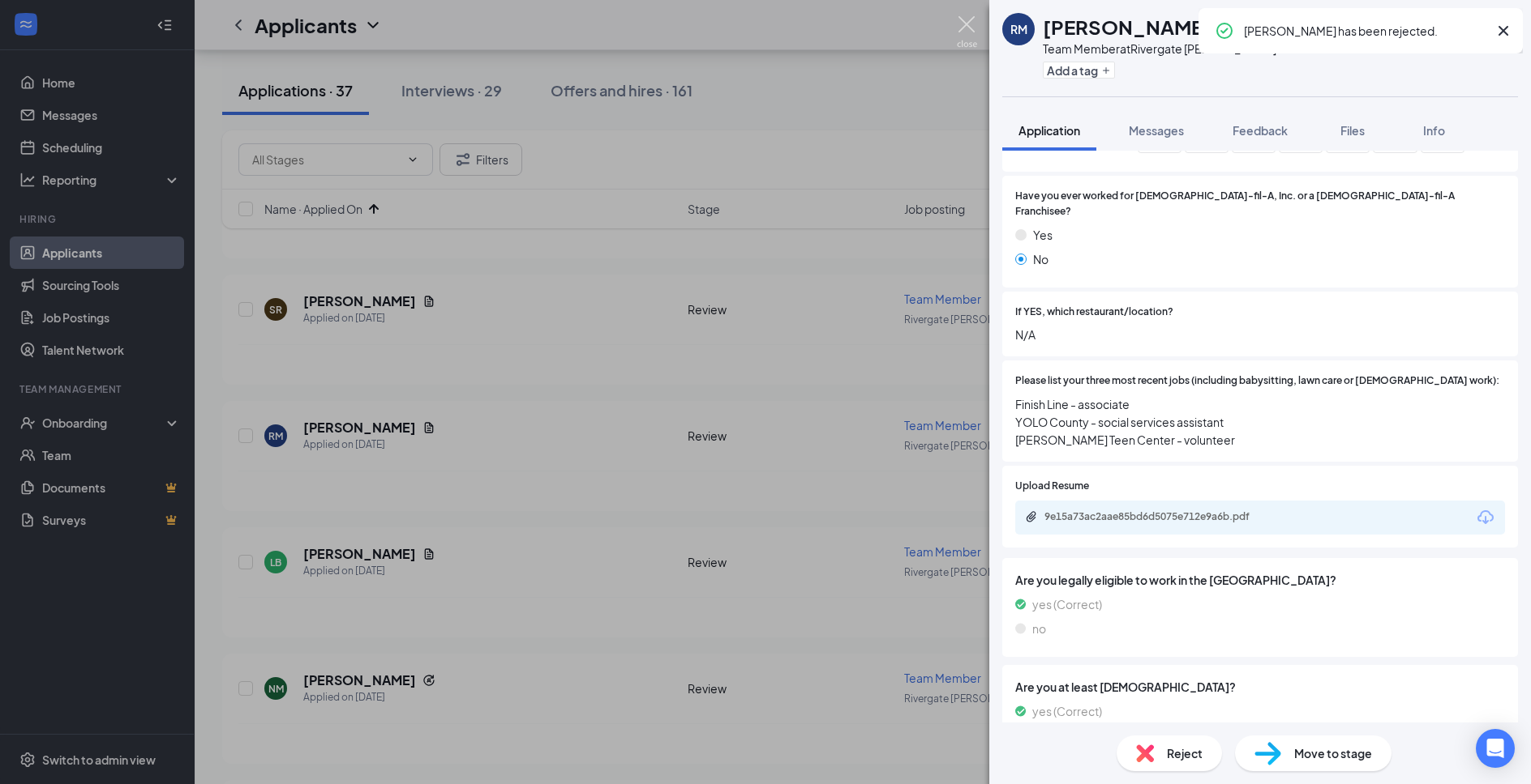
click at [961, 24] on img at bounding box center [966, 32] width 20 height 32
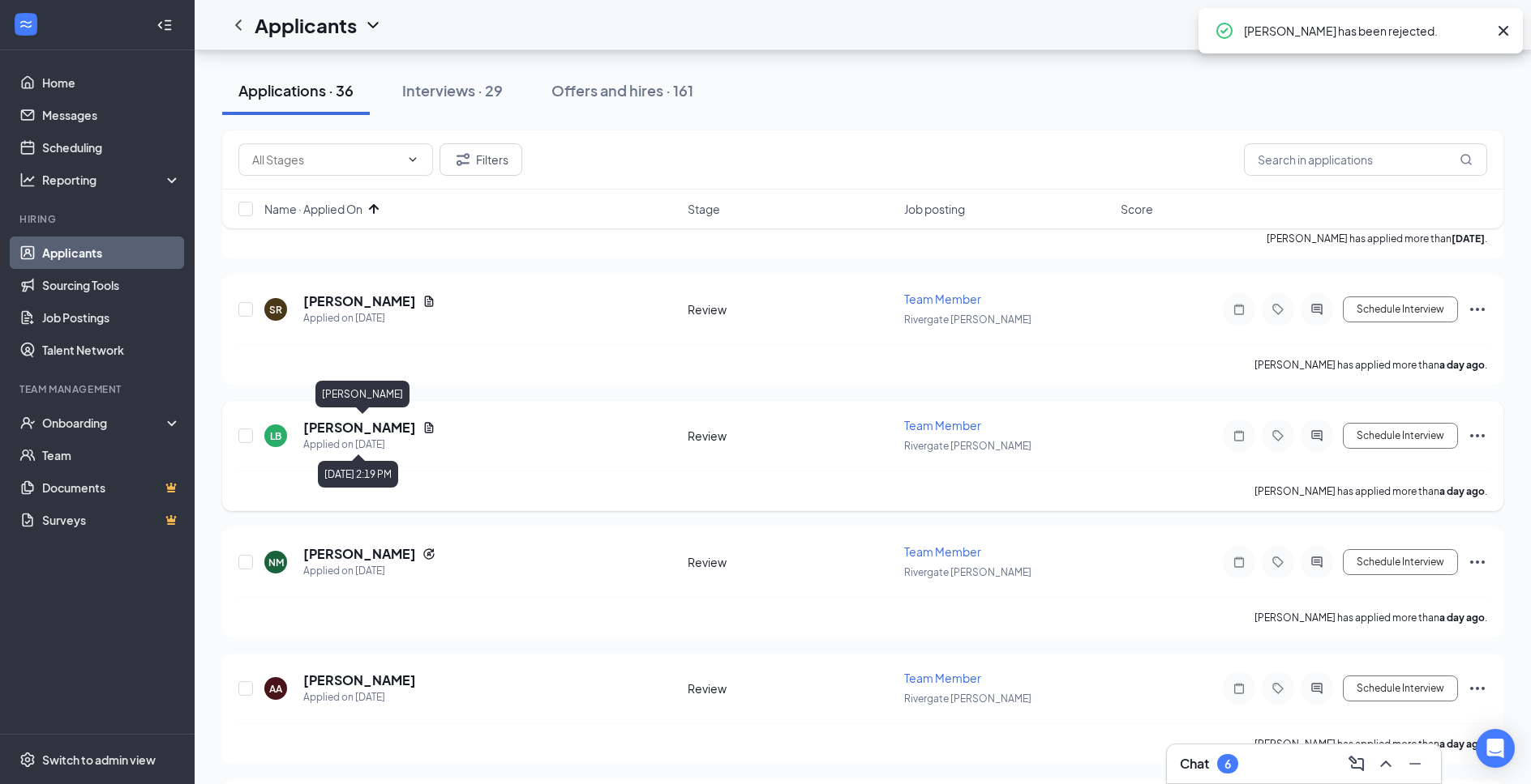
click at [390, 419] on h5 "[PERSON_NAME]" at bounding box center [360, 427] width 113 height 17
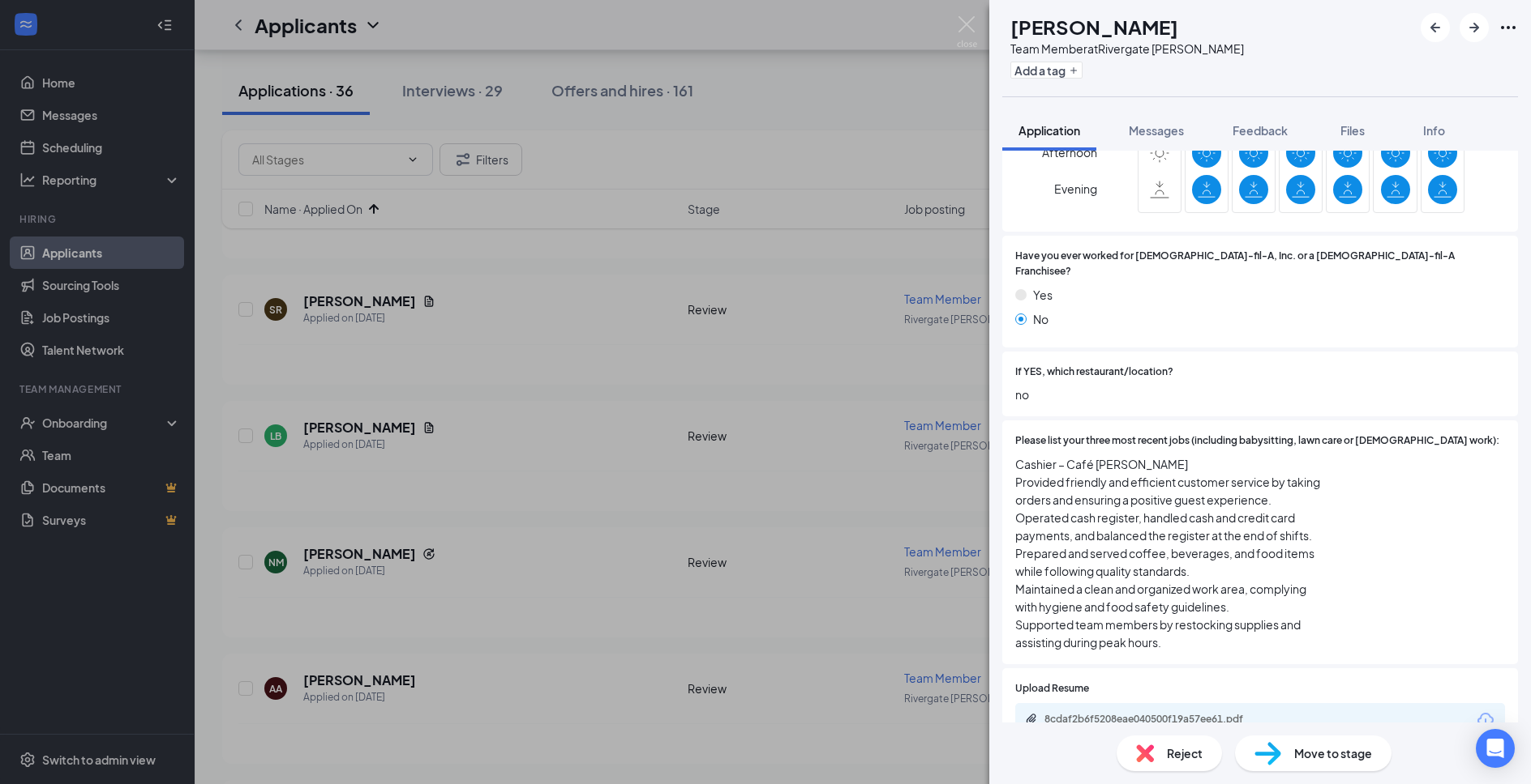
scroll to position [525, 0]
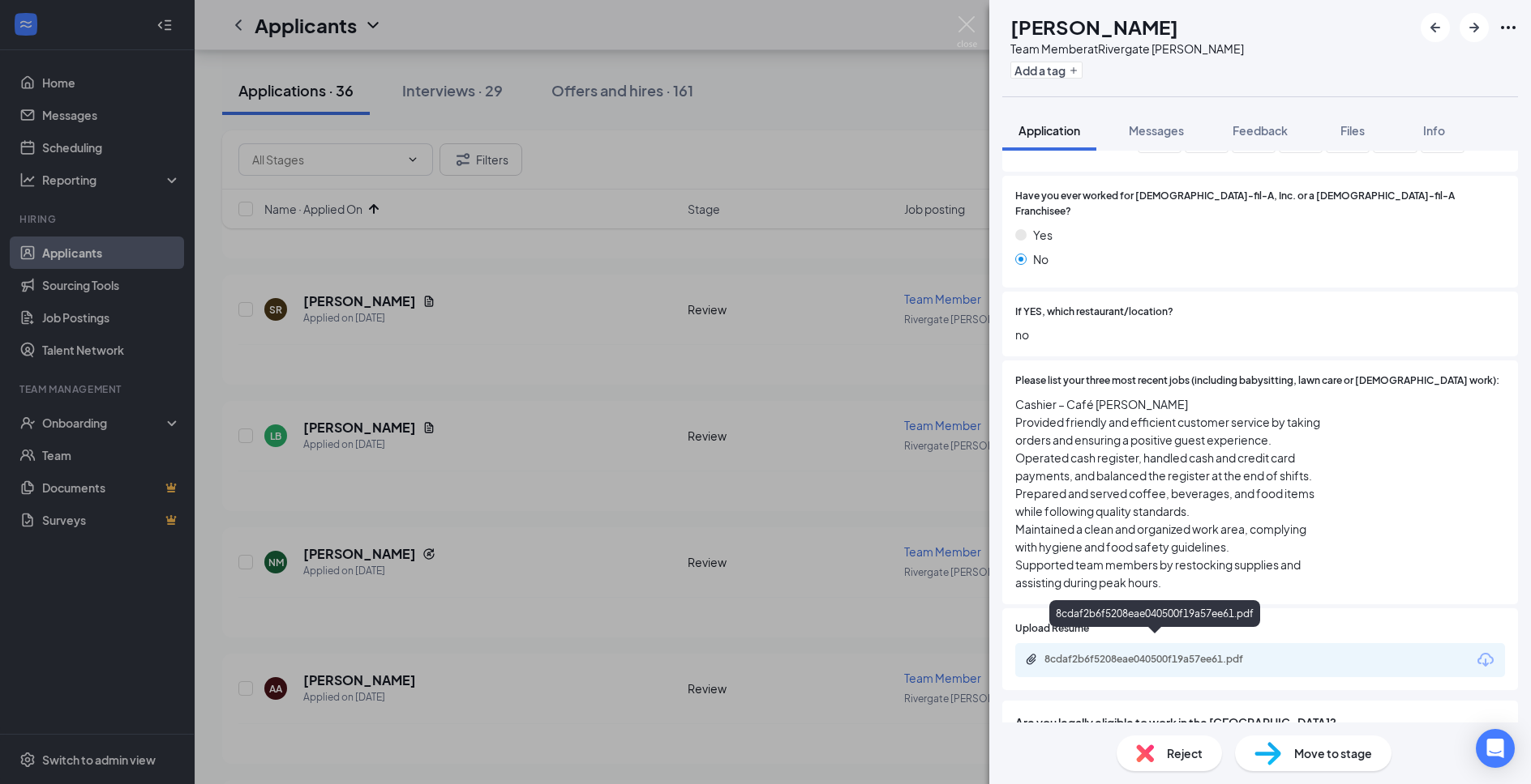
click at [1243, 653] on div "8cdaf2b6f5208eae040500f19a57ee61.pdf" at bounding box center [1158, 659] width 227 height 13
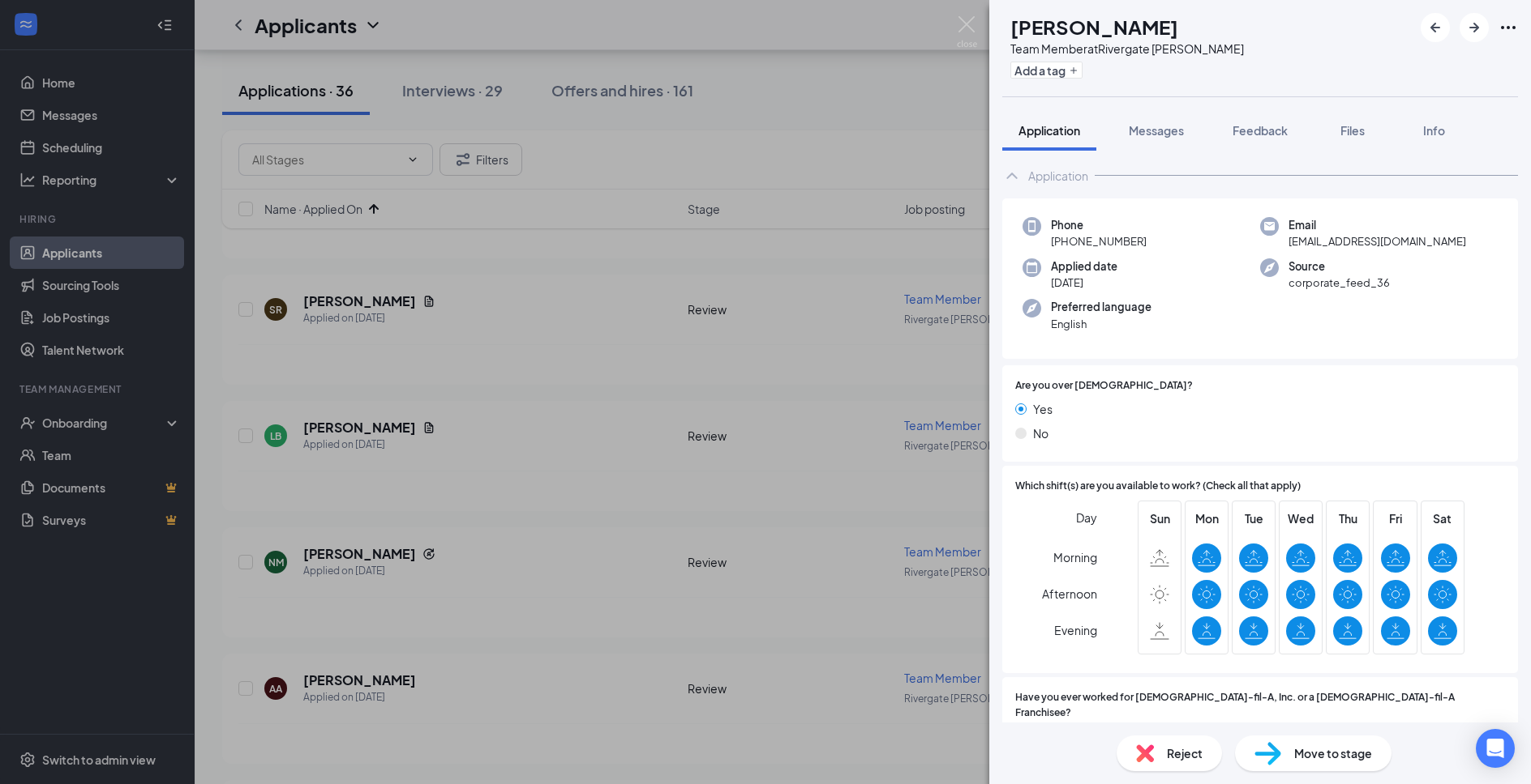
scroll to position [0, 0]
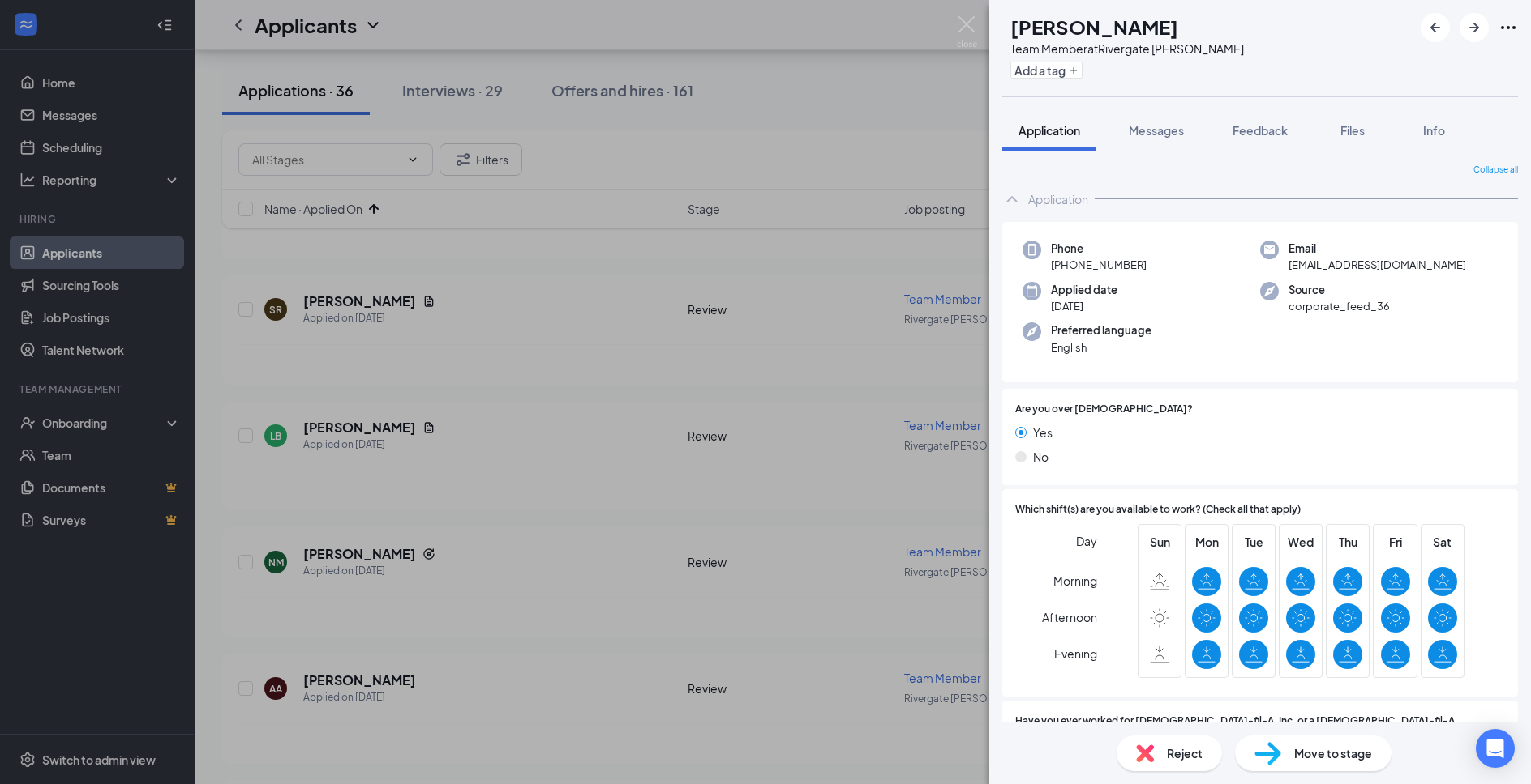
click at [1324, 757] on span "Move to stage" at bounding box center [1333, 754] width 78 height 17
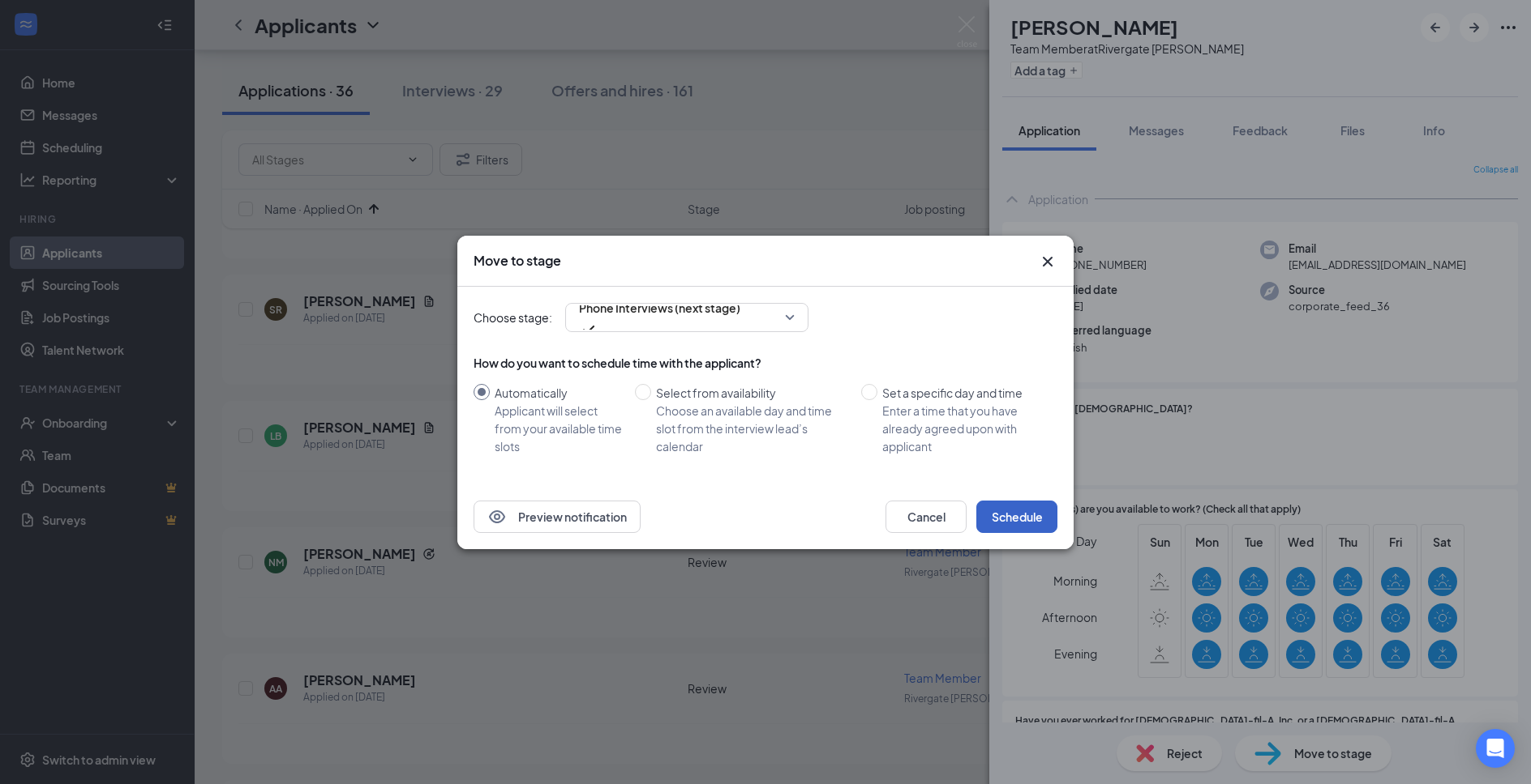
click at [1018, 531] on button "Schedule" at bounding box center [1016, 516] width 81 height 32
click at [964, 26] on div "Move to stage Choose stage: Phone Interviews (next stage) How do you want to sc…" at bounding box center [765, 392] width 1531 height 784
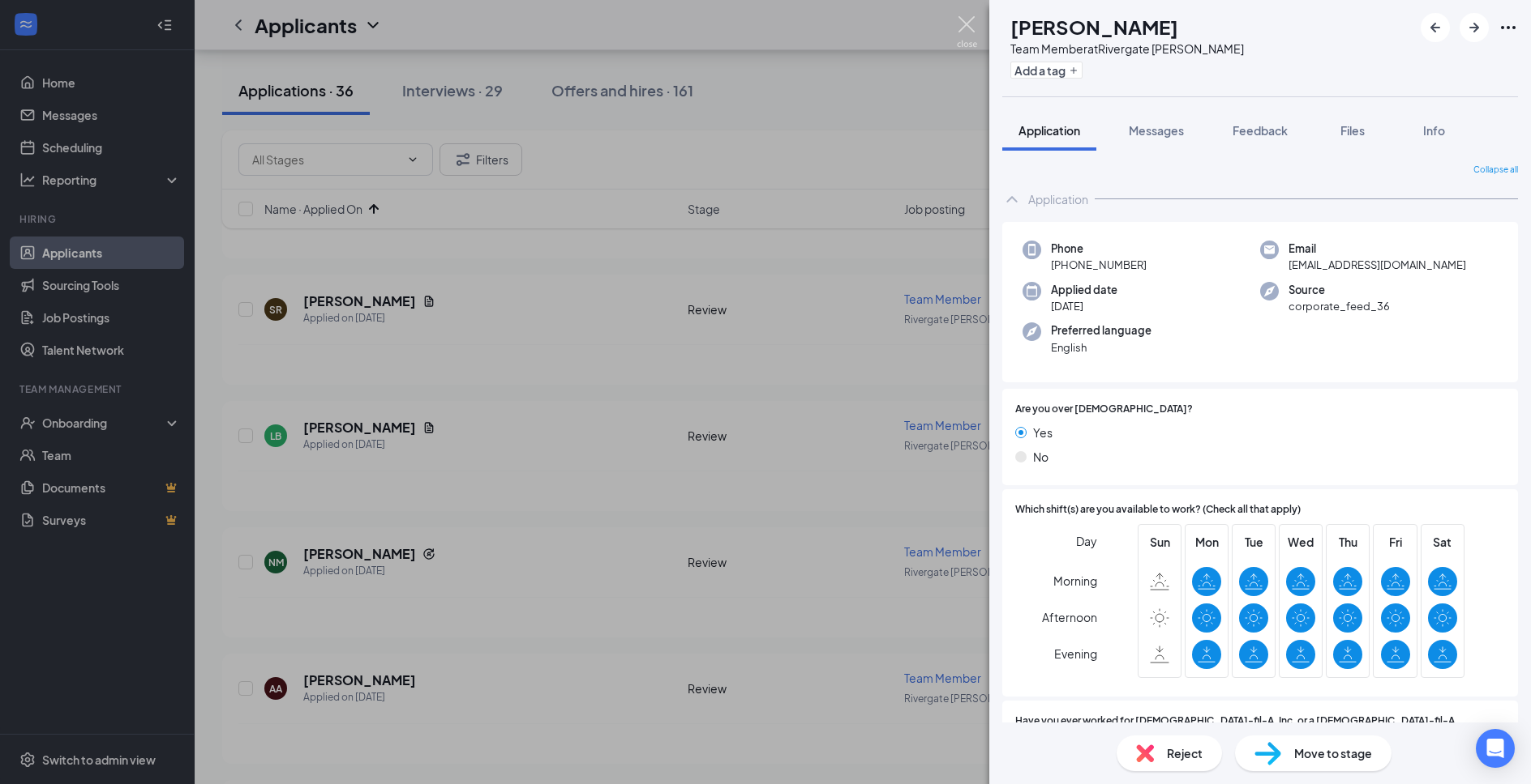
click at [965, 26] on img at bounding box center [966, 32] width 20 height 32
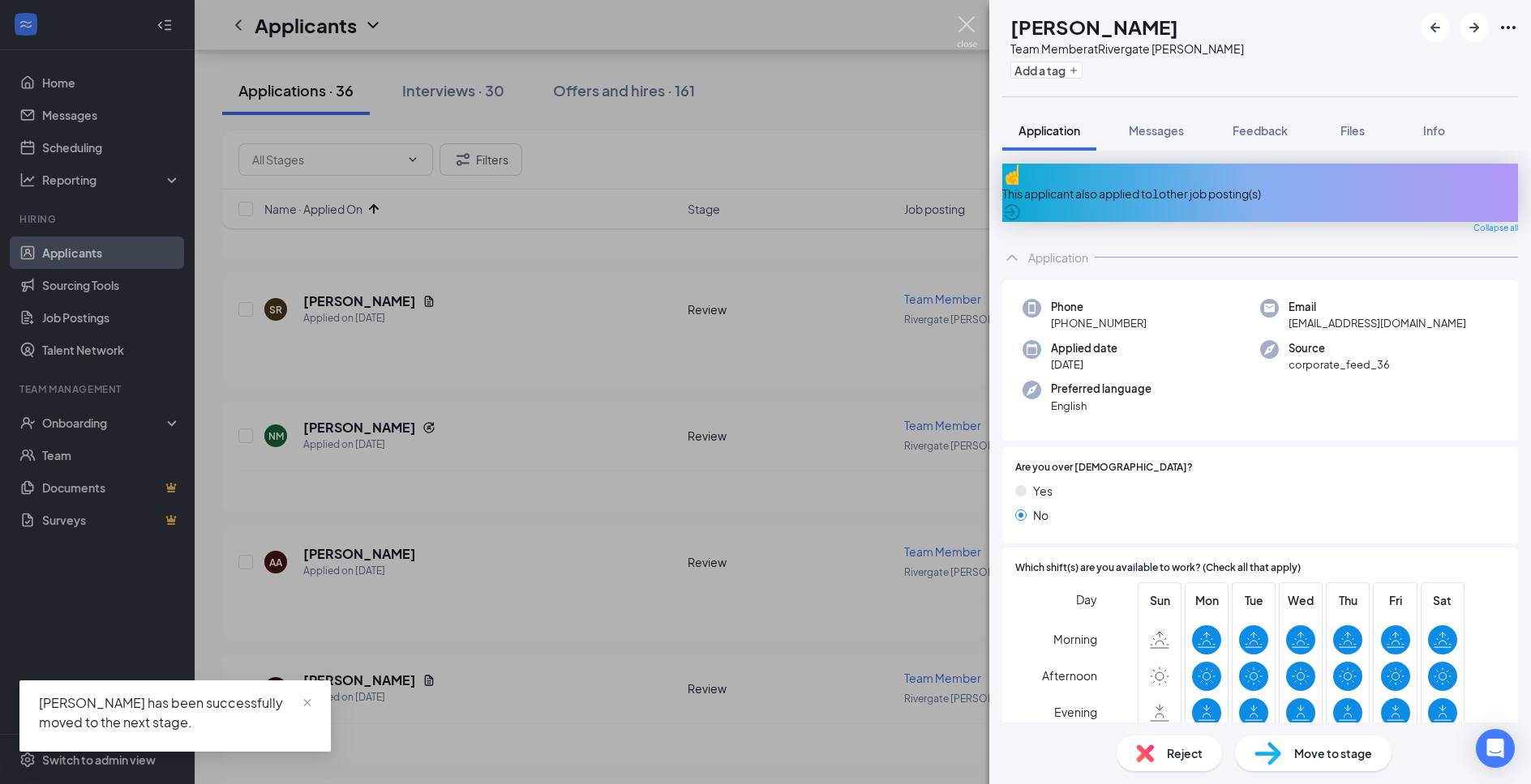
click at [973, 24] on img at bounding box center [966, 32] width 20 height 32
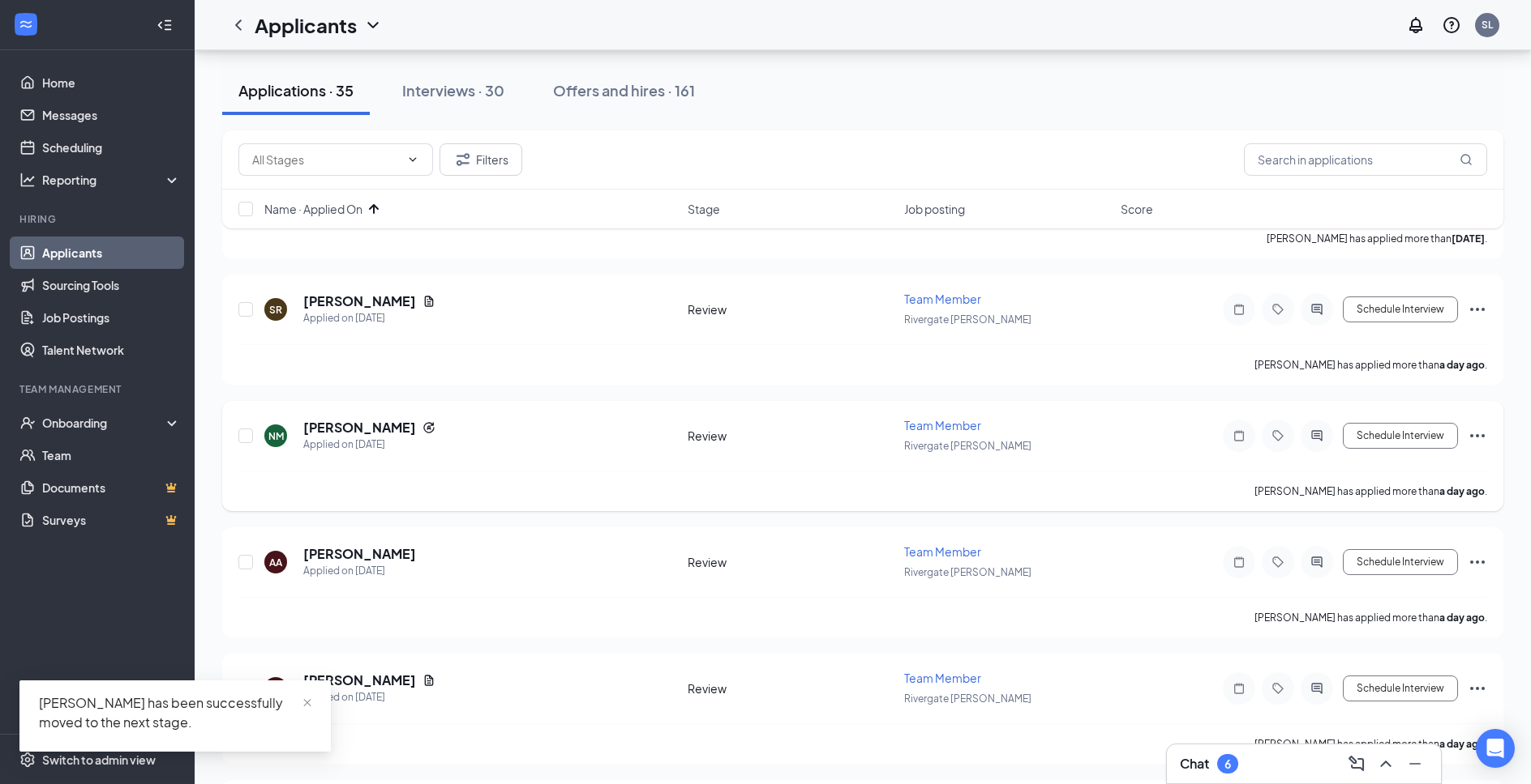
click at [353, 430] on h5 "[PERSON_NAME]" at bounding box center [360, 427] width 113 height 17
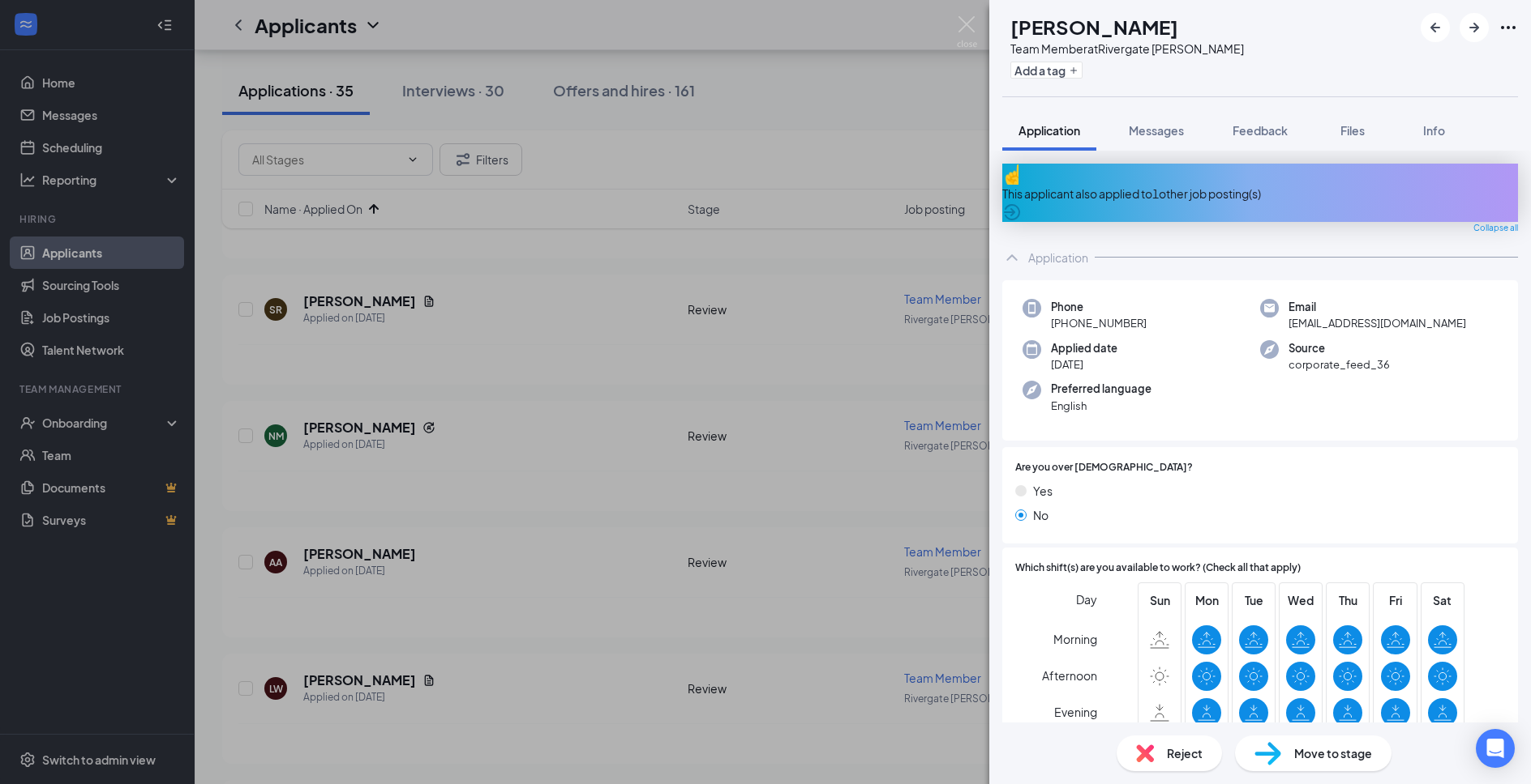
click at [1206, 164] on div "This applicant also applied to 1 other job posting(s)" at bounding box center [1260, 192] width 515 height 58
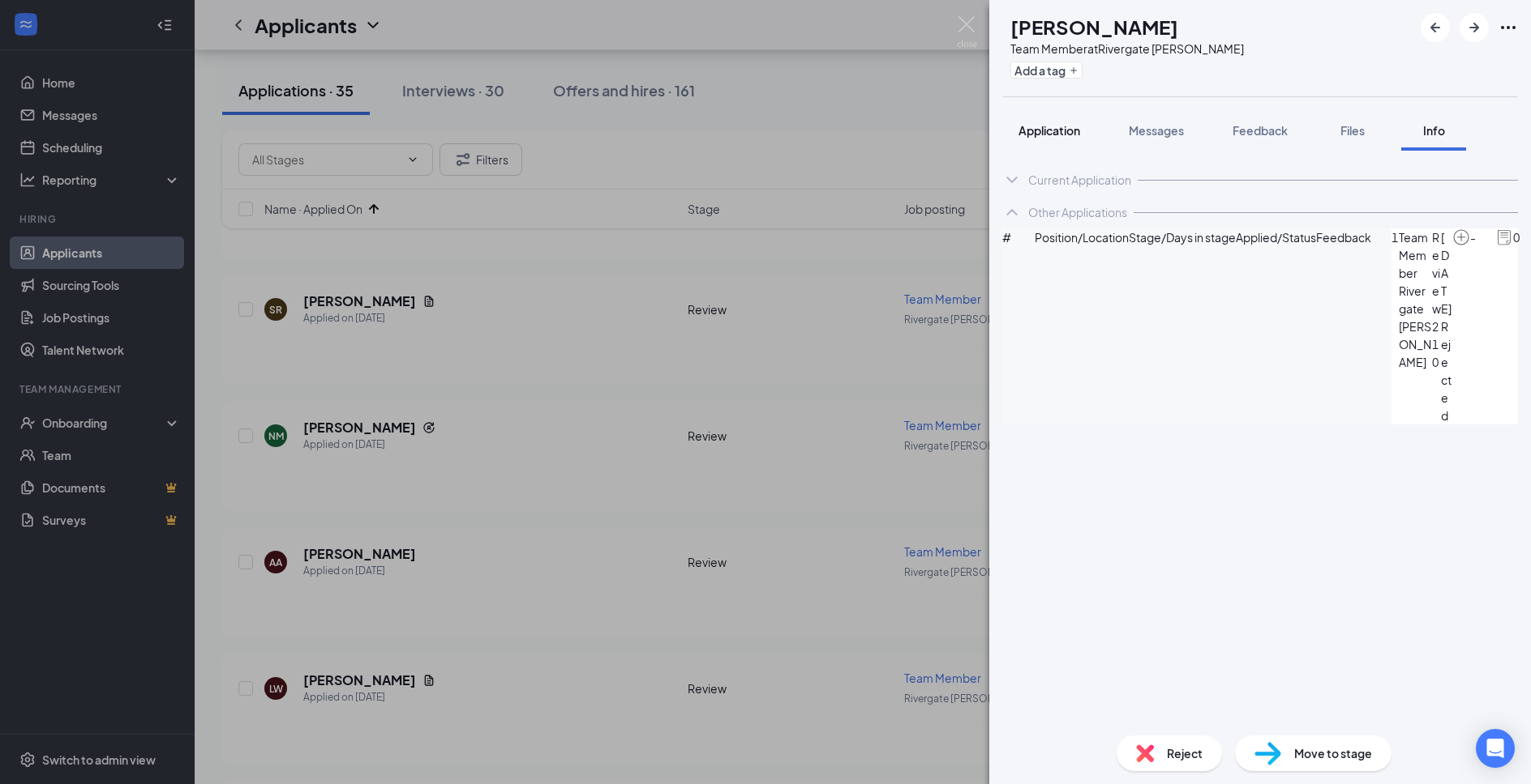
click at [1046, 122] on div "Application" at bounding box center [1049, 130] width 61 height 17
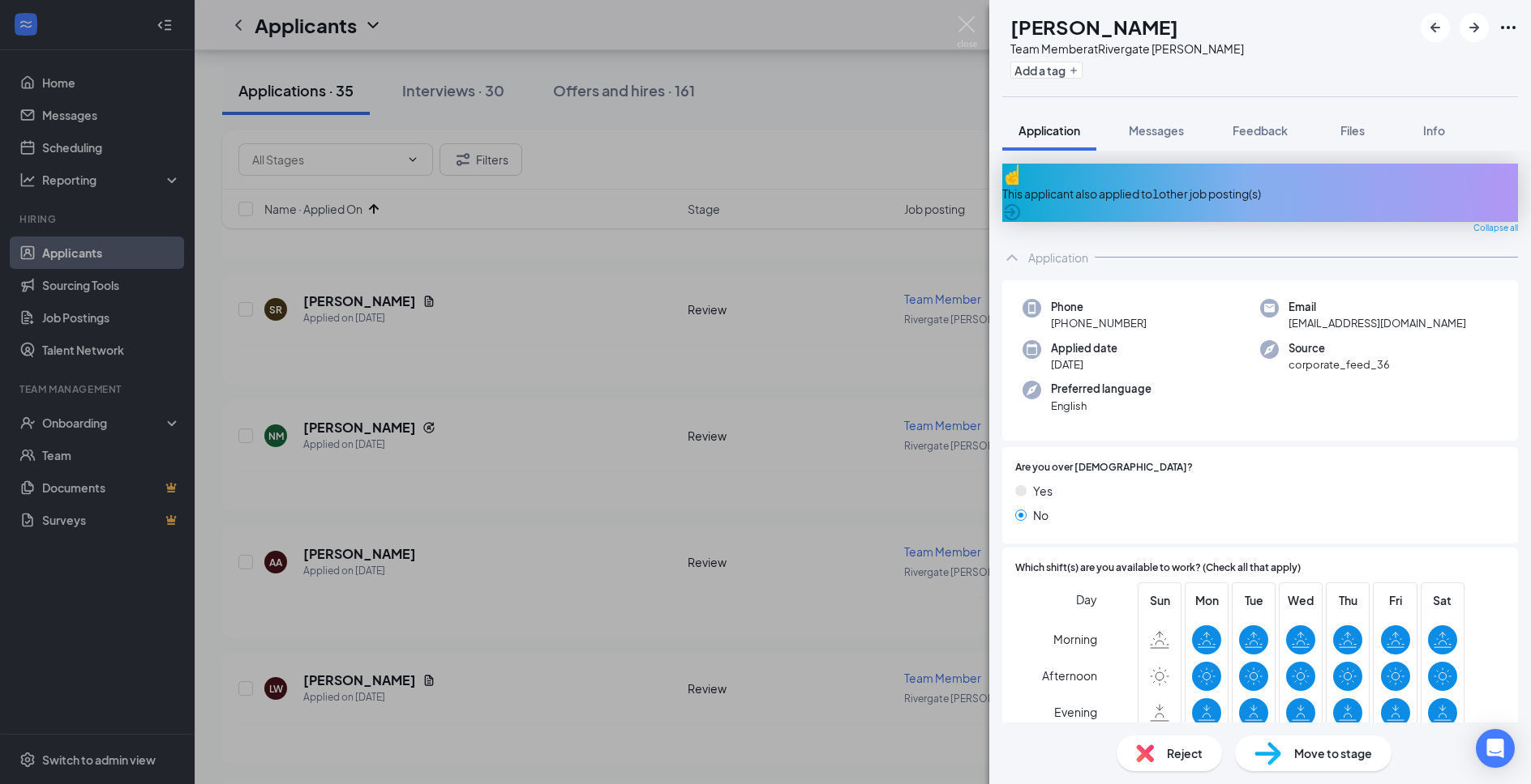
scroll to position [450, 0]
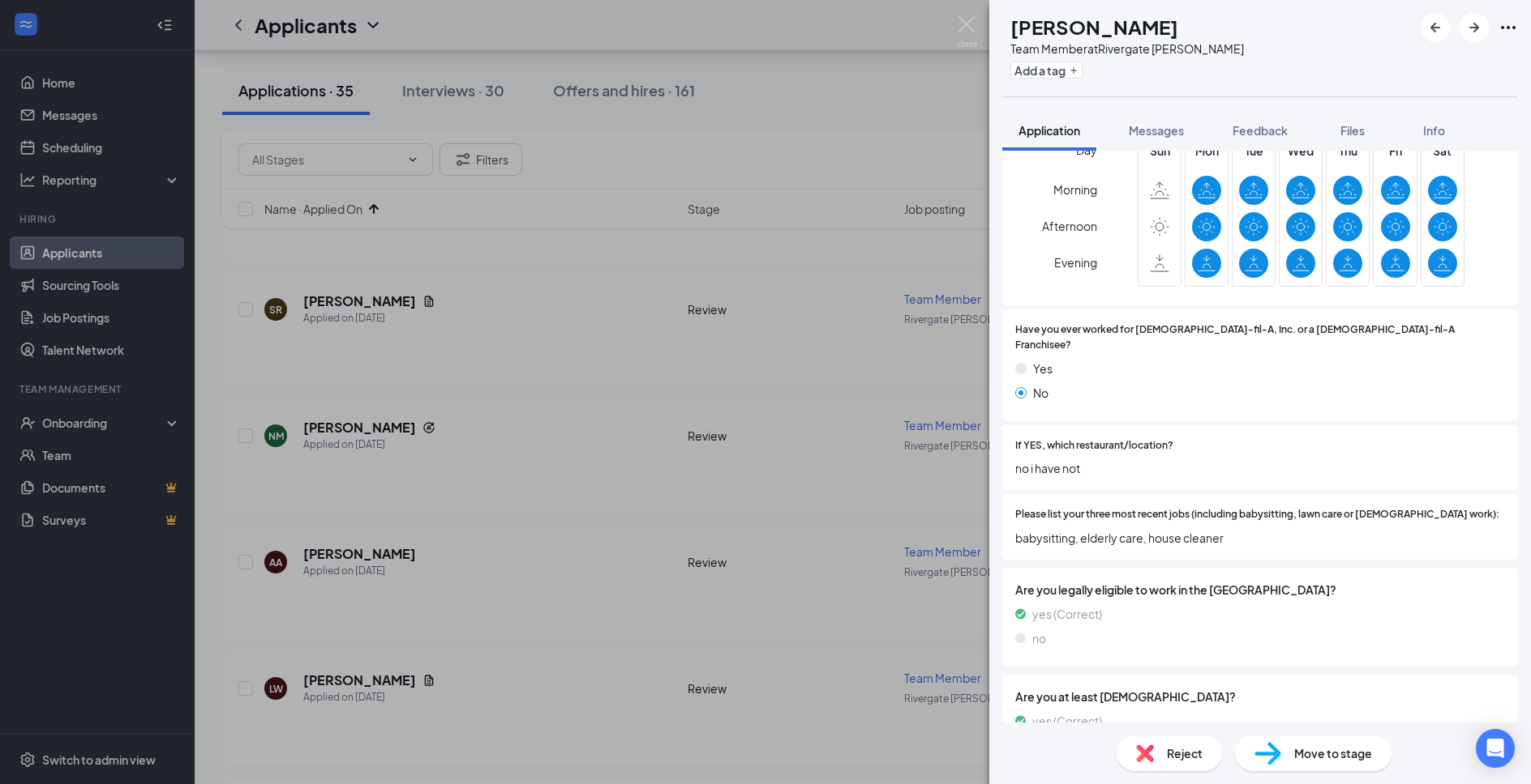
click at [1292, 755] on div "Move to stage" at bounding box center [1312, 753] width 157 height 36
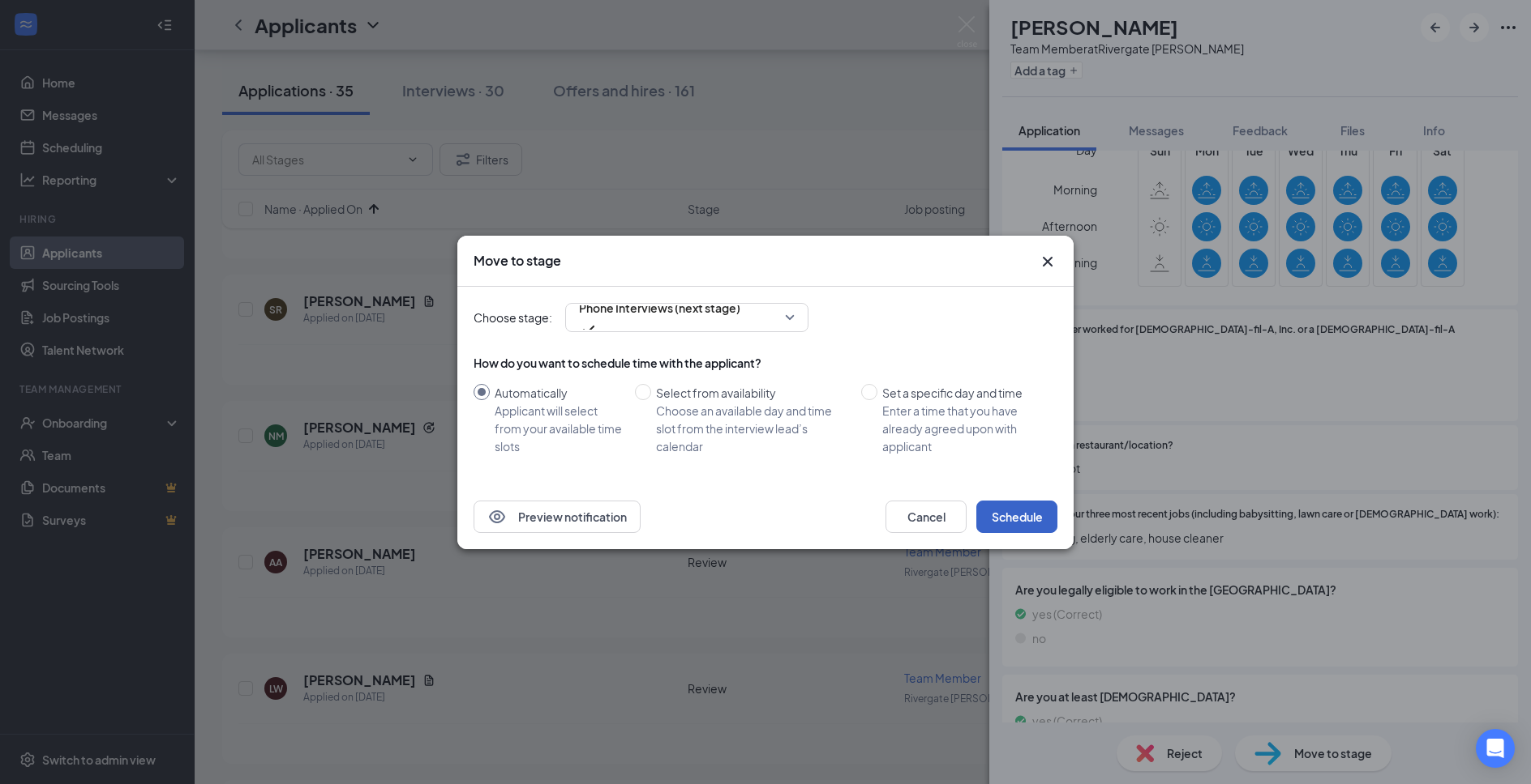
click at [1030, 502] on button "Schedule" at bounding box center [1016, 516] width 81 height 32
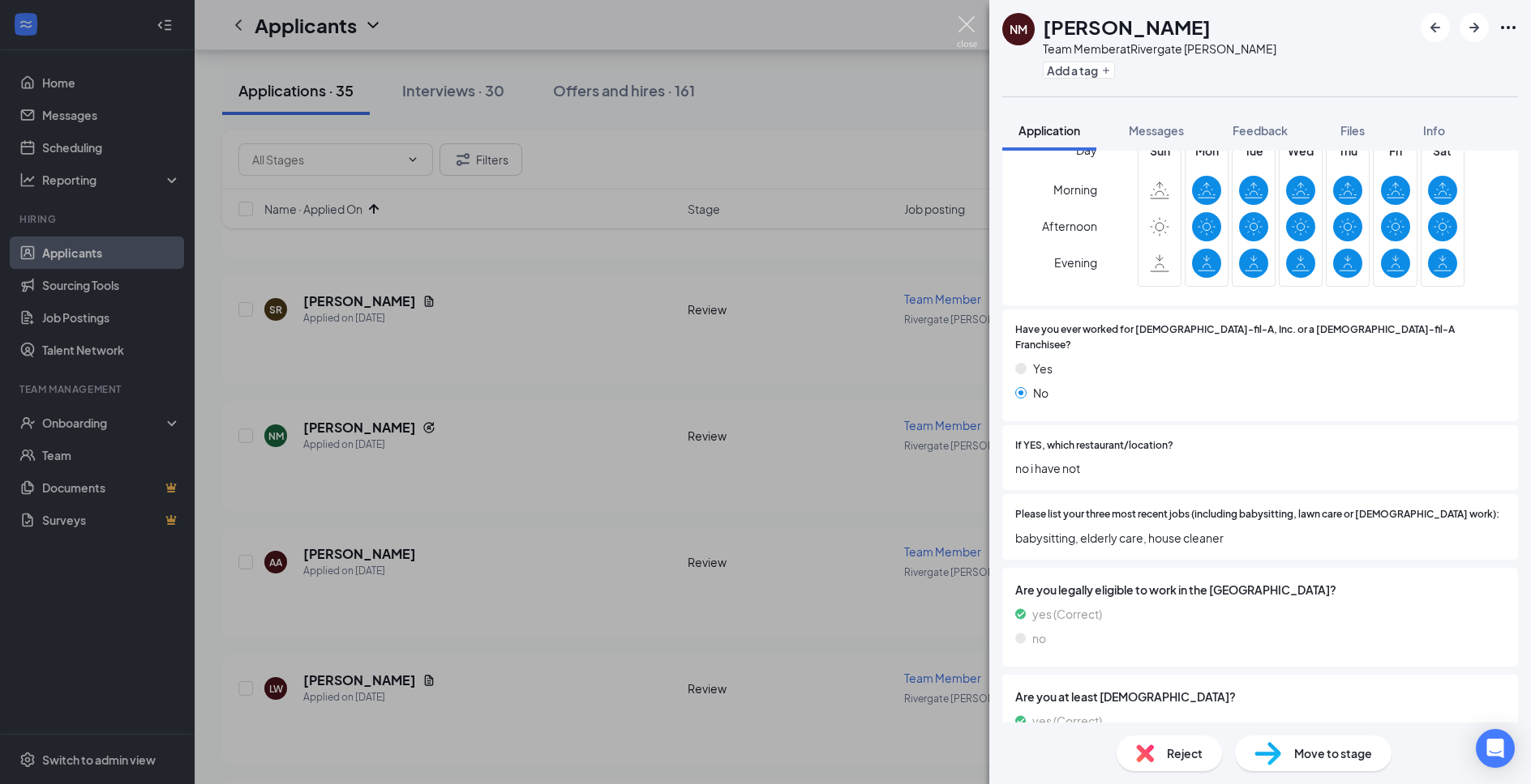
click at [967, 22] on img at bounding box center [966, 32] width 20 height 32
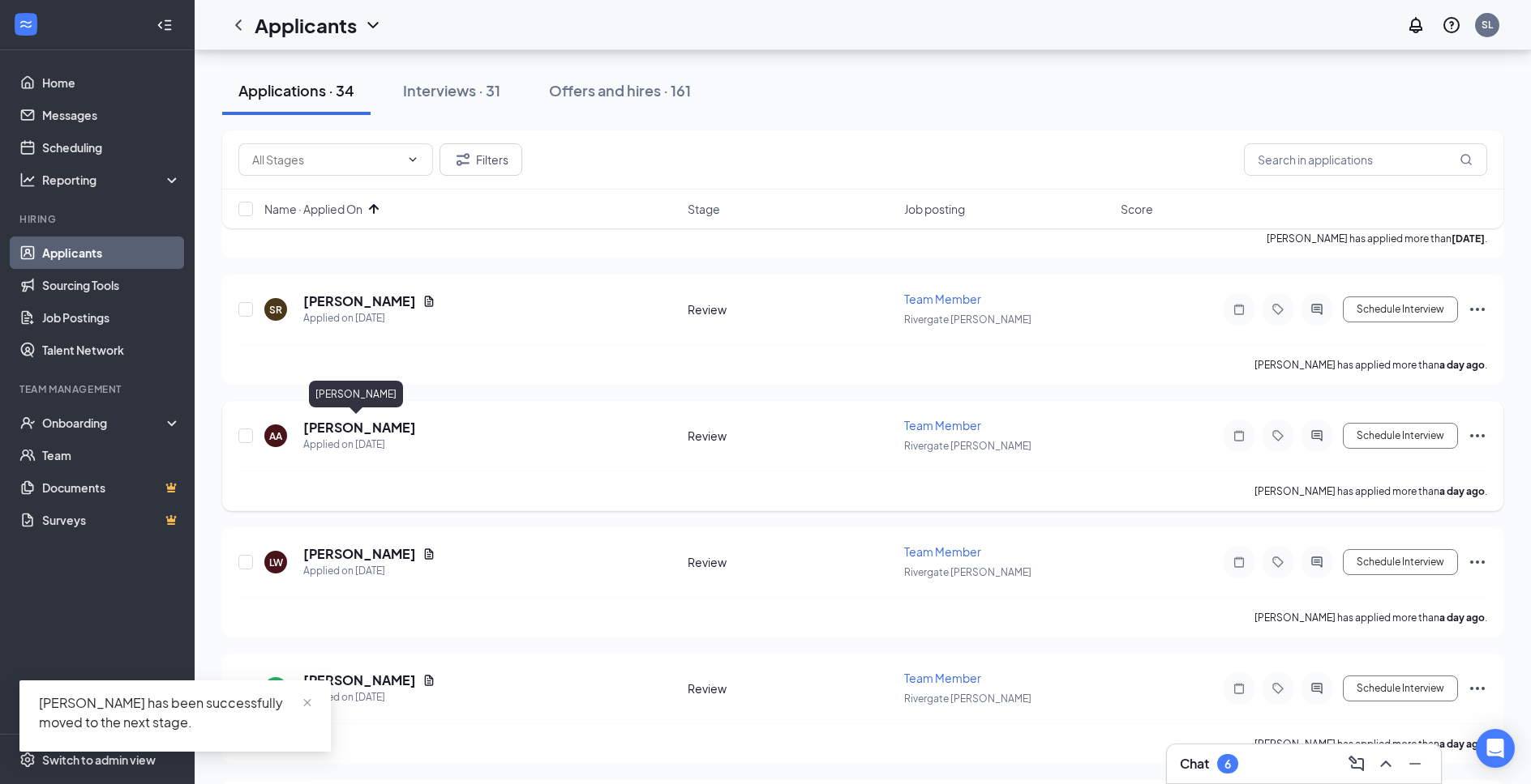
click at [374, 429] on h5 "[PERSON_NAME]" at bounding box center [360, 427] width 113 height 17
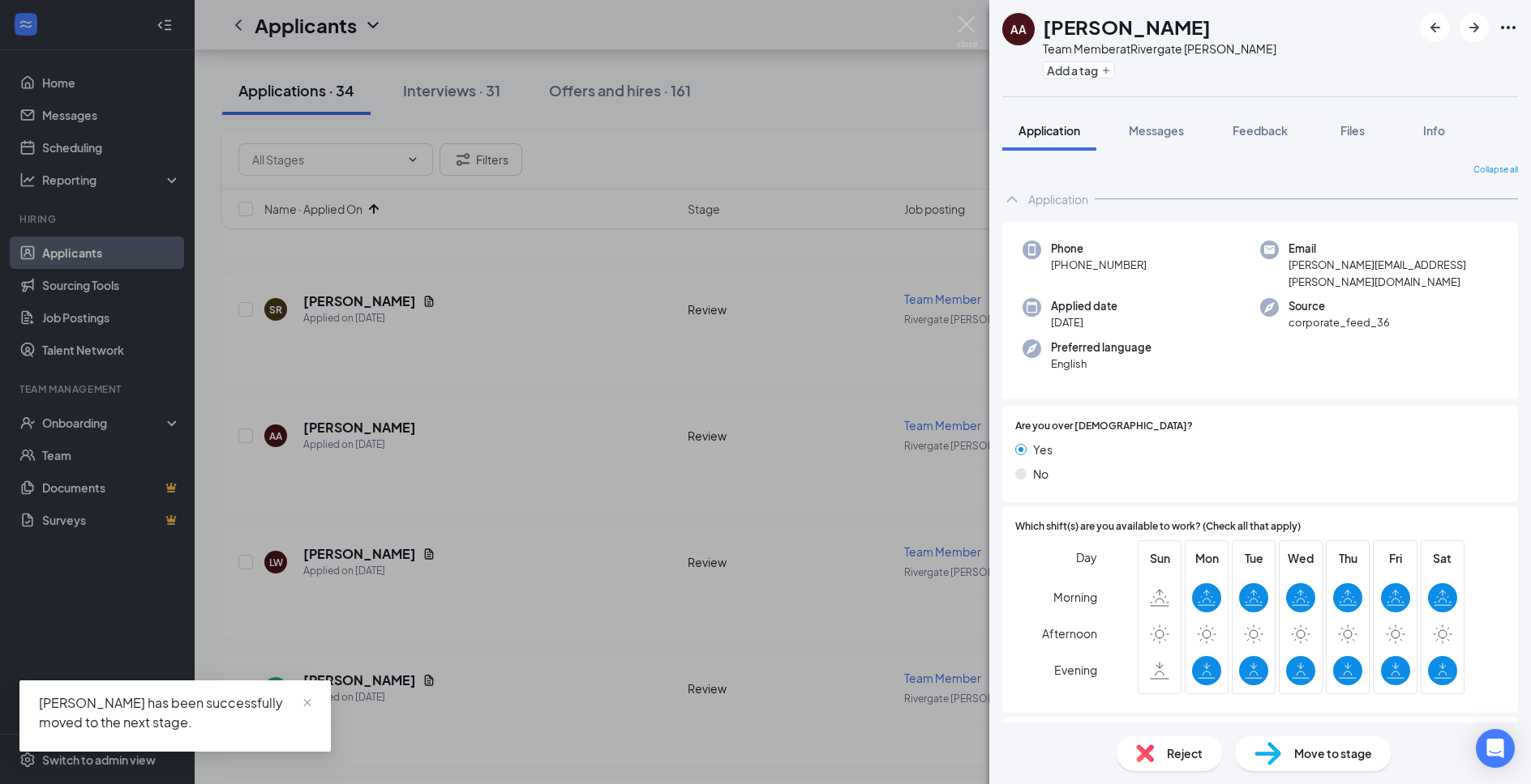
click at [1182, 750] on span "Reject" at bounding box center [1184, 754] width 36 height 17
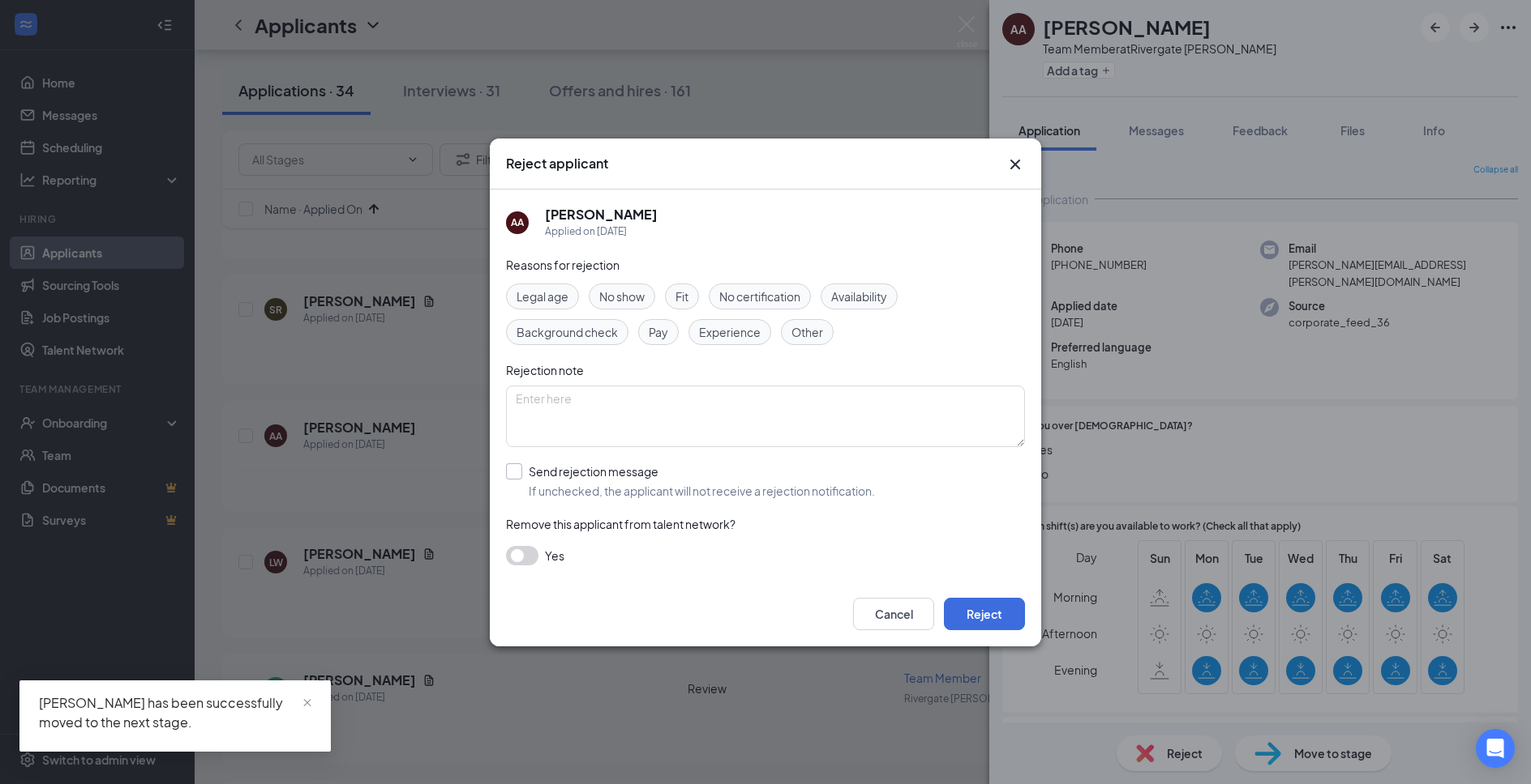
click at [654, 495] on input "Send rejection message If unchecked, the applicant will not receive a rejection…" at bounding box center [690, 481] width 369 height 36
checkbox input "true"
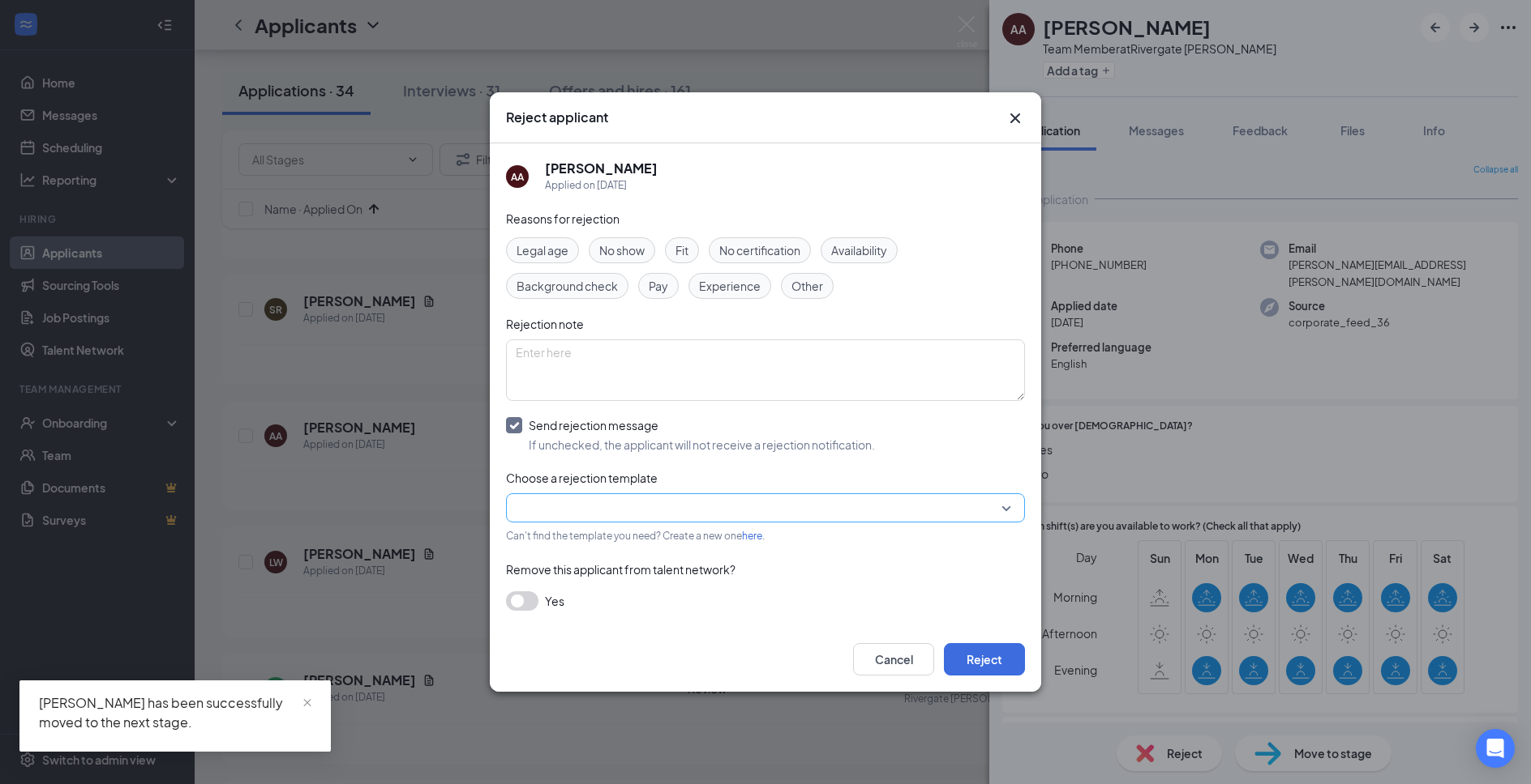
click at [647, 508] on input "search" at bounding box center [759, 508] width 488 height 27
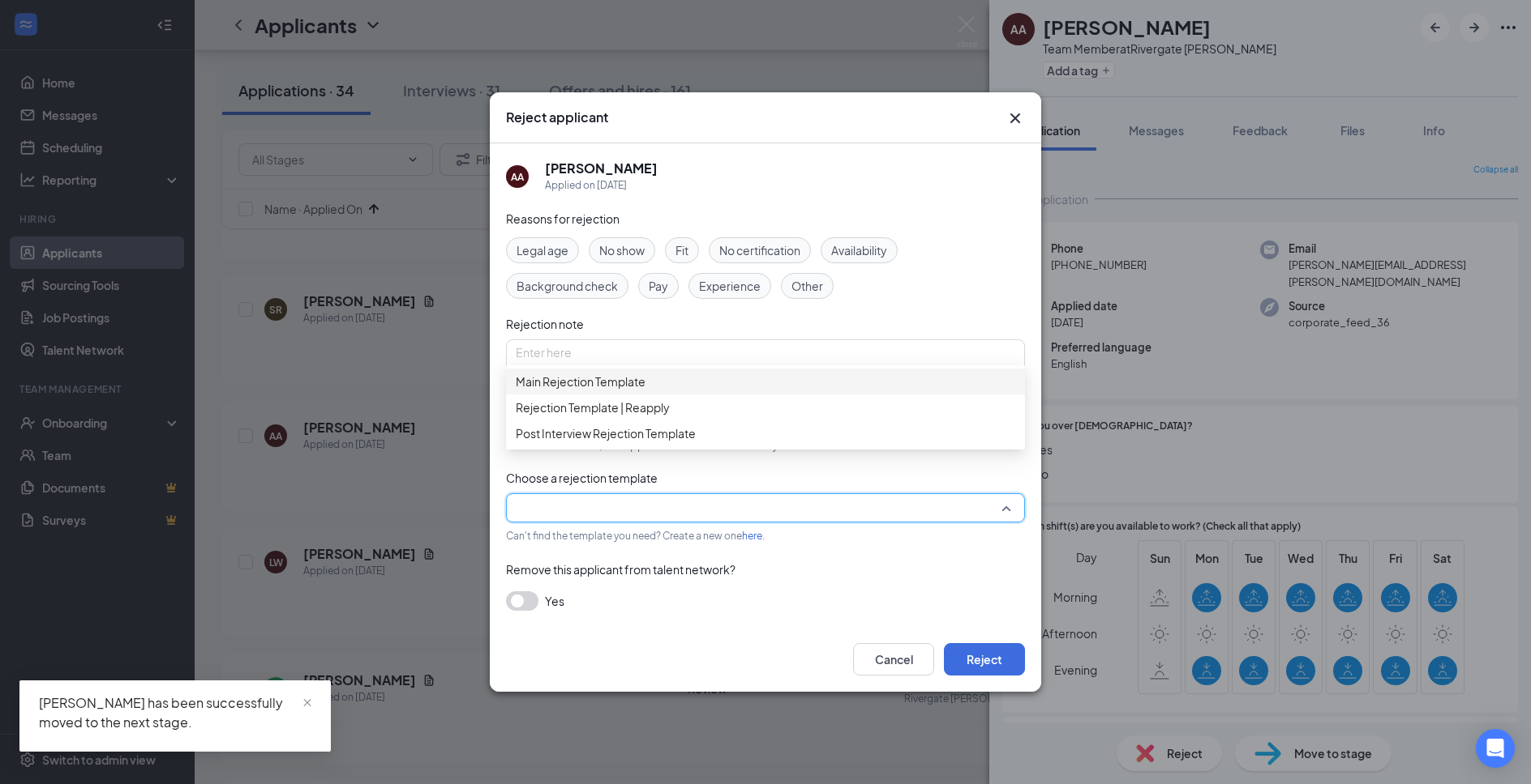
click at [695, 389] on span "Main Rejection Template" at bounding box center [765, 382] width 500 height 17
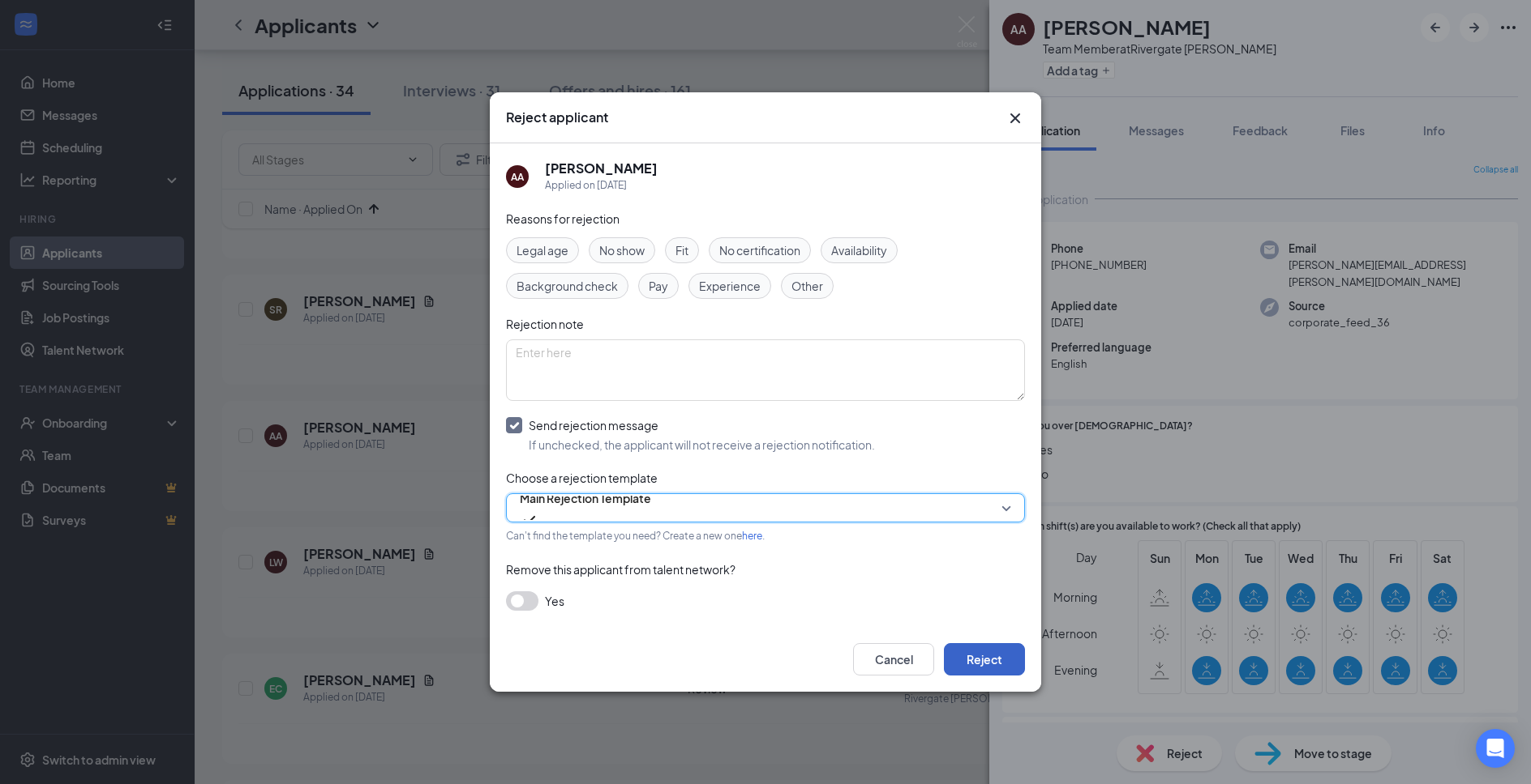
click at [985, 647] on button "Reject" at bounding box center [984, 659] width 81 height 32
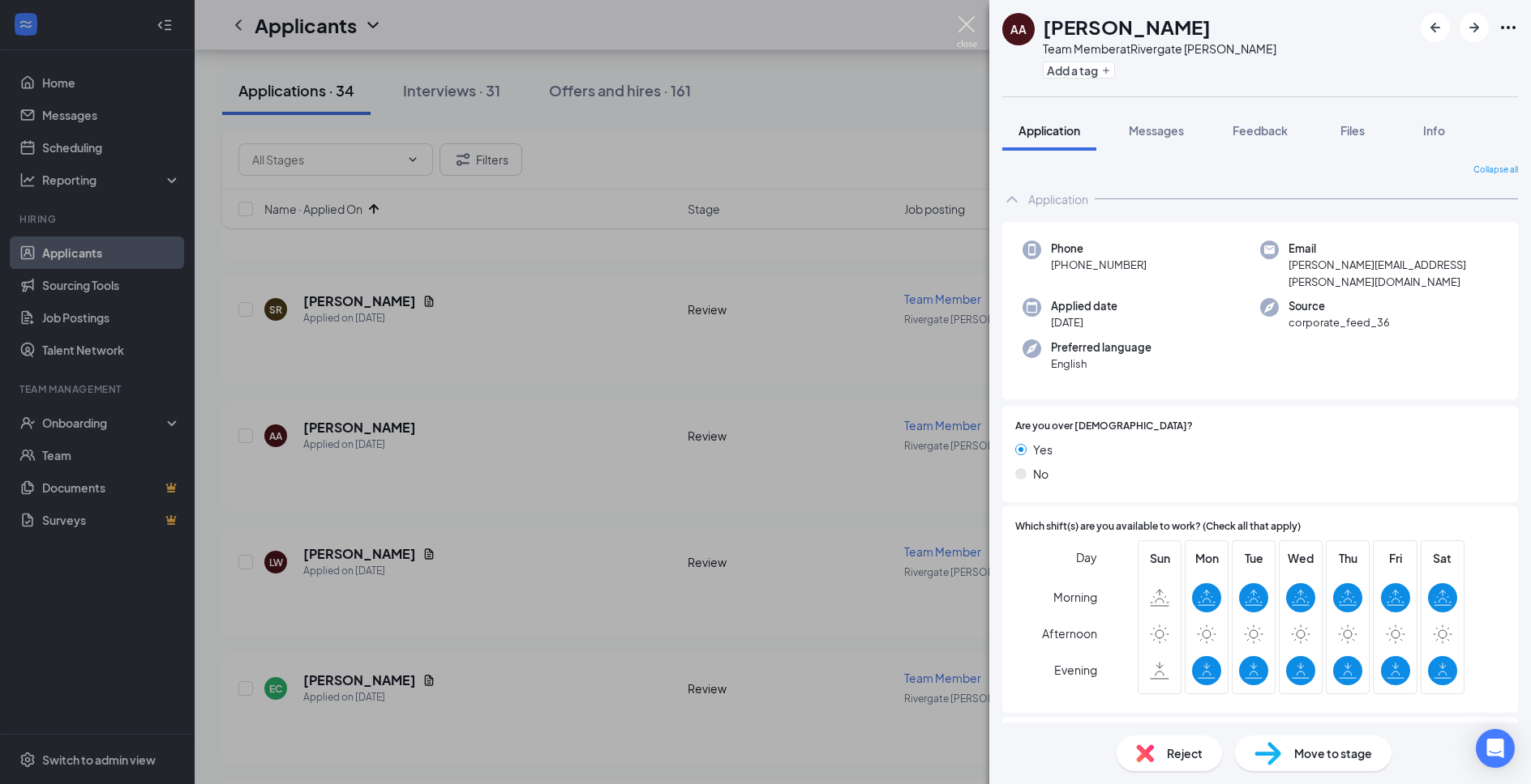
click at [970, 24] on img at bounding box center [966, 32] width 20 height 32
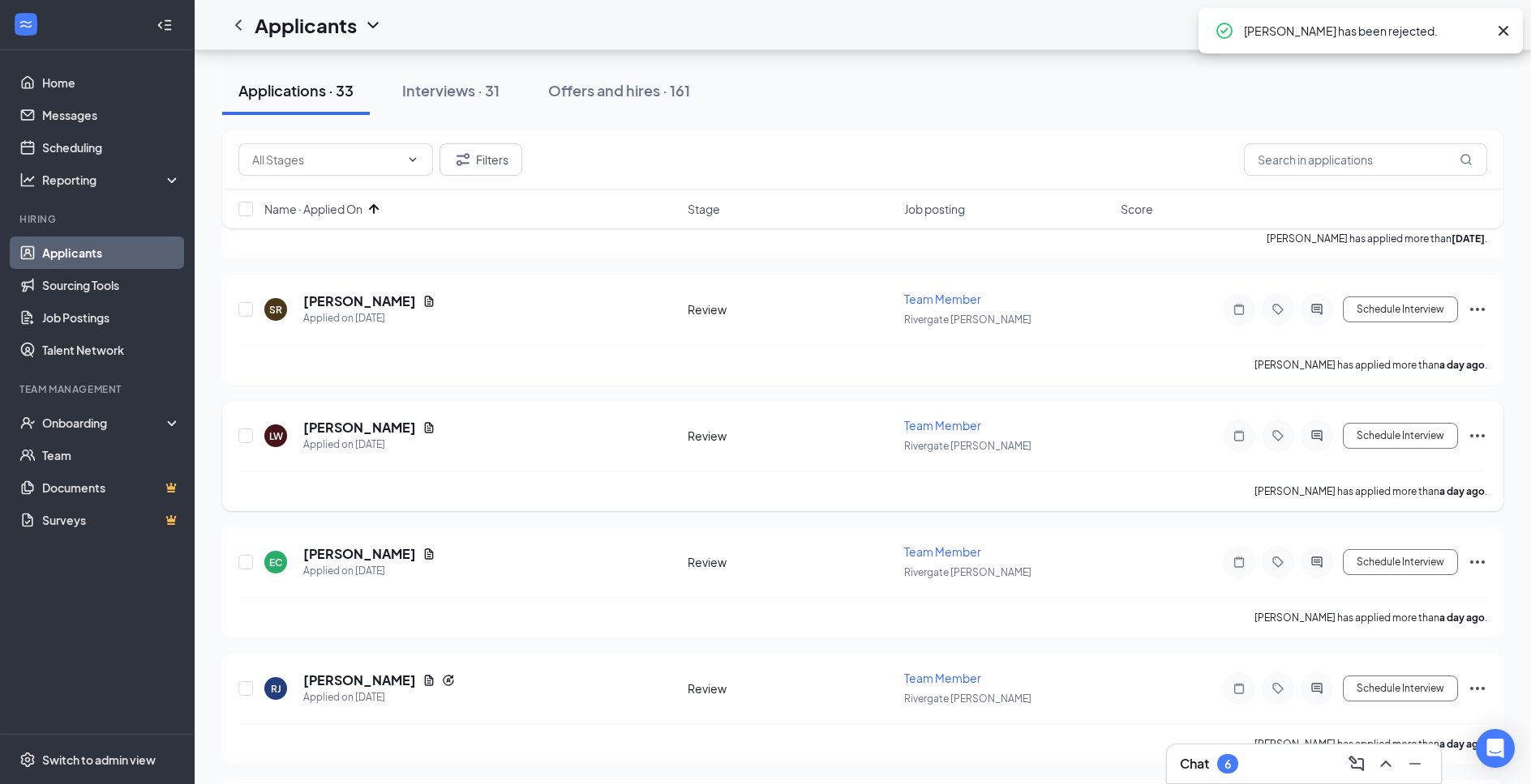
click at [360, 434] on h5 "[PERSON_NAME]" at bounding box center [360, 427] width 113 height 17
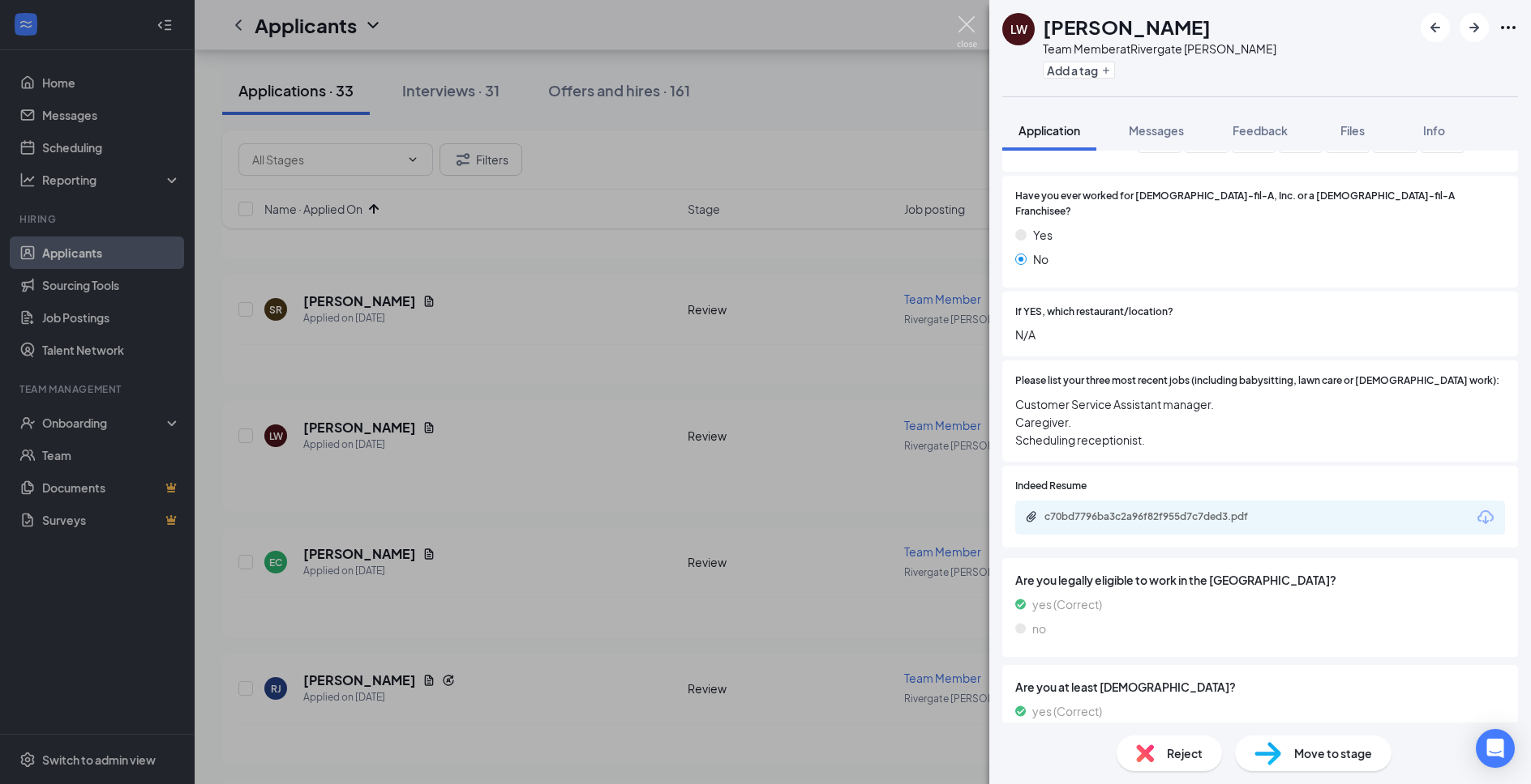
click at [970, 35] on img at bounding box center [966, 32] width 20 height 32
